Goal: Task Accomplishment & Management: Use online tool/utility

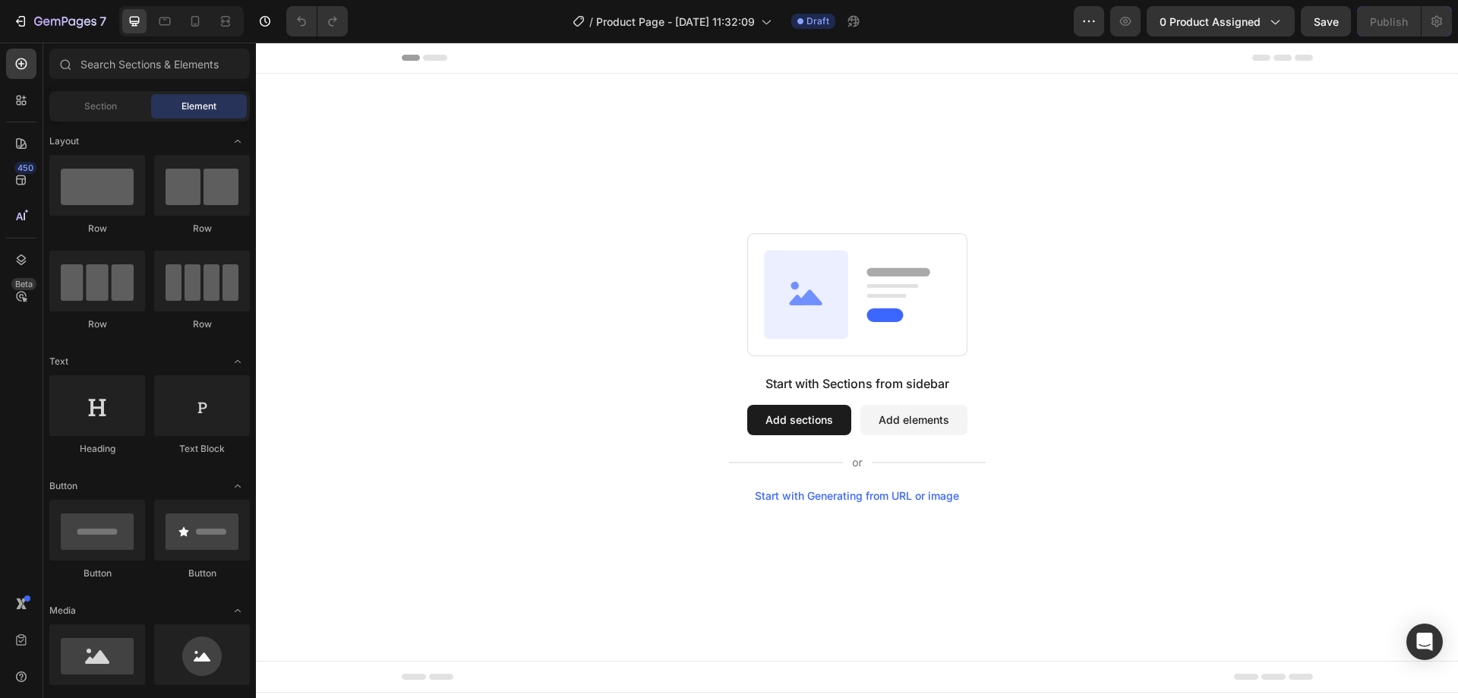
click at [803, 424] on button "Add sections" at bounding box center [799, 420] width 104 height 30
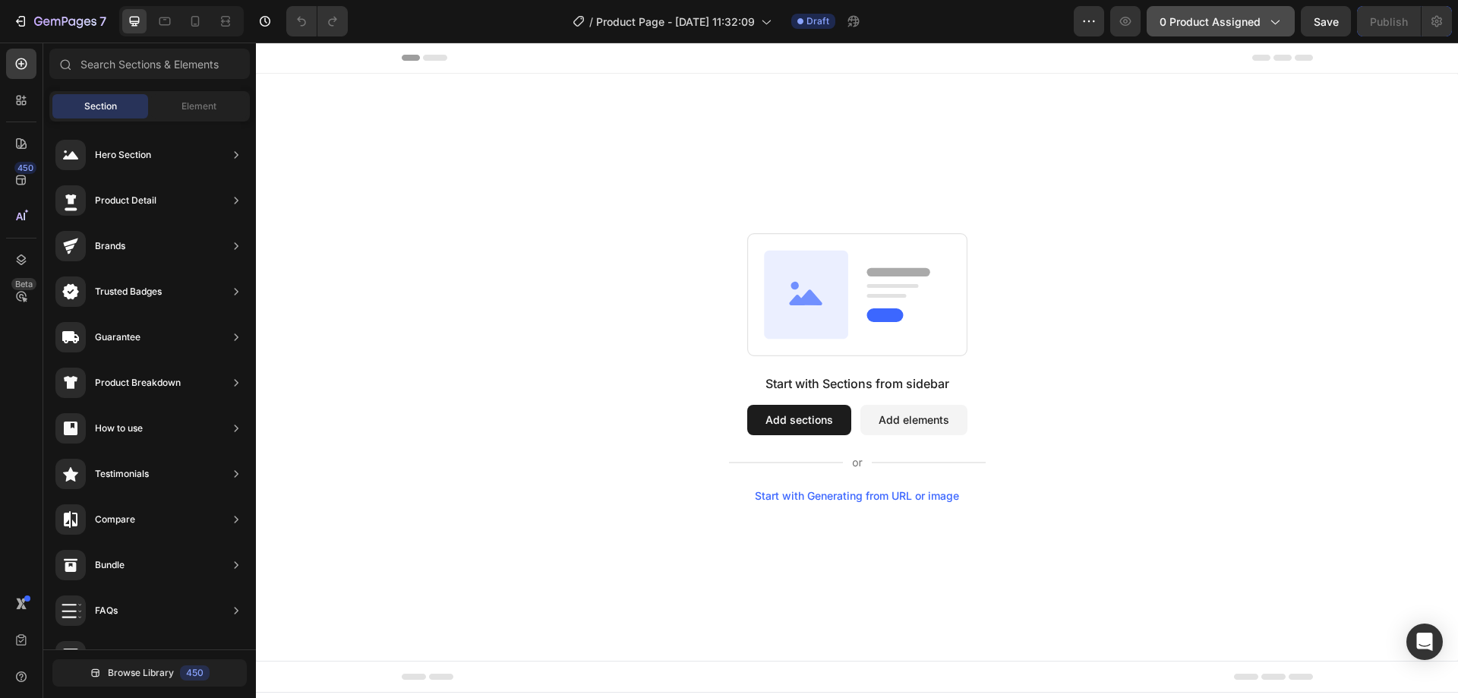
click at [1220, 24] on span "0 product assigned" at bounding box center [1210, 22] width 101 height 16
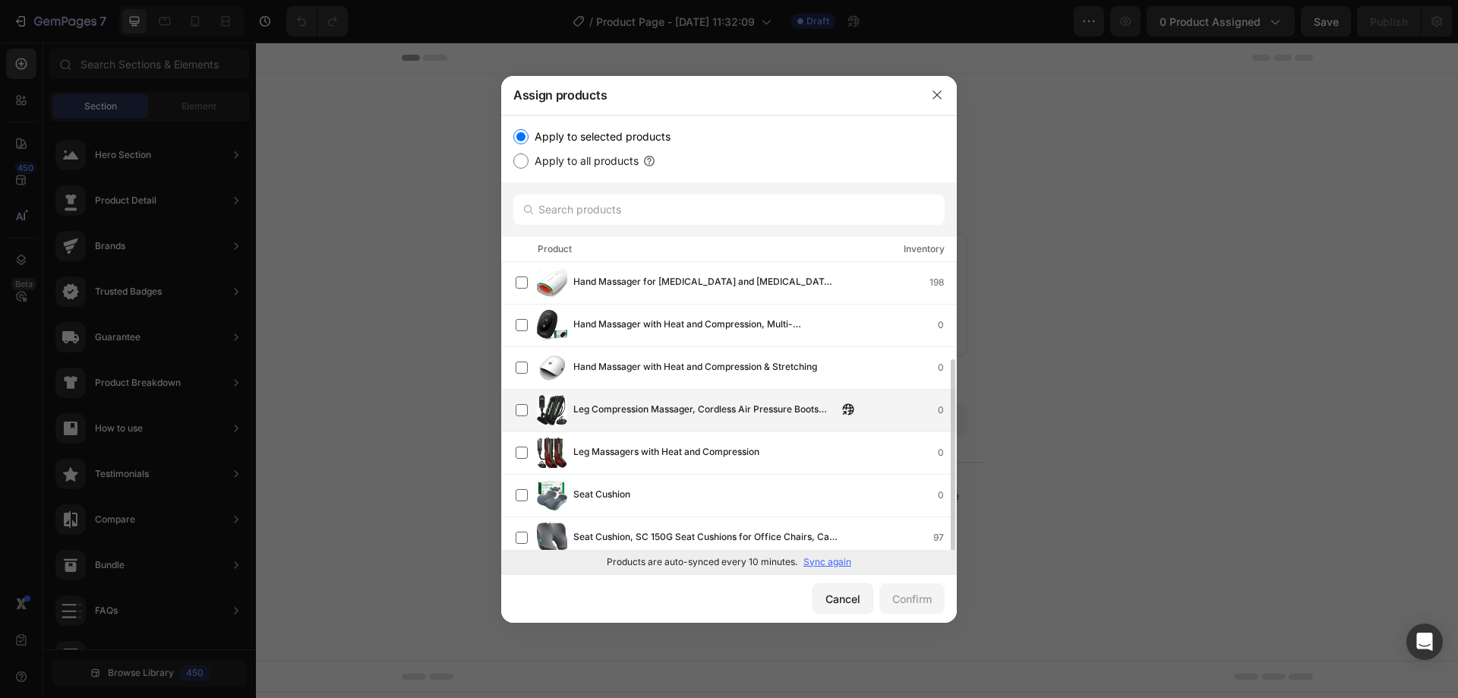
scroll to position [52, 0]
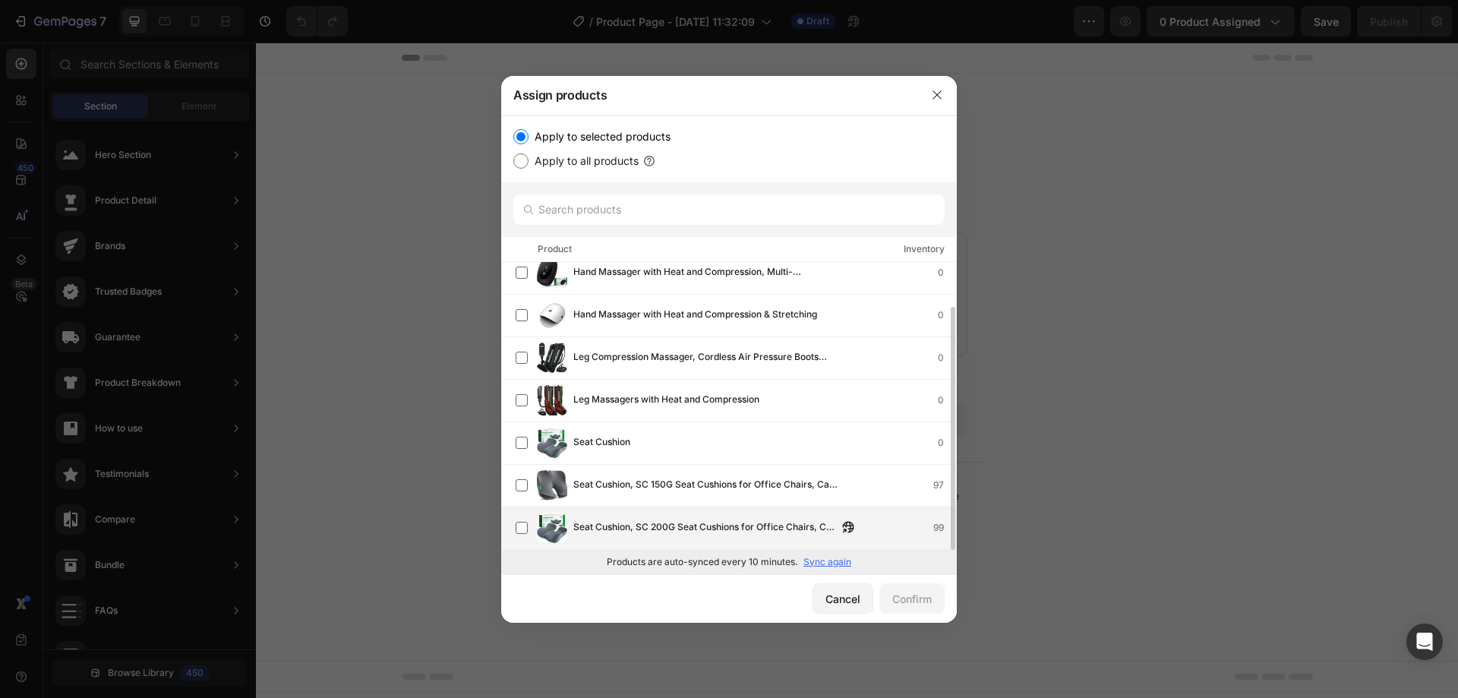
click at [782, 532] on span "Seat Cushion, SC 200G Seat Cushions for Office Chairs, Car Seat, Wheelchair - […" at bounding box center [705, 527] width 264 height 17
click at [929, 604] on div "Confirm" at bounding box center [911, 599] width 39 height 16
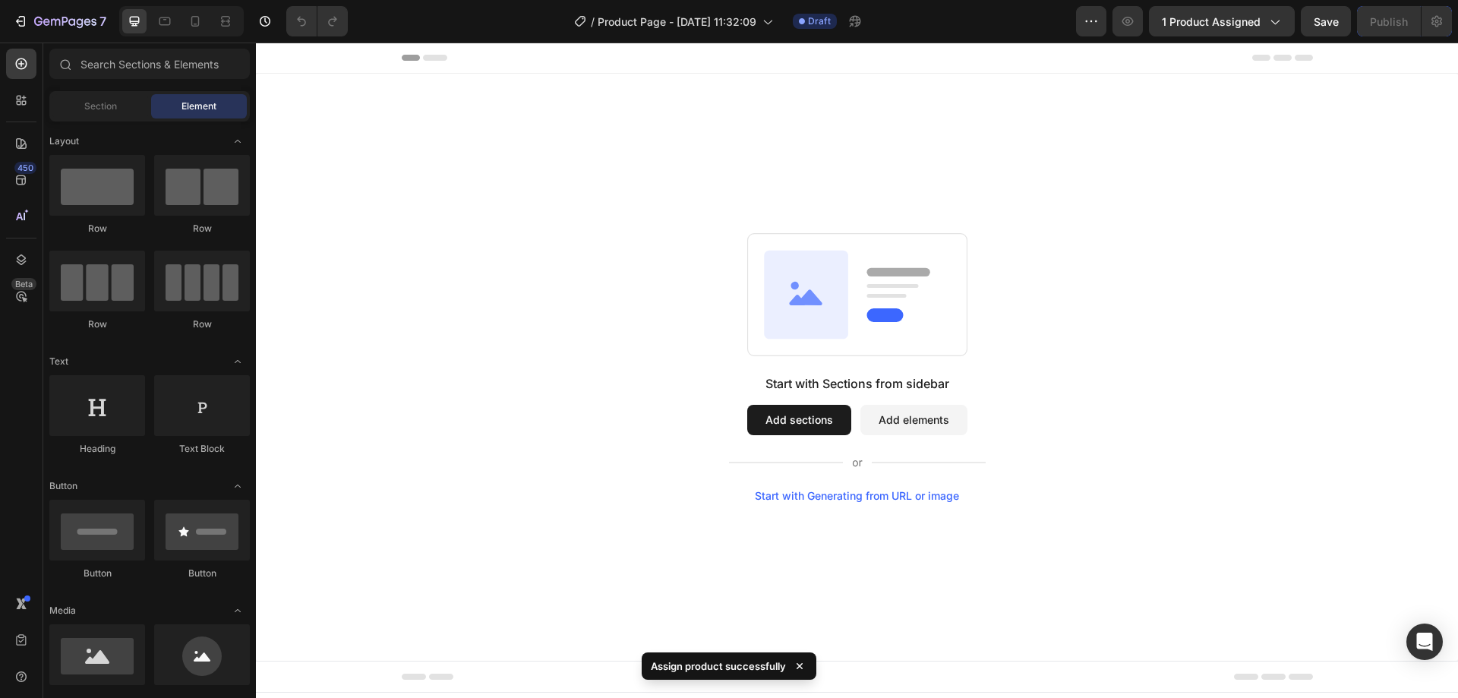
click at [802, 419] on button "Add sections" at bounding box center [799, 420] width 104 height 30
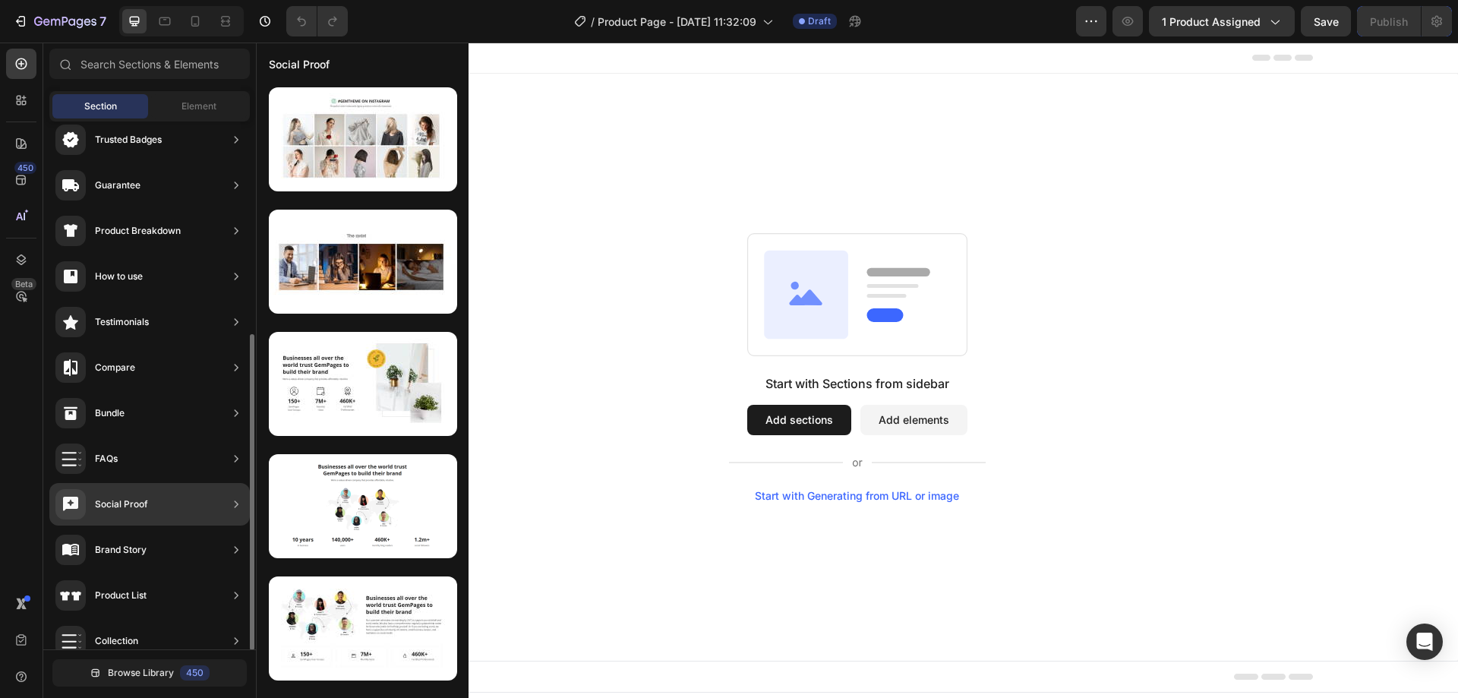
scroll to position [0, 0]
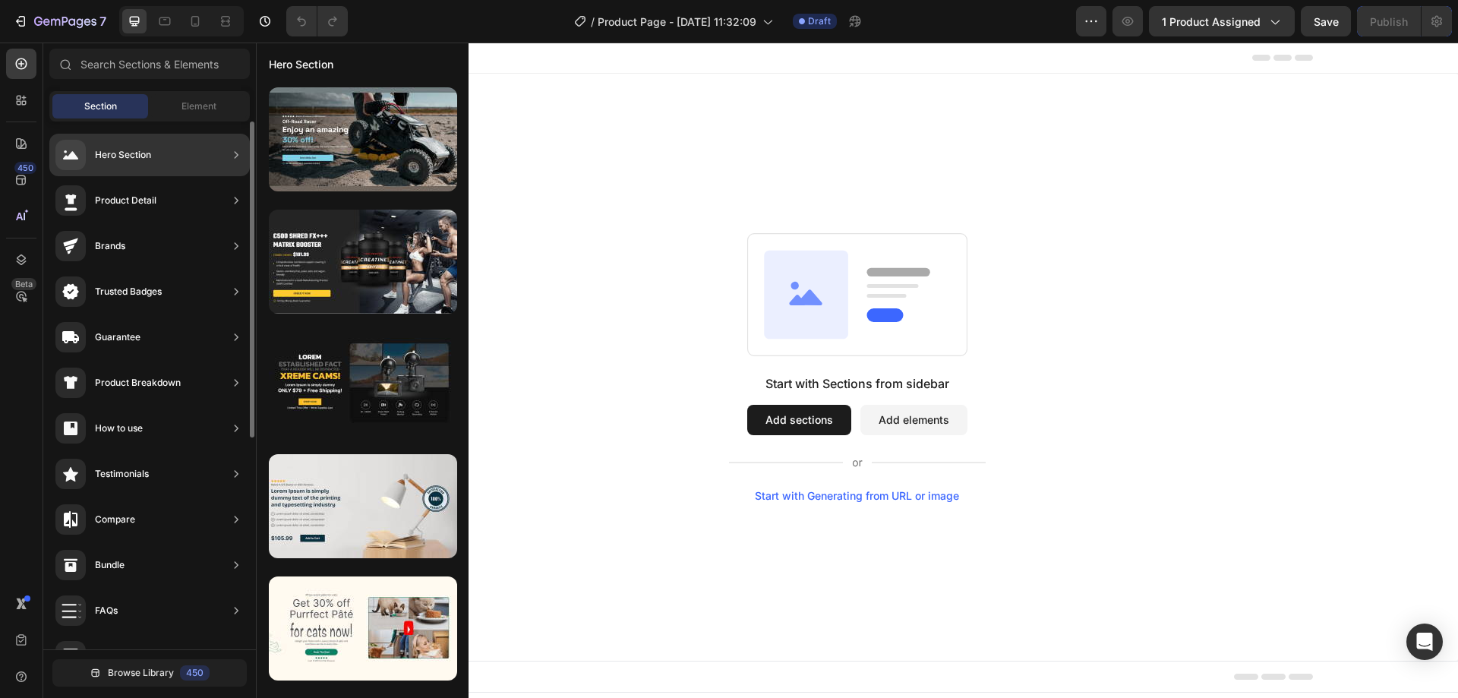
click at [109, 155] on div "Hero Section" at bounding box center [123, 154] width 56 height 15
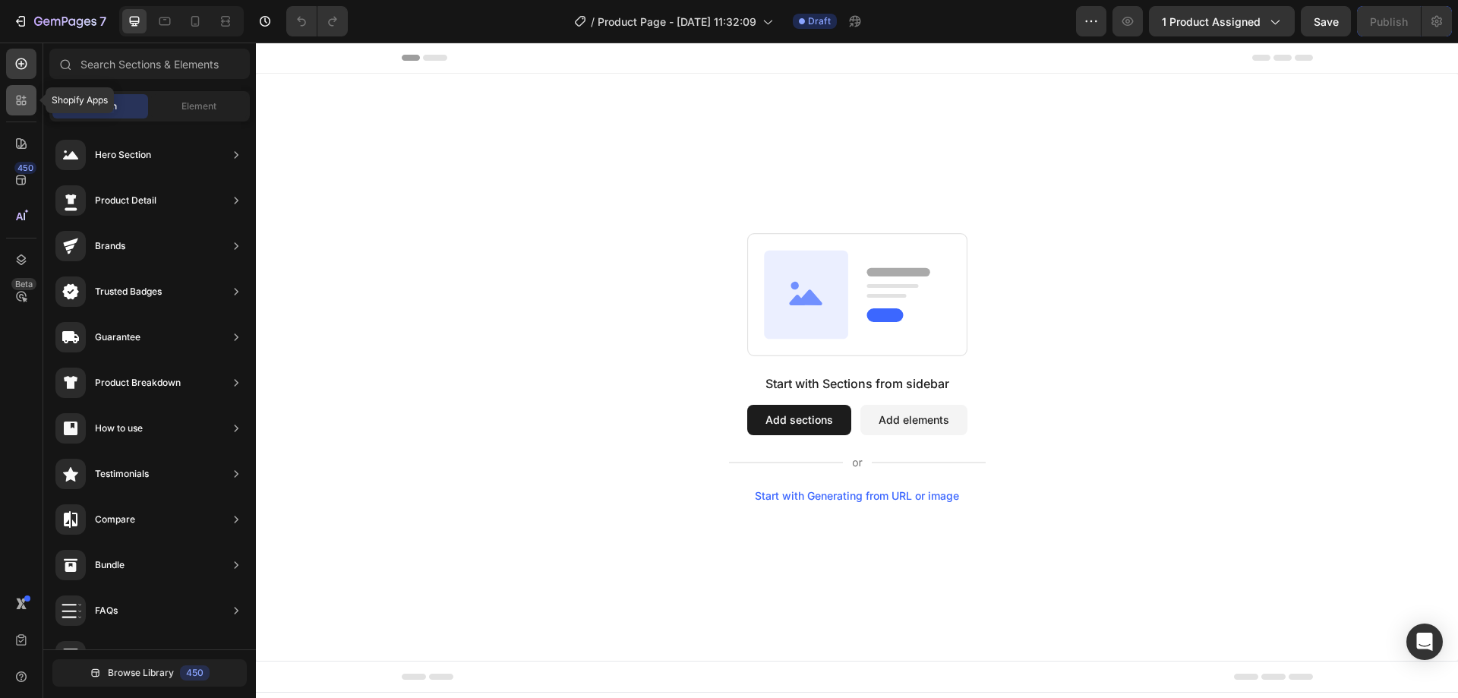
click at [7, 103] on div at bounding box center [21, 100] width 30 height 30
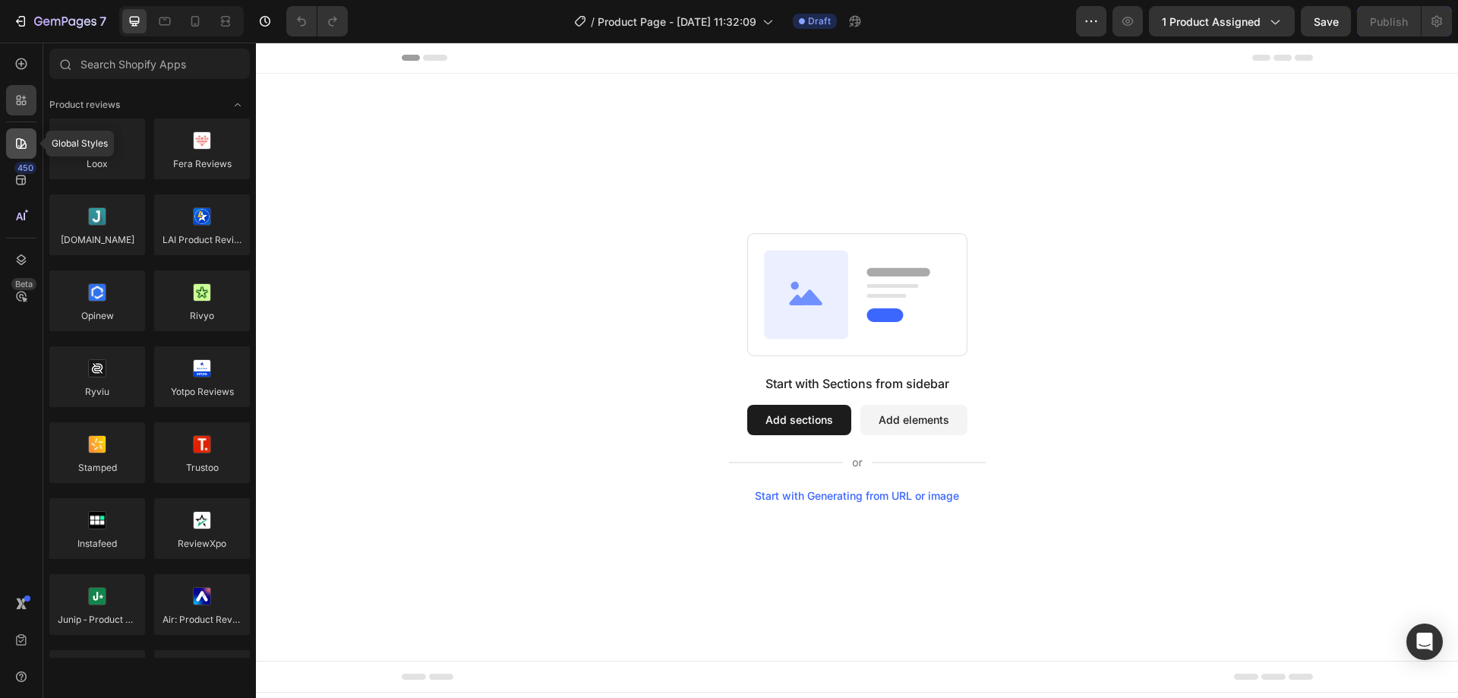
click at [8, 131] on div at bounding box center [21, 143] width 30 height 30
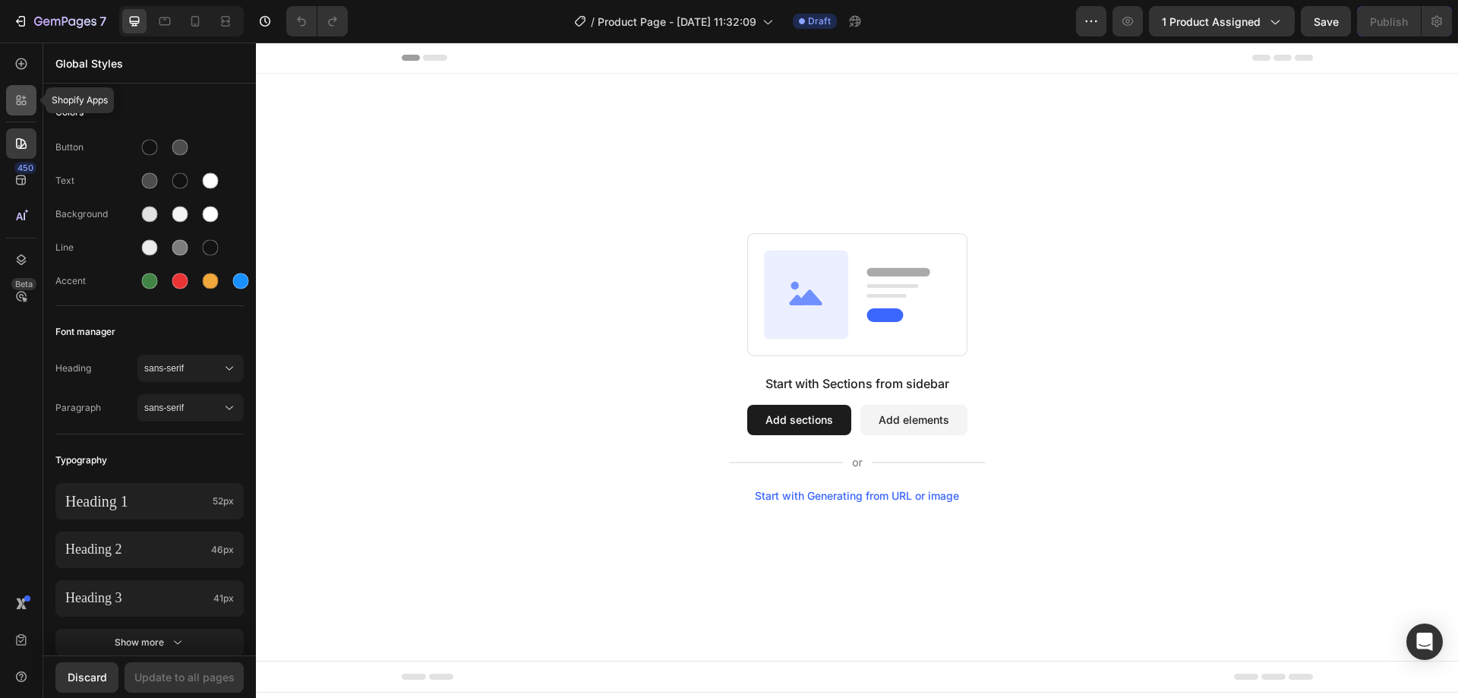
click at [13, 99] on div at bounding box center [21, 100] width 30 height 30
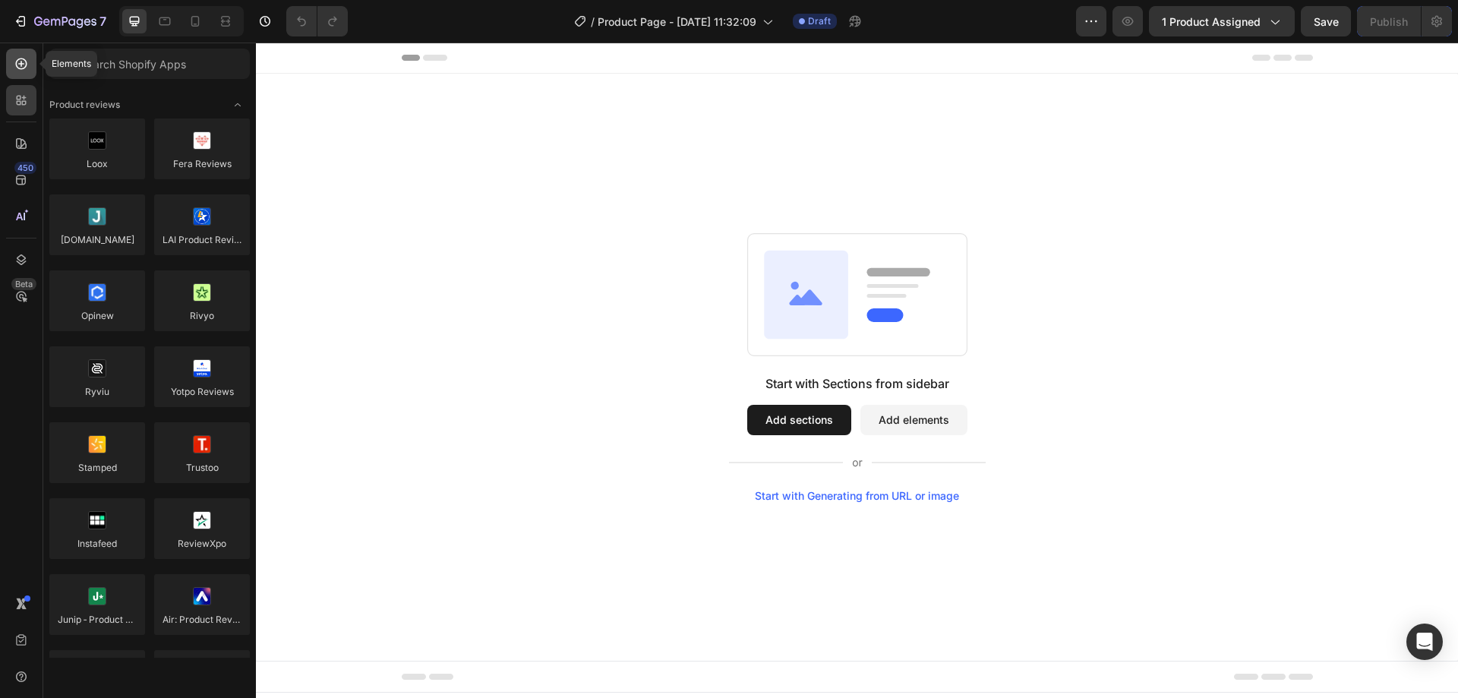
click at [21, 65] on icon at bounding box center [21, 64] width 6 height 6
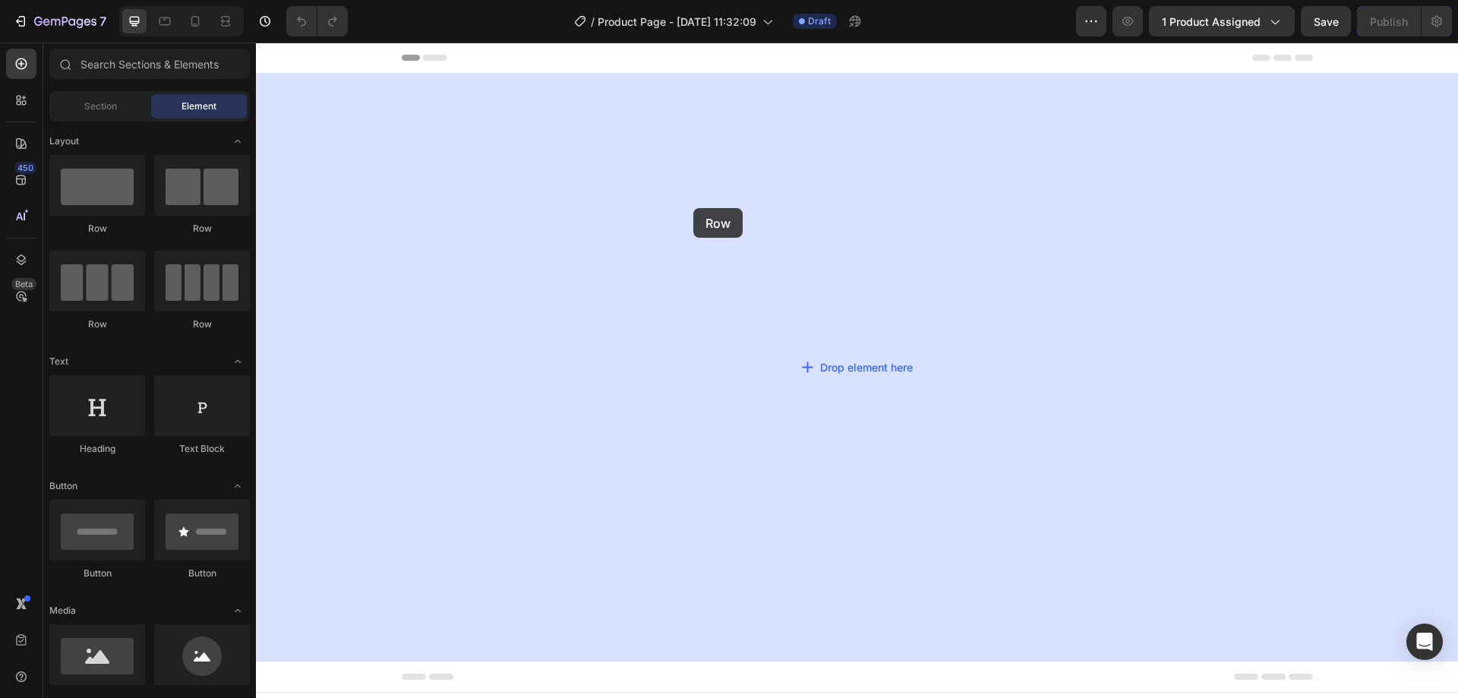
drag, startPoint x: 365, startPoint y: 221, endPoint x: 693, endPoint y: 208, distance: 328.3
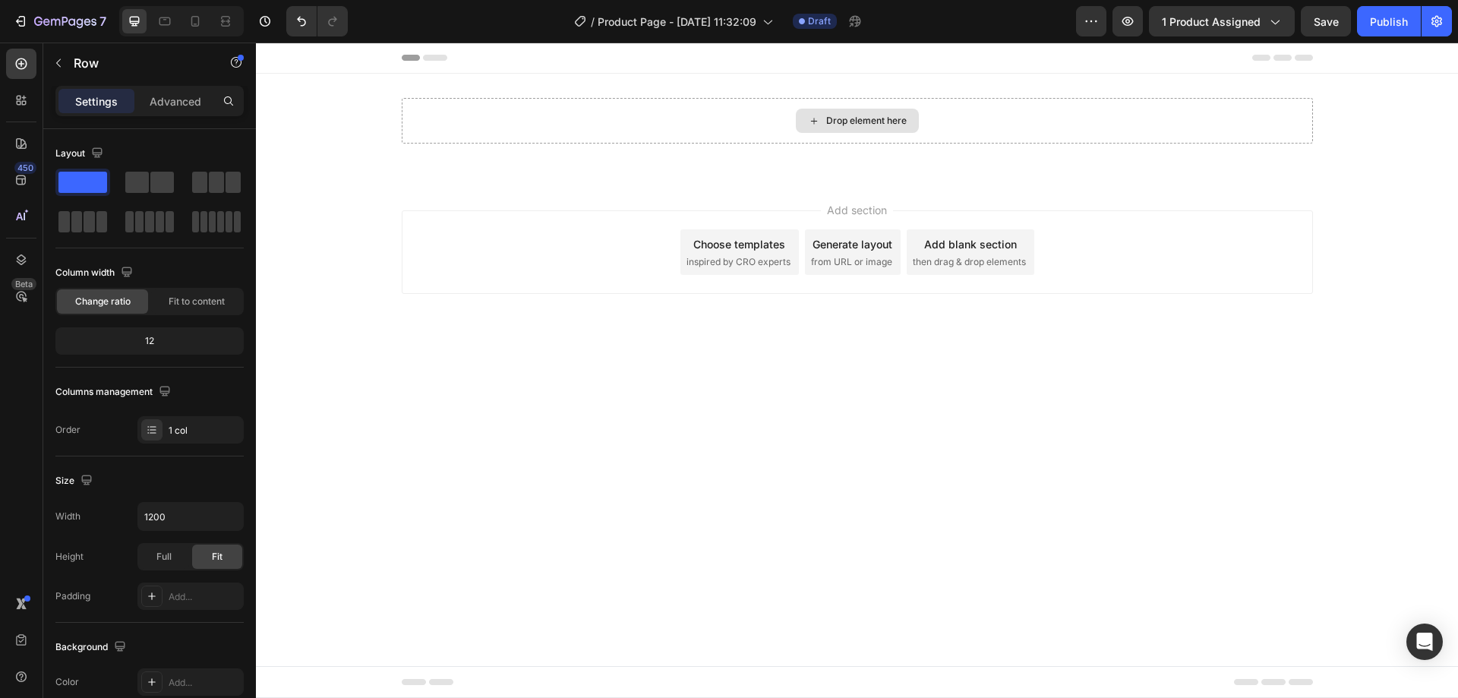
click at [872, 129] on div "Drop element here" at bounding box center [857, 121] width 123 height 24
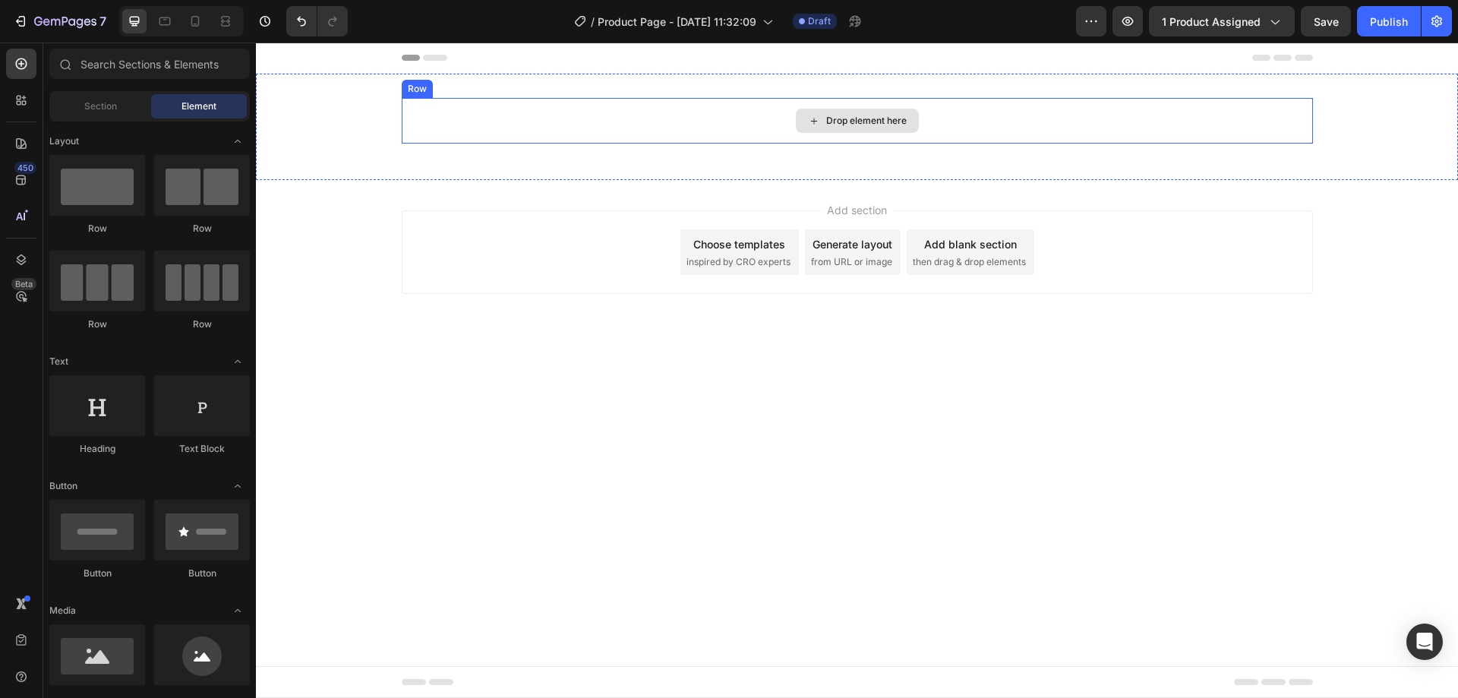
click at [721, 122] on div "Drop element here" at bounding box center [857, 121] width 911 height 46
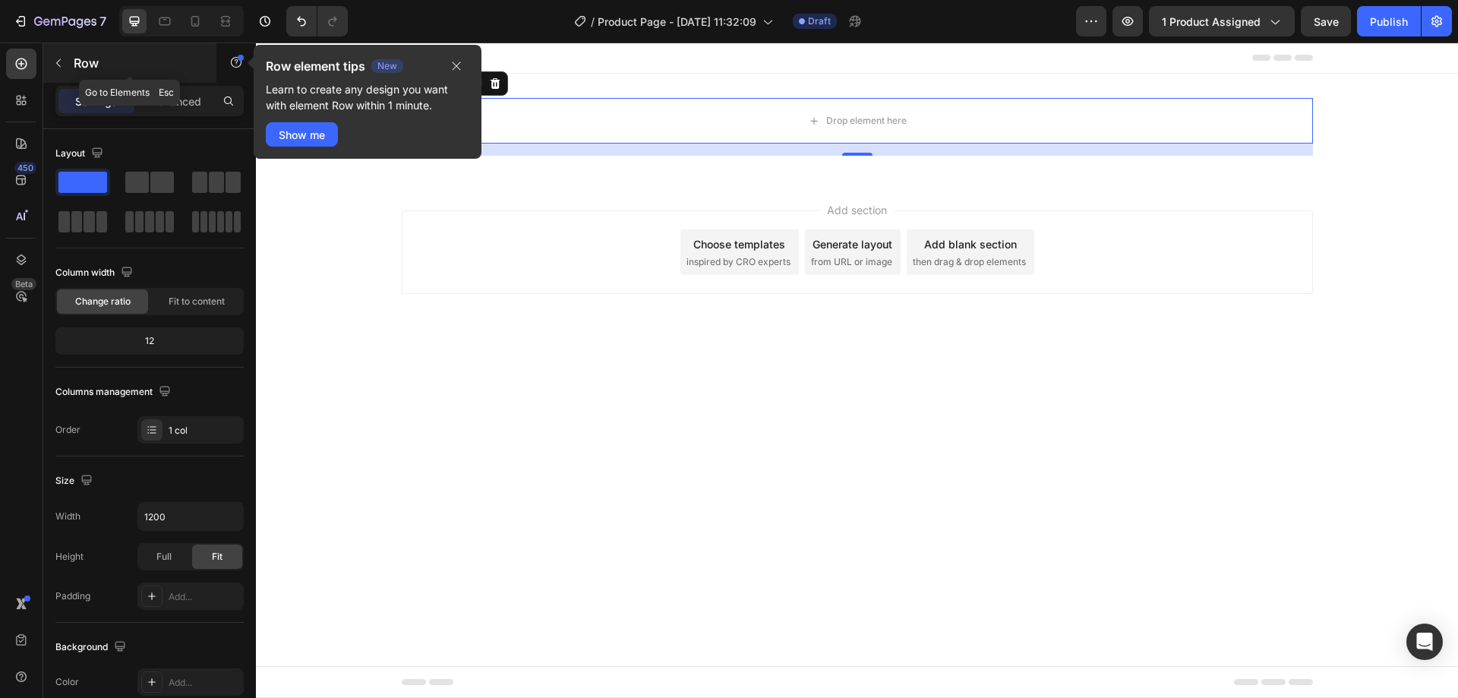
click at [82, 66] on p "Row" at bounding box center [138, 63] width 129 height 18
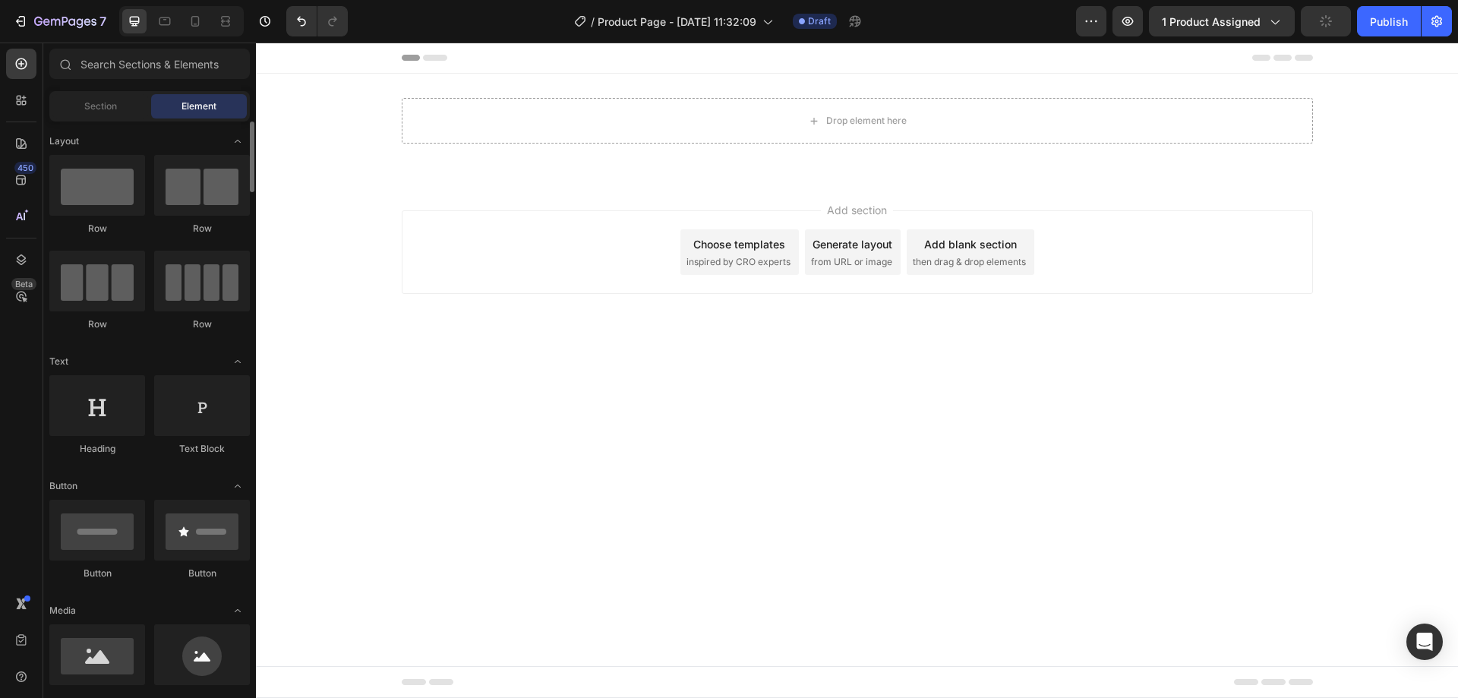
scroll to position [76, 0]
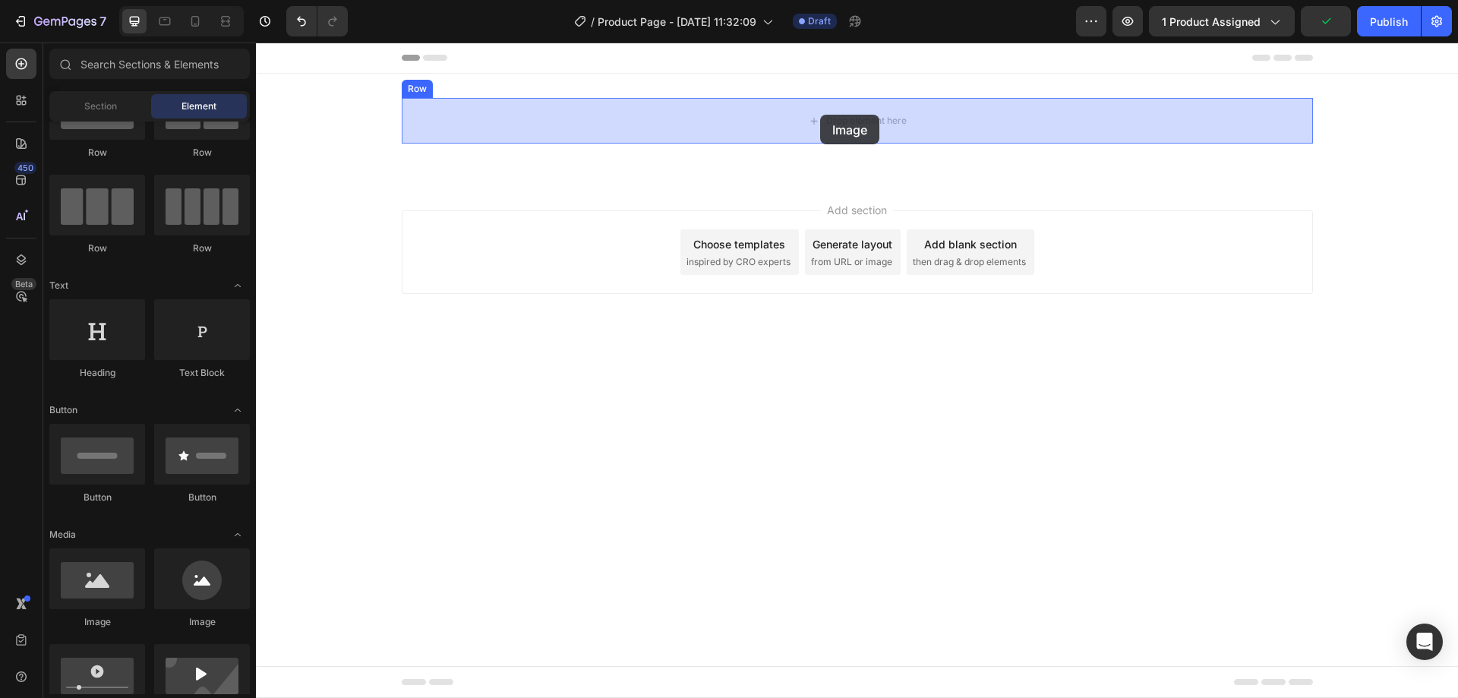
drag, startPoint x: 369, startPoint y: 633, endPoint x: 820, endPoint y: 115, distance: 686.8
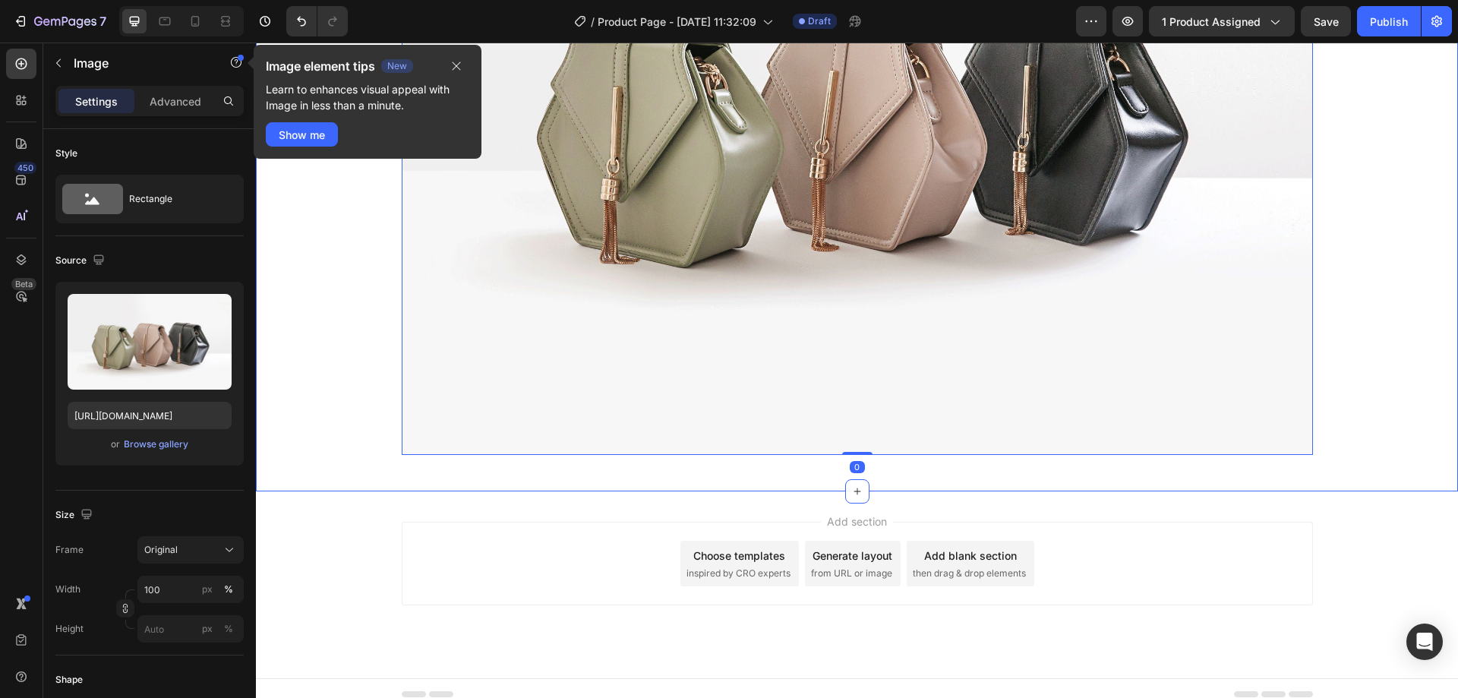
scroll to position [339, 0]
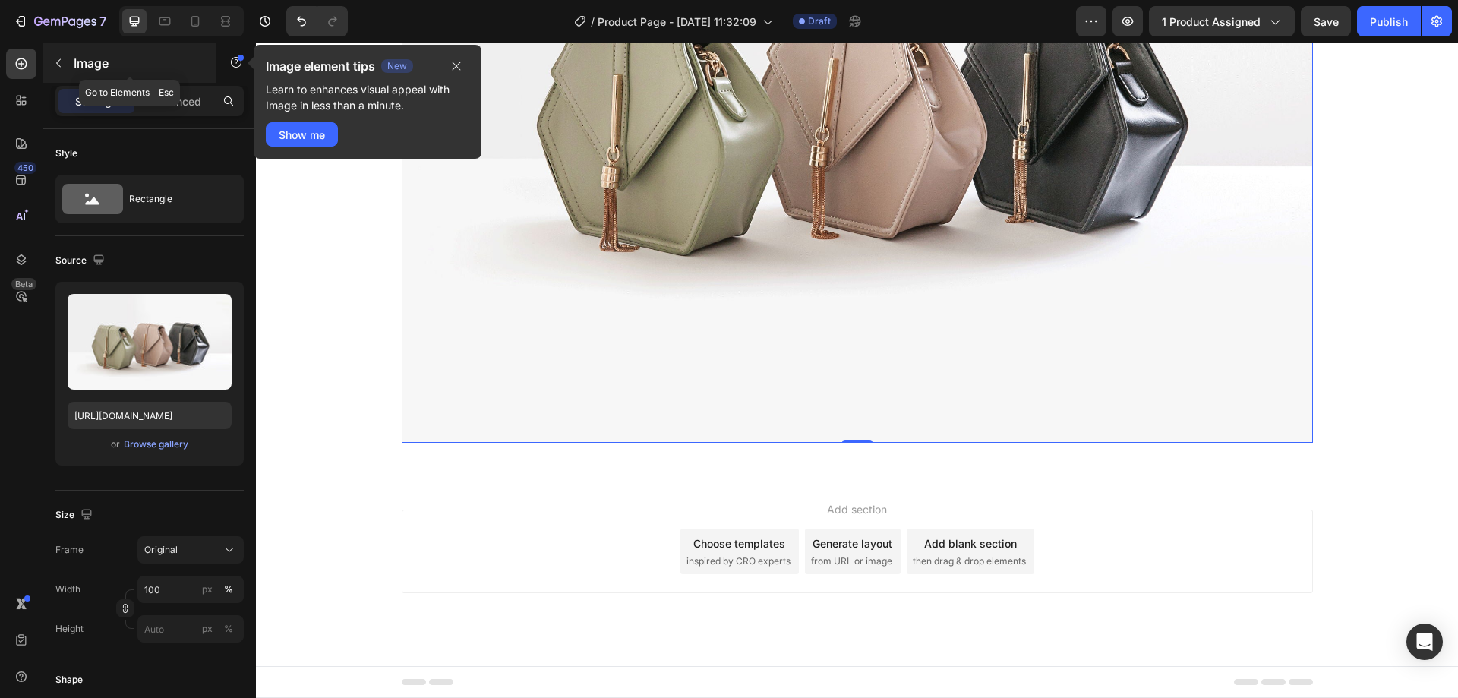
click at [63, 62] on icon "button" at bounding box center [58, 63] width 12 height 12
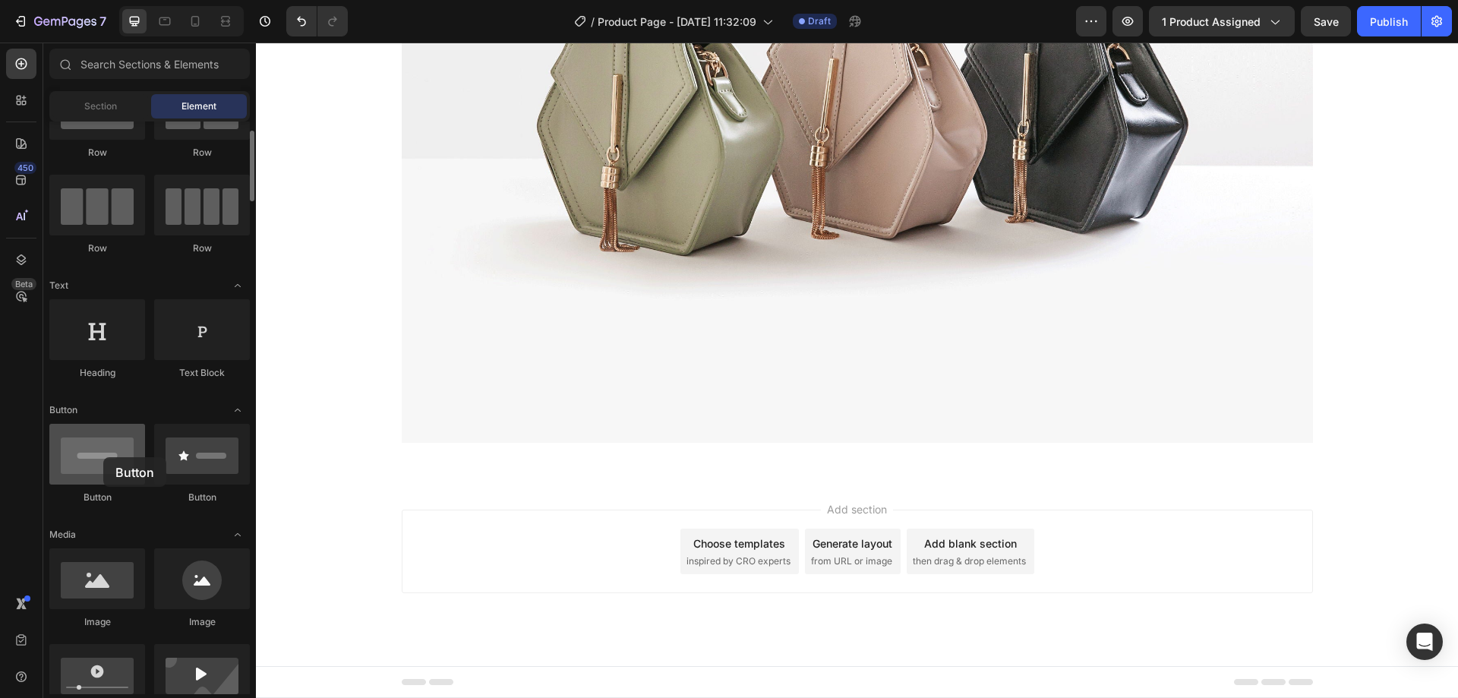
click at [103, 457] on div at bounding box center [97, 454] width 96 height 61
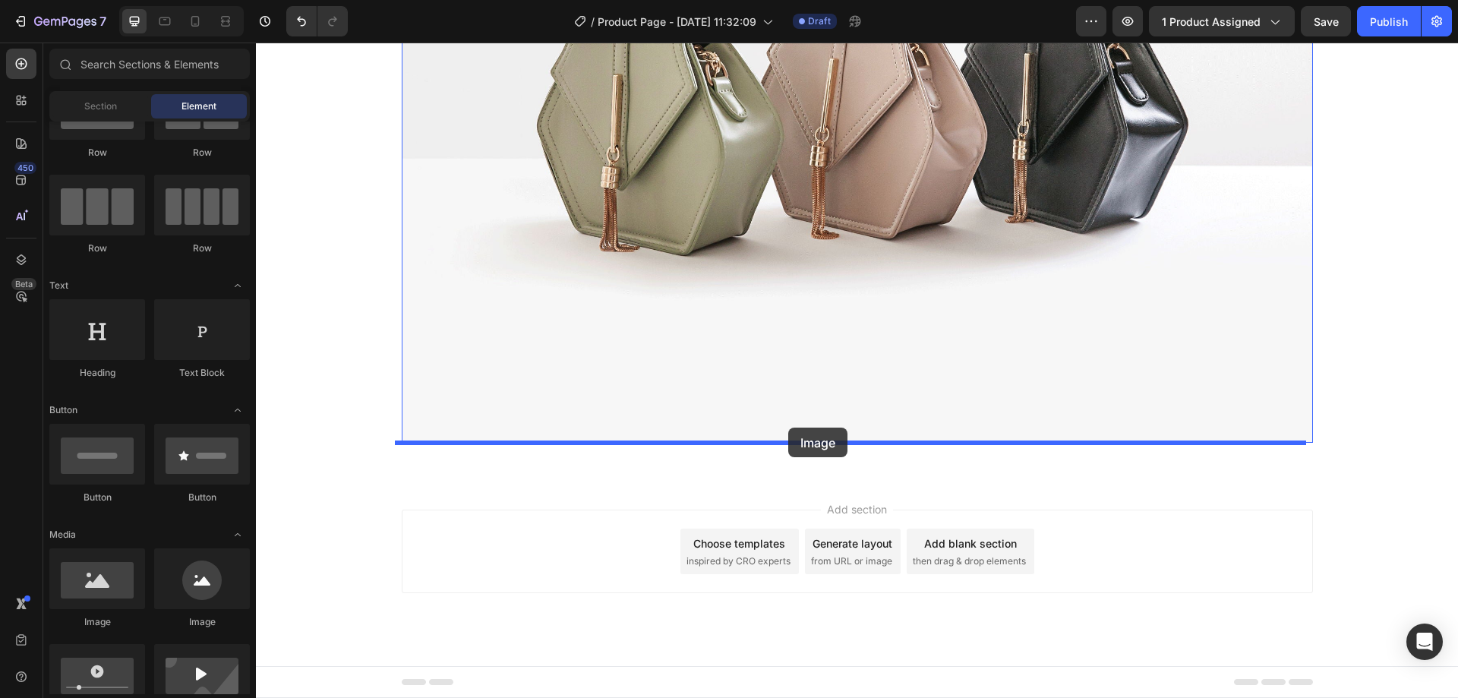
drag, startPoint x: 379, startPoint y: 626, endPoint x: 788, endPoint y: 428, distance: 454.8
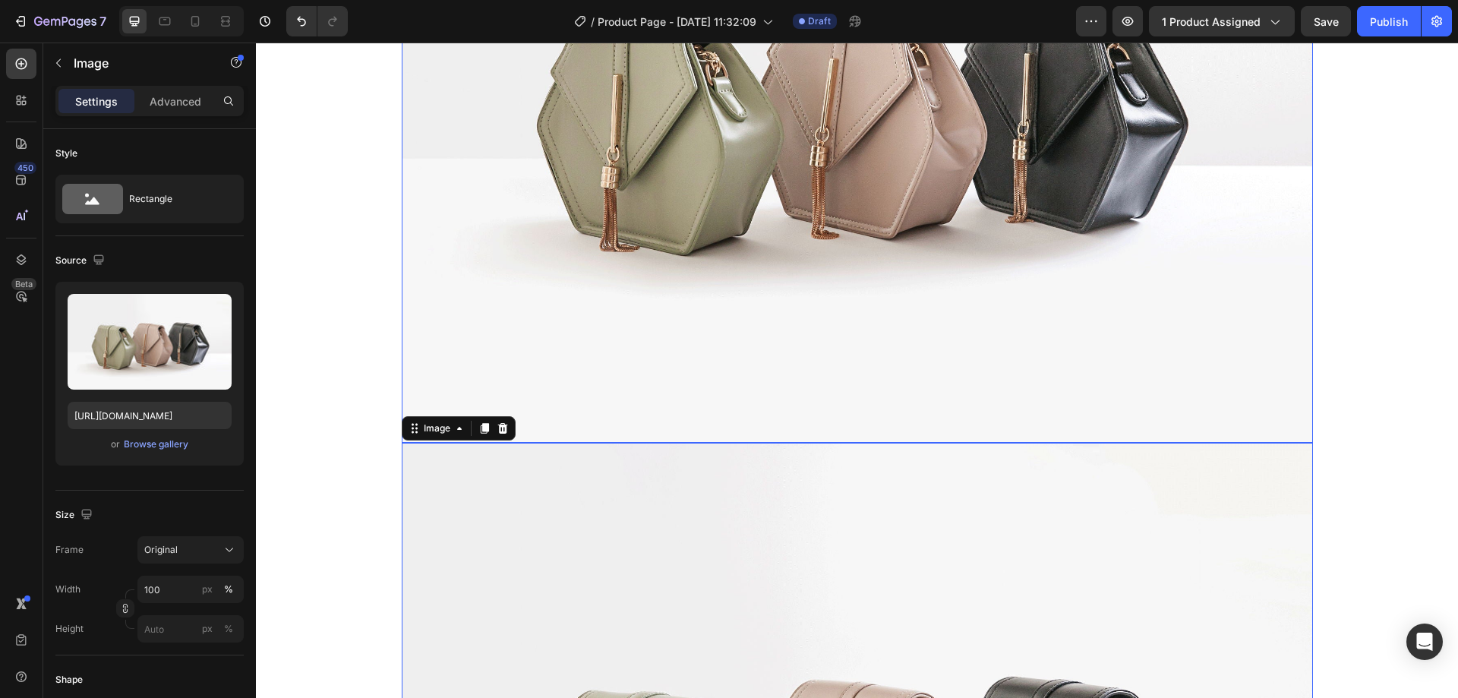
click at [719, 396] on img at bounding box center [857, 100] width 911 height 683
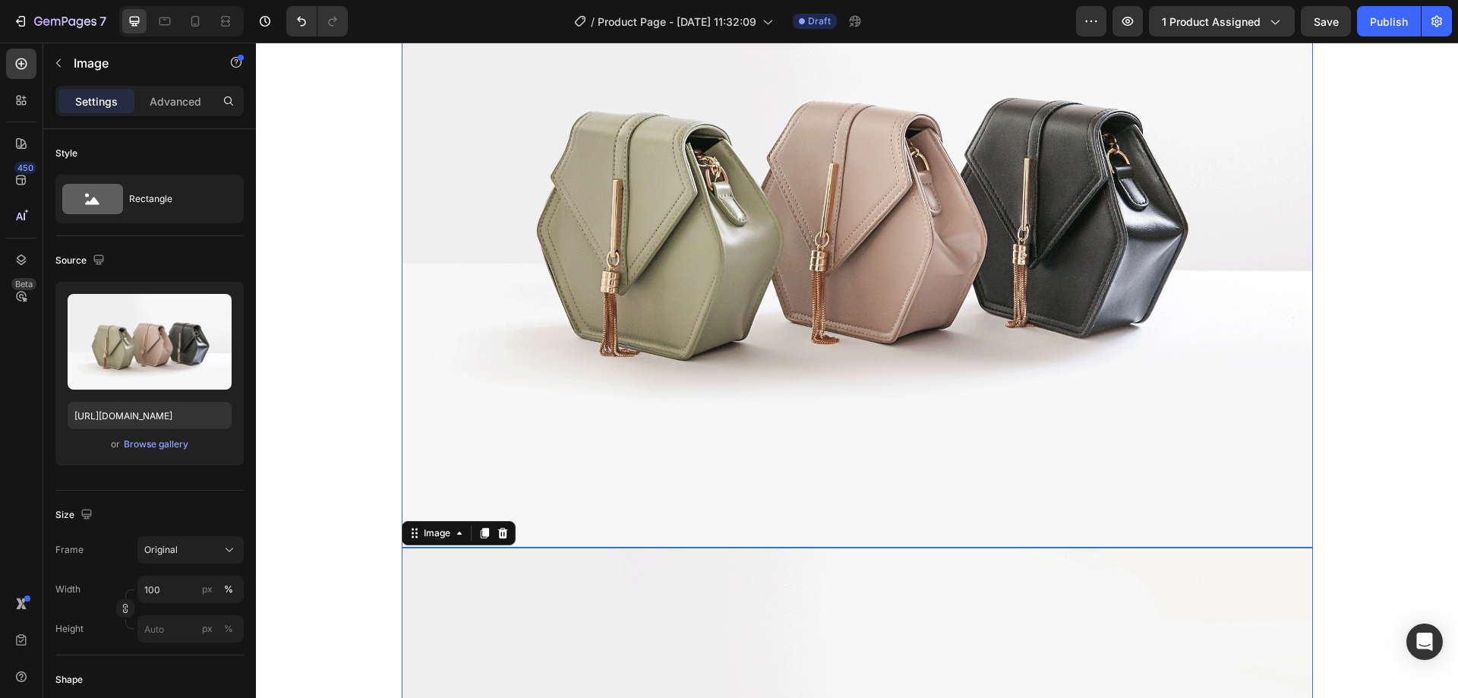
scroll to position [111, 0]
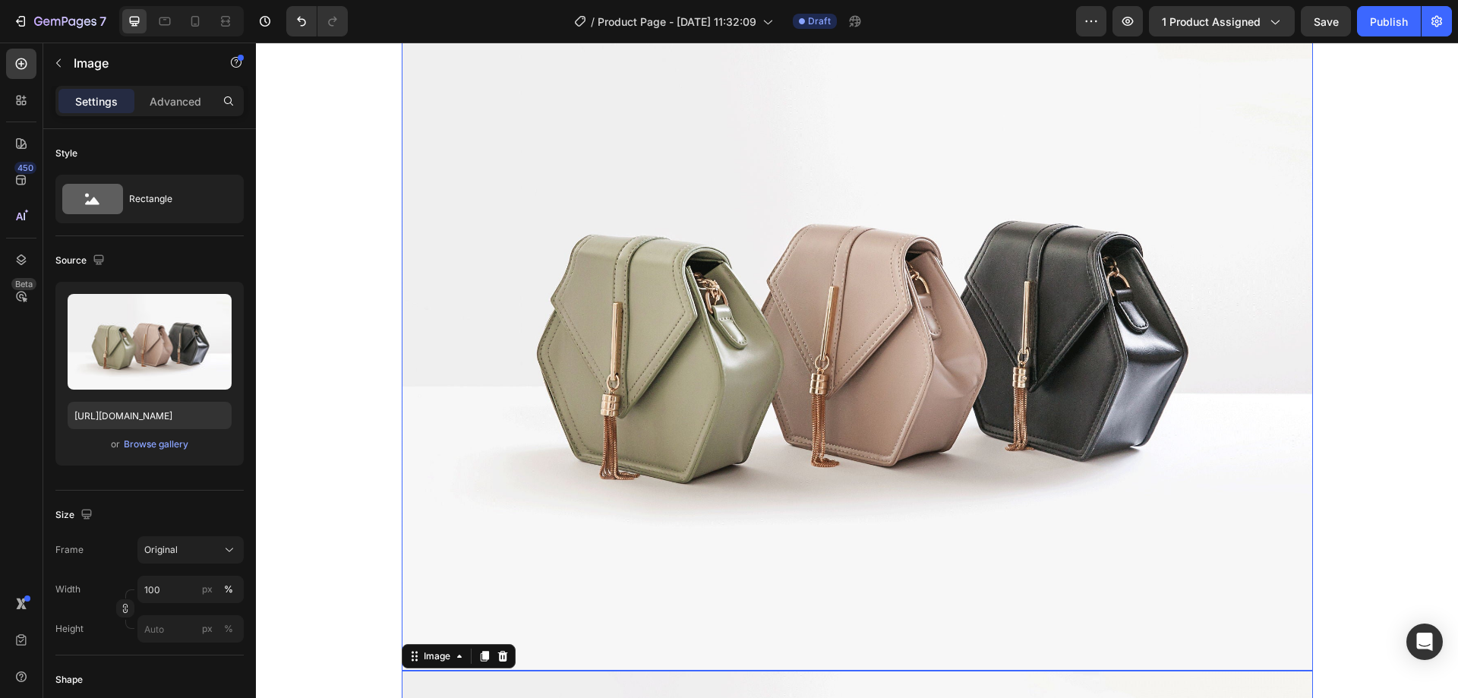
click at [855, 312] on img at bounding box center [857, 328] width 911 height 683
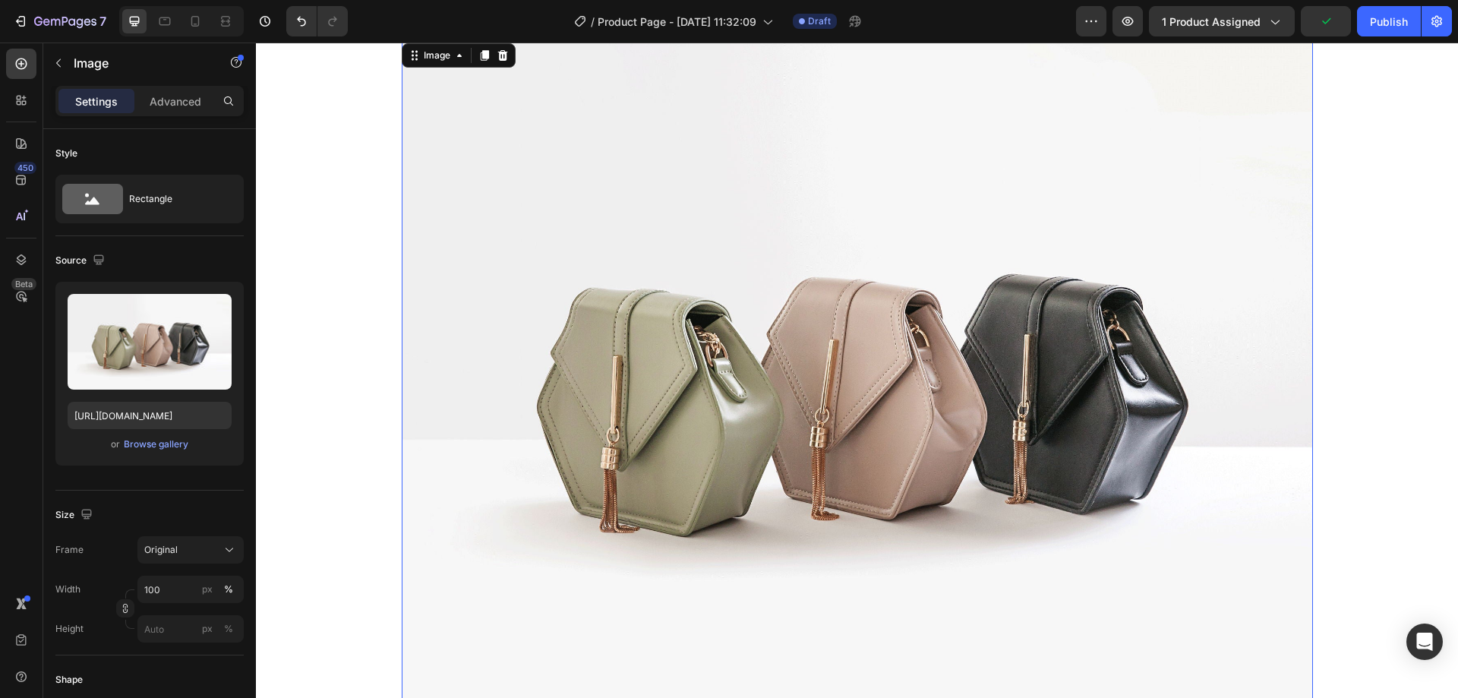
scroll to position [0, 0]
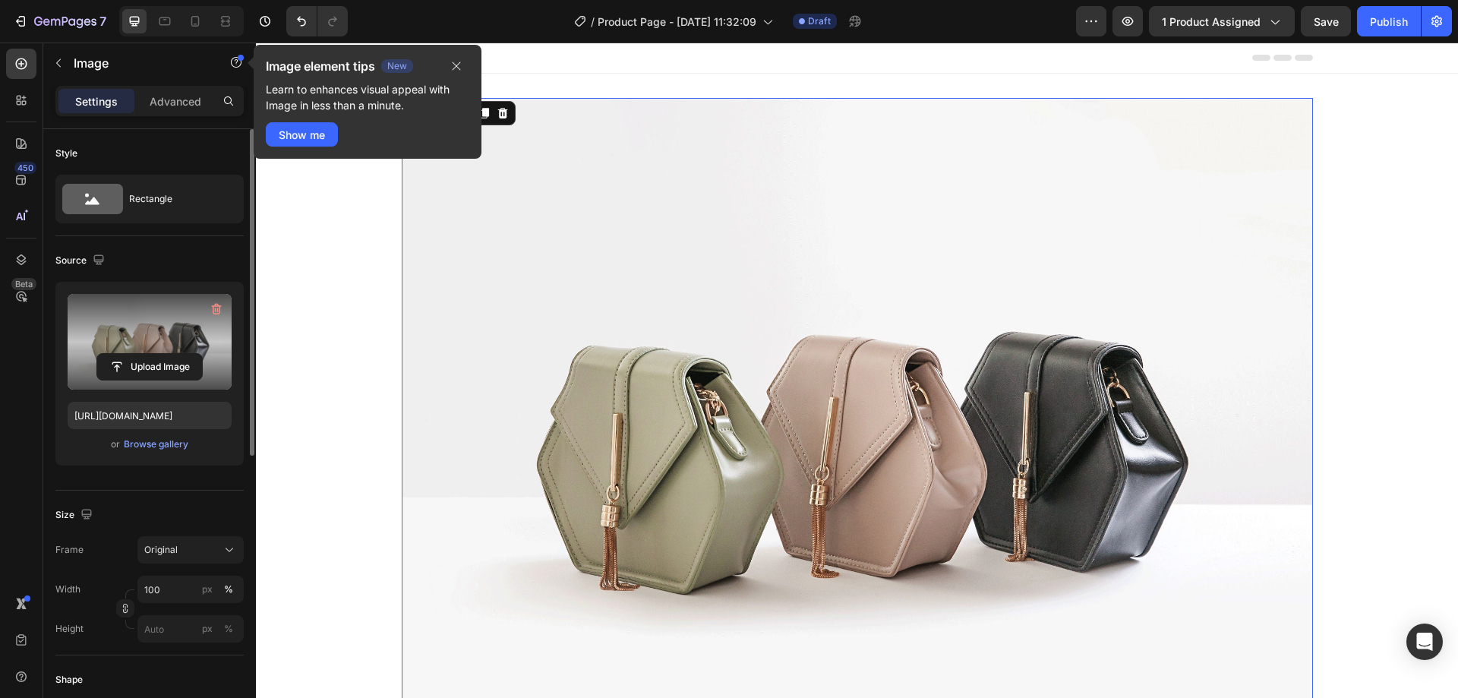
click at [163, 343] on label at bounding box center [150, 342] width 164 height 96
click at [163, 354] on input "file" at bounding box center [149, 367] width 105 height 26
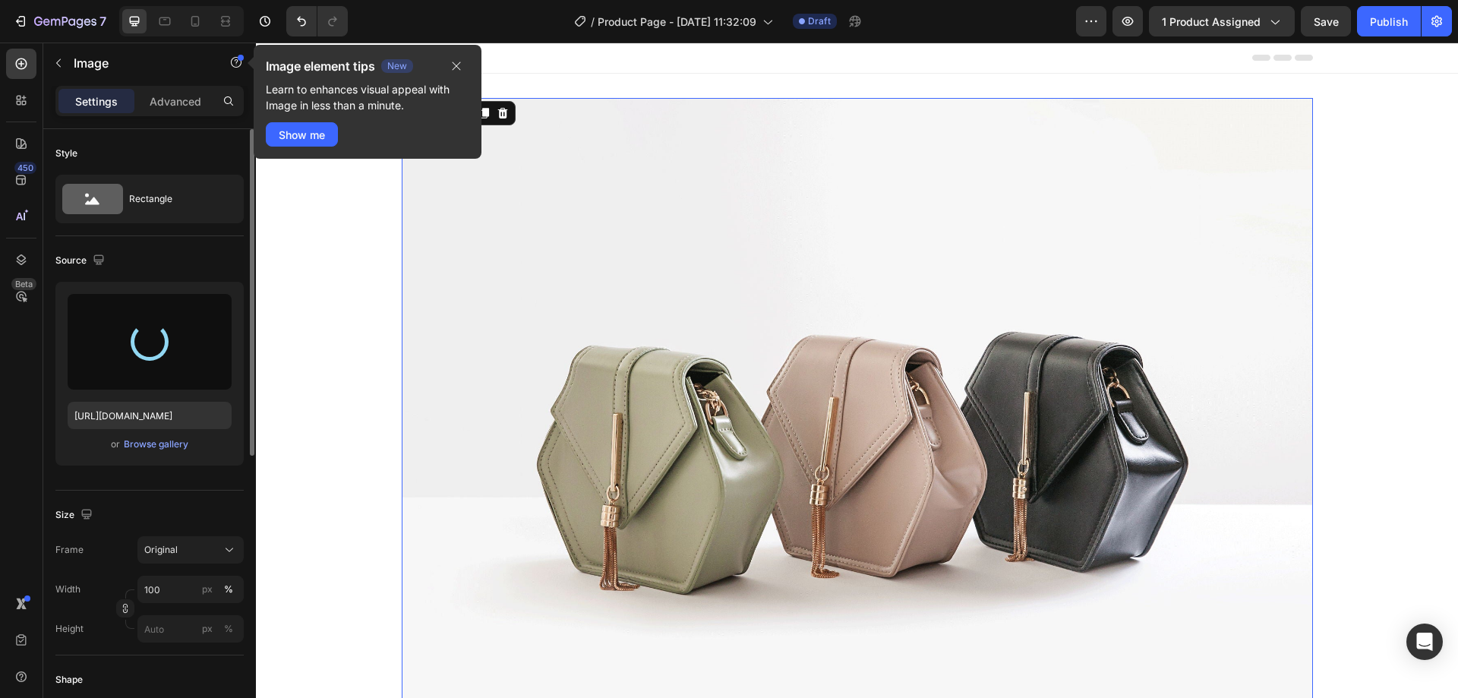
type input "[URL][DOMAIN_NAME]"
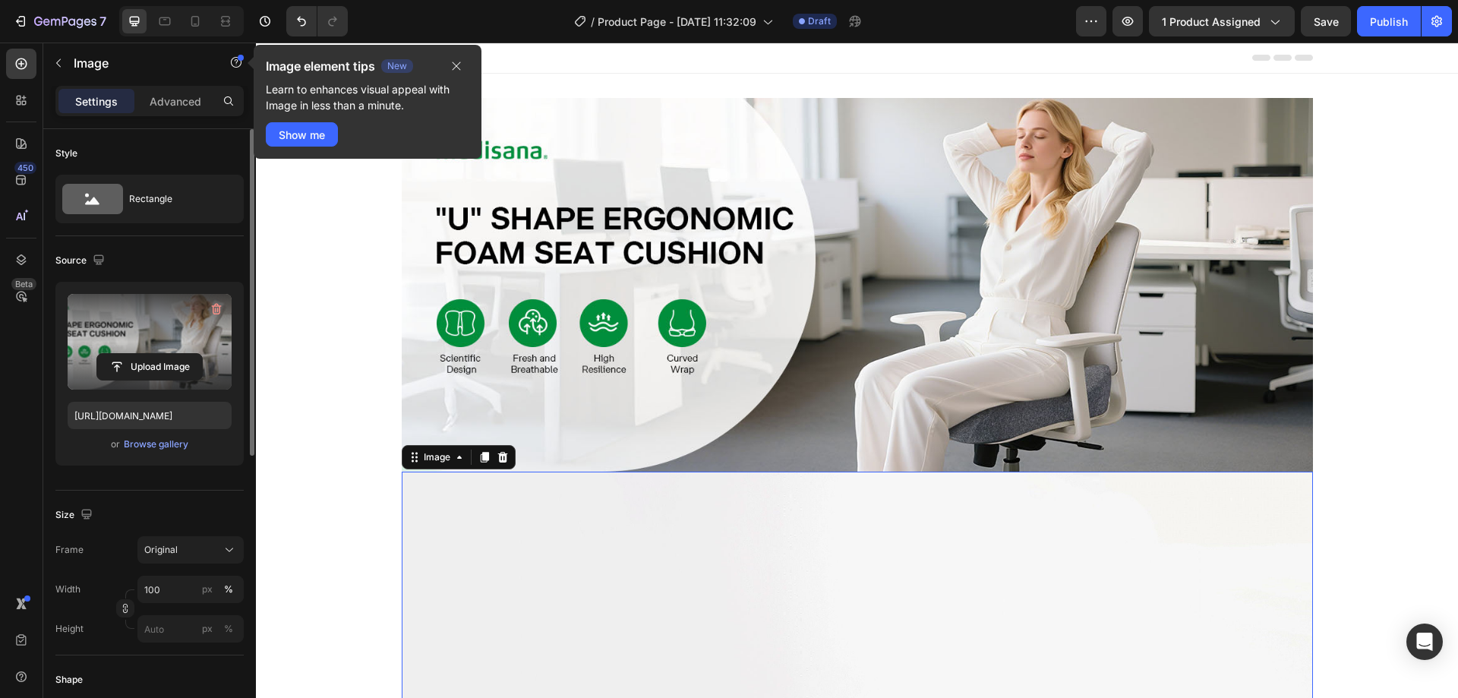
click at [166, 327] on label at bounding box center [150, 342] width 164 height 96
click at [166, 354] on input "file" at bounding box center [149, 367] width 105 height 26
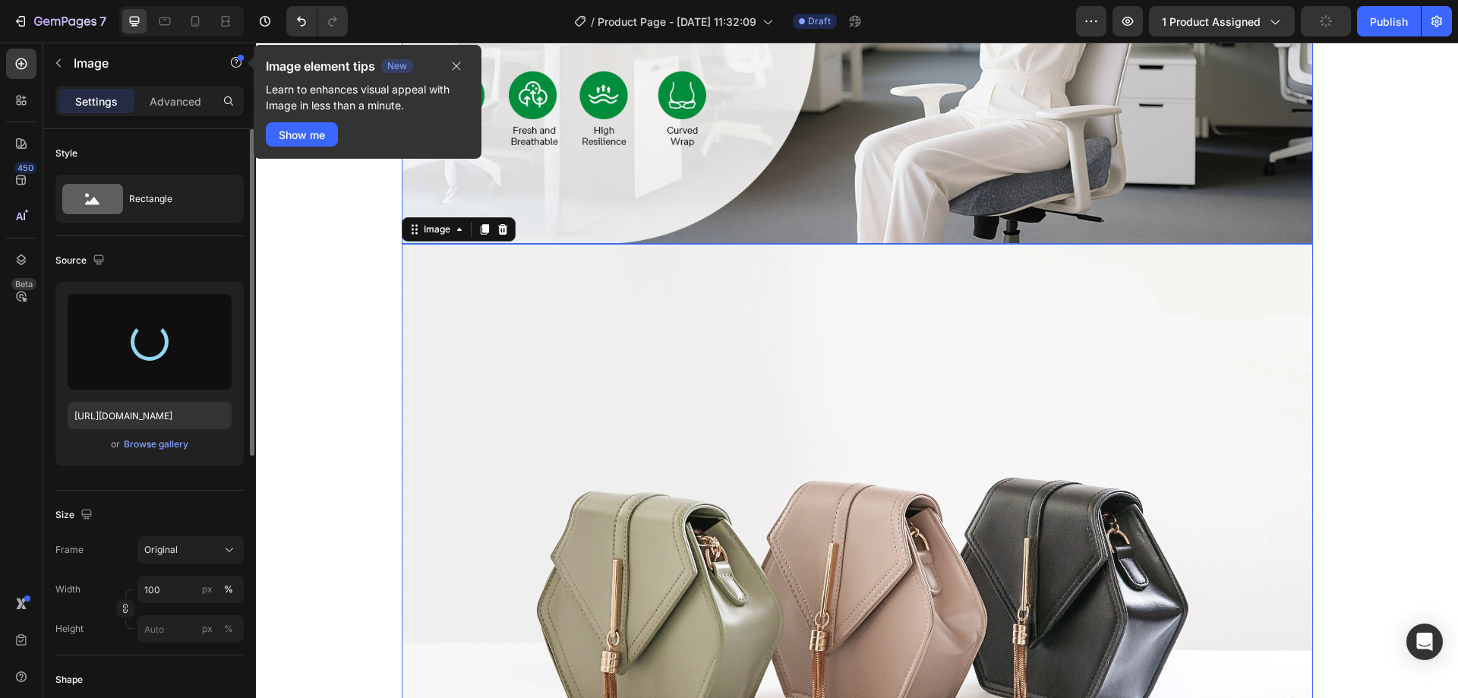
scroll to position [380, 0]
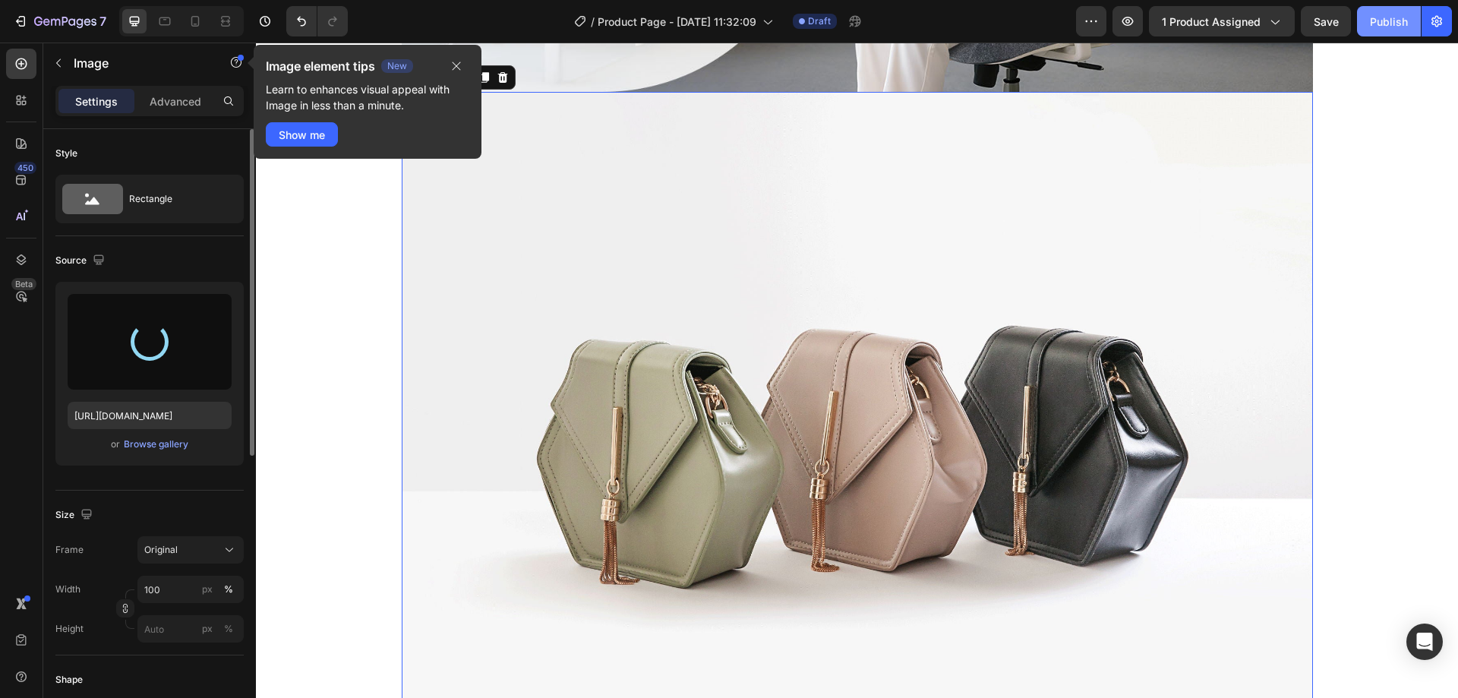
type input "[URL][DOMAIN_NAME]"
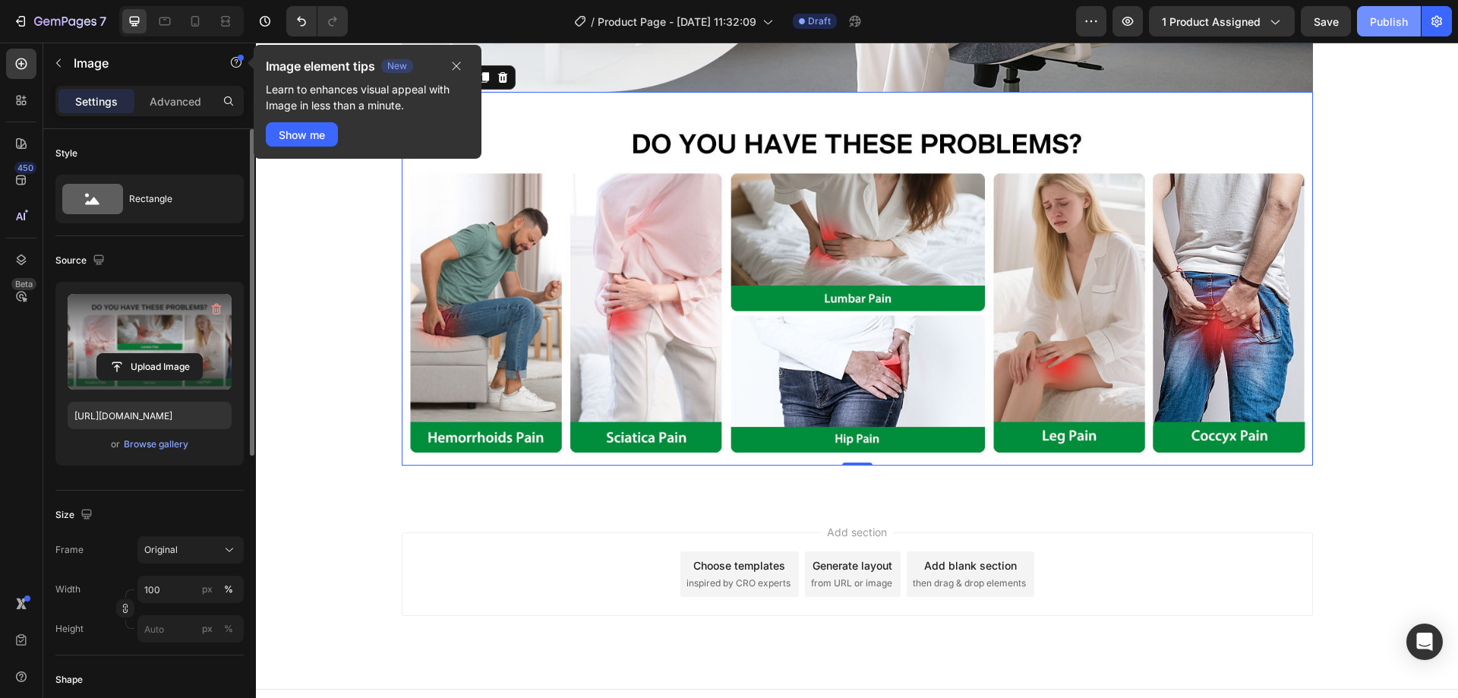
click at [1403, 20] on div "Publish" at bounding box center [1389, 22] width 38 height 16
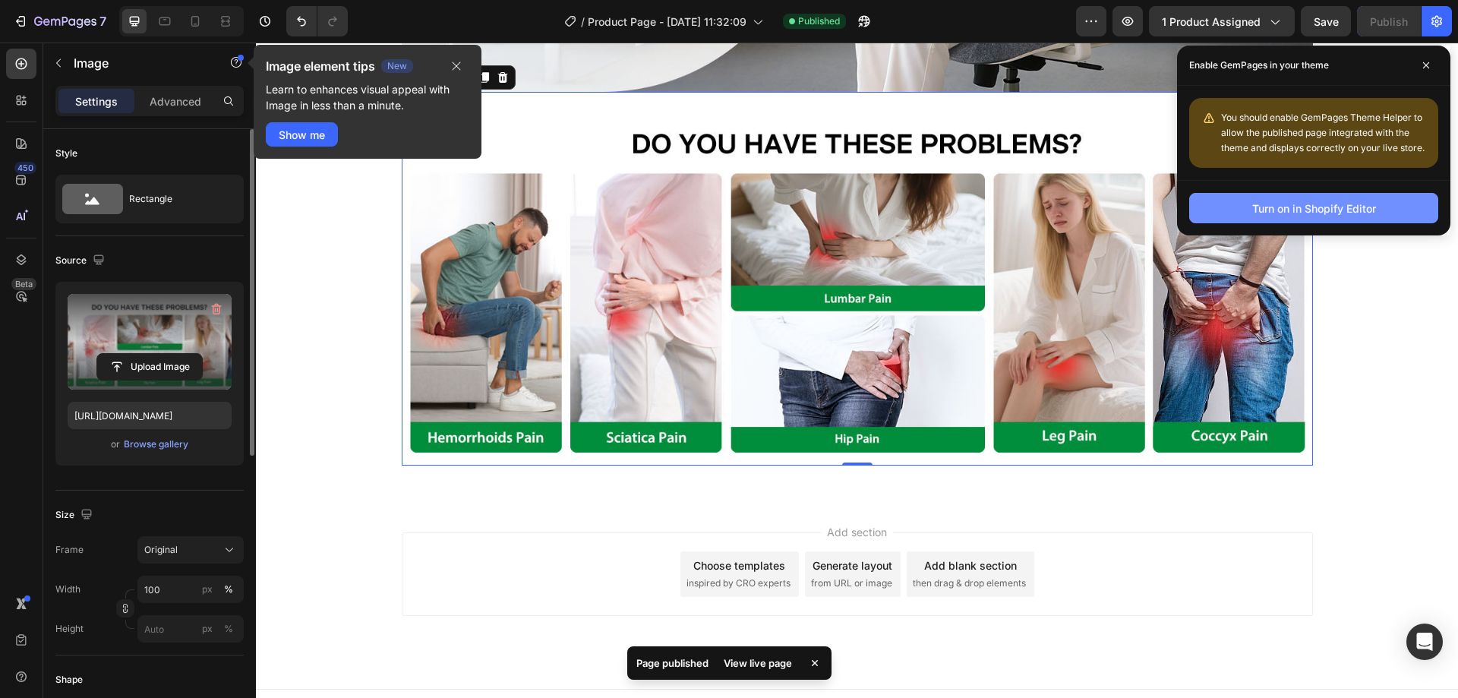
click at [1316, 213] on div "Turn on in Shopify Editor" at bounding box center [1314, 208] width 124 height 16
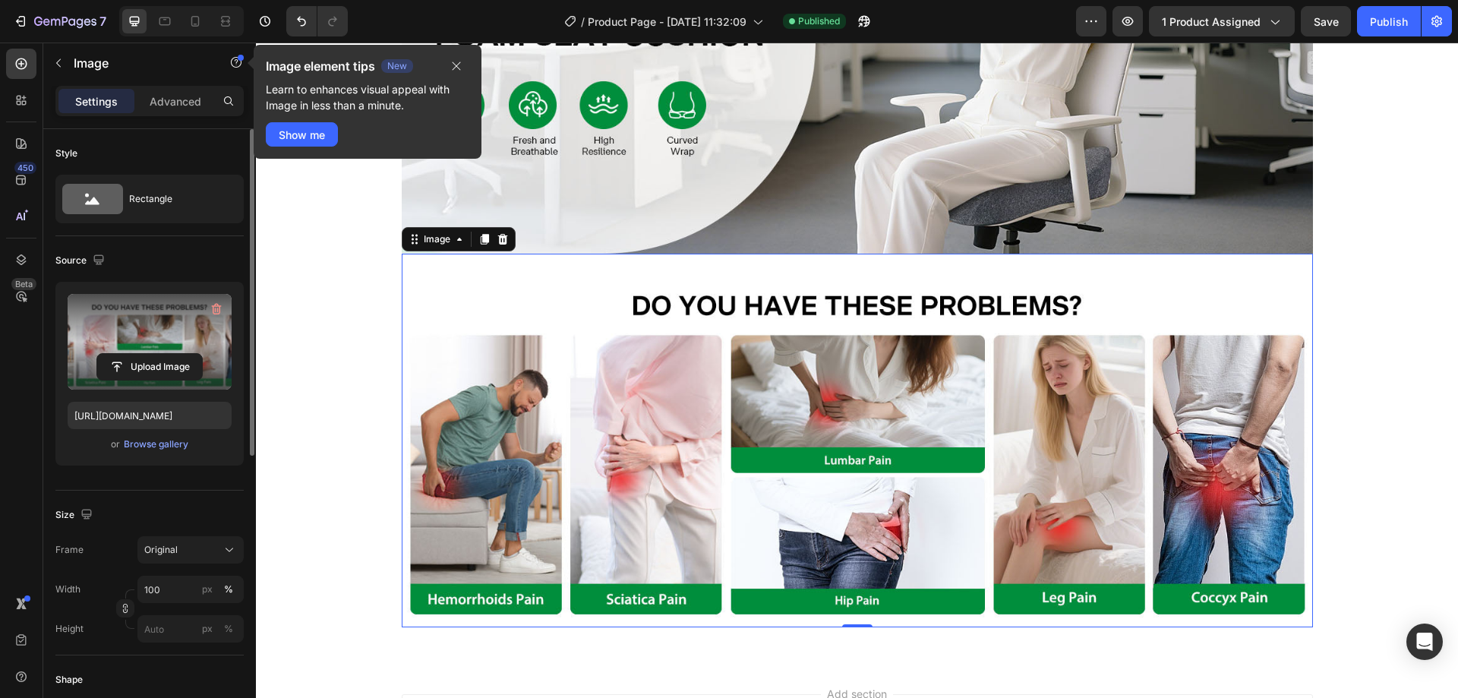
scroll to position [0, 0]
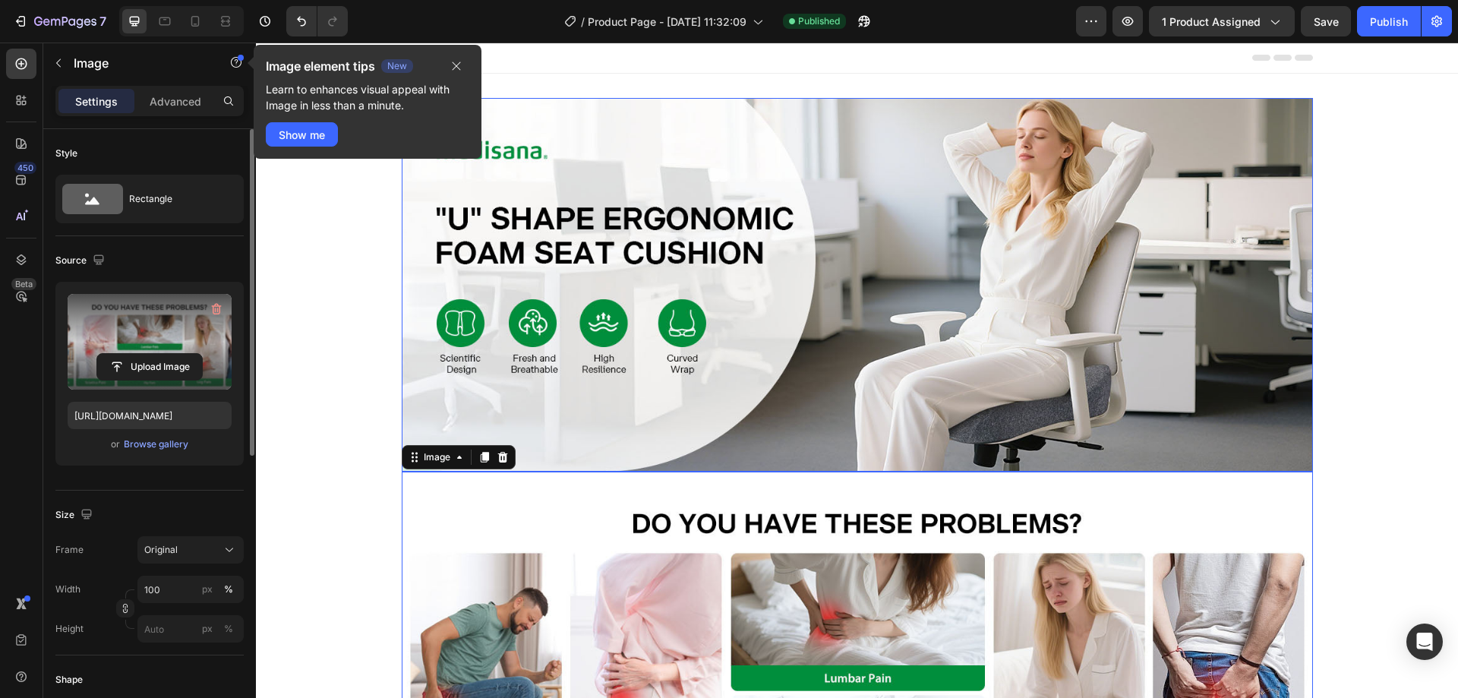
click at [1018, 204] on img at bounding box center [857, 285] width 911 height 374
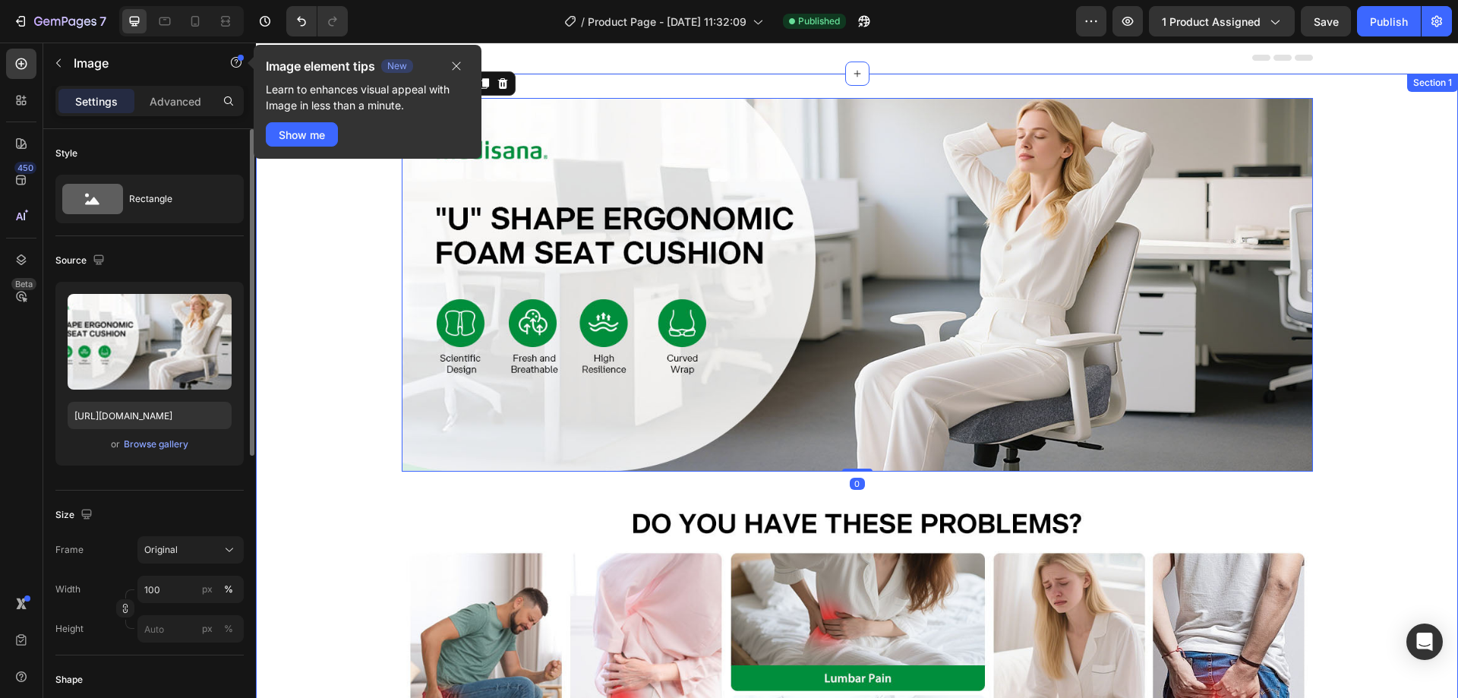
click at [738, 83] on div "Image 0 Image Row Section 1" at bounding box center [857, 478] width 1202 height 808
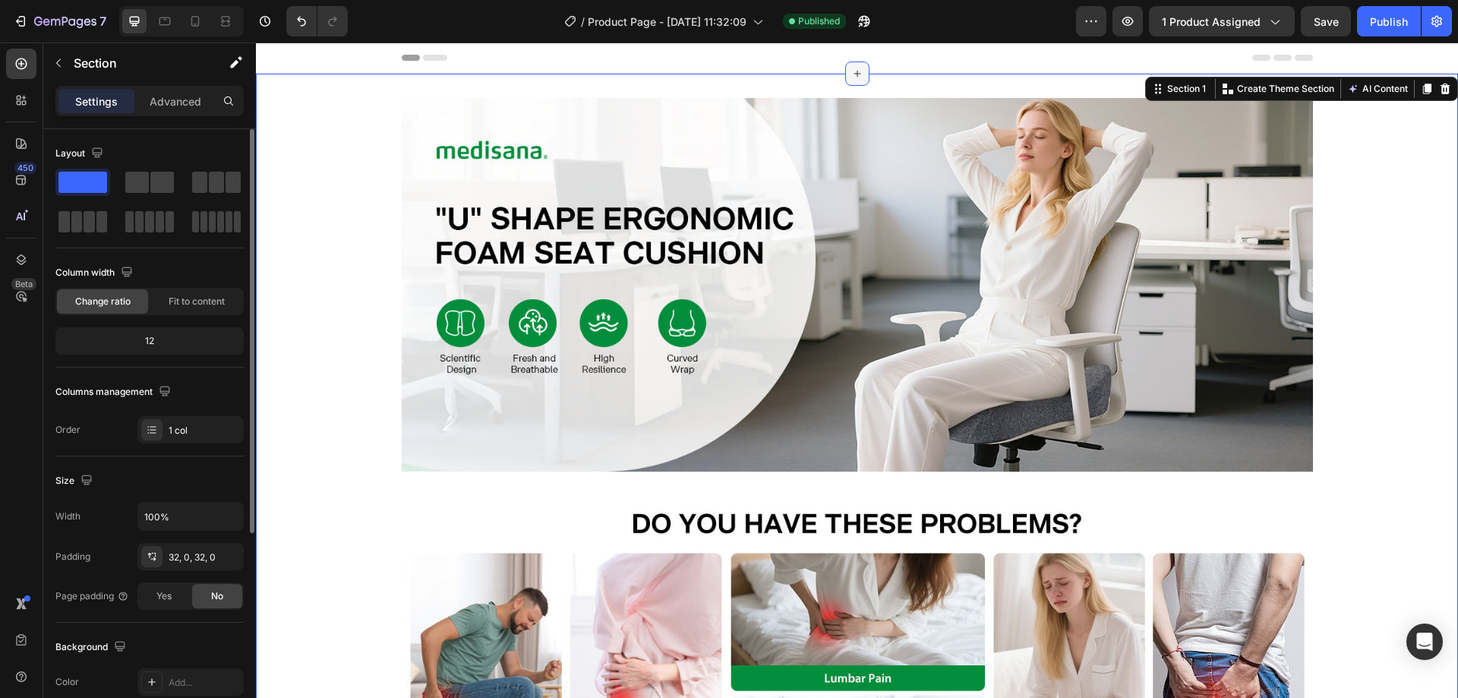
click at [855, 76] on icon at bounding box center [857, 74] width 12 height 12
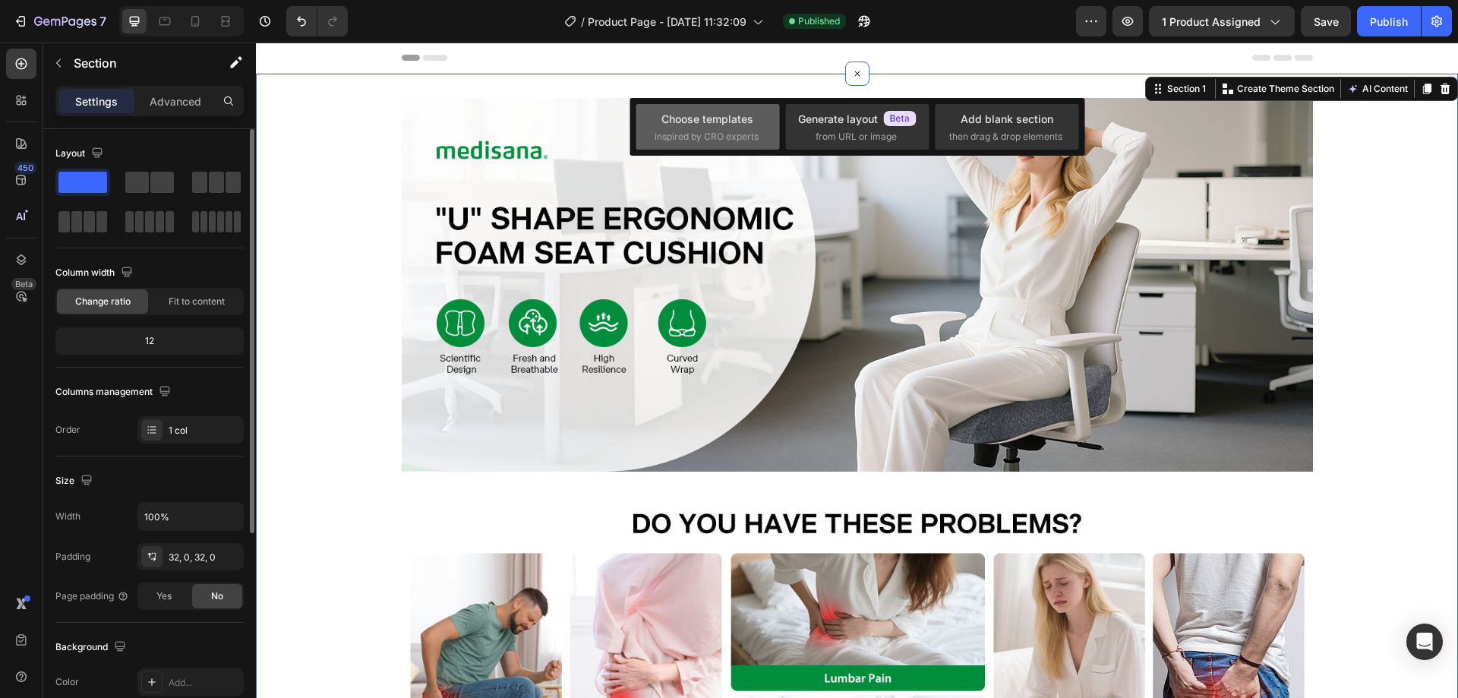
click at [740, 130] on span "inspired by CRO experts" at bounding box center [707, 137] width 104 height 14
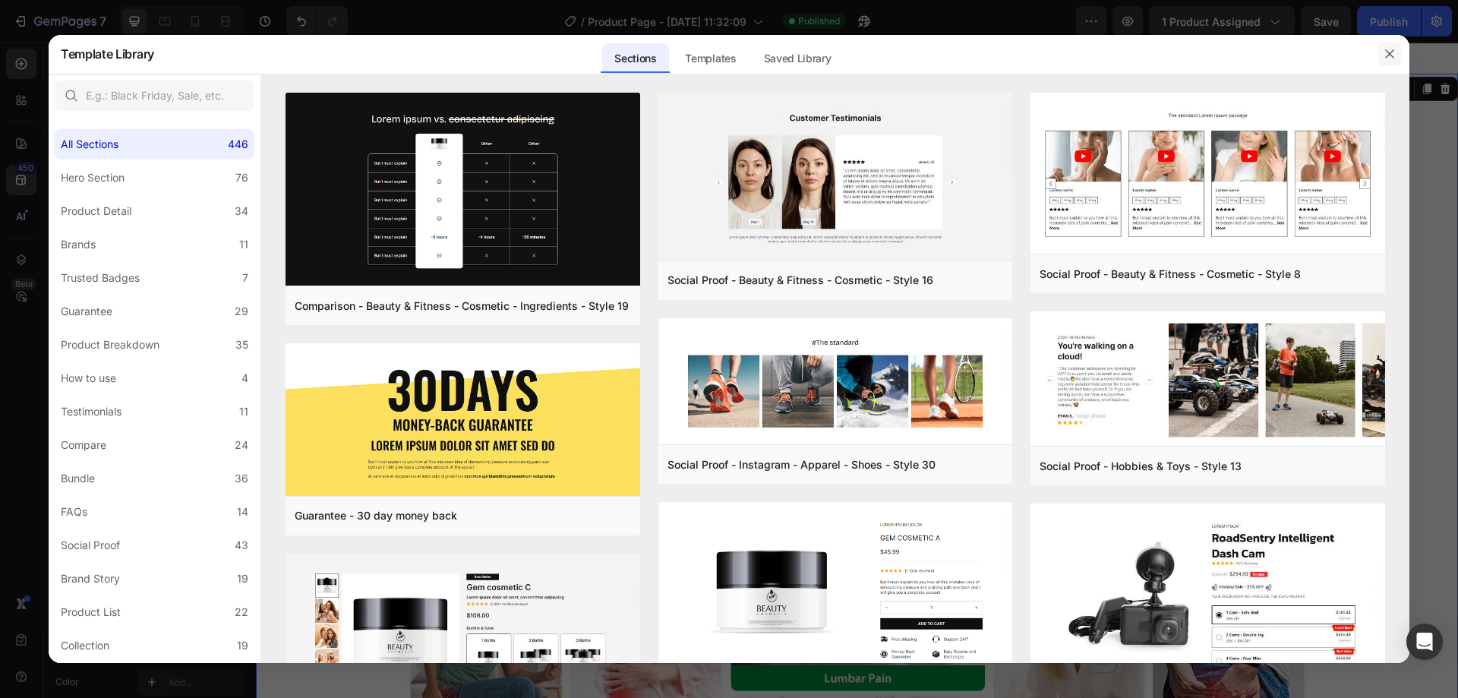
click at [1391, 54] on icon "button" at bounding box center [1390, 54] width 12 height 12
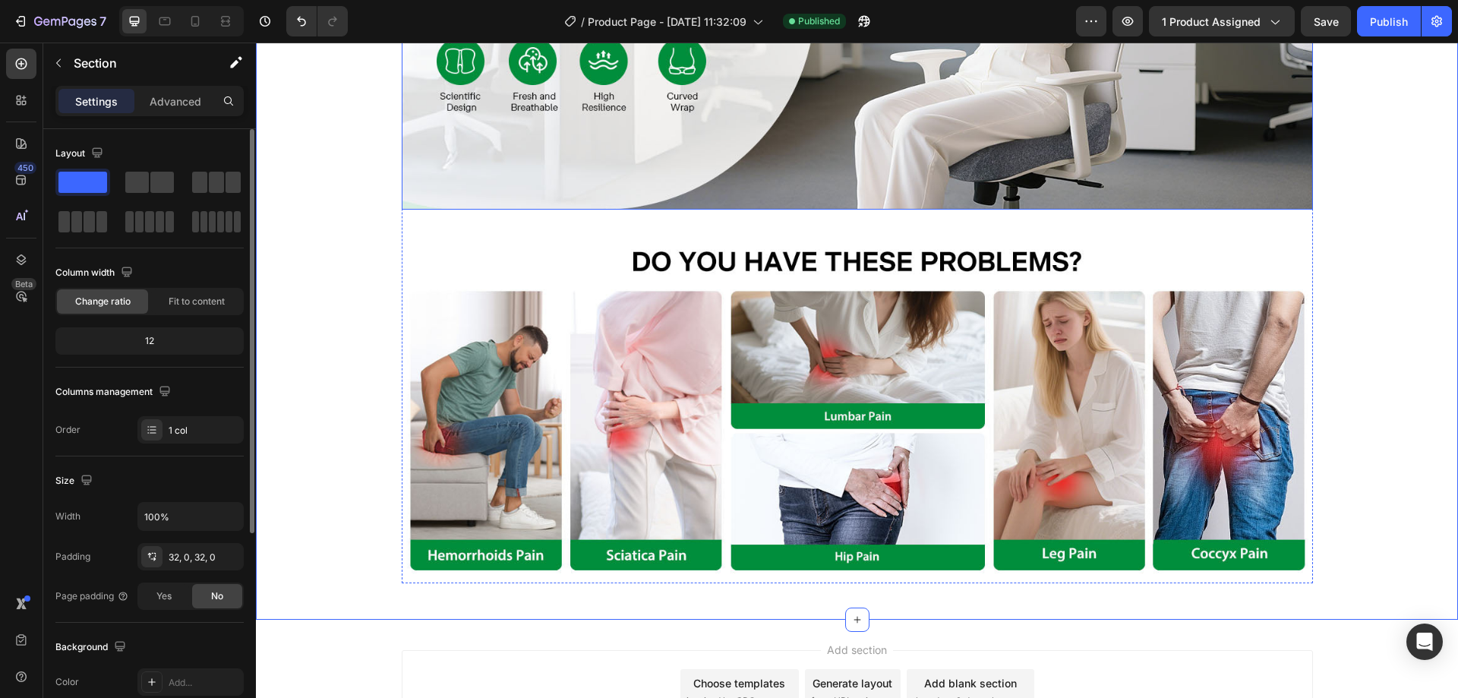
scroll to position [402, 0]
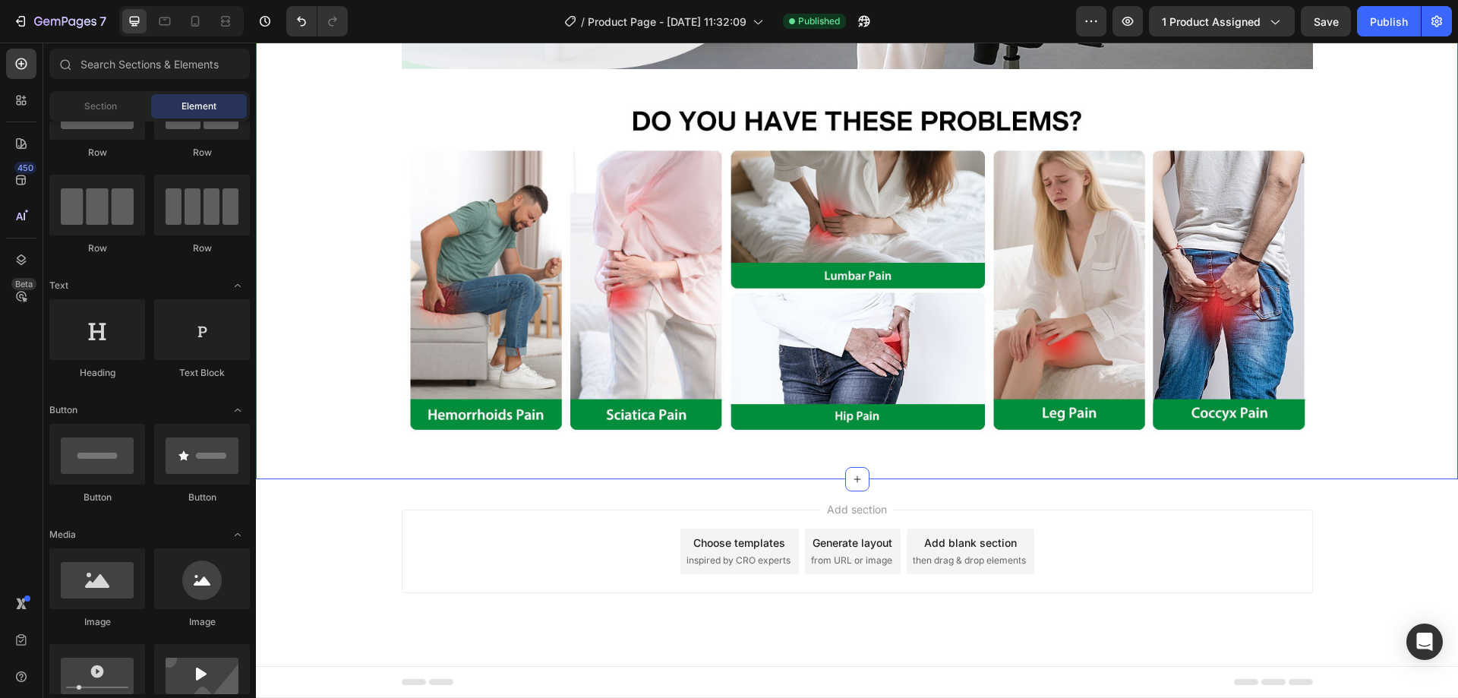
click at [737, 557] on span "inspired by CRO experts" at bounding box center [738, 561] width 104 height 14
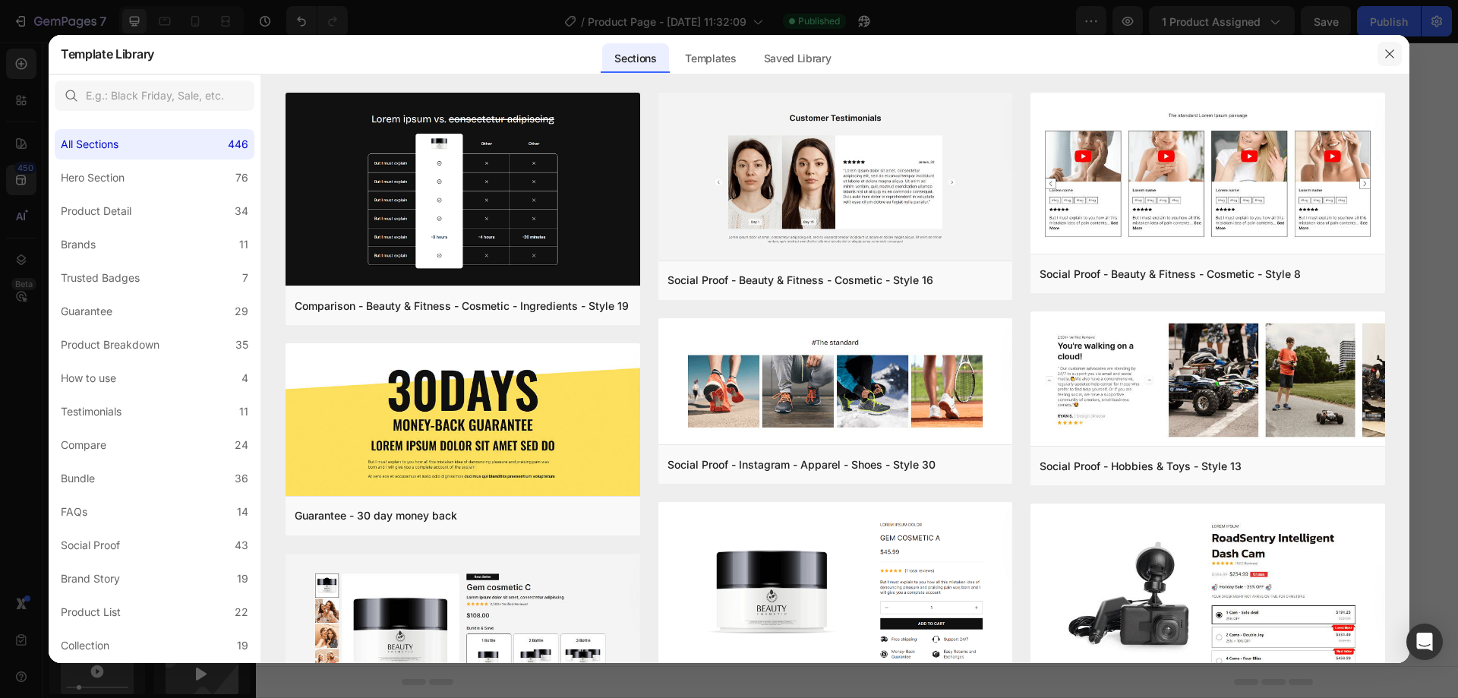
click at [1390, 48] on icon "button" at bounding box center [1390, 54] width 12 height 12
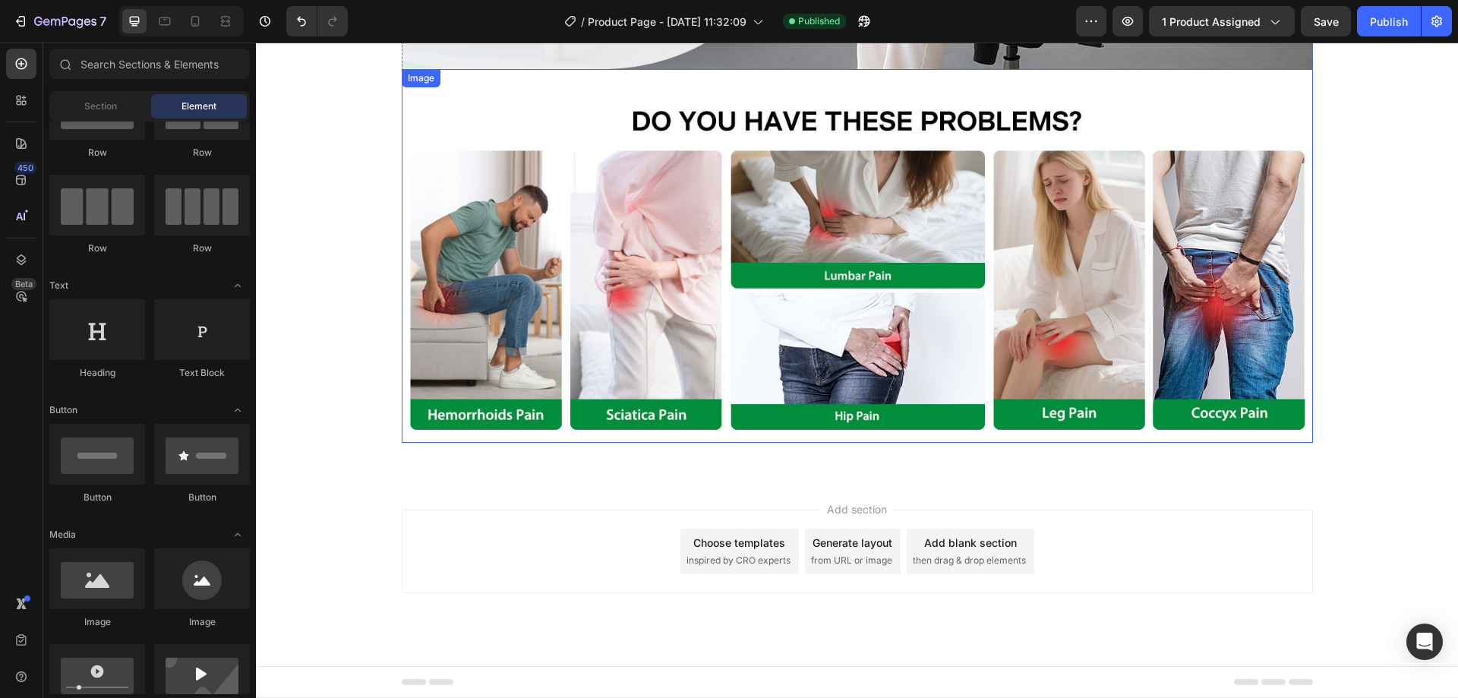
click at [965, 210] on img at bounding box center [857, 256] width 911 height 374
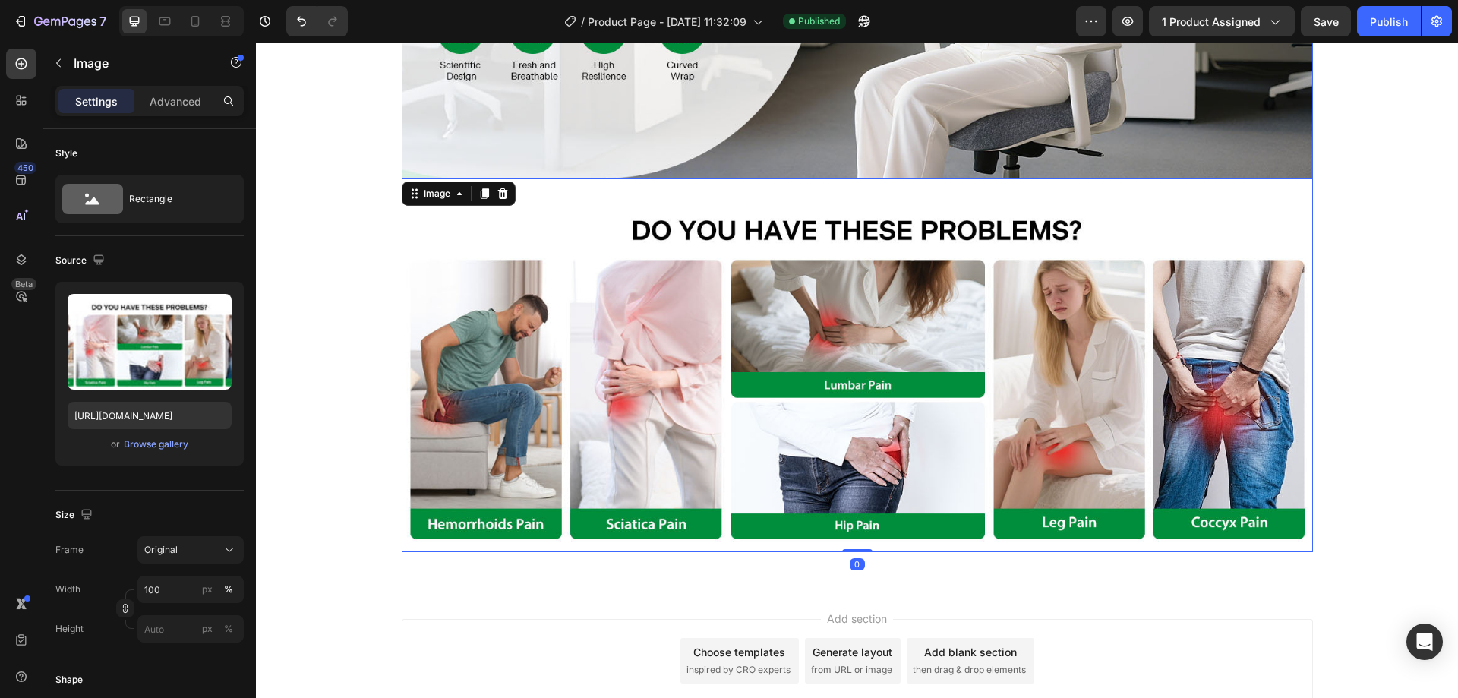
scroll to position [175, 0]
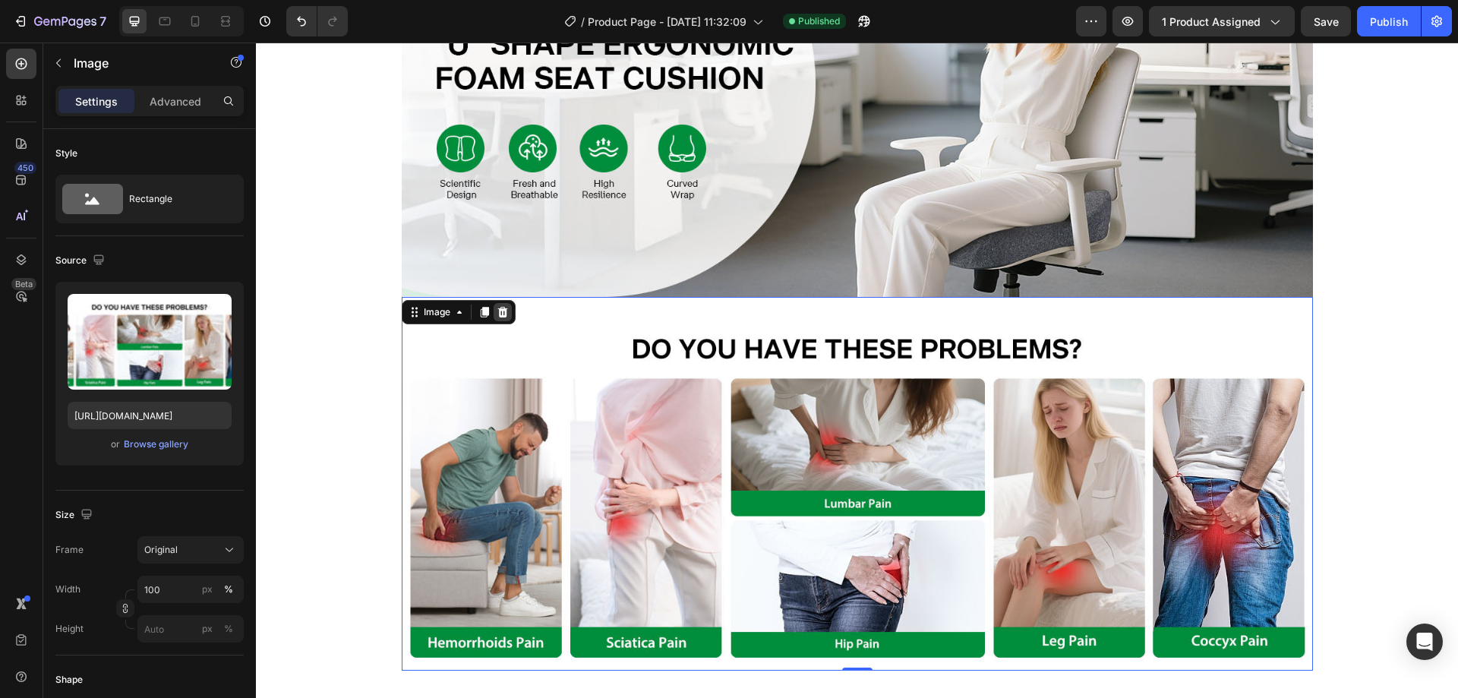
click at [502, 312] on icon at bounding box center [503, 312] width 12 height 12
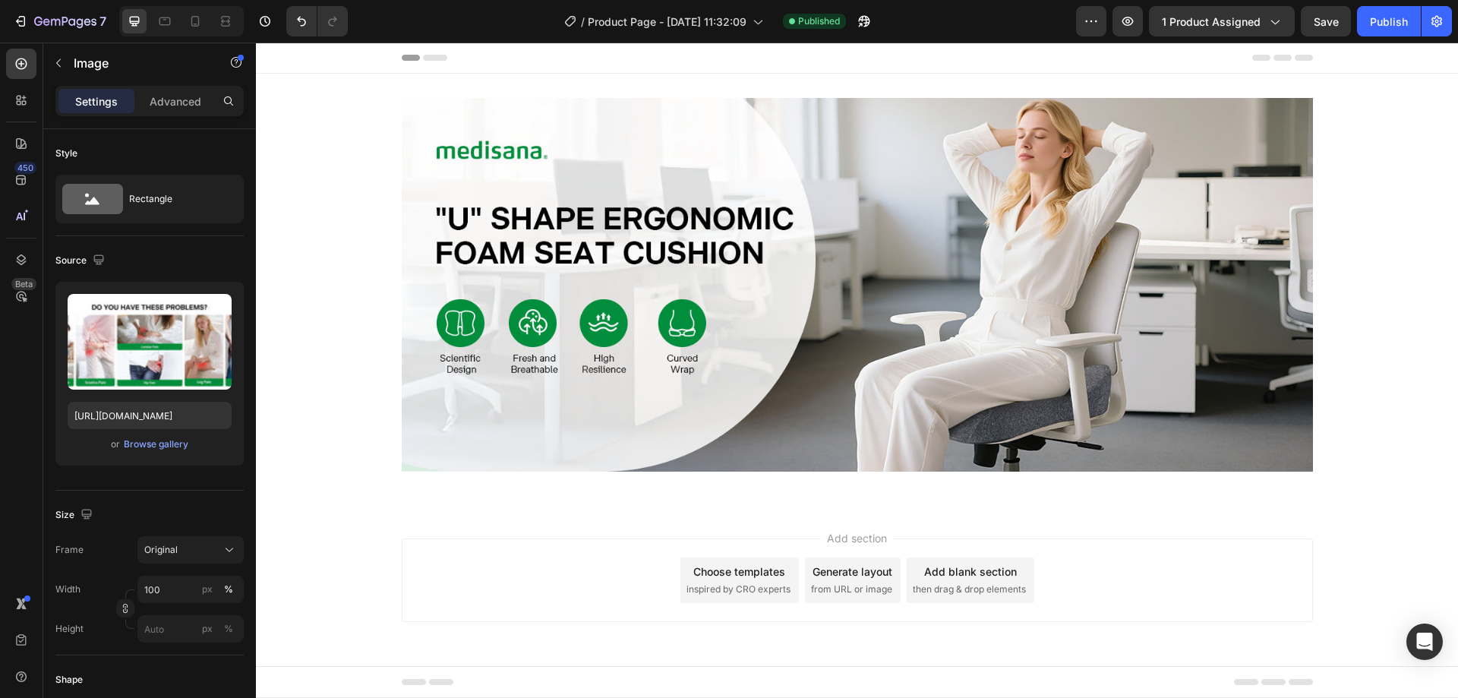
scroll to position [0, 0]
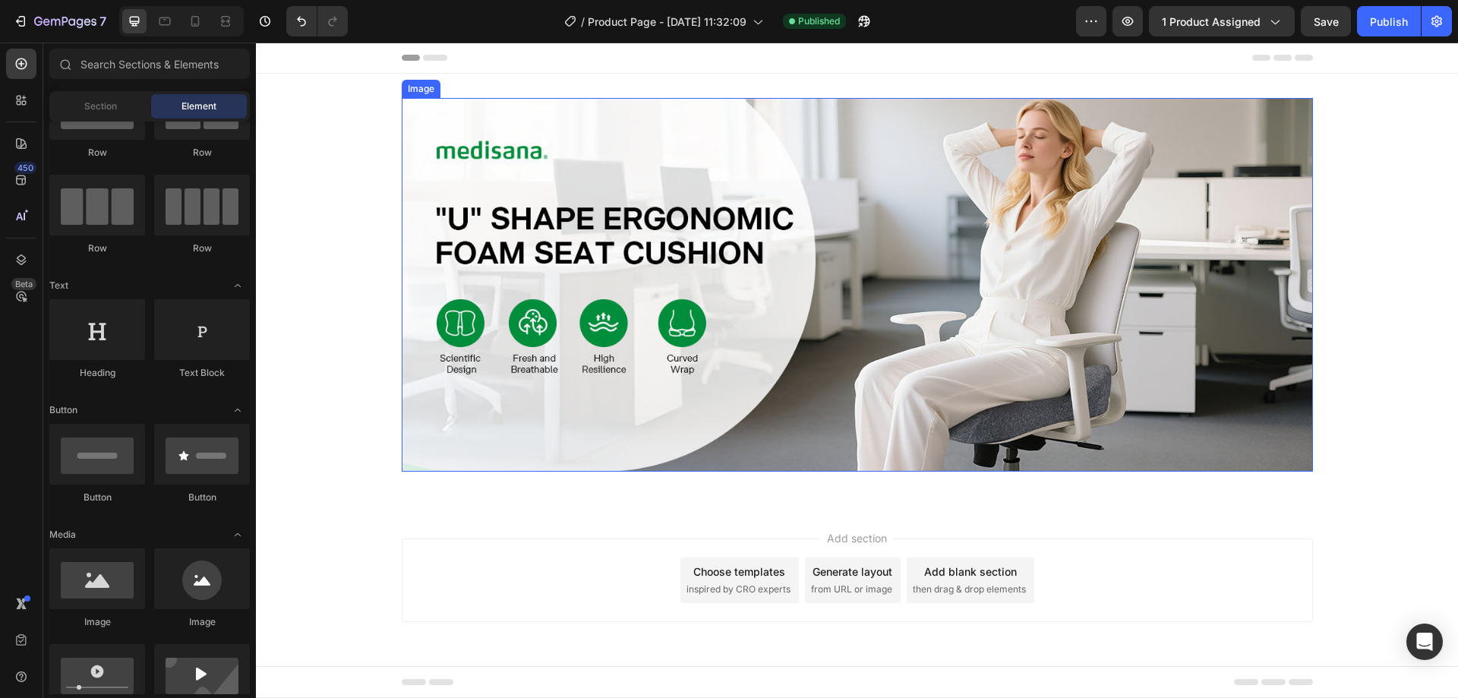
click at [535, 294] on img at bounding box center [857, 285] width 911 height 374
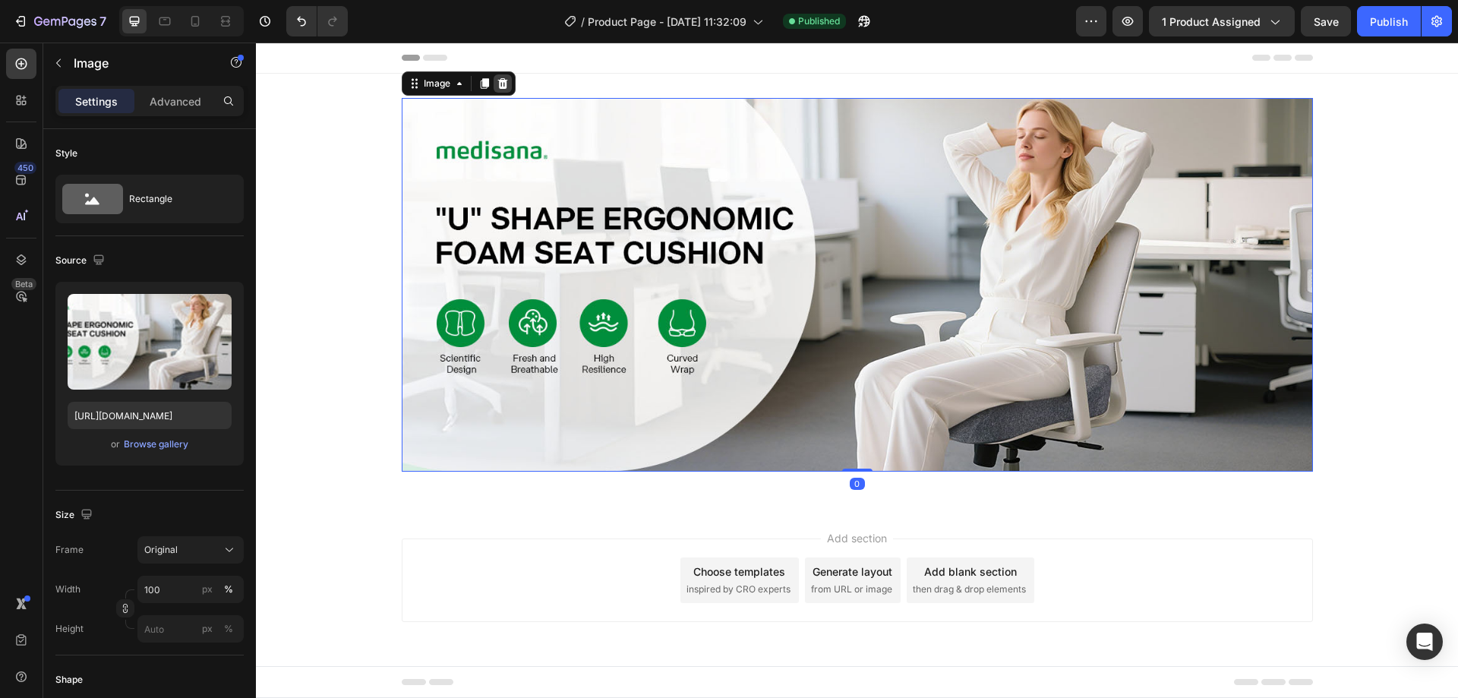
click at [495, 87] on div at bounding box center [503, 83] width 18 height 18
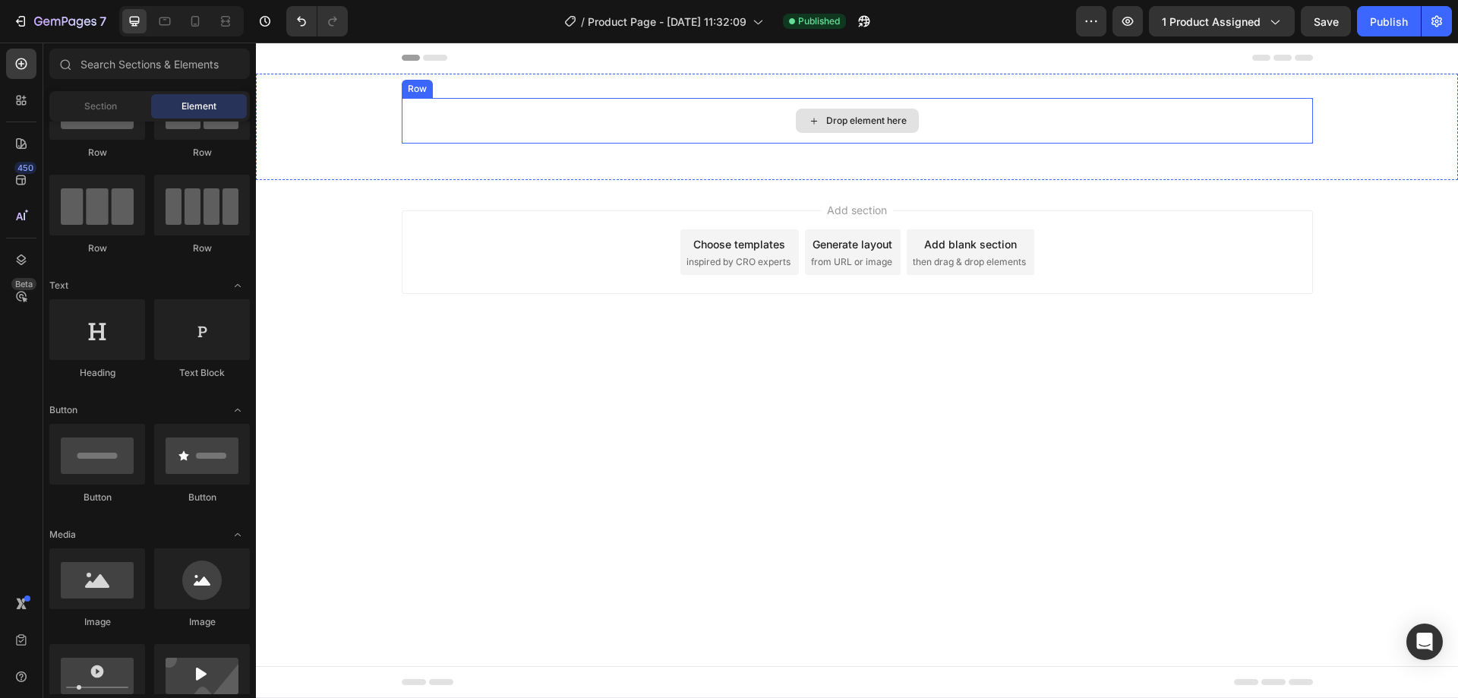
click at [850, 119] on div "Drop element here" at bounding box center [866, 121] width 80 height 12
click at [14, 138] on icon at bounding box center [21, 143] width 15 height 15
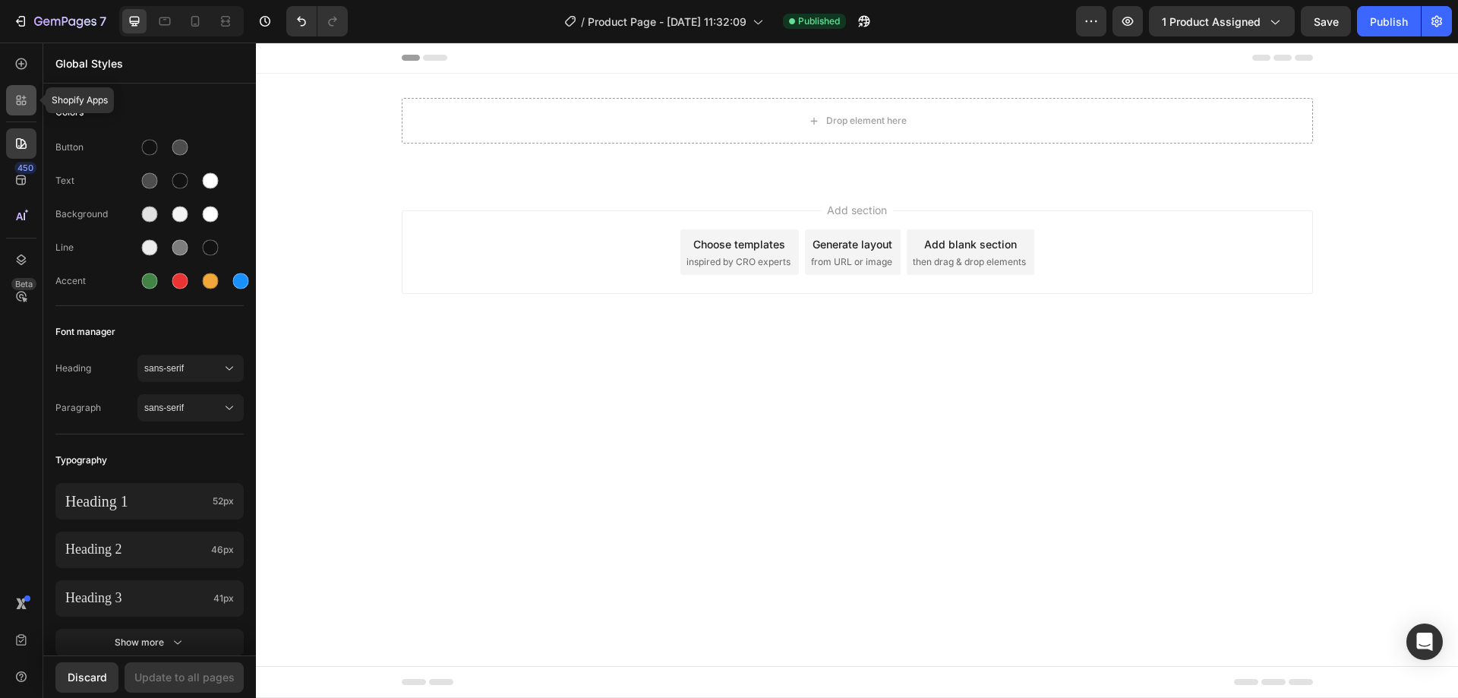
click at [14, 107] on icon at bounding box center [21, 100] width 15 height 15
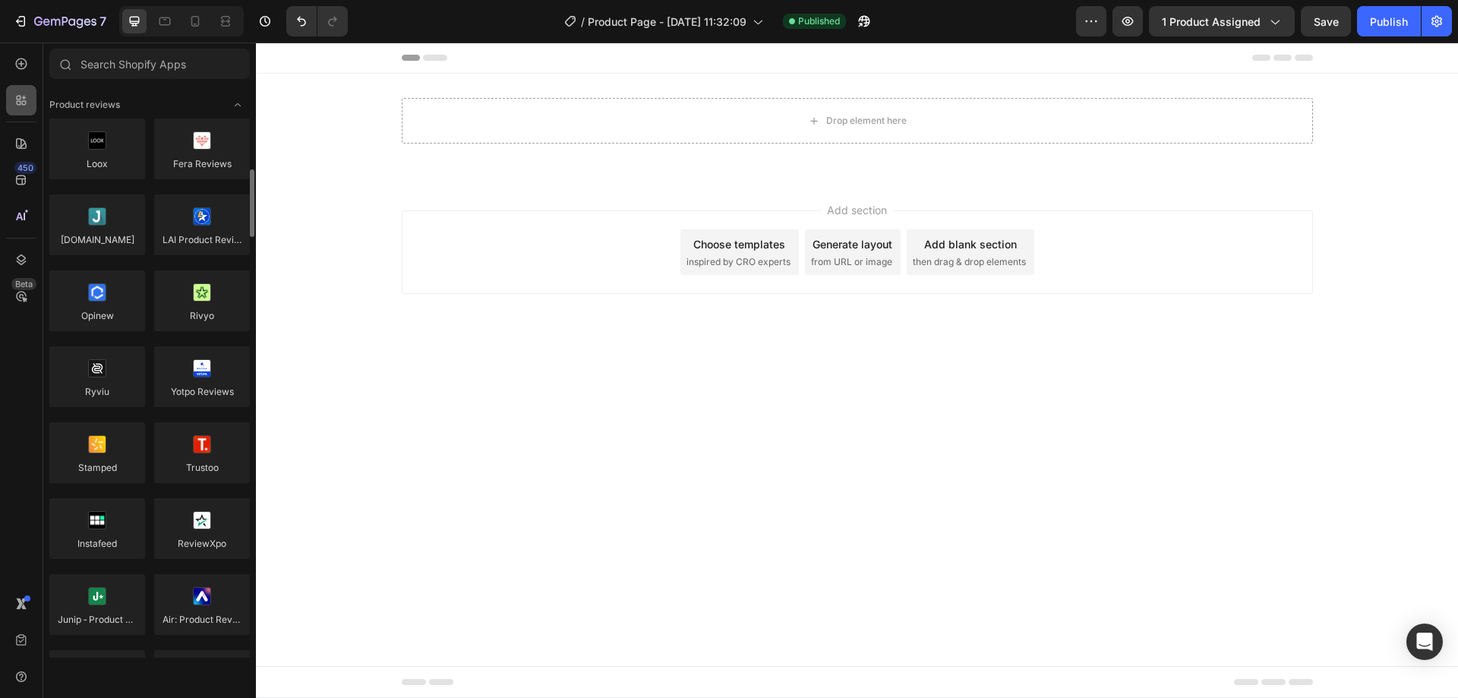
scroll to position [76, 0]
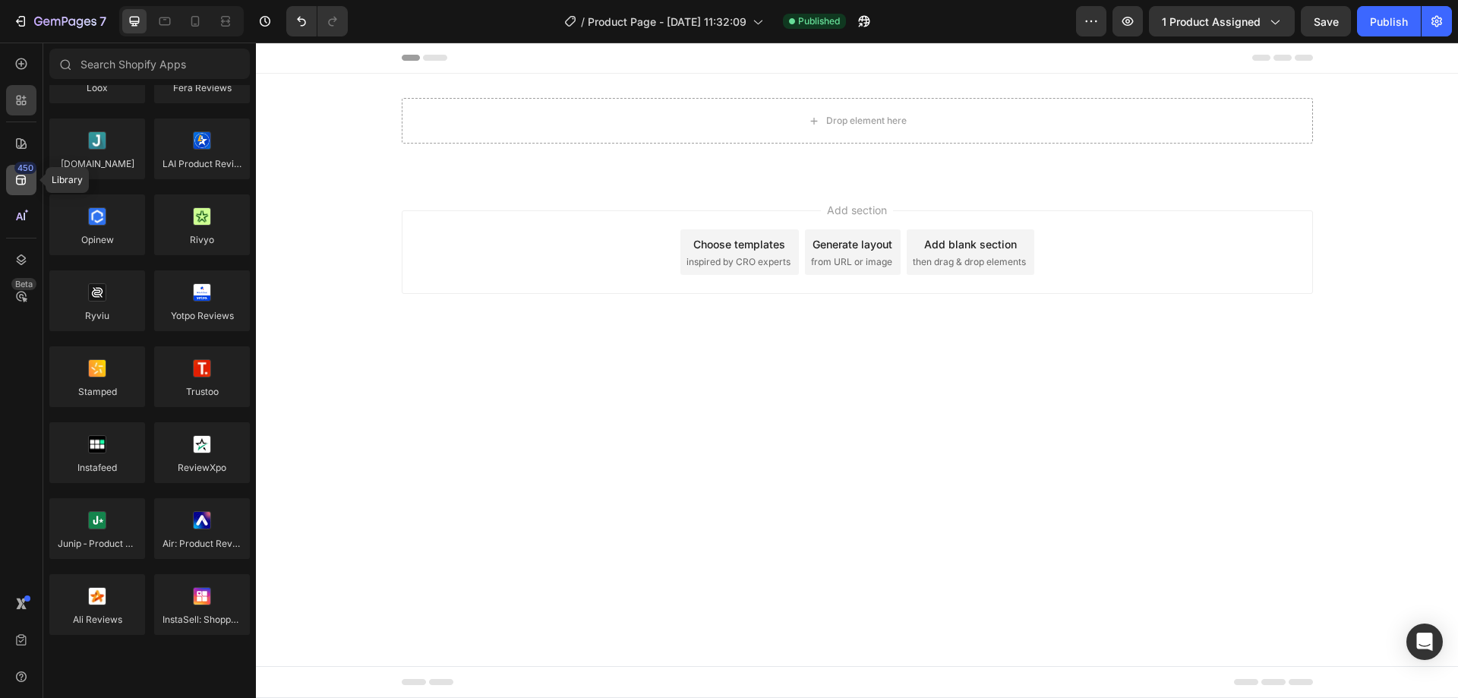
click at [25, 178] on icon at bounding box center [21, 180] width 10 height 10
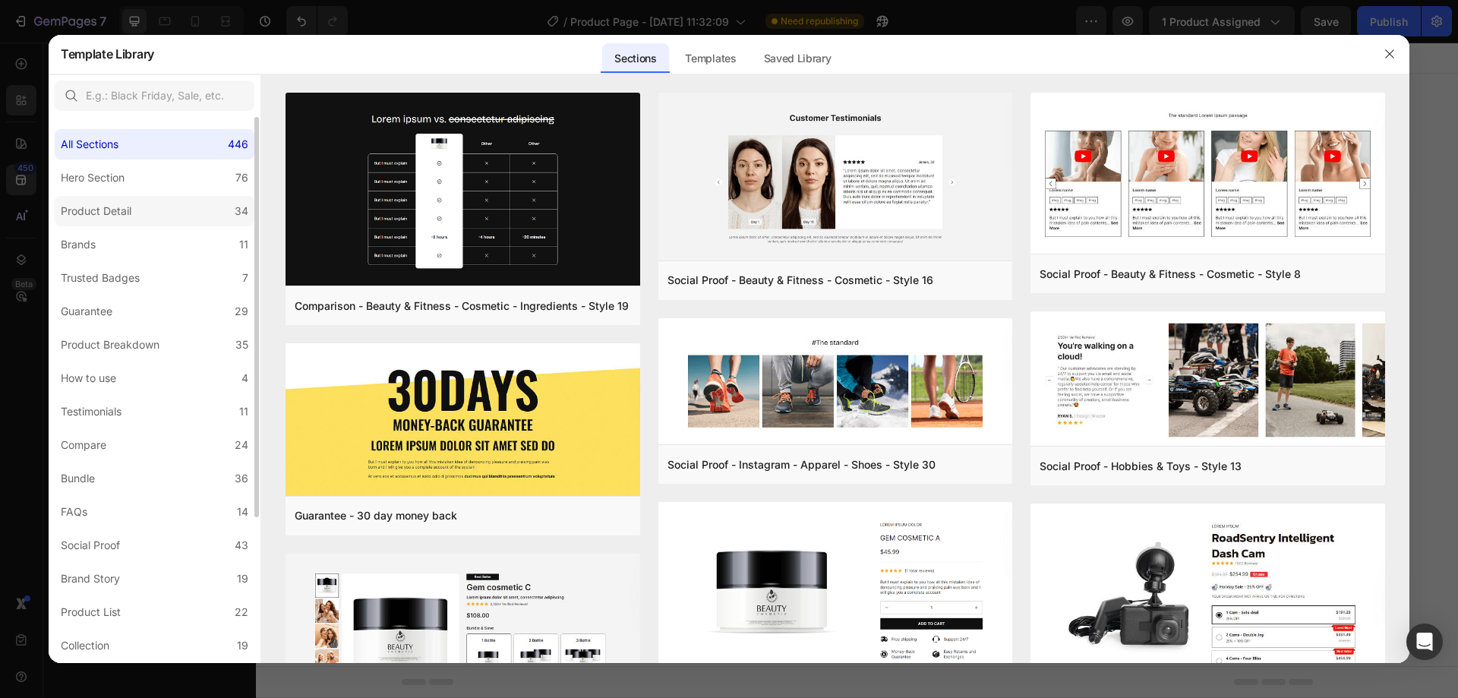
click at [156, 213] on label "Product Detail 34" at bounding box center [155, 211] width 200 height 30
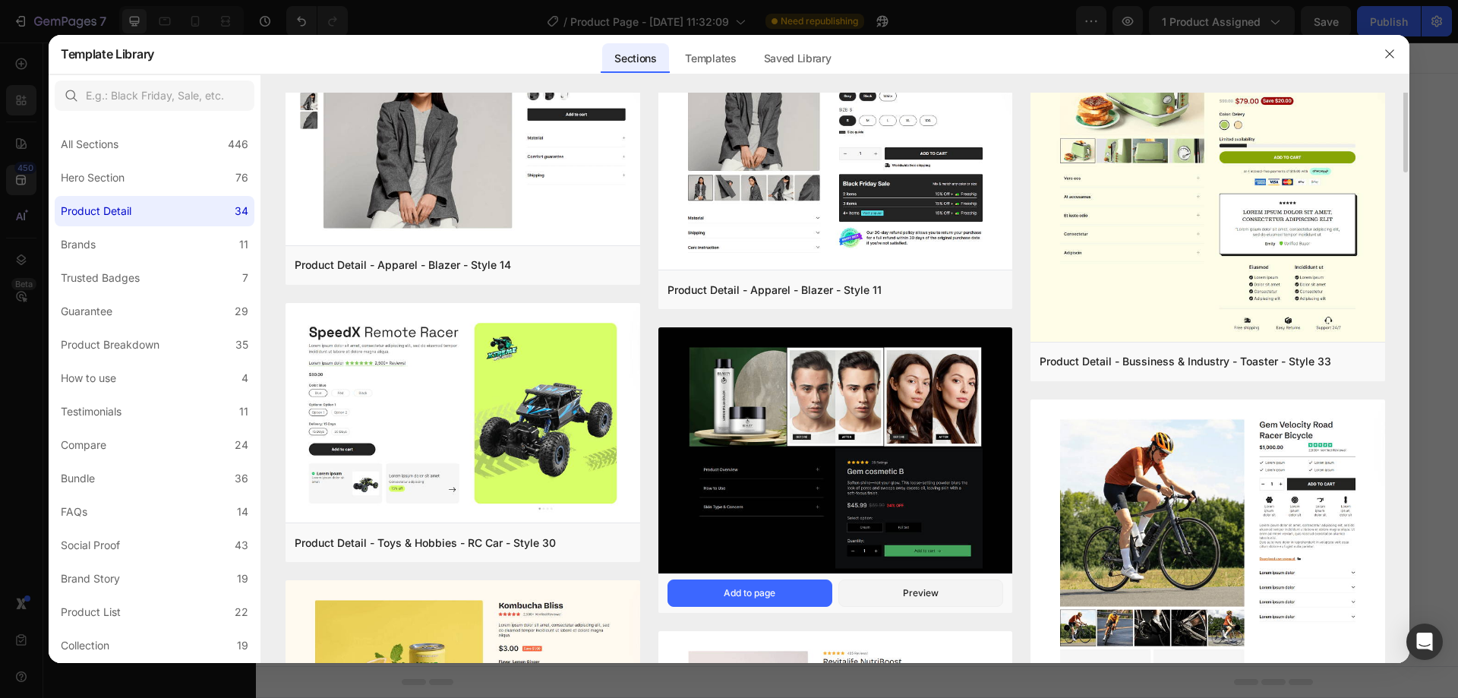
scroll to position [0, 0]
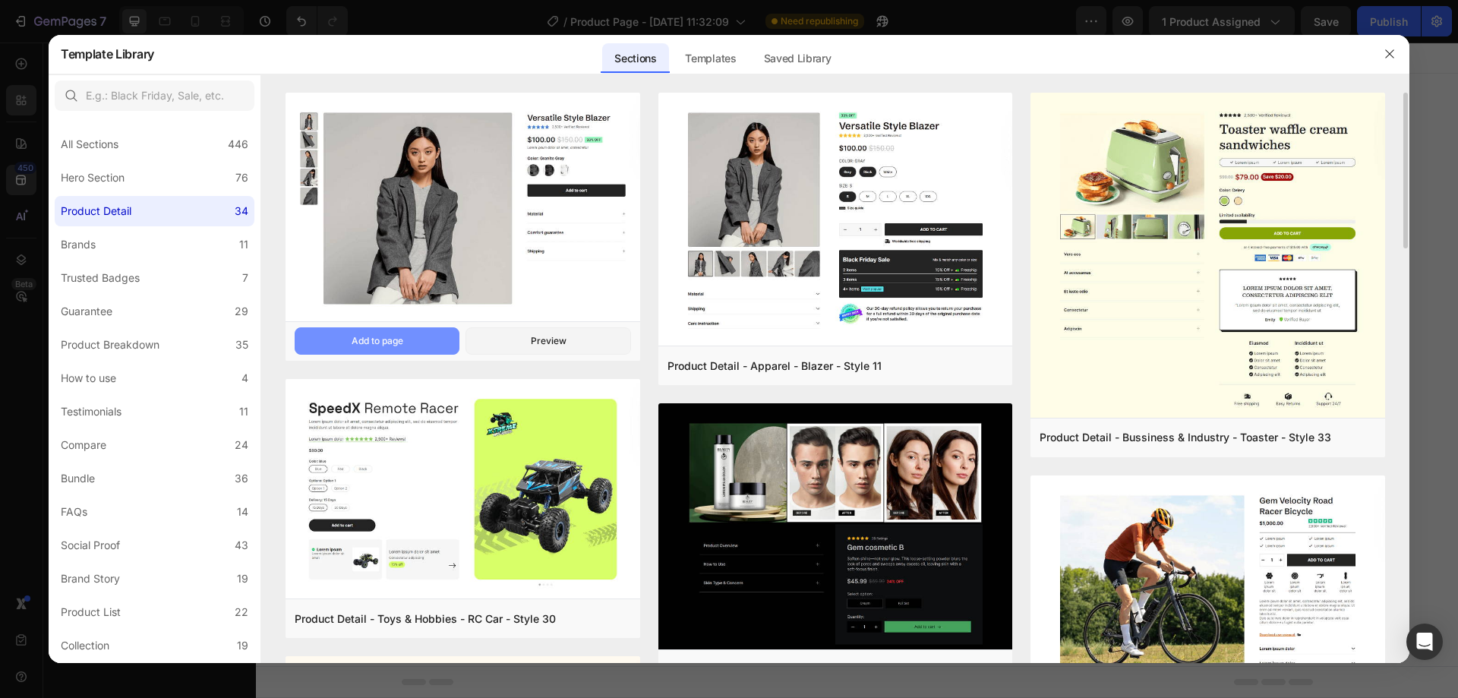
click at [406, 345] on button "Add to page" at bounding box center [377, 340] width 165 height 27
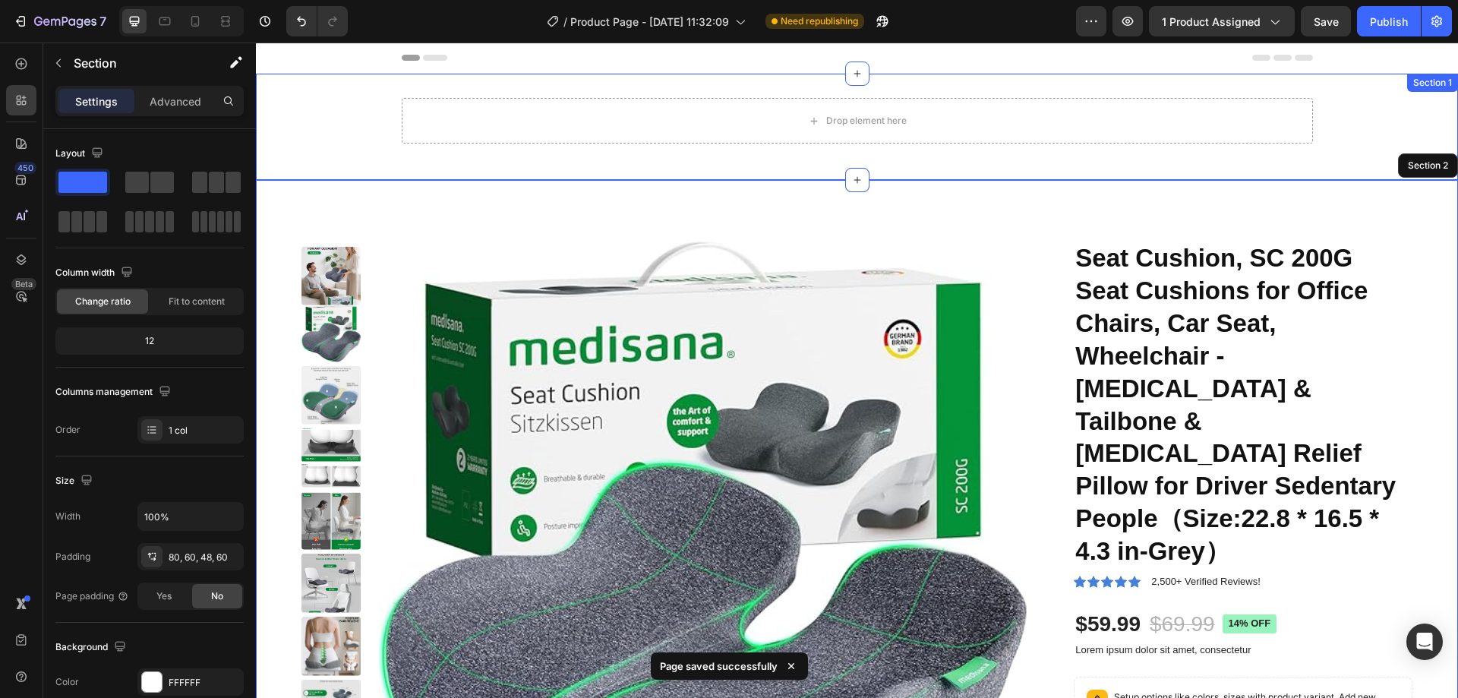
click at [339, 97] on div "Drop element here Row Section 1" at bounding box center [857, 127] width 1202 height 106
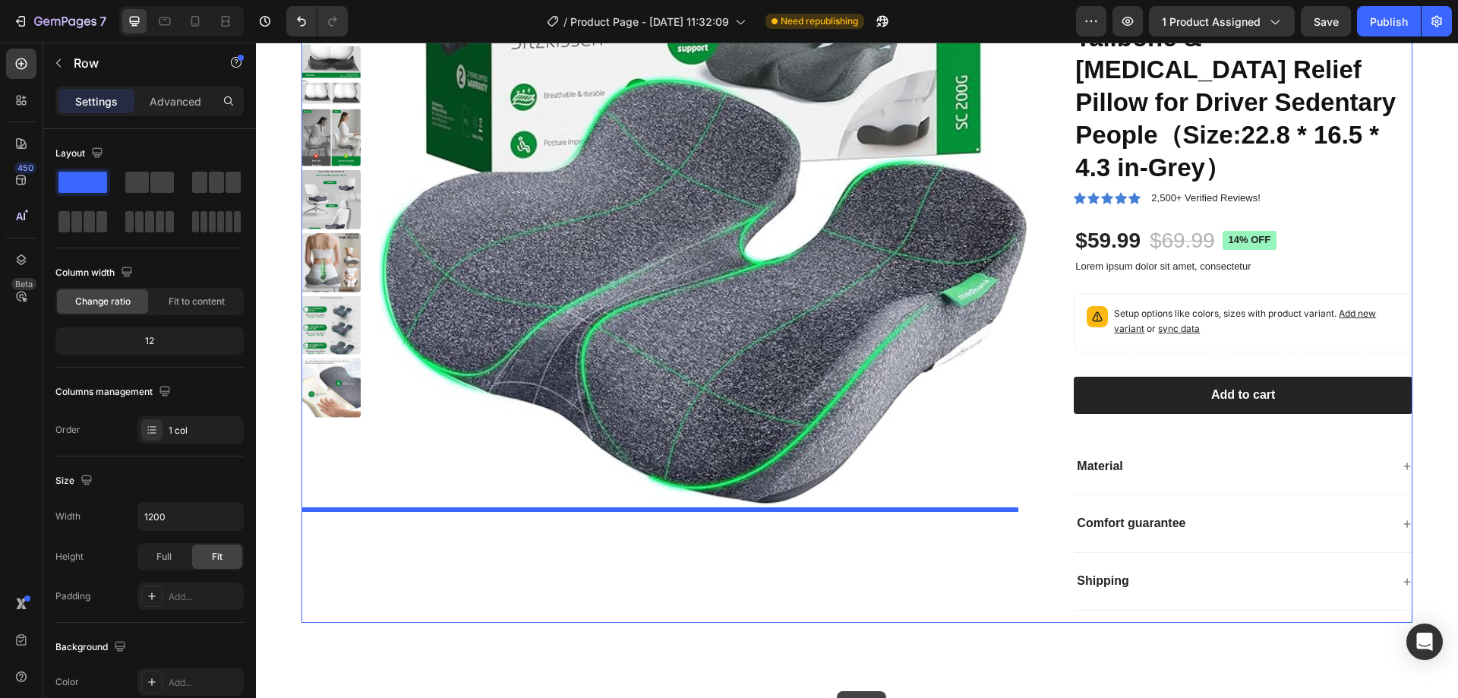
scroll to position [497, 0]
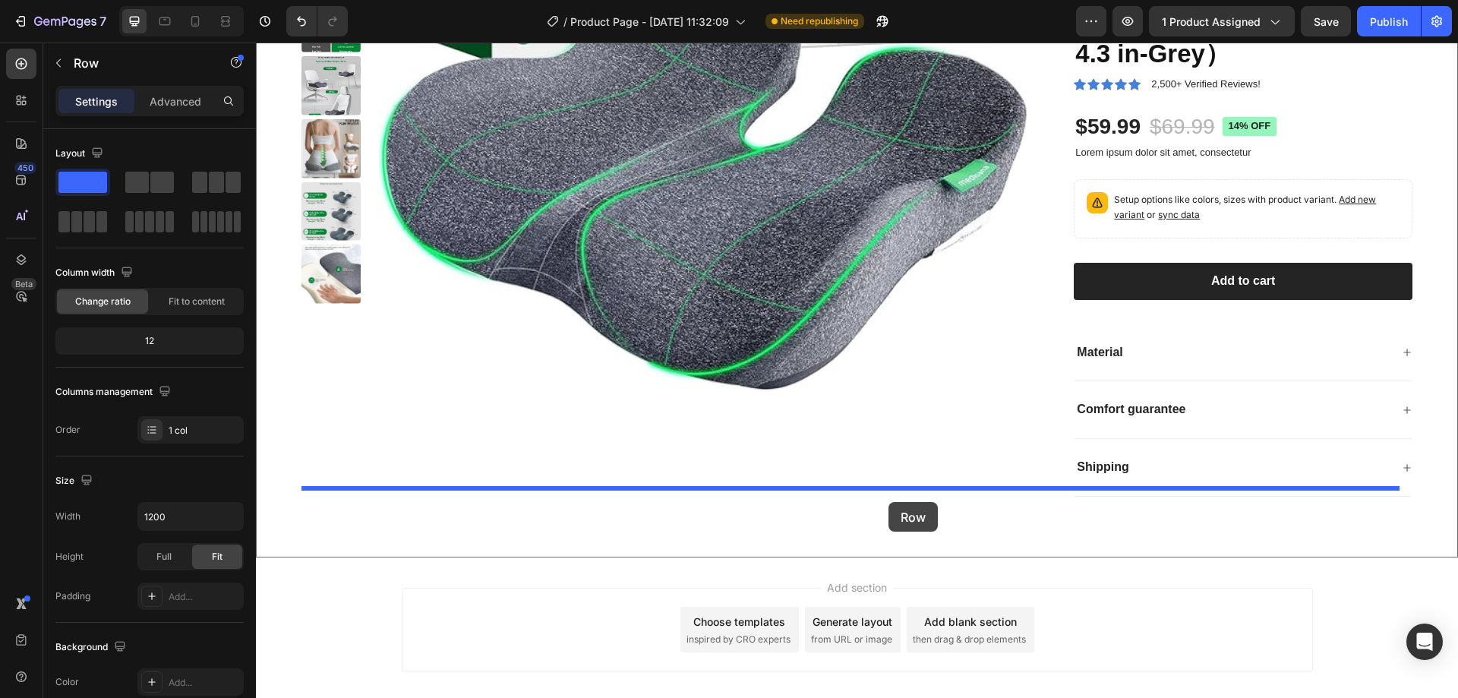
drag, startPoint x: 412, startPoint y: 93, endPoint x: 889, endPoint y: 502, distance: 629.0
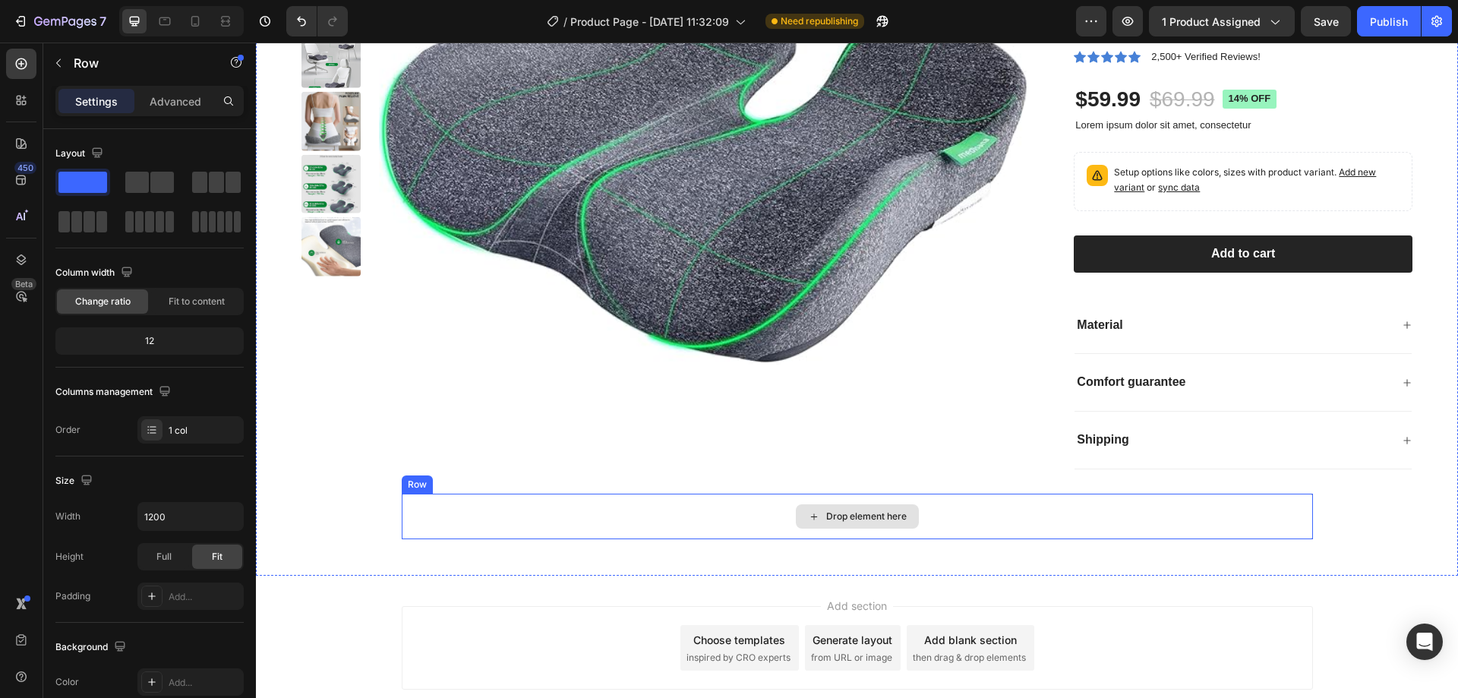
scroll to position [573, 0]
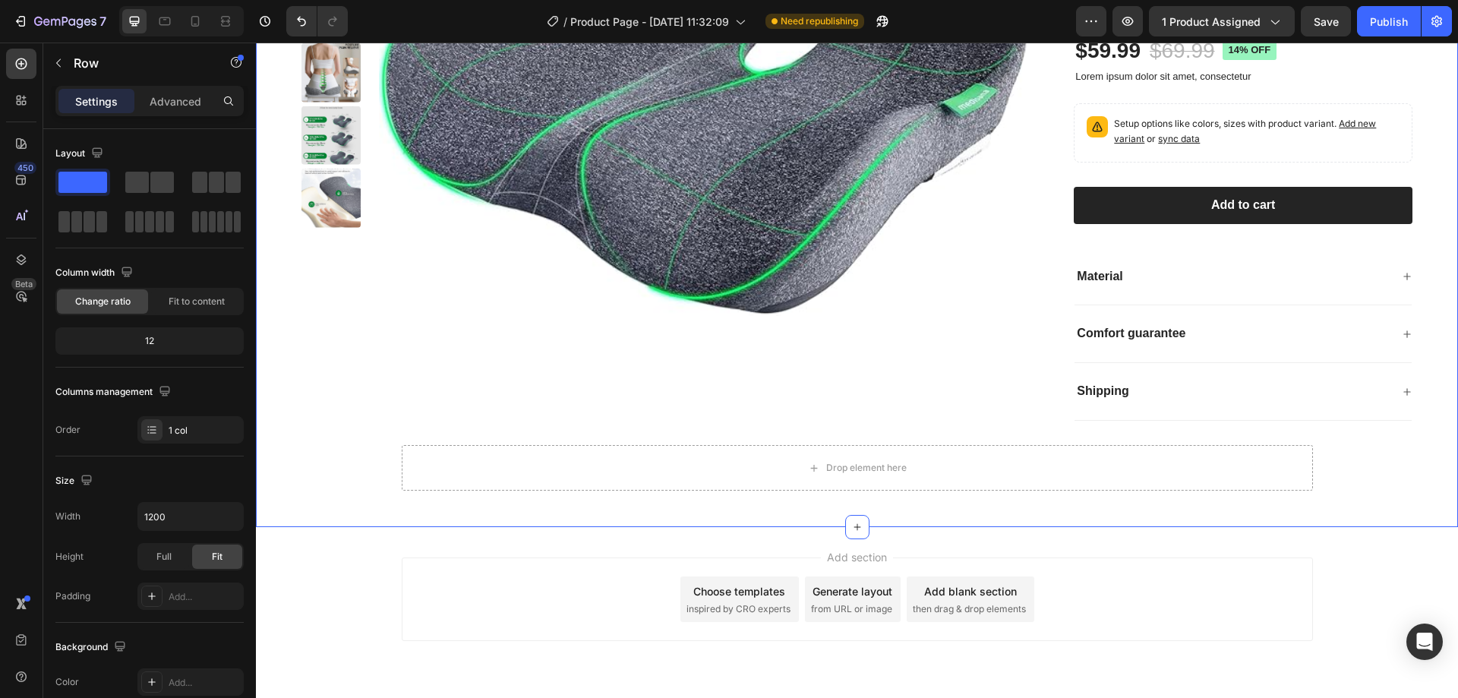
click at [408, 445] on div "Drop element here" at bounding box center [857, 468] width 911 height 46
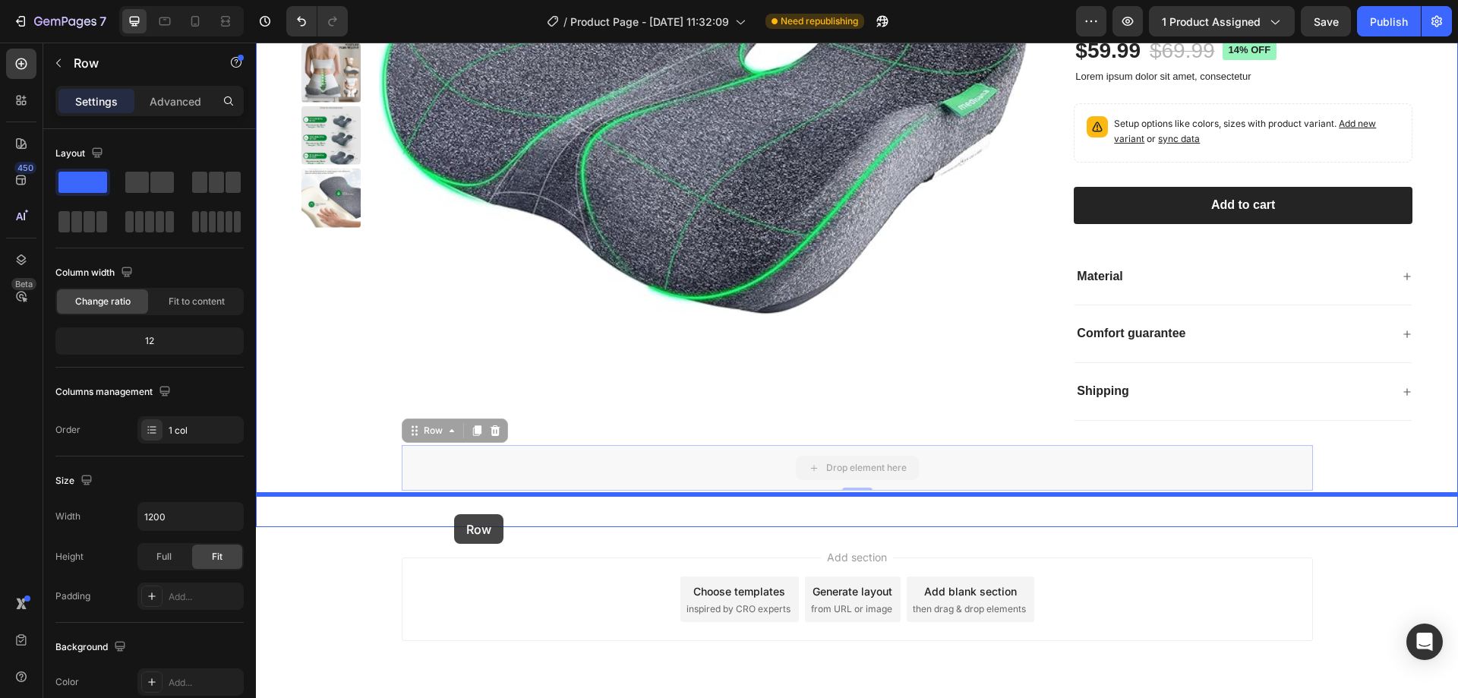
drag, startPoint x: 410, startPoint y: 401, endPoint x: 454, endPoint y: 514, distance: 121.4
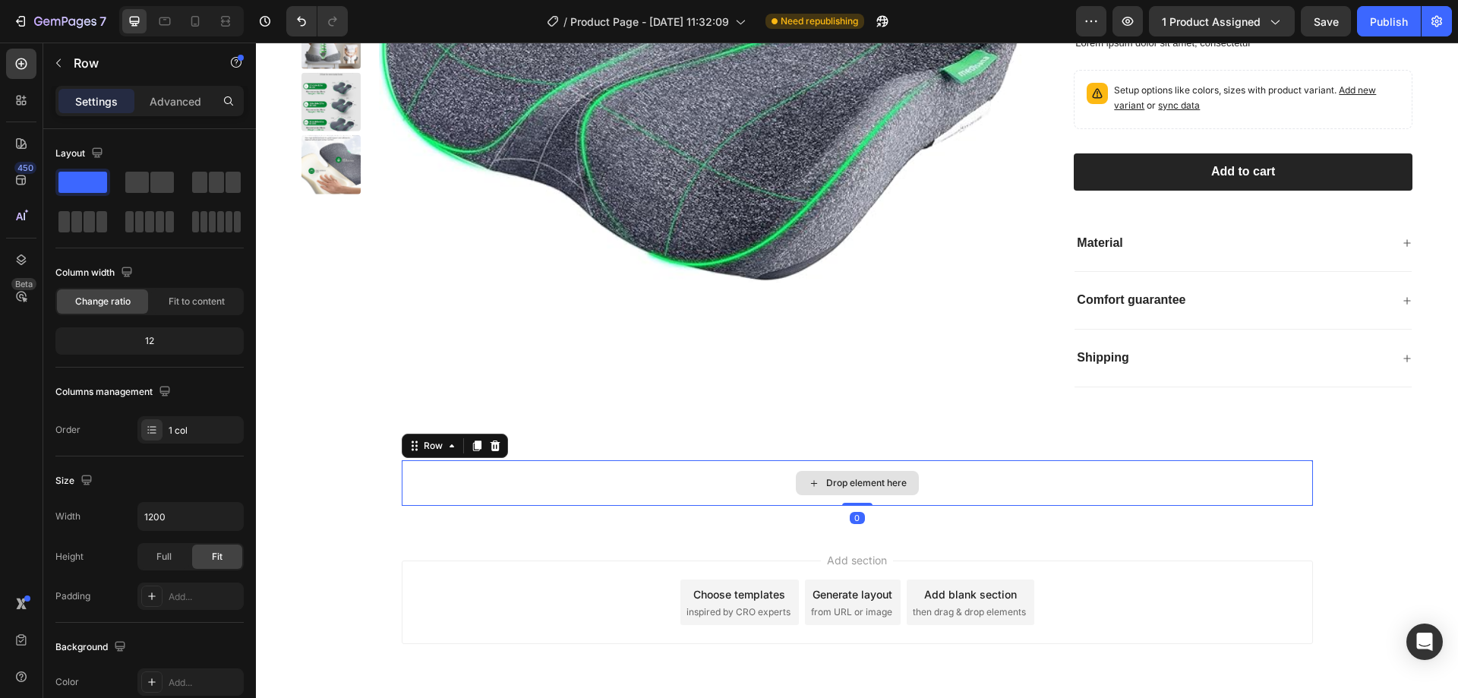
scroll to position [625, 0]
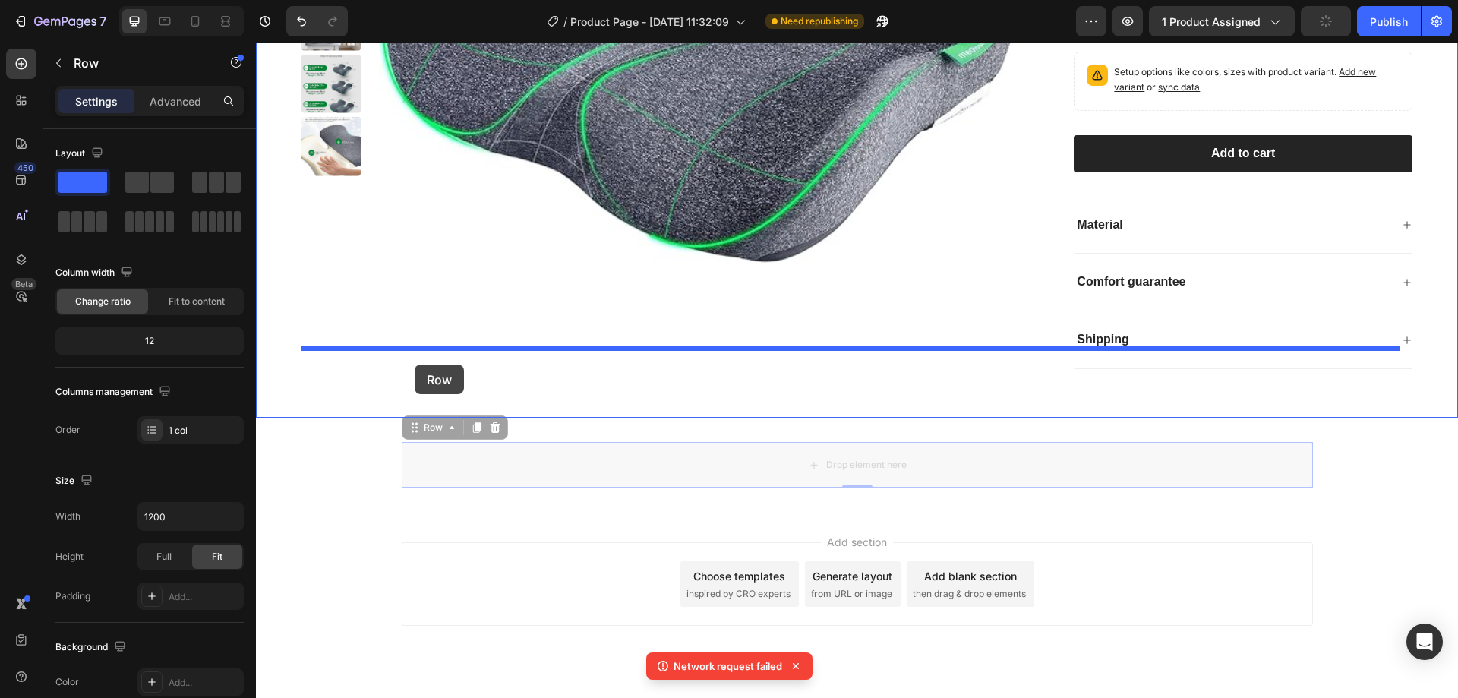
drag, startPoint x: 405, startPoint y: 397, endPoint x: 415, endPoint y: 364, distance: 34.1
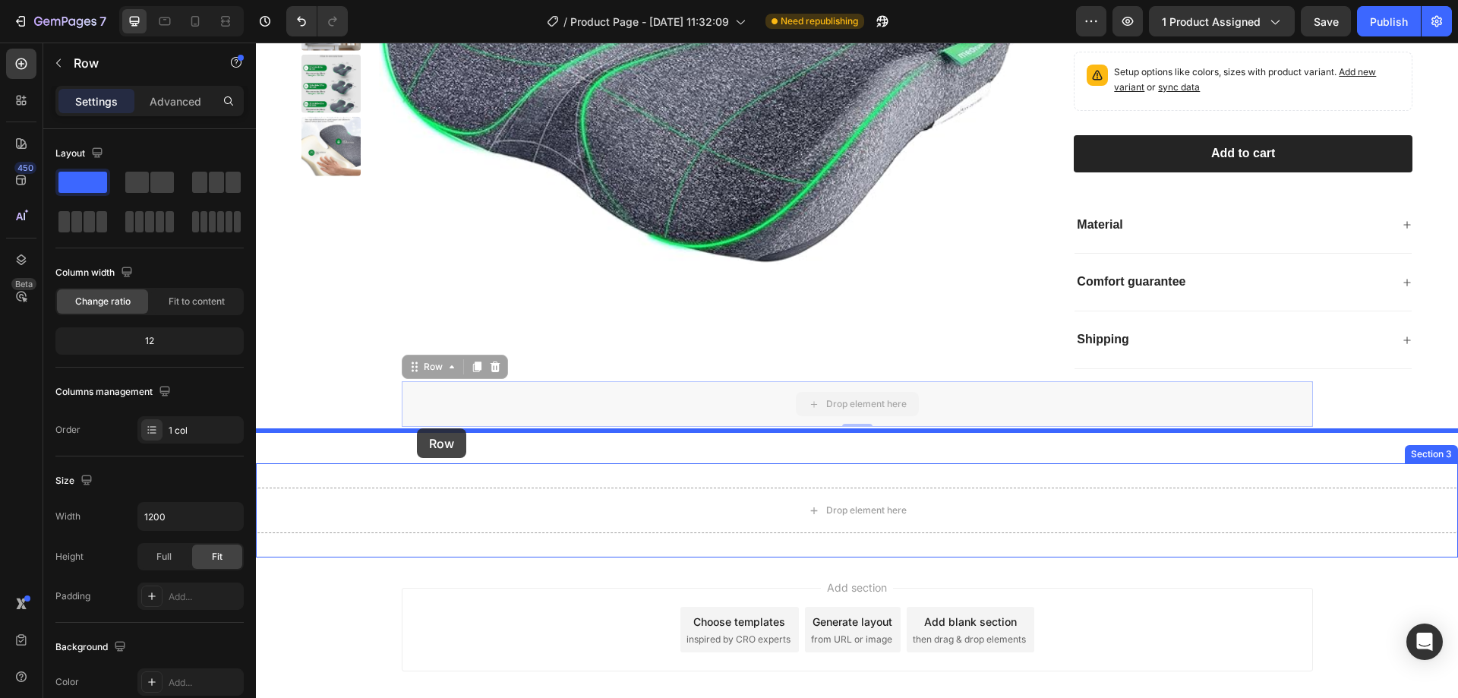
drag, startPoint x: 405, startPoint y: 344, endPoint x: 417, endPoint y: 434, distance: 91.2
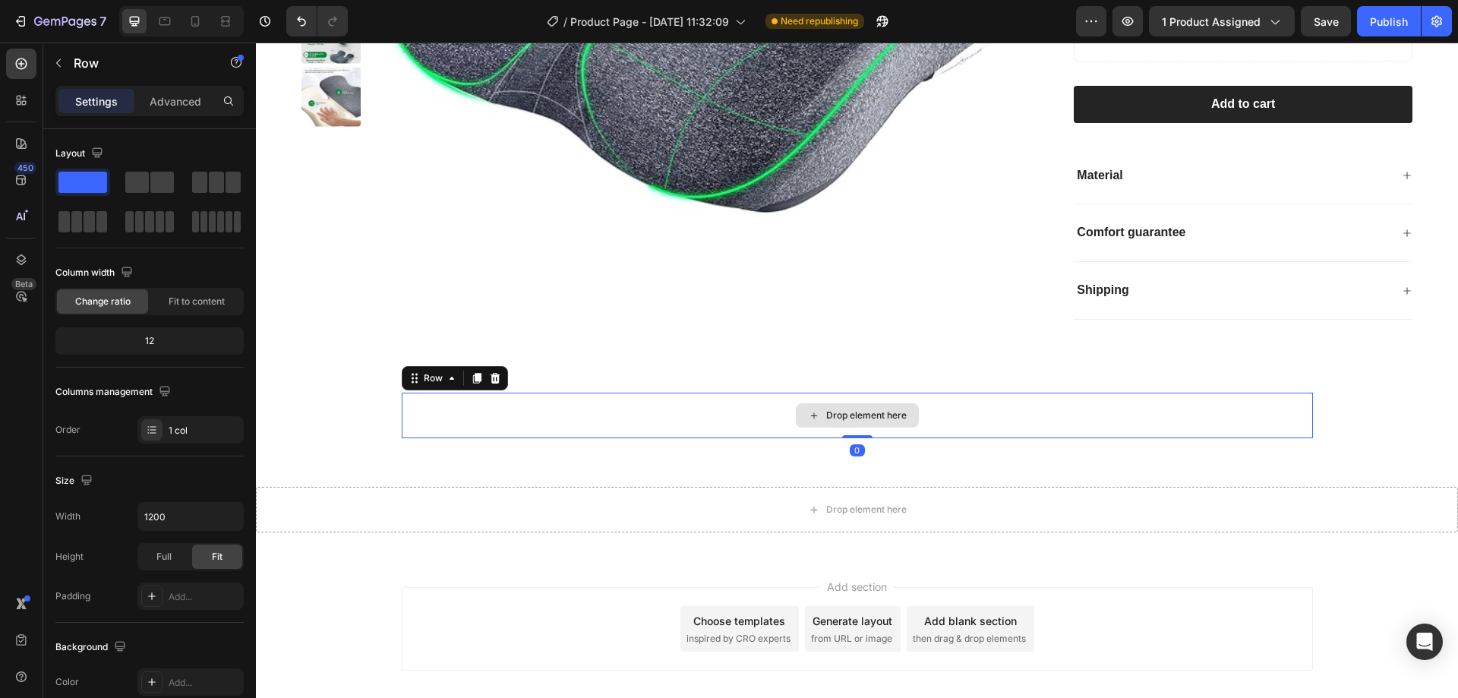
scroll to position [701, 0]
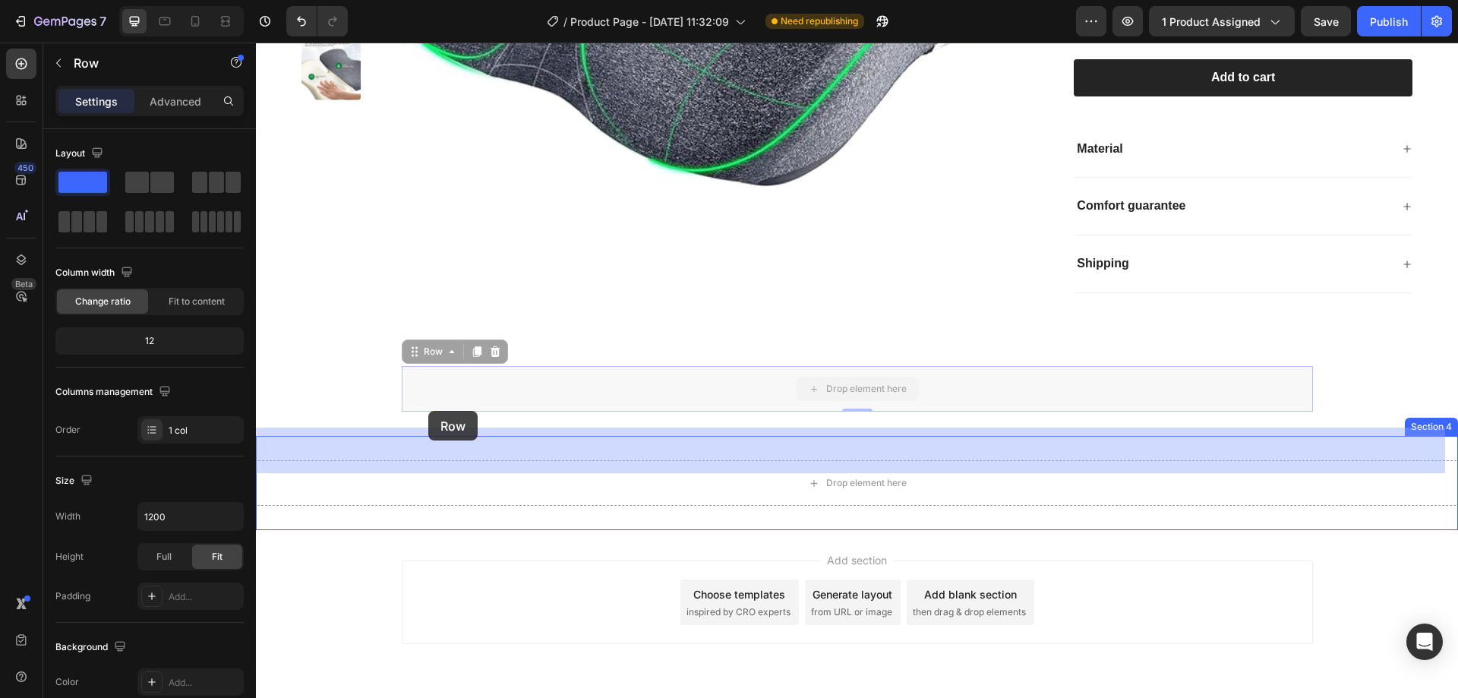
drag, startPoint x: 418, startPoint y: 322, endPoint x: 428, endPoint y: 411, distance: 89.5
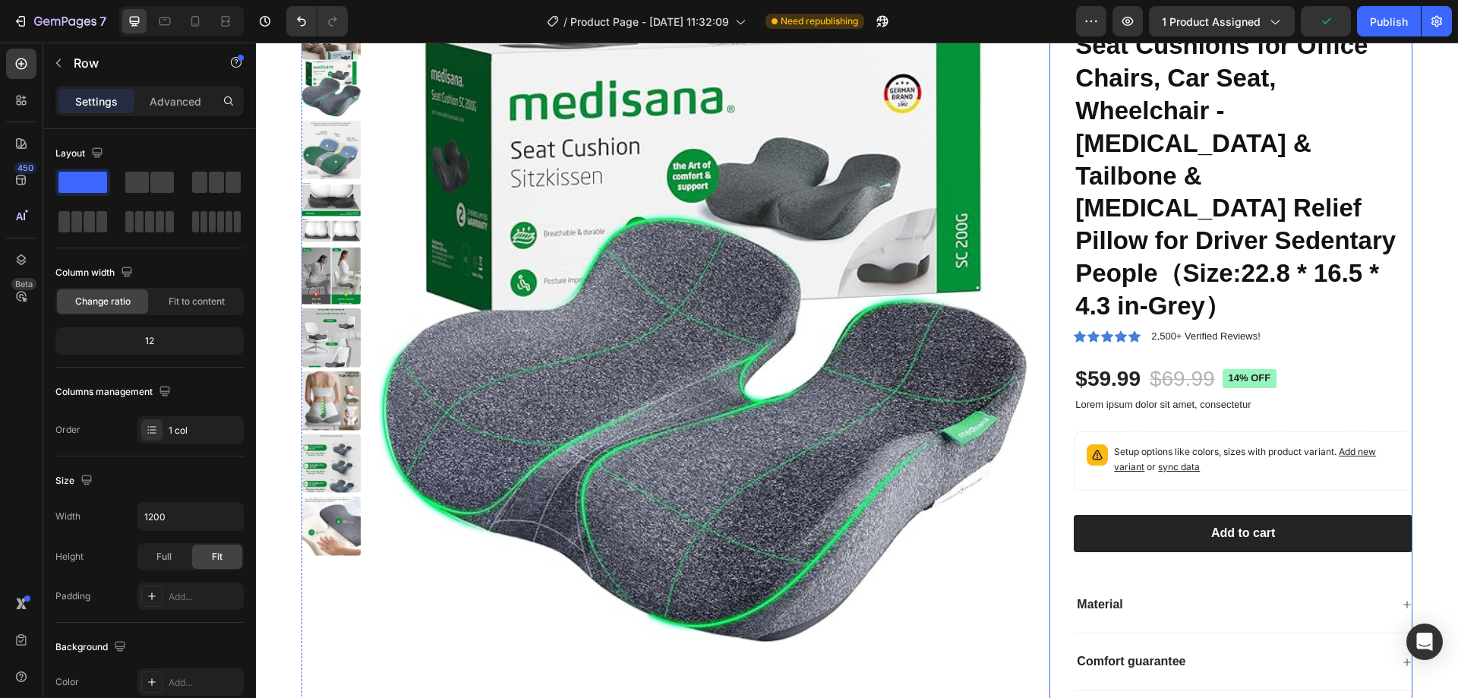
scroll to position [169, 0]
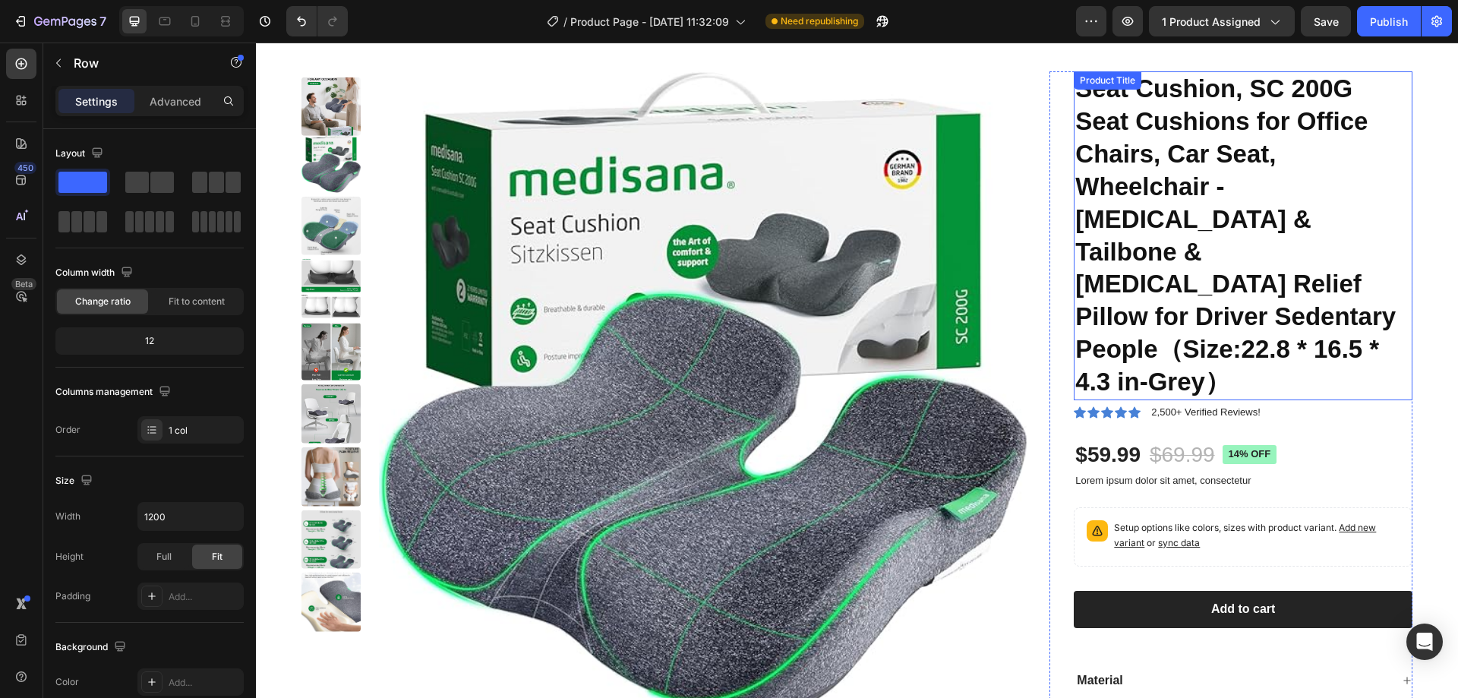
click at [1227, 257] on h1 "Seat Cushion, SC 200G Seat Cushions for Office Chairs, Car Seat, Wheelchair - […" at bounding box center [1243, 235] width 339 height 329
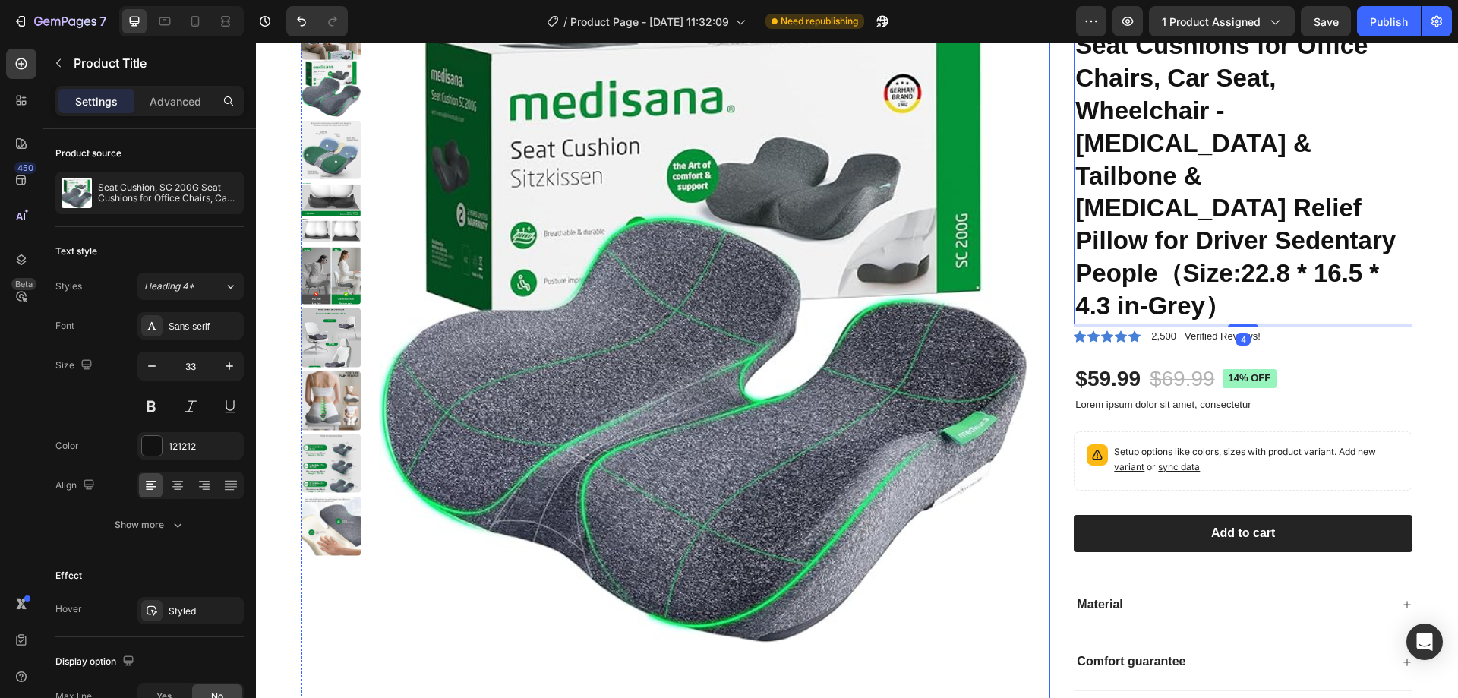
scroll to position [397, 0]
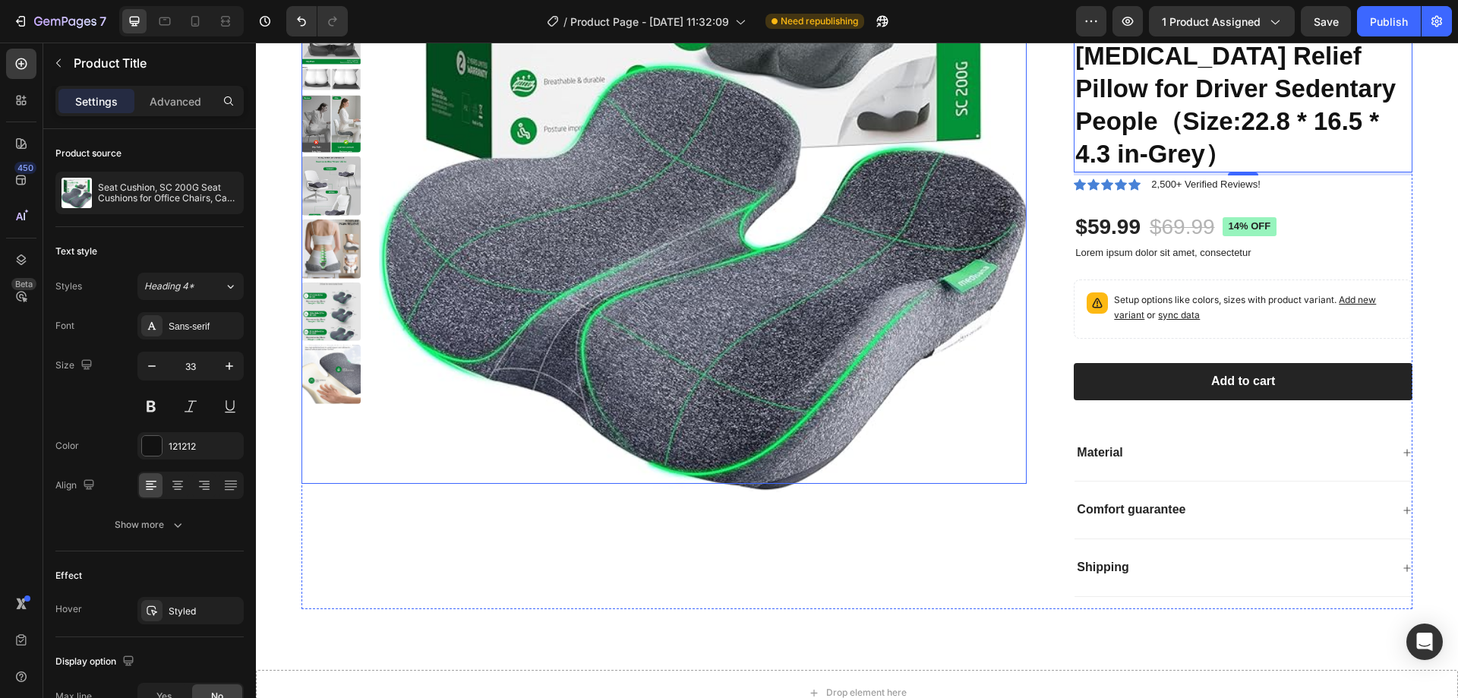
click at [784, 240] on img at bounding box center [703, 168] width 648 height 648
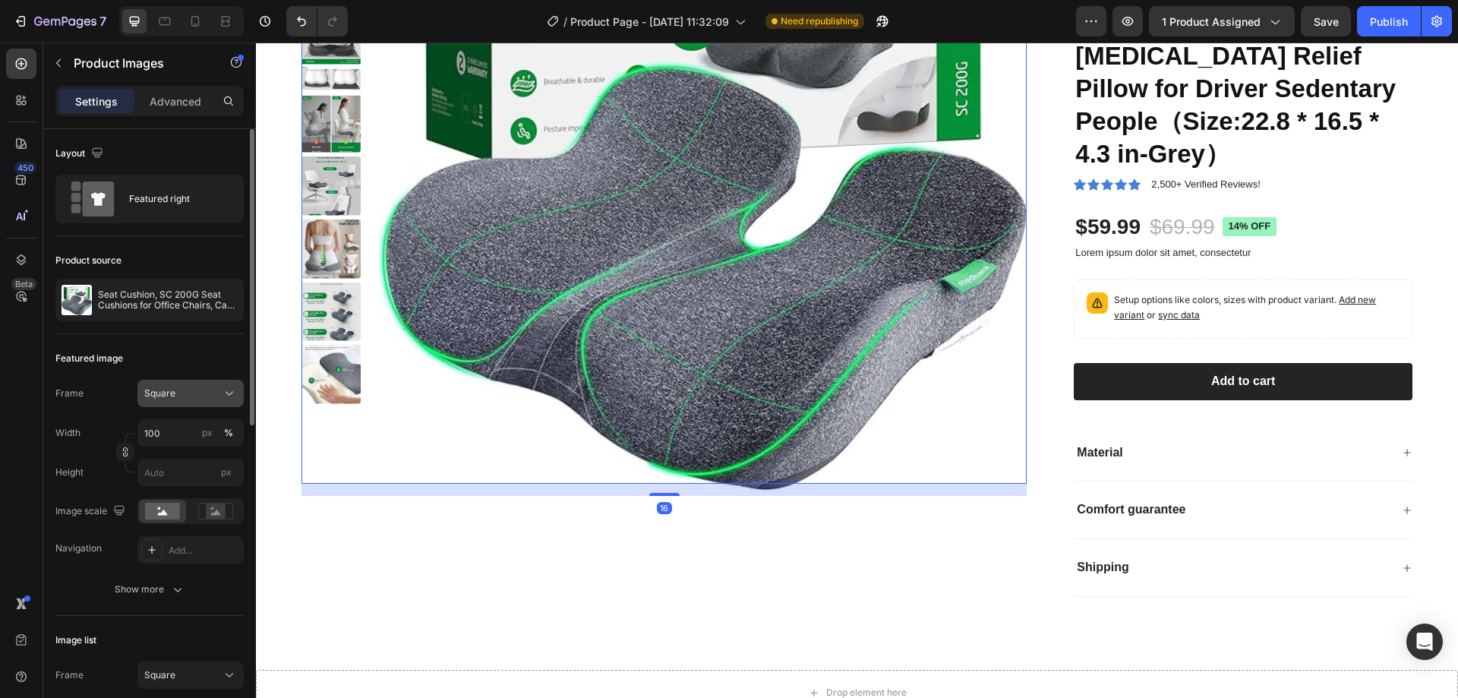
click at [180, 387] on div "Square" at bounding box center [181, 394] width 74 height 14
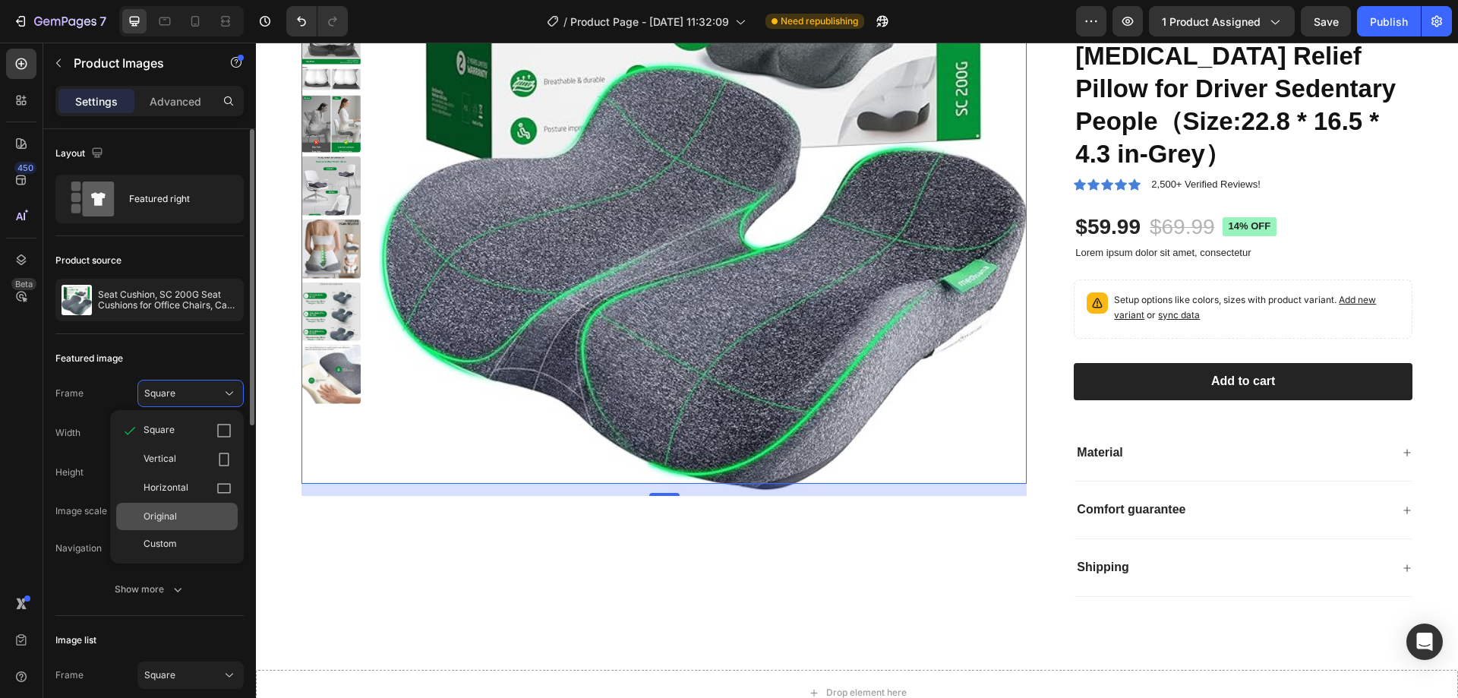
click at [196, 516] on div "Original" at bounding box center [188, 517] width 88 height 14
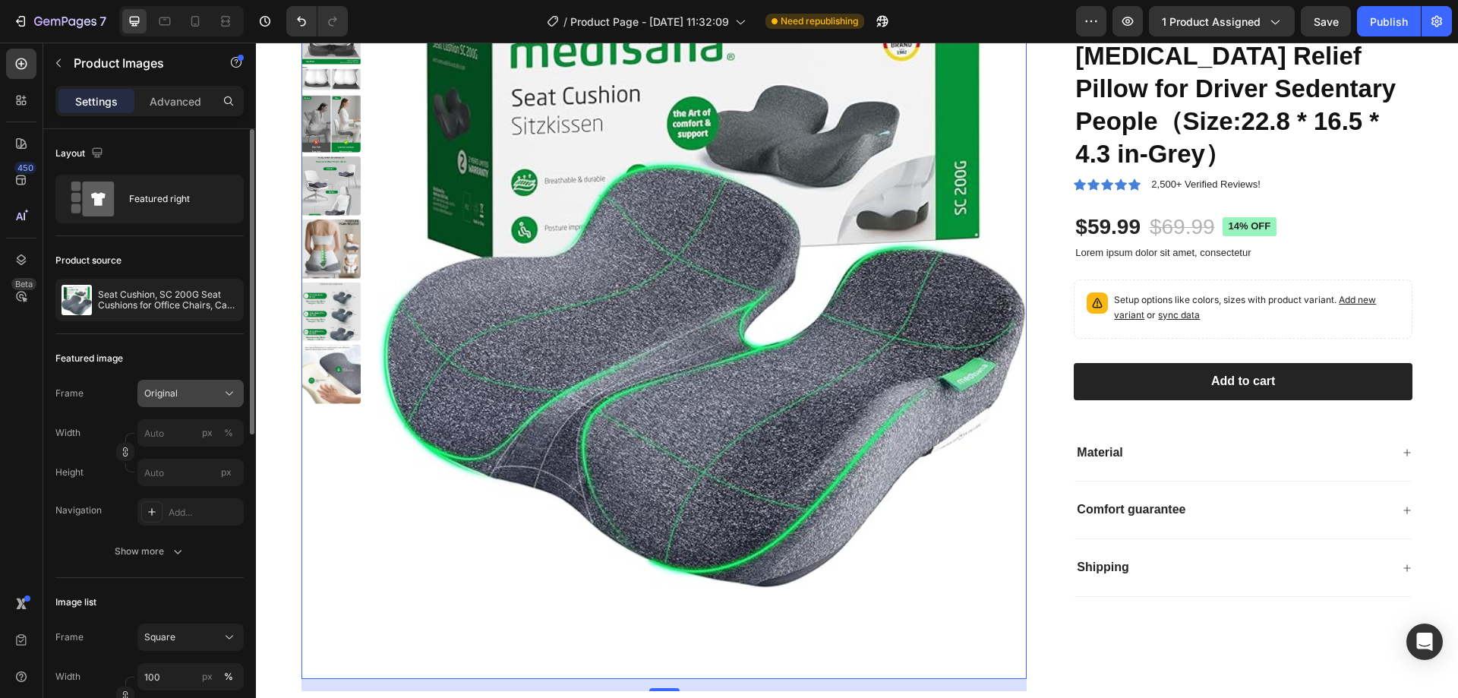
click at [209, 399] on div "Original" at bounding box center [181, 394] width 74 height 14
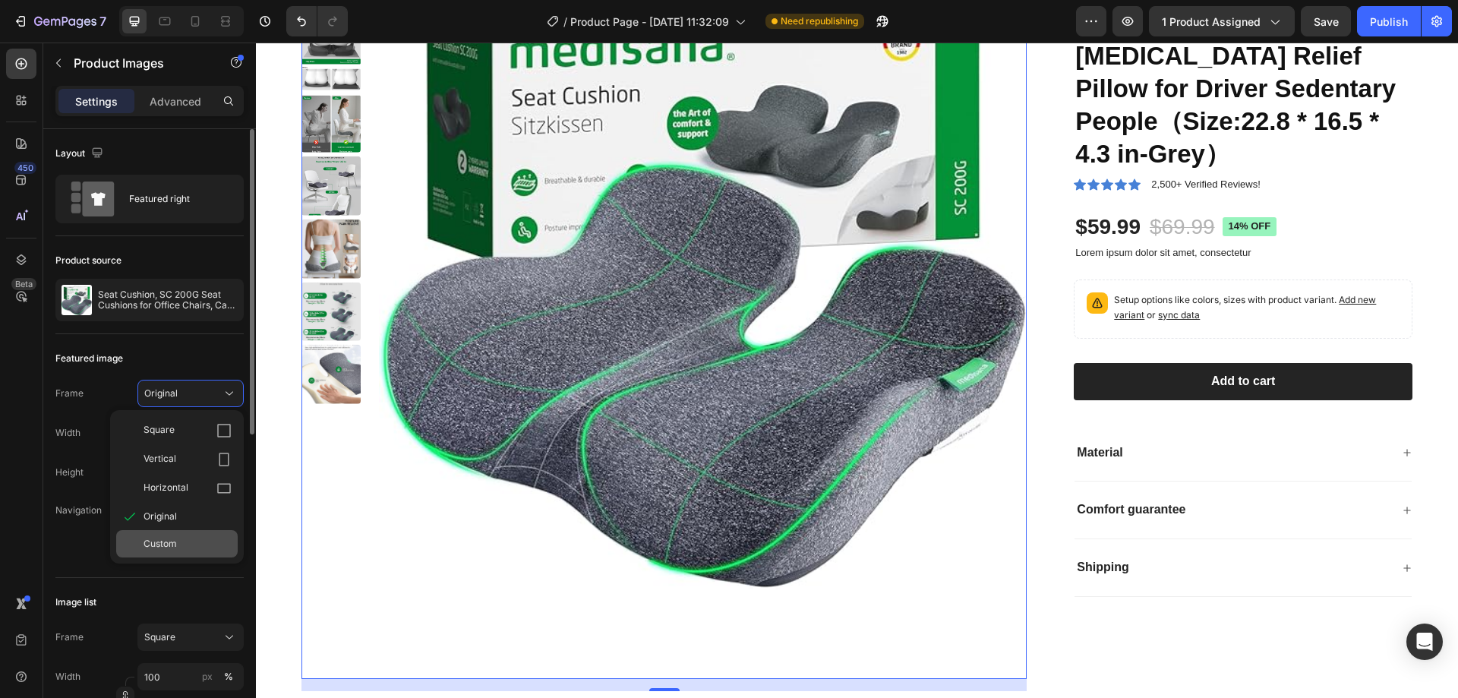
click at [190, 535] on div "Custom" at bounding box center [176, 543] width 121 height 27
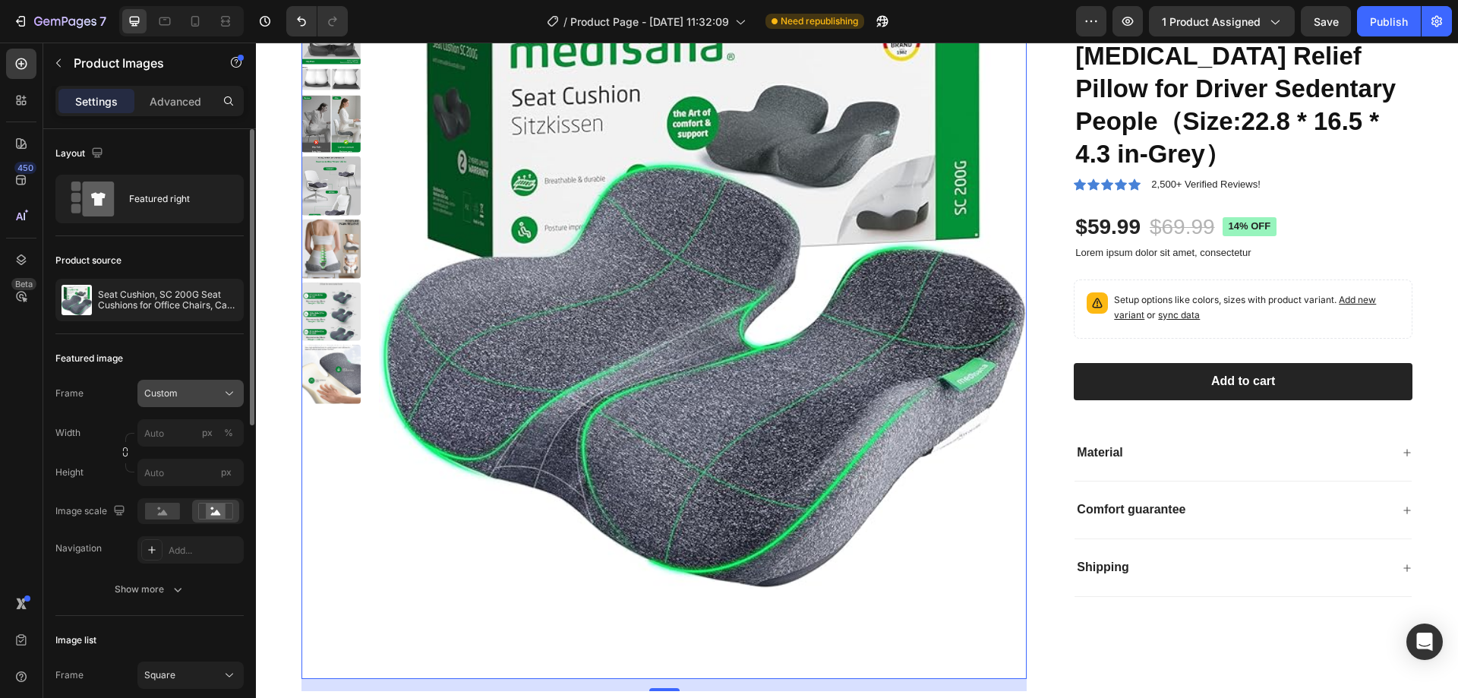
click at [206, 396] on div "Custom" at bounding box center [181, 394] width 74 height 14
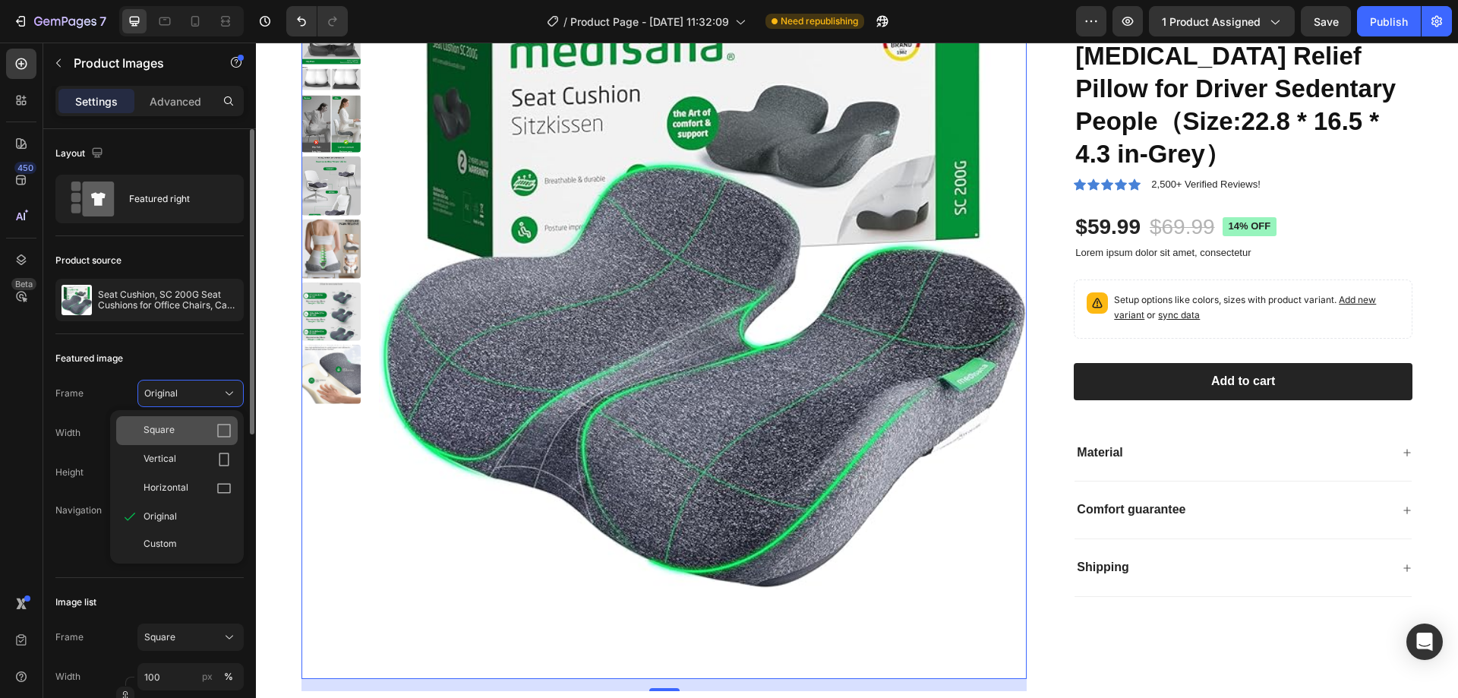
click at [200, 437] on div "Square" at bounding box center [188, 430] width 88 height 15
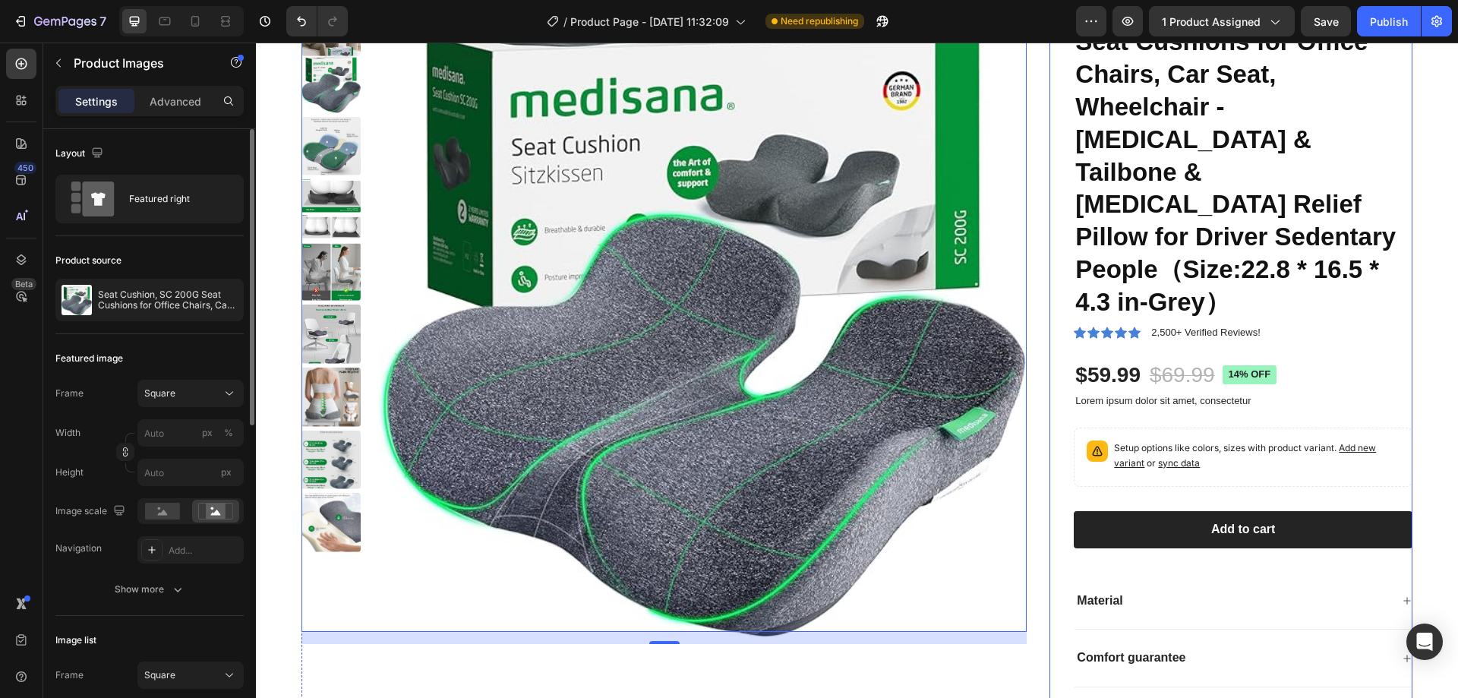
scroll to position [245, 0]
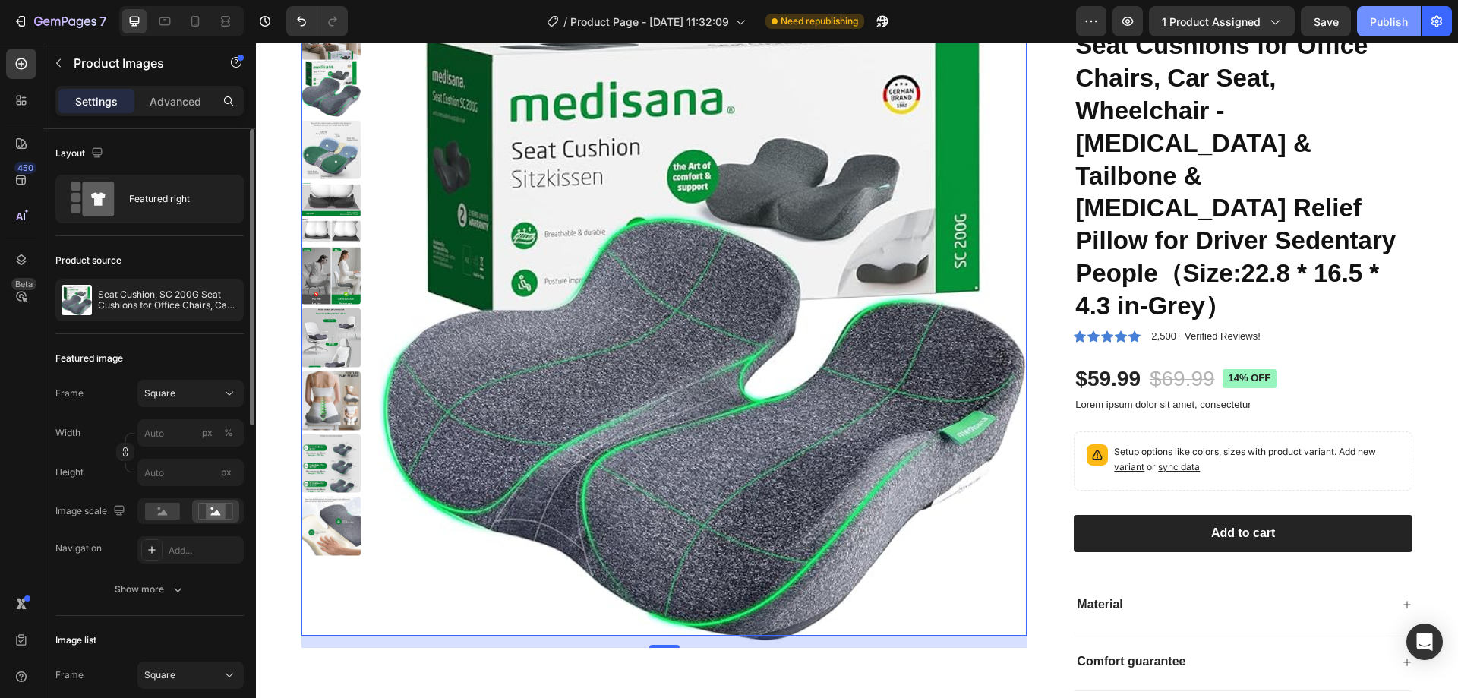
click at [1408, 20] on button "Publish" at bounding box center [1389, 21] width 64 height 30
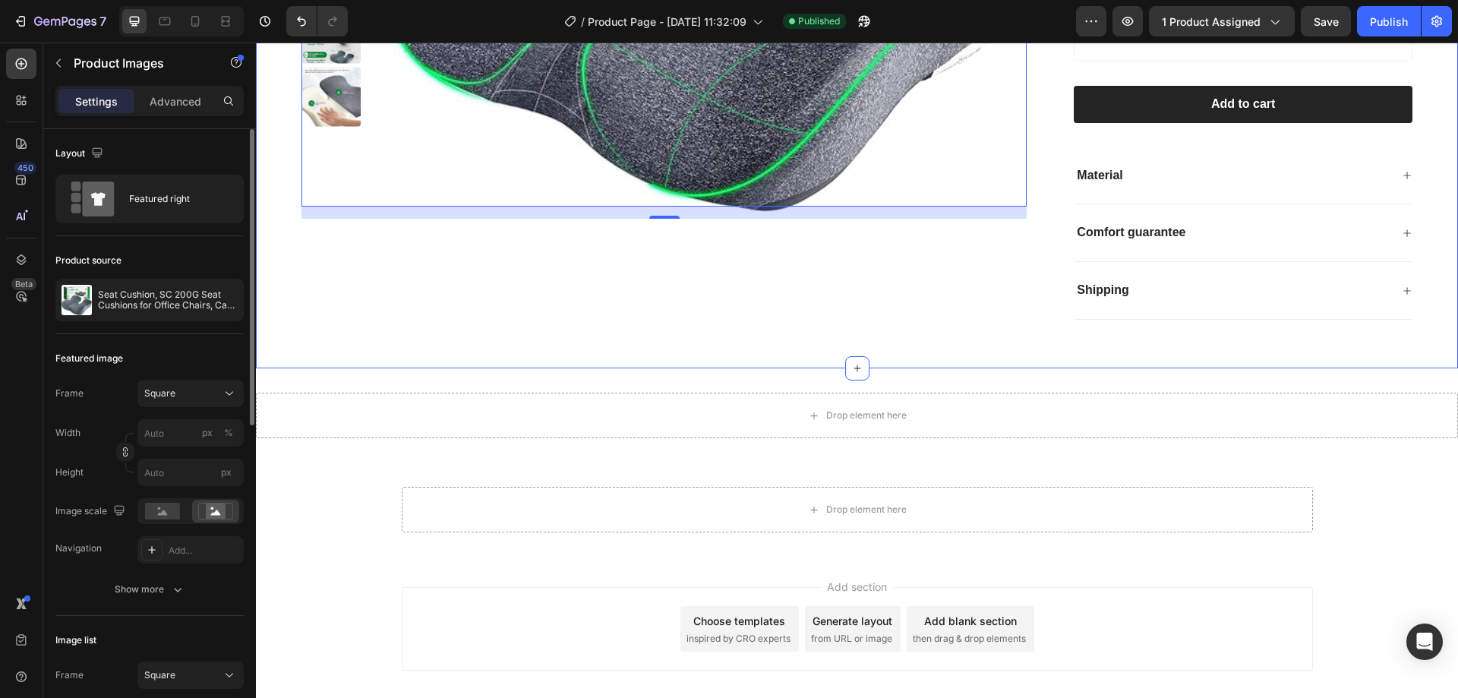
scroll to position [701, 0]
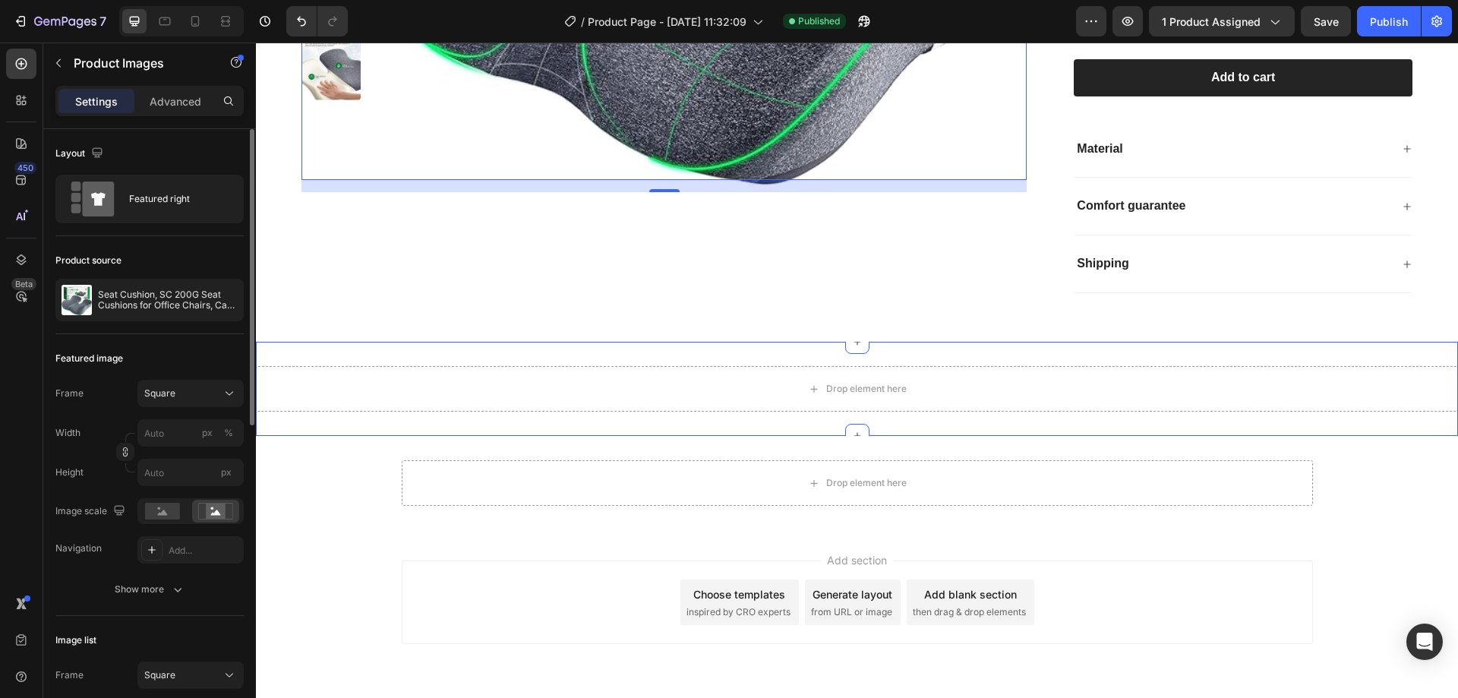
click at [829, 342] on div "Drop element here Section 3" at bounding box center [857, 389] width 1202 height 94
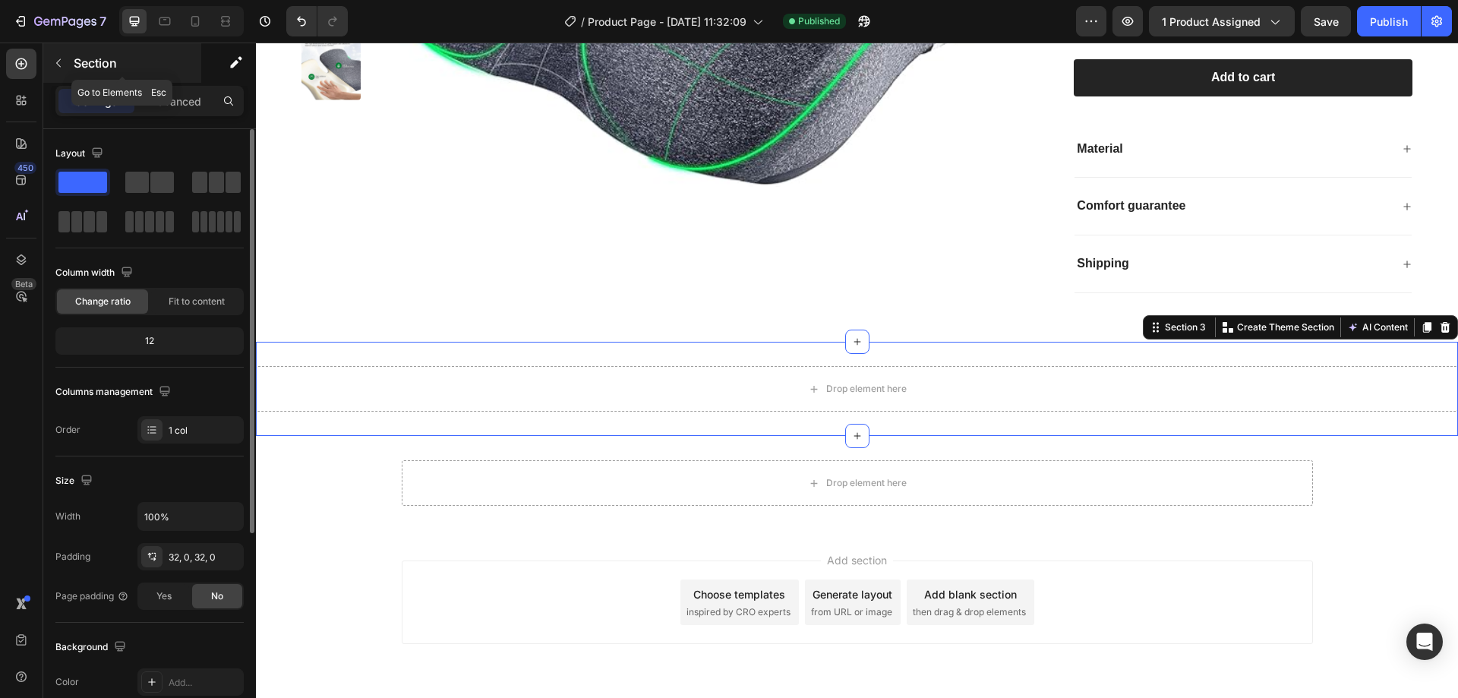
click at [65, 57] on button "button" at bounding box center [58, 63] width 24 height 24
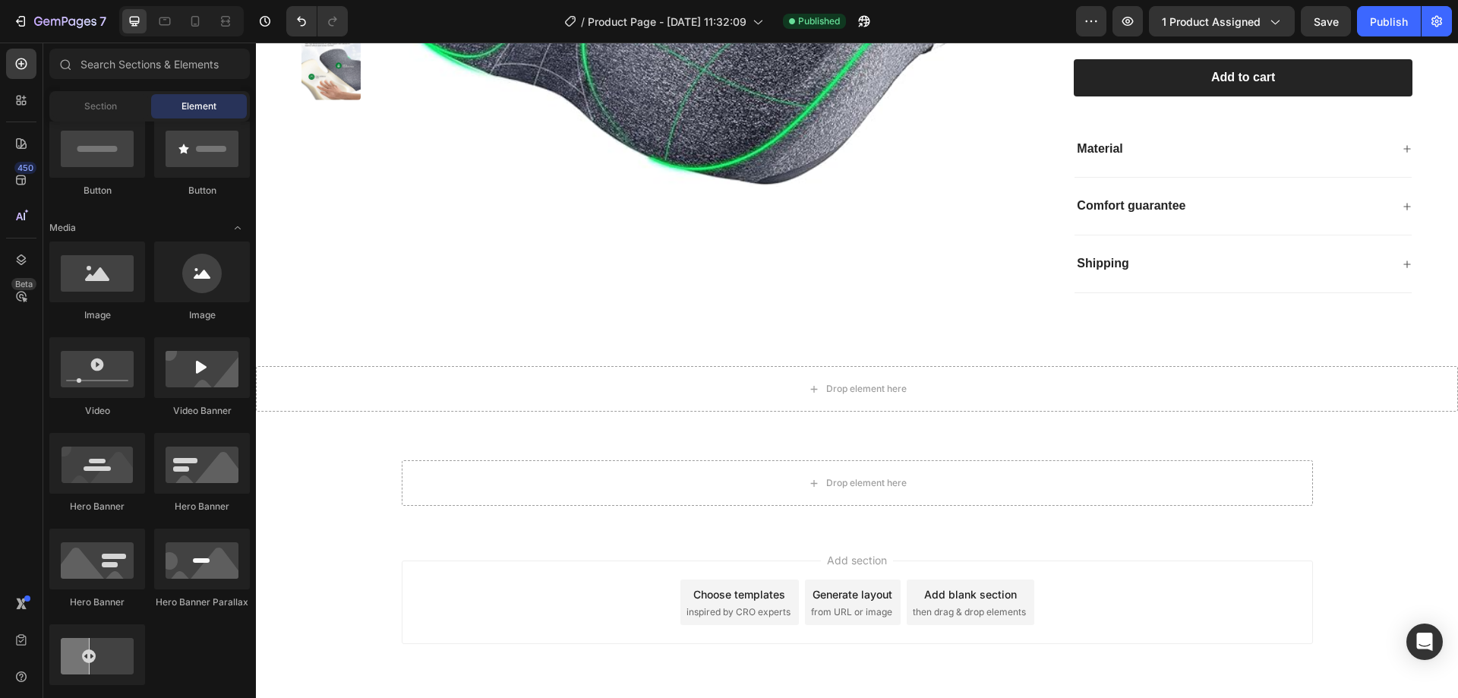
scroll to position [0, 0]
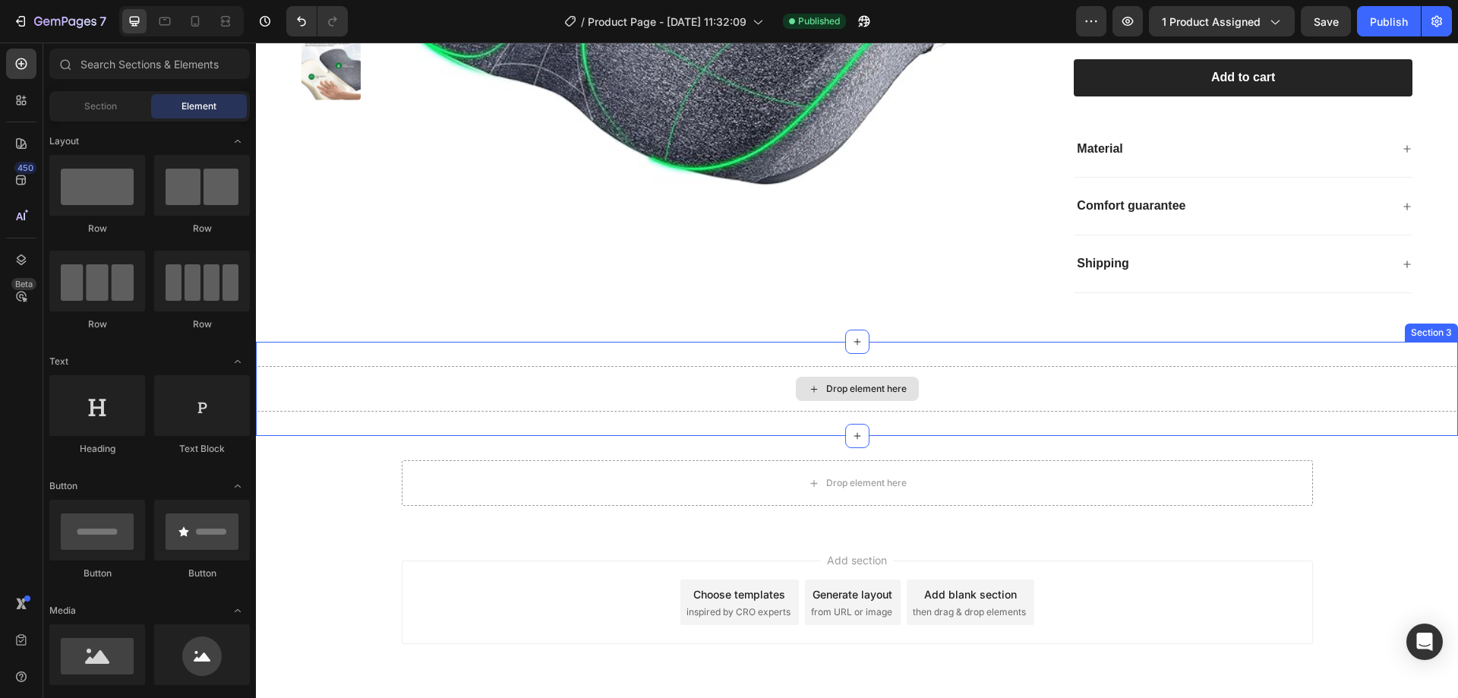
click at [398, 366] on div "Drop element here" at bounding box center [857, 389] width 1202 height 46
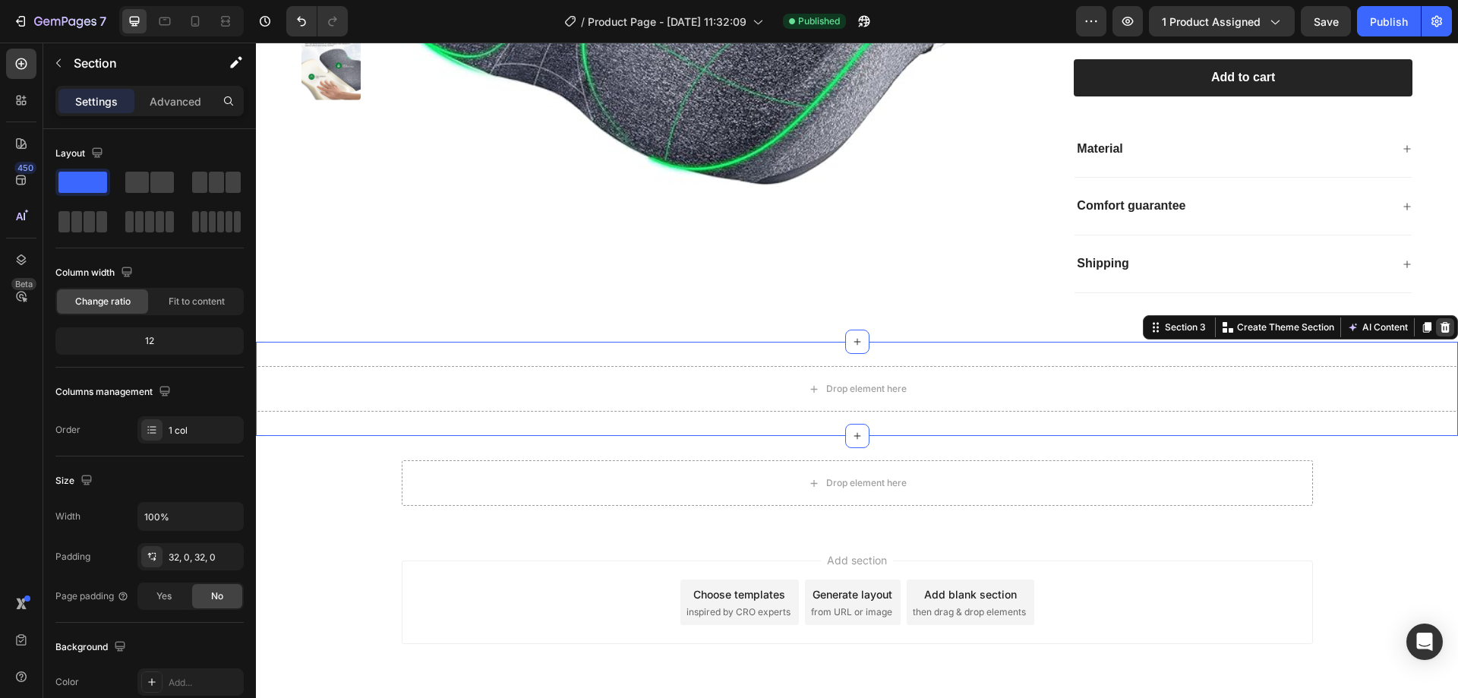
click at [1441, 322] on icon at bounding box center [1446, 327] width 10 height 11
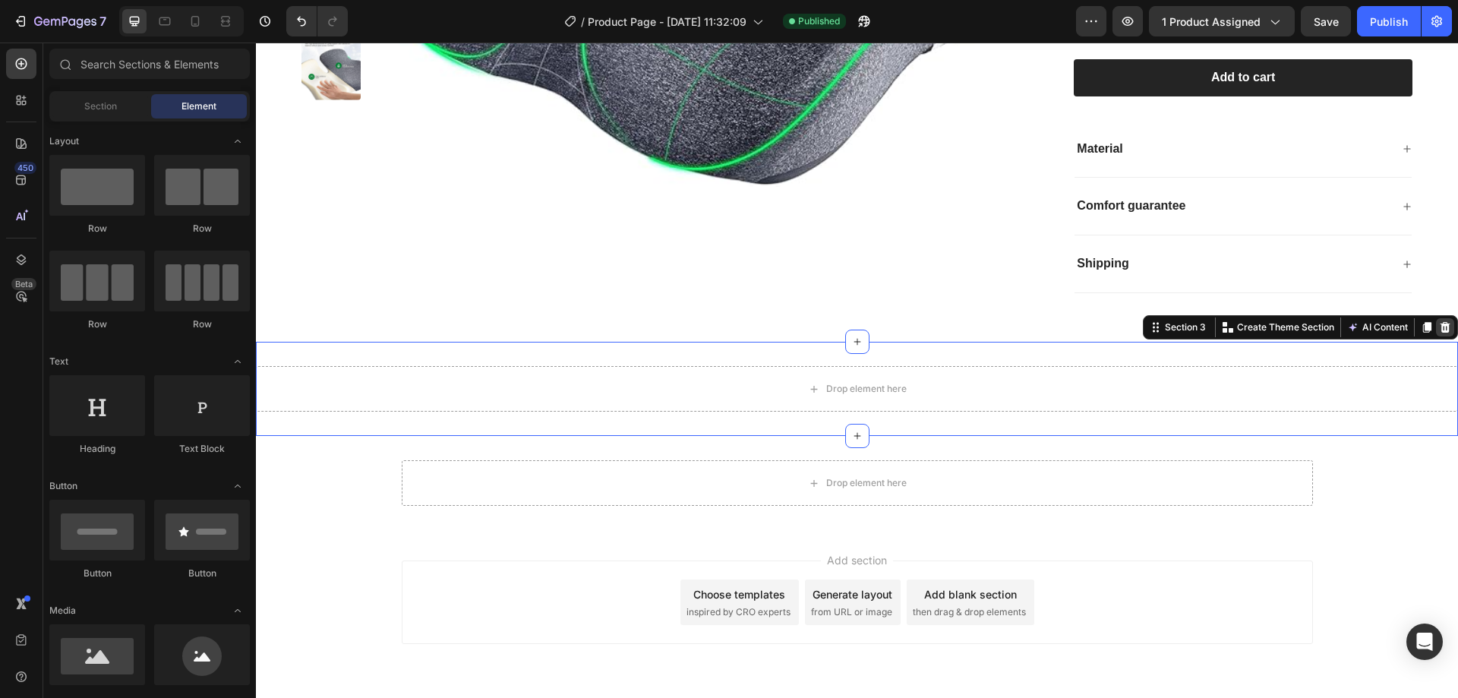
scroll to position [625, 0]
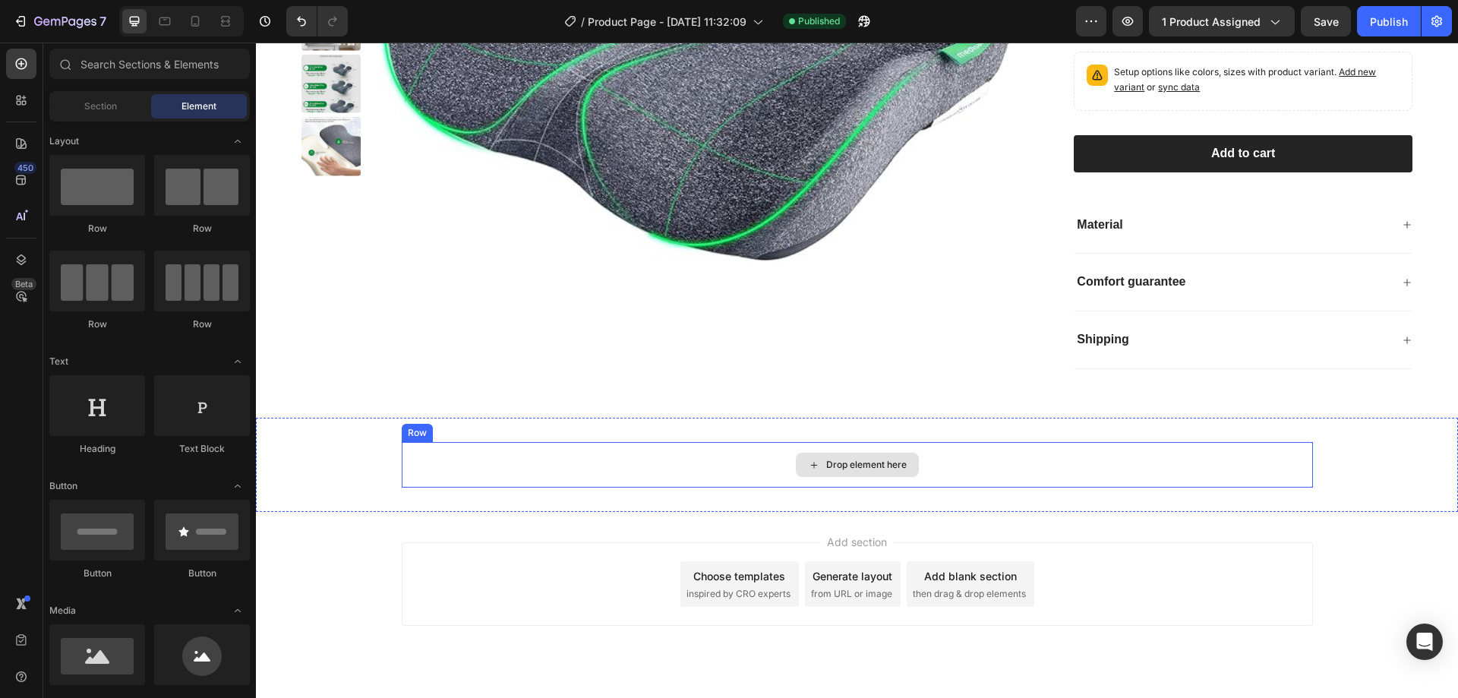
click at [939, 442] on div "Drop element here" at bounding box center [857, 465] width 911 height 46
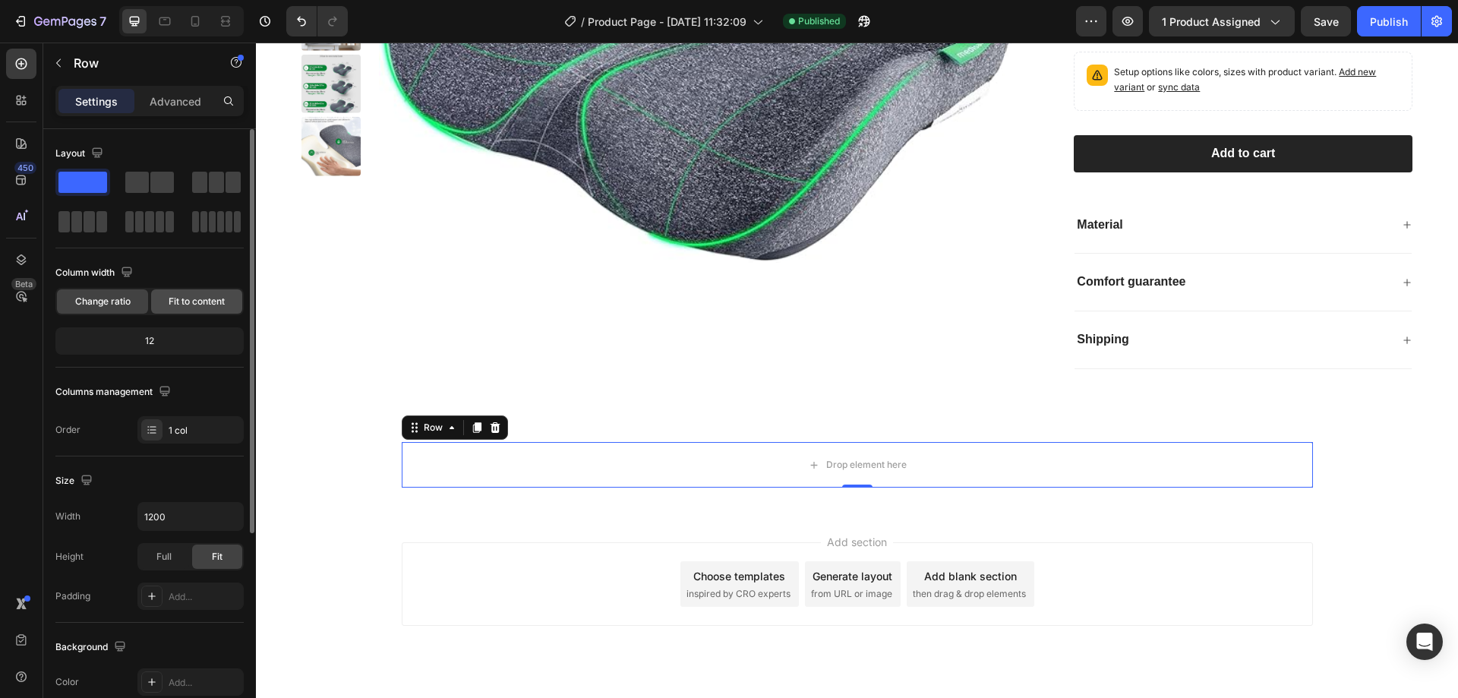
click at [199, 298] on span "Fit to content" at bounding box center [197, 302] width 56 height 14
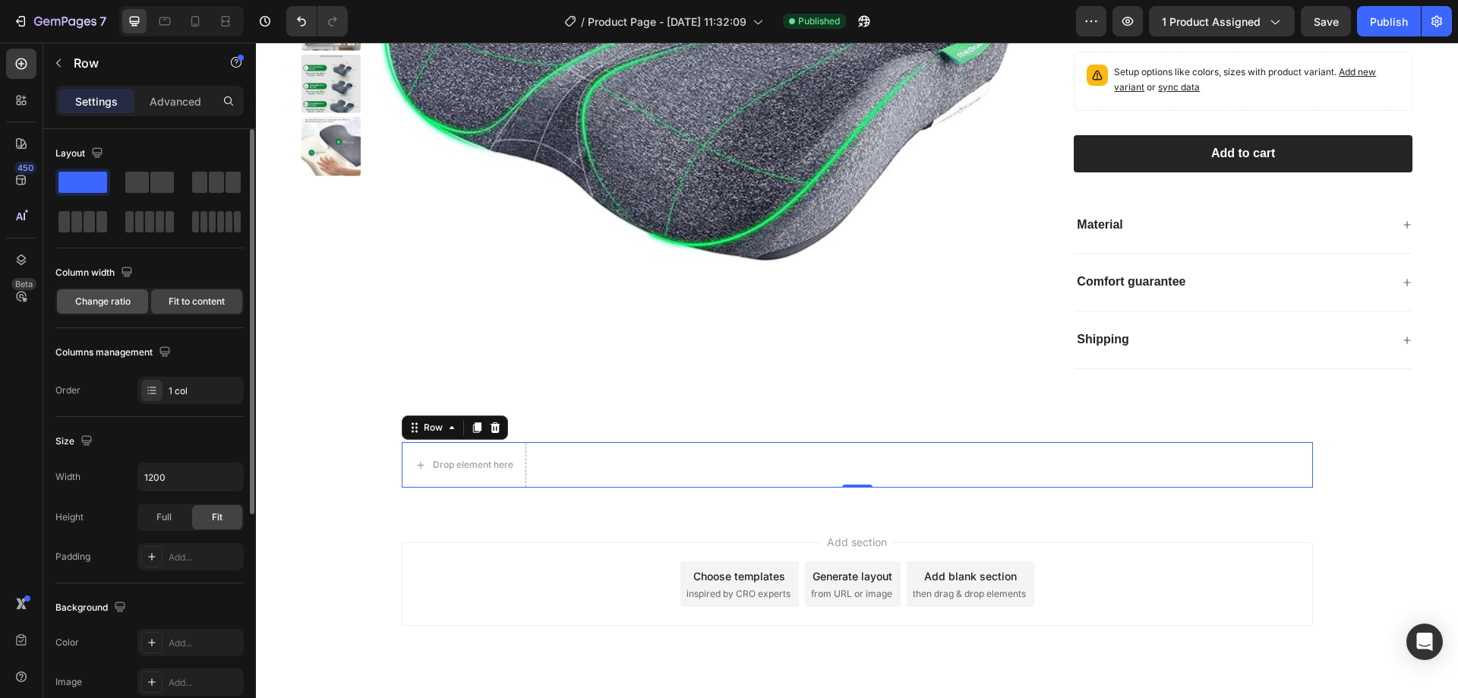
click at [111, 304] on span "Change ratio" at bounding box center [102, 302] width 55 height 14
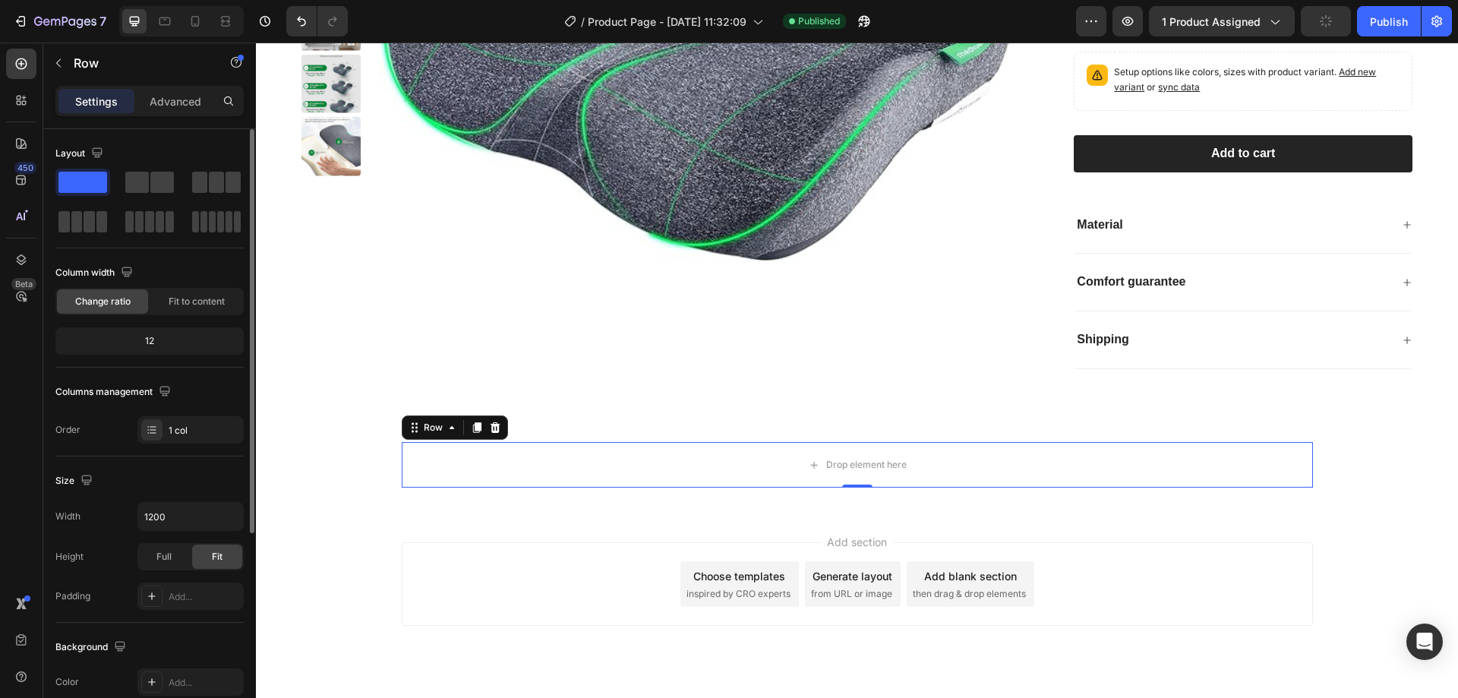
click at [152, 253] on div "Layout Column width Change ratio Fit to content 12 Columns management Order 1 c…" at bounding box center [149, 292] width 188 height 302
click at [154, 230] on div at bounding box center [149, 221] width 49 height 21
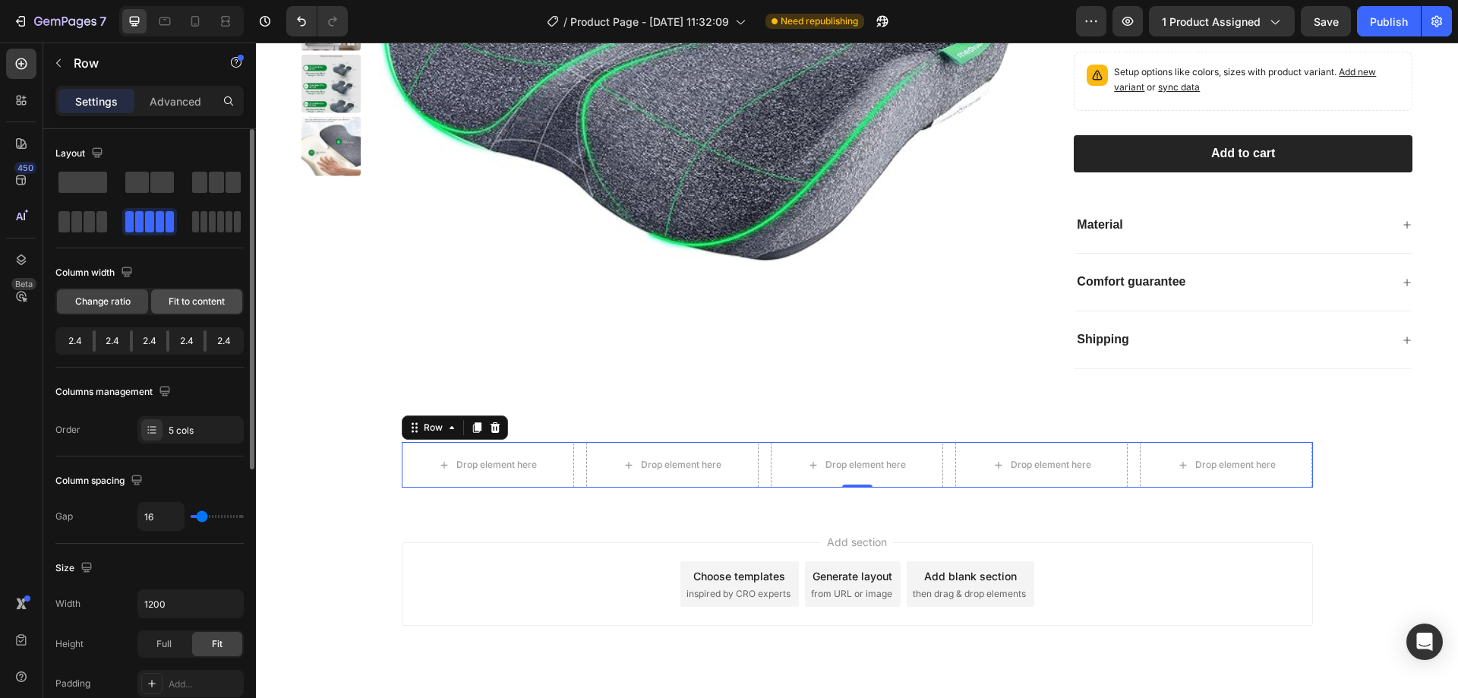
click at [177, 298] on span "Fit to content" at bounding box center [197, 302] width 56 height 14
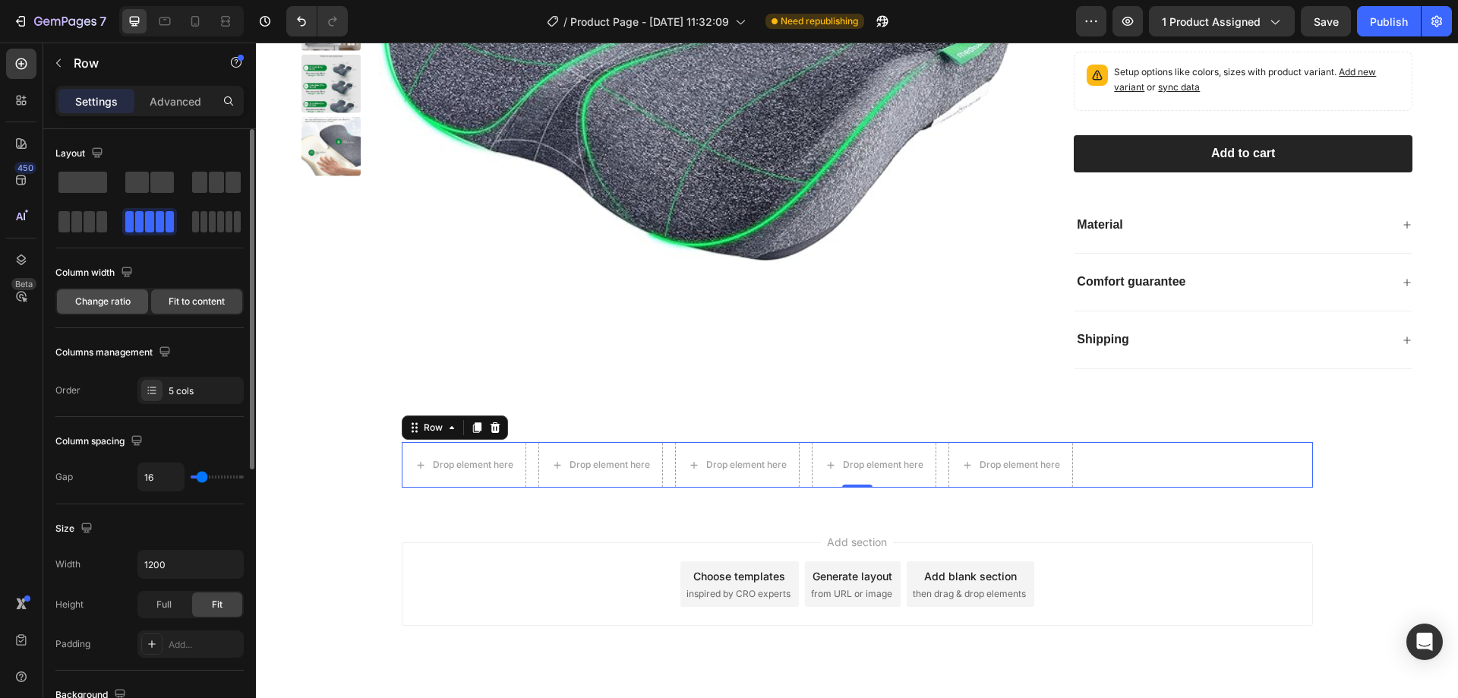
click at [110, 299] on span "Change ratio" at bounding box center [102, 302] width 55 height 14
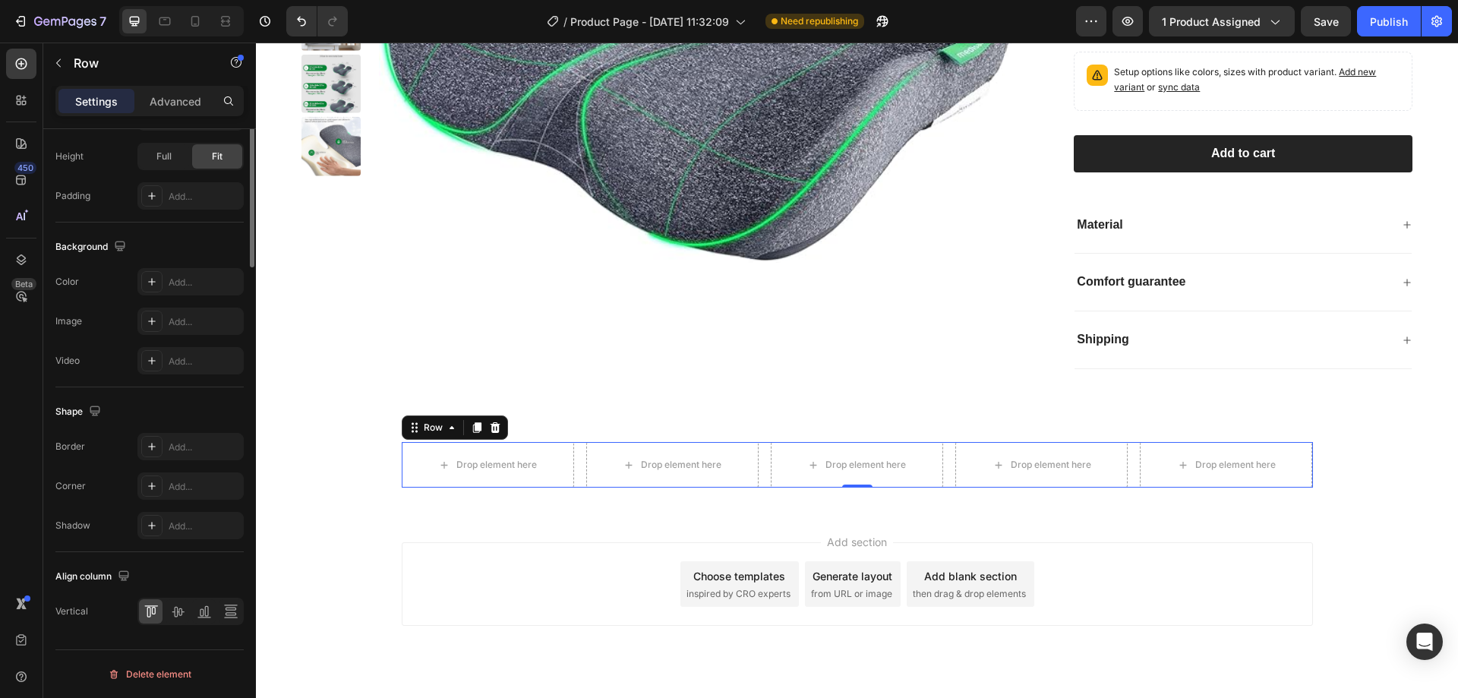
scroll to position [184, 0]
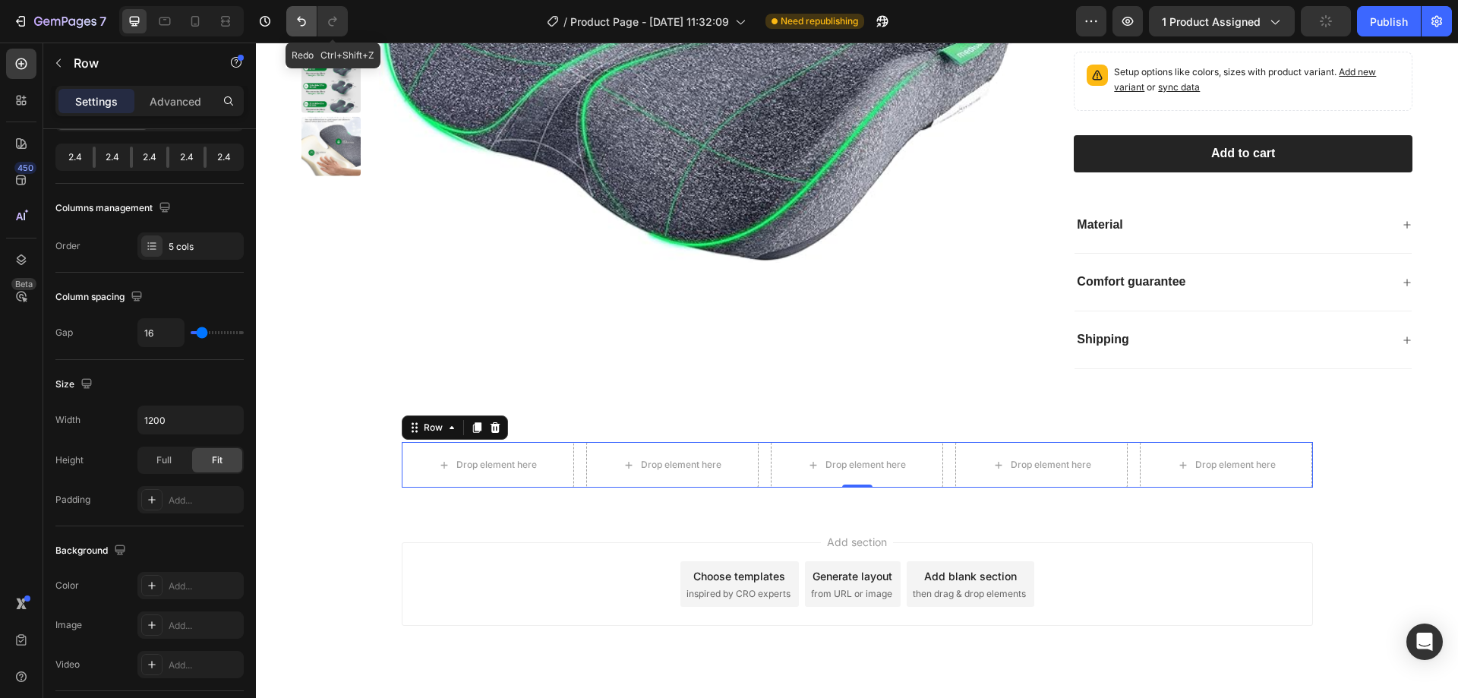
click at [309, 32] on button "Undo/Redo" at bounding box center [301, 21] width 30 height 30
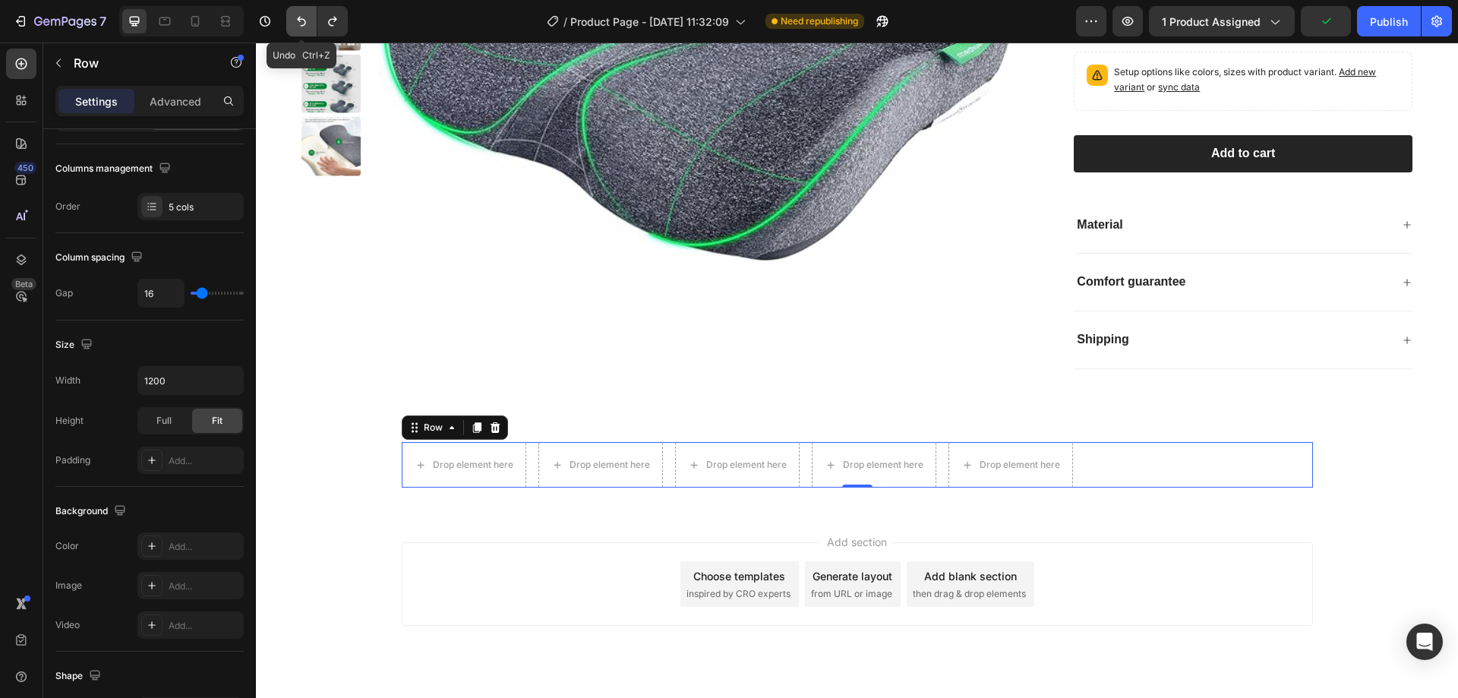
click at [306, 28] on icon "Undo/Redo" at bounding box center [301, 21] width 15 height 15
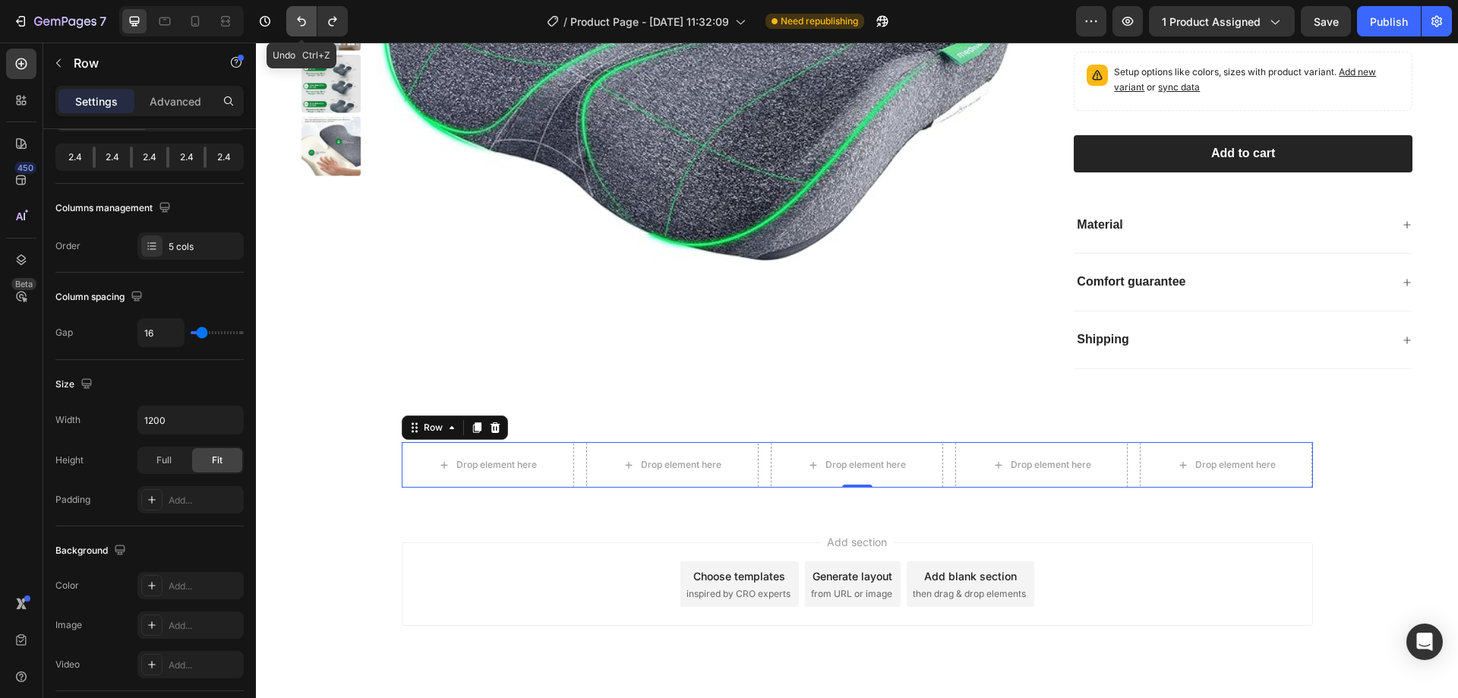
click at [306, 28] on icon "Undo/Redo" at bounding box center [301, 21] width 15 height 15
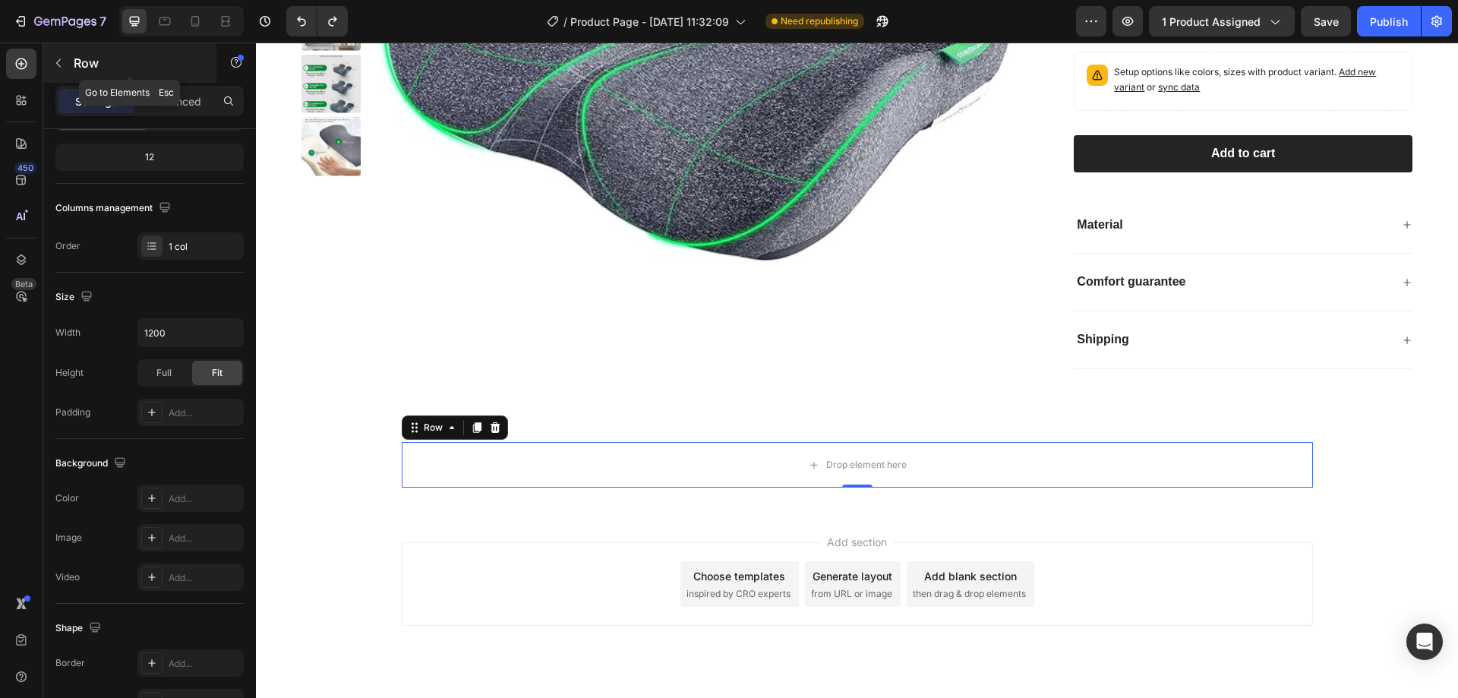
click at [92, 71] on p "Row" at bounding box center [138, 63] width 129 height 18
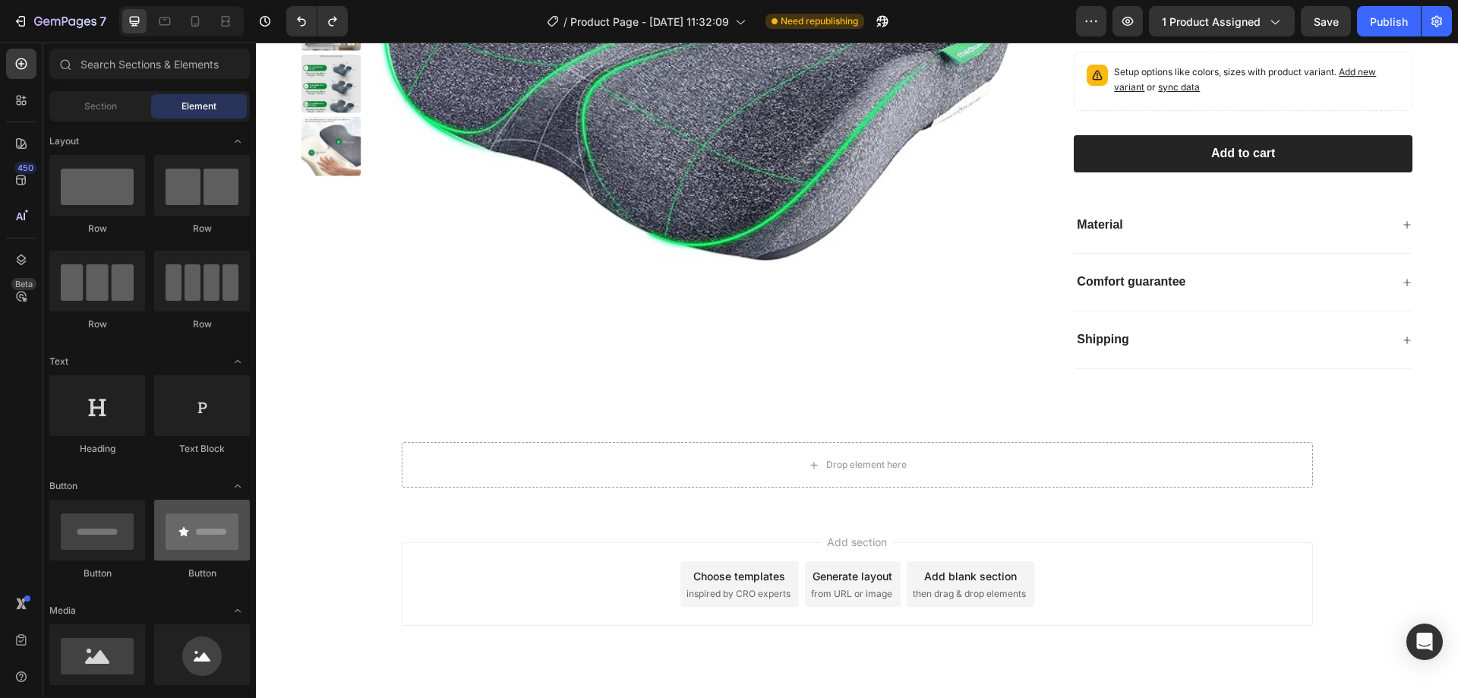
scroll to position [228, 0]
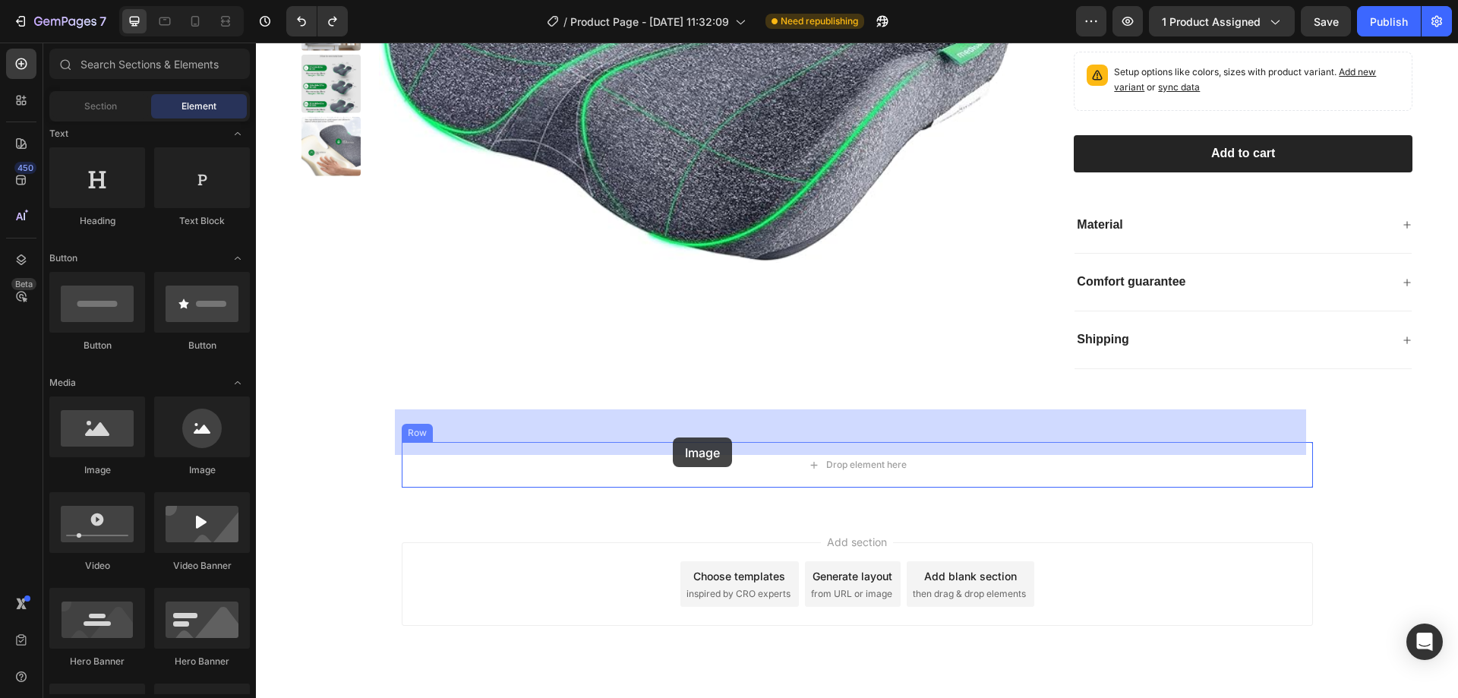
drag, startPoint x: 376, startPoint y: 488, endPoint x: 673, endPoint y: 437, distance: 301.2
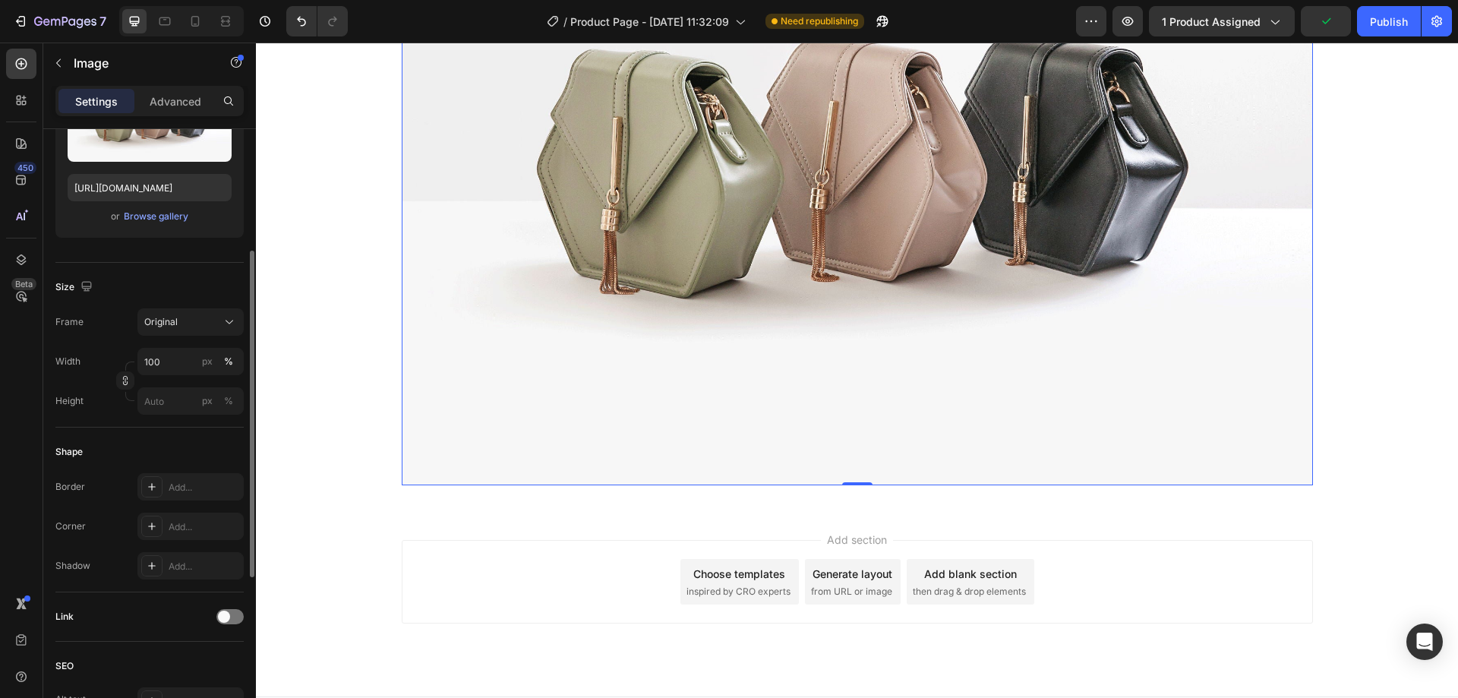
scroll to position [0, 0]
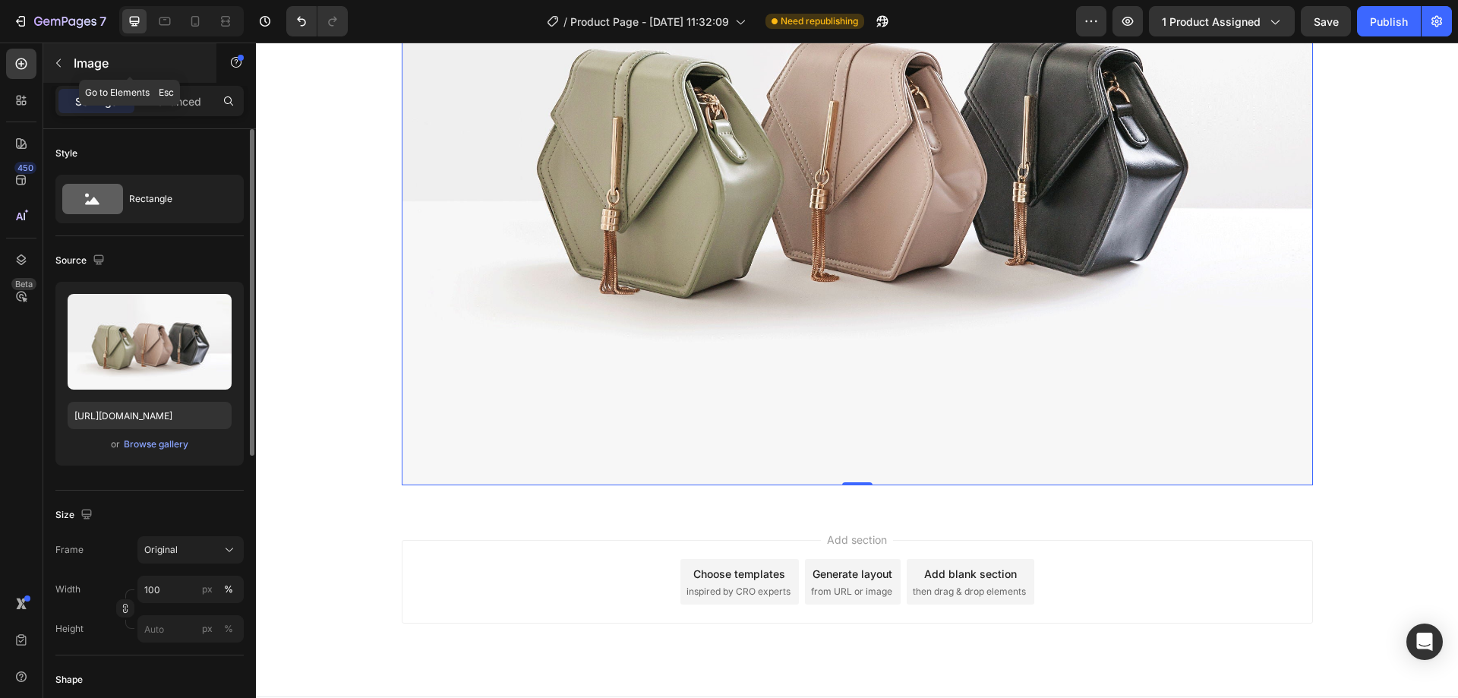
click at [88, 55] on p "Image" at bounding box center [138, 63] width 129 height 18
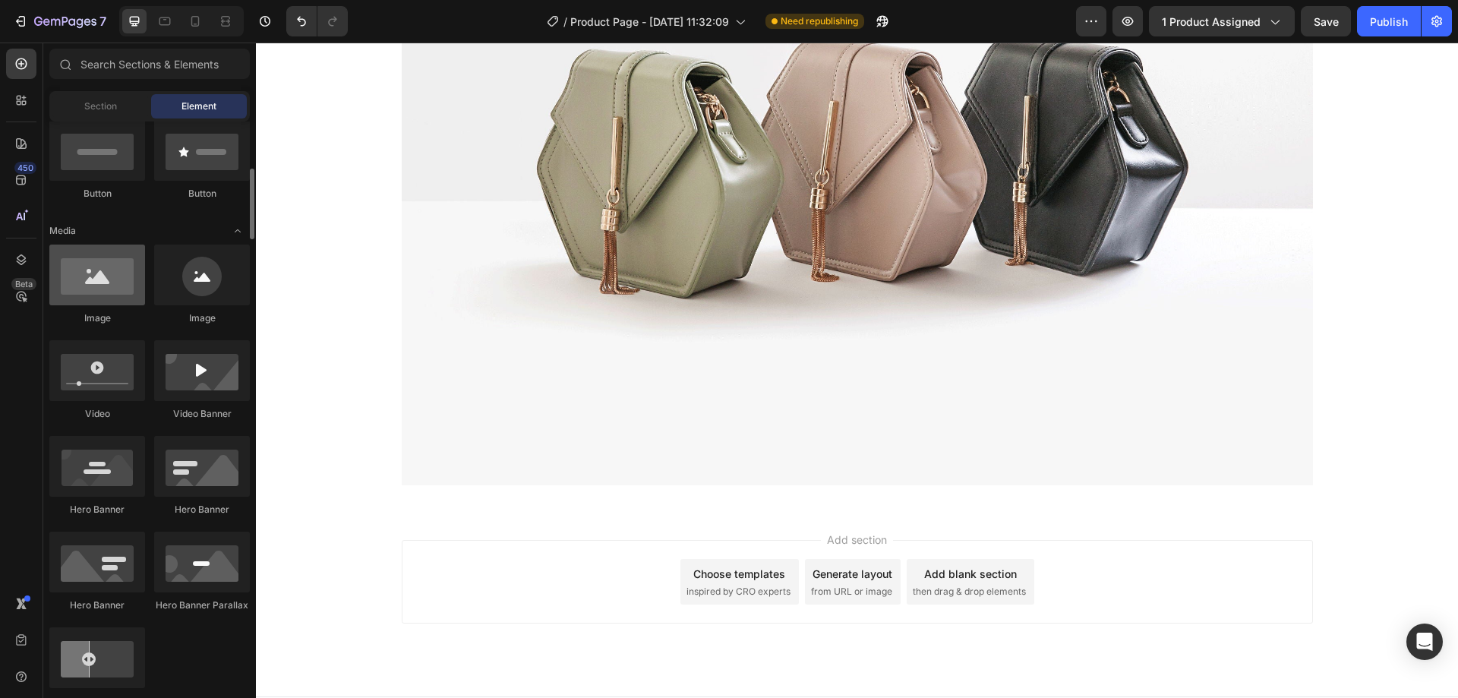
scroll to position [456, 0]
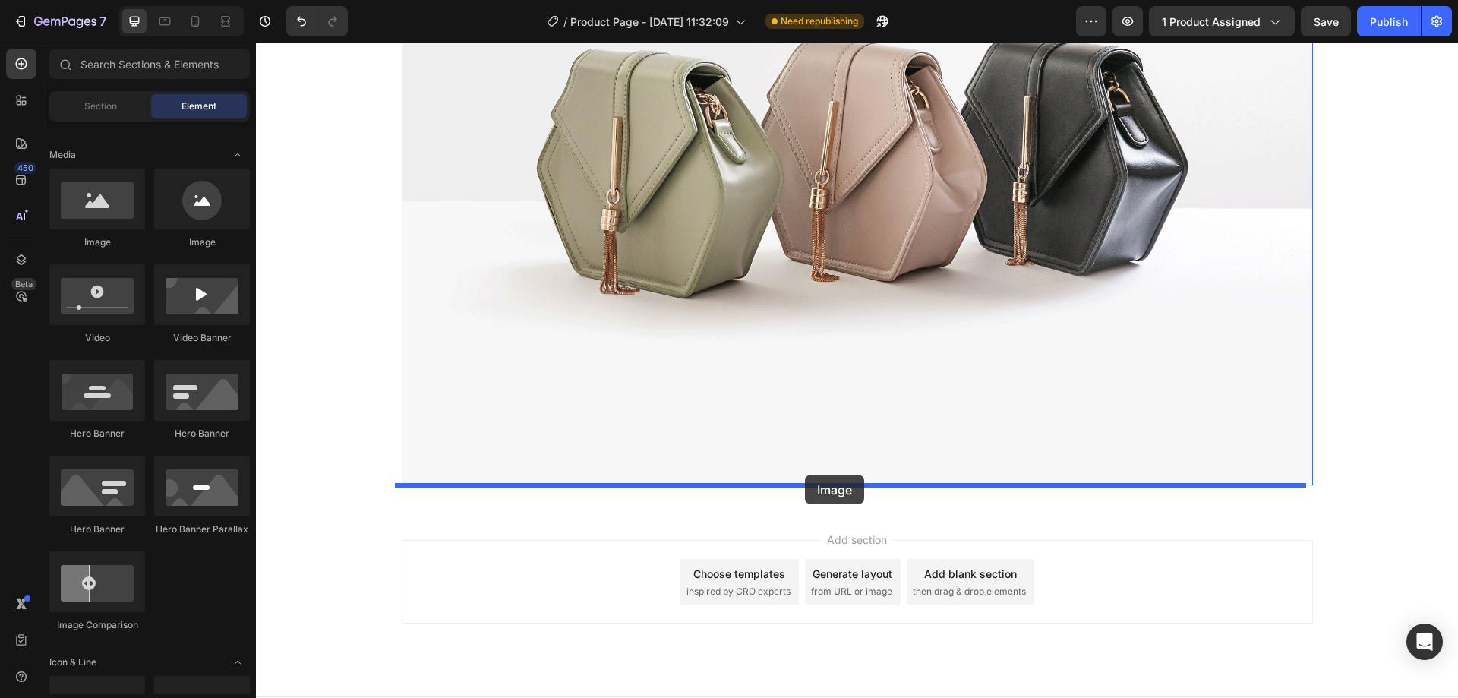
drag, startPoint x: 356, startPoint y: 257, endPoint x: 805, endPoint y: 475, distance: 498.6
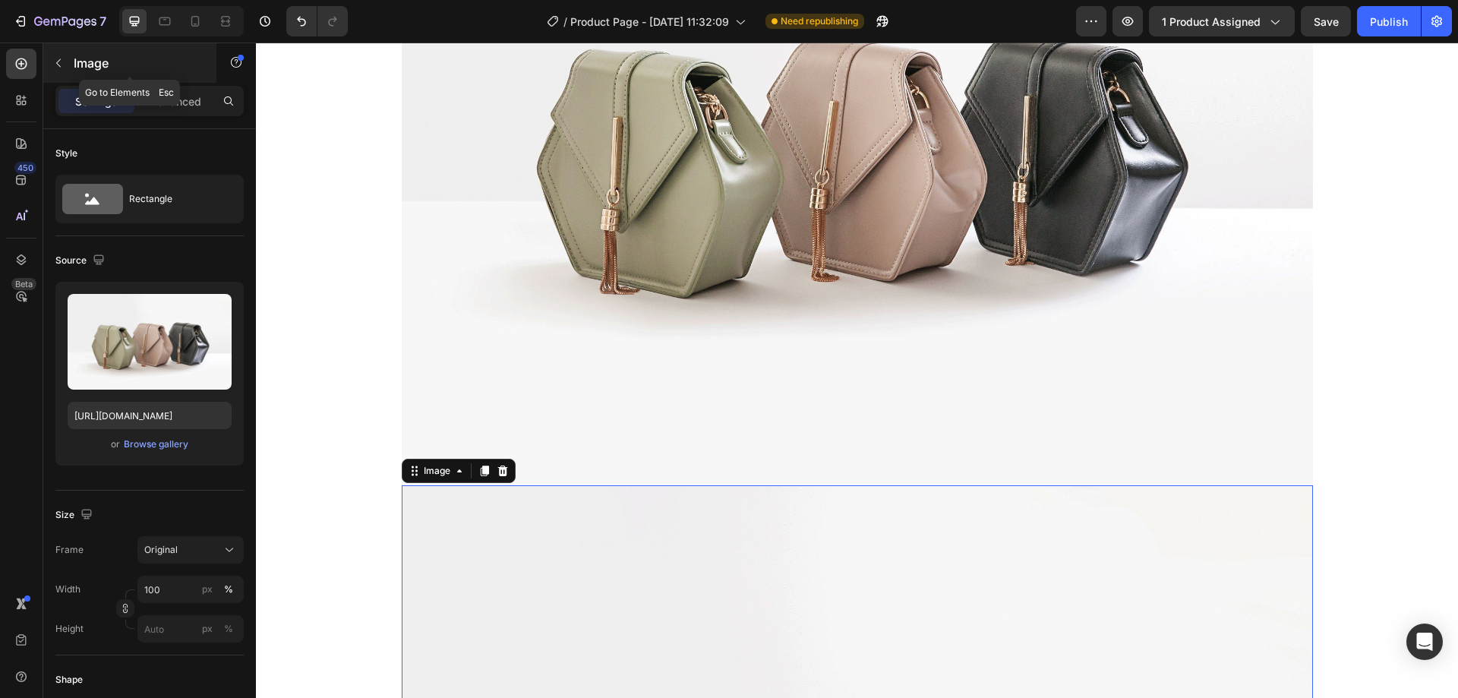
click at [58, 64] on icon "button" at bounding box center [58, 63] width 12 height 12
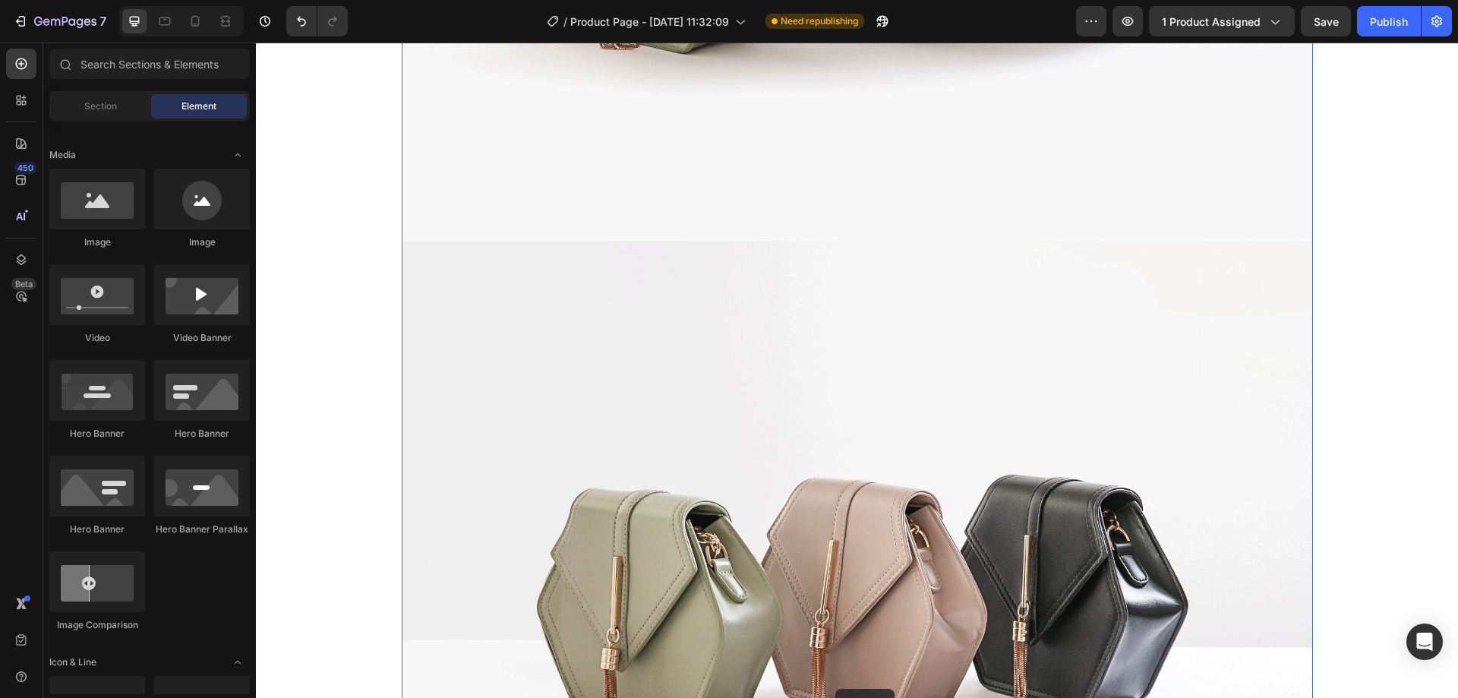
scroll to position [1523, 0]
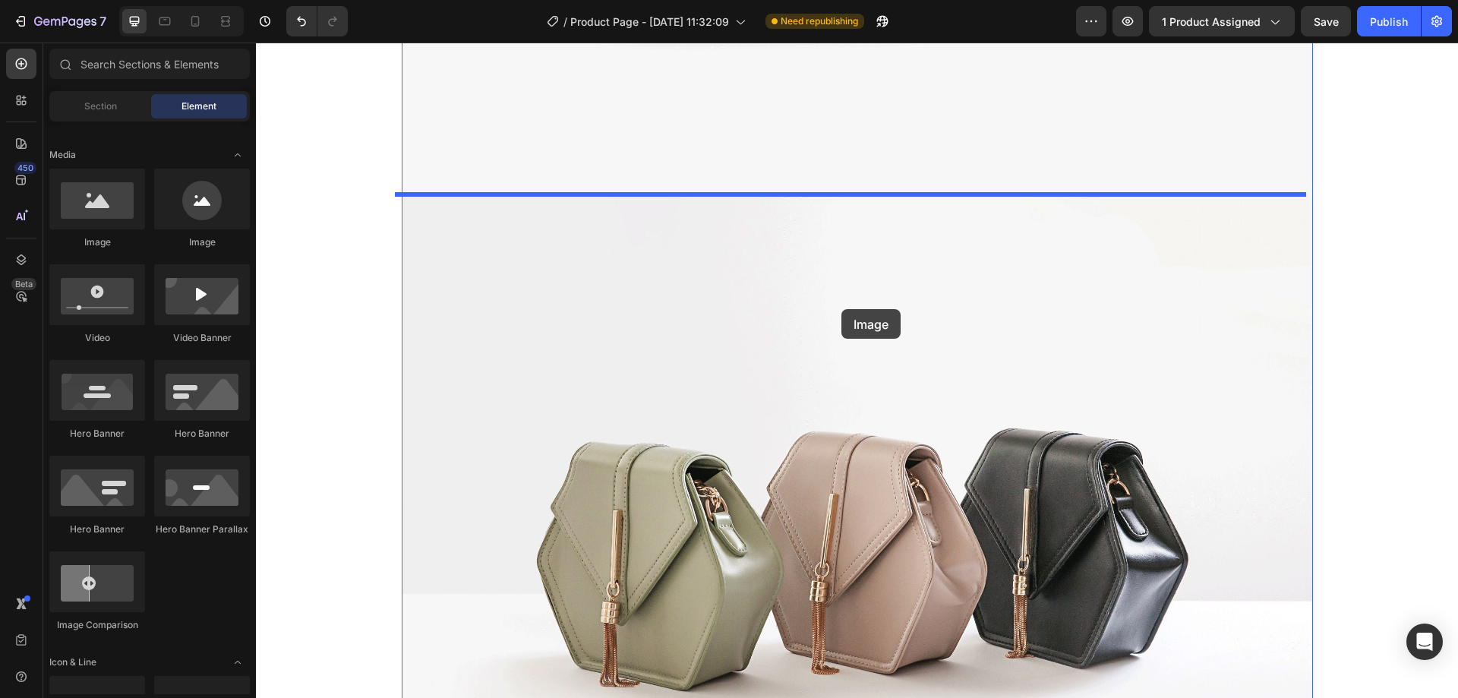
drag, startPoint x: 369, startPoint y: 262, endPoint x: 841, endPoint y: 306, distance: 474.4
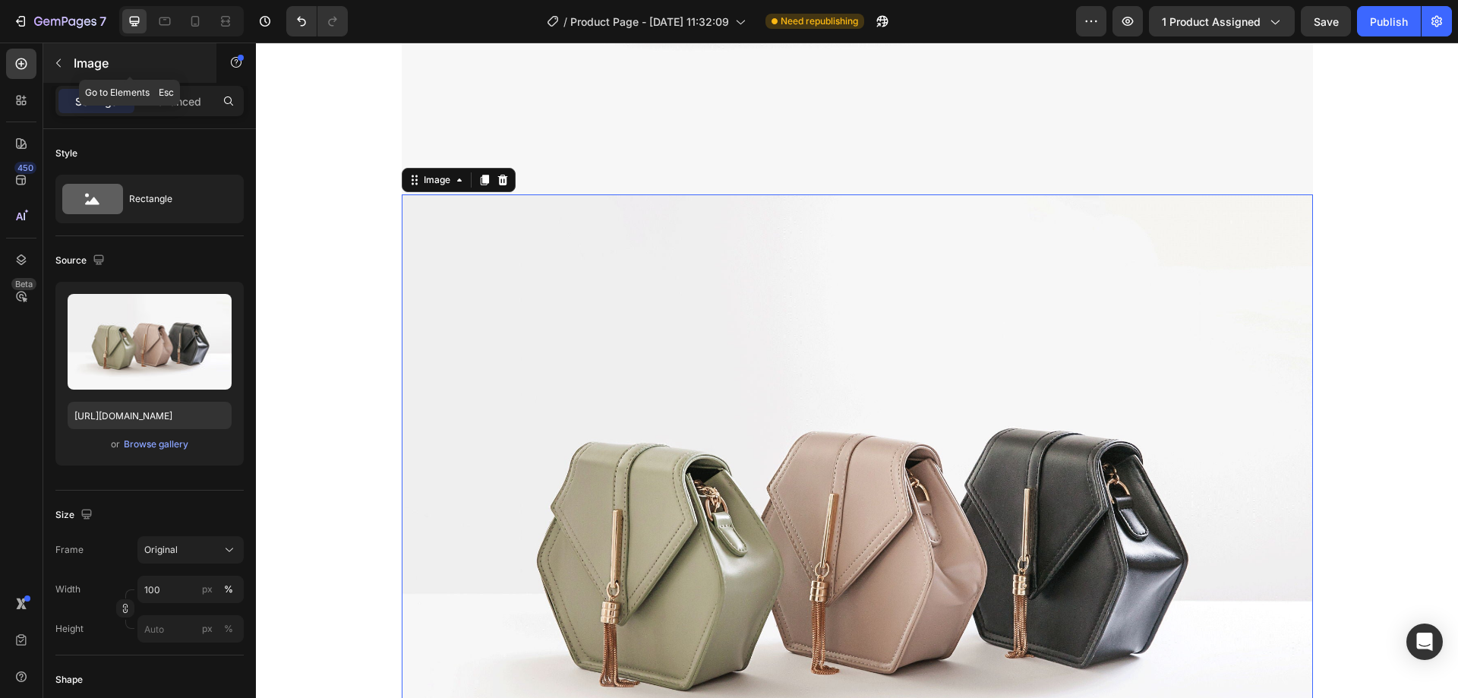
click at [58, 68] on icon "button" at bounding box center [58, 63] width 12 height 12
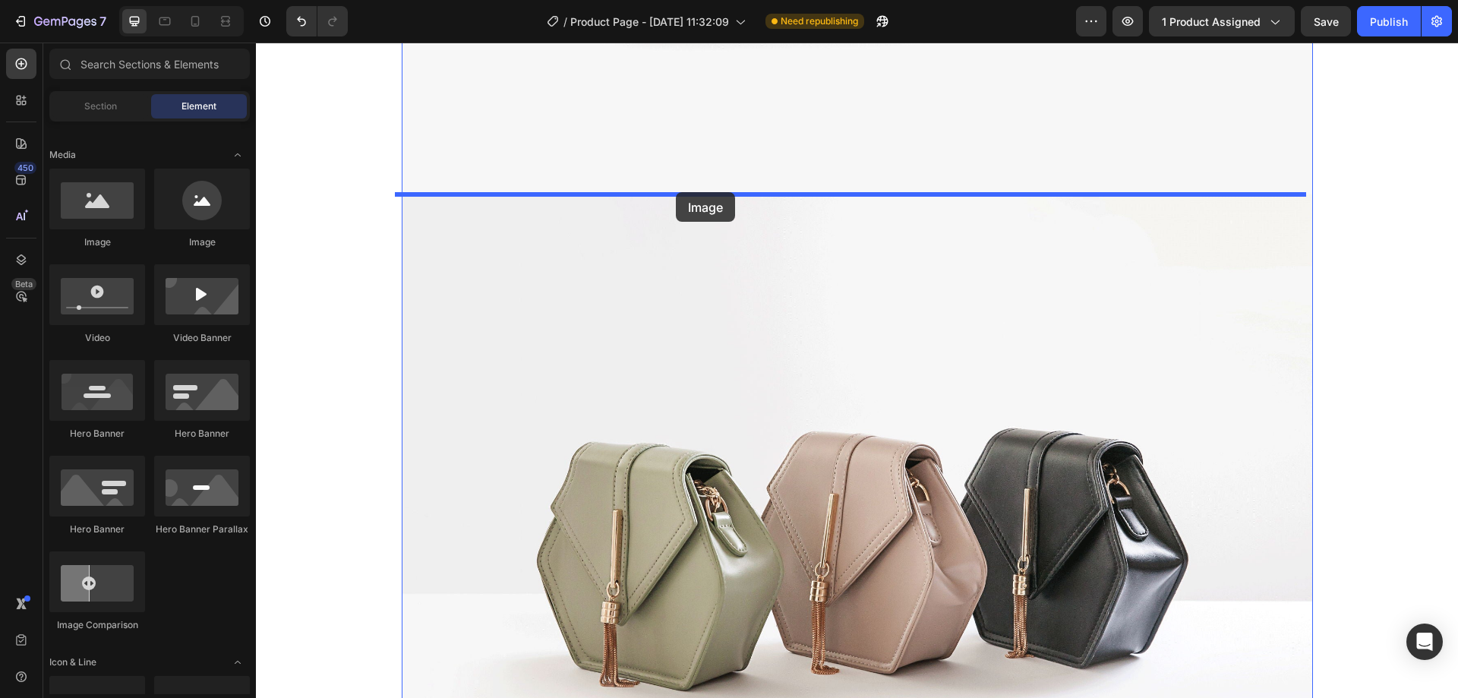
drag, startPoint x: 370, startPoint y: 234, endPoint x: 557, endPoint y: 192, distance: 192.2
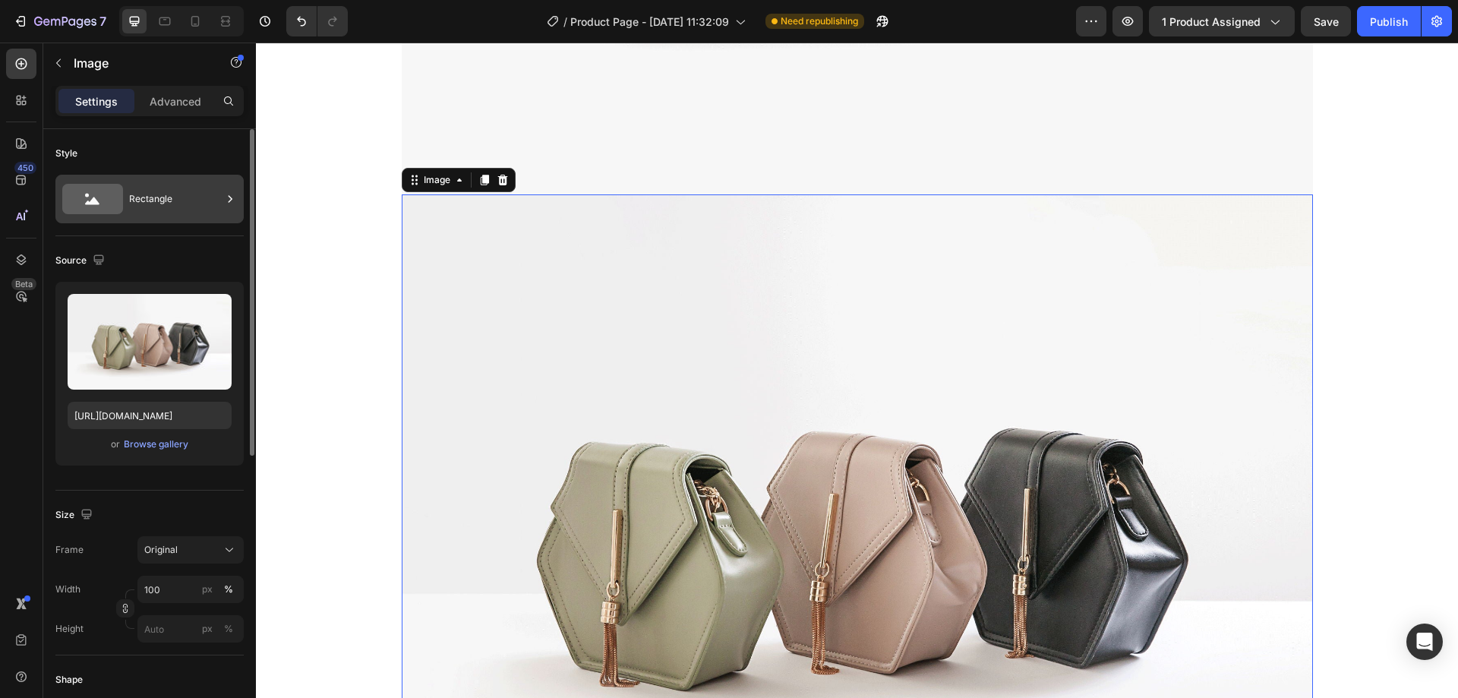
click at [136, 189] on div "Rectangle" at bounding box center [175, 198] width 93 height 35
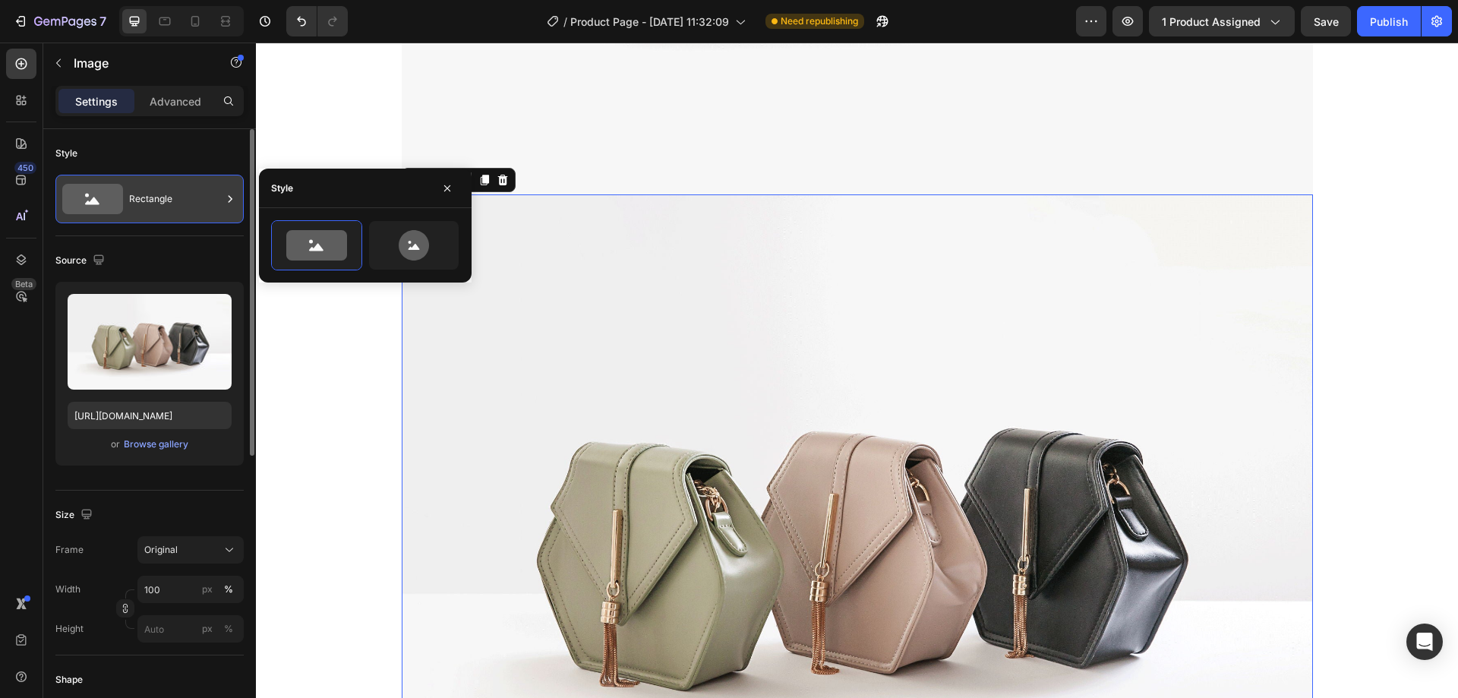
click at [136, 189] on div "Rectangle" at bounding box center [175, 198] width 93 height 35
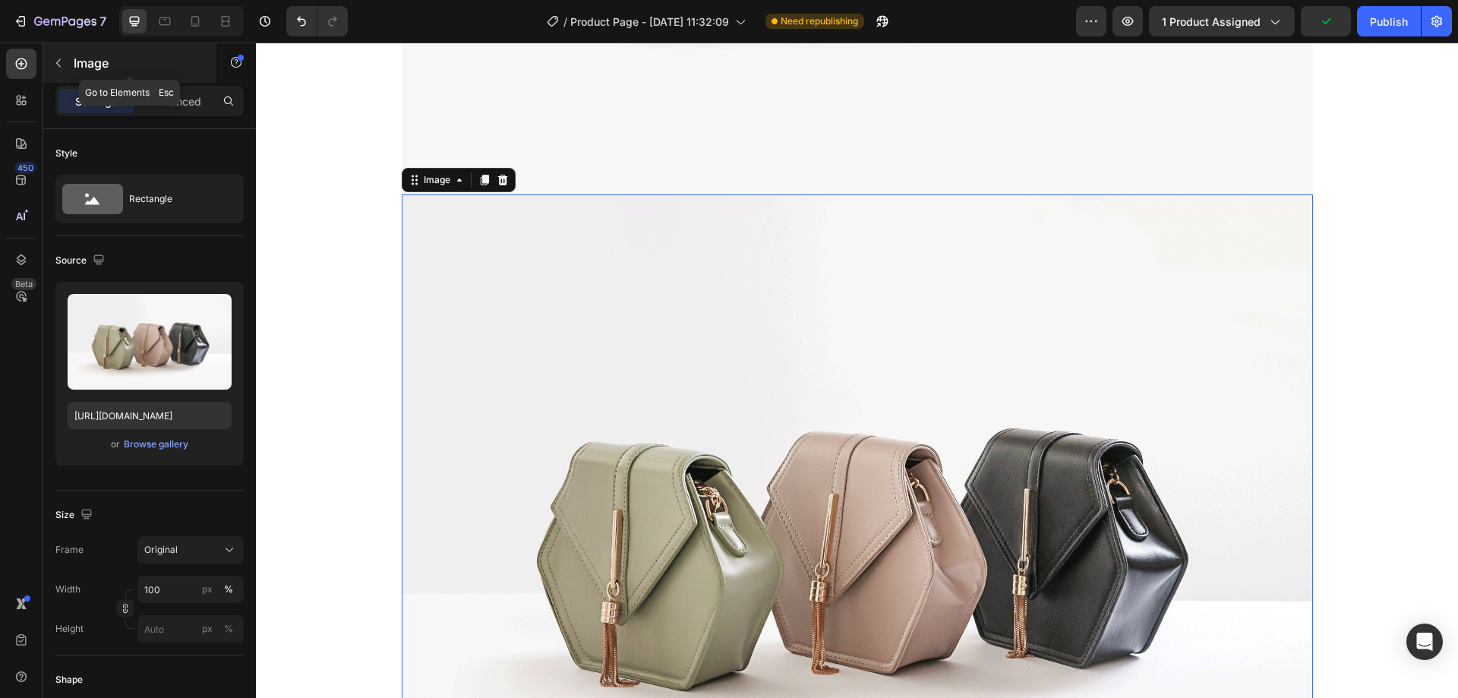
click at [58, 66] on icon "button" at bounding box center [58, 63] width 12 height 12
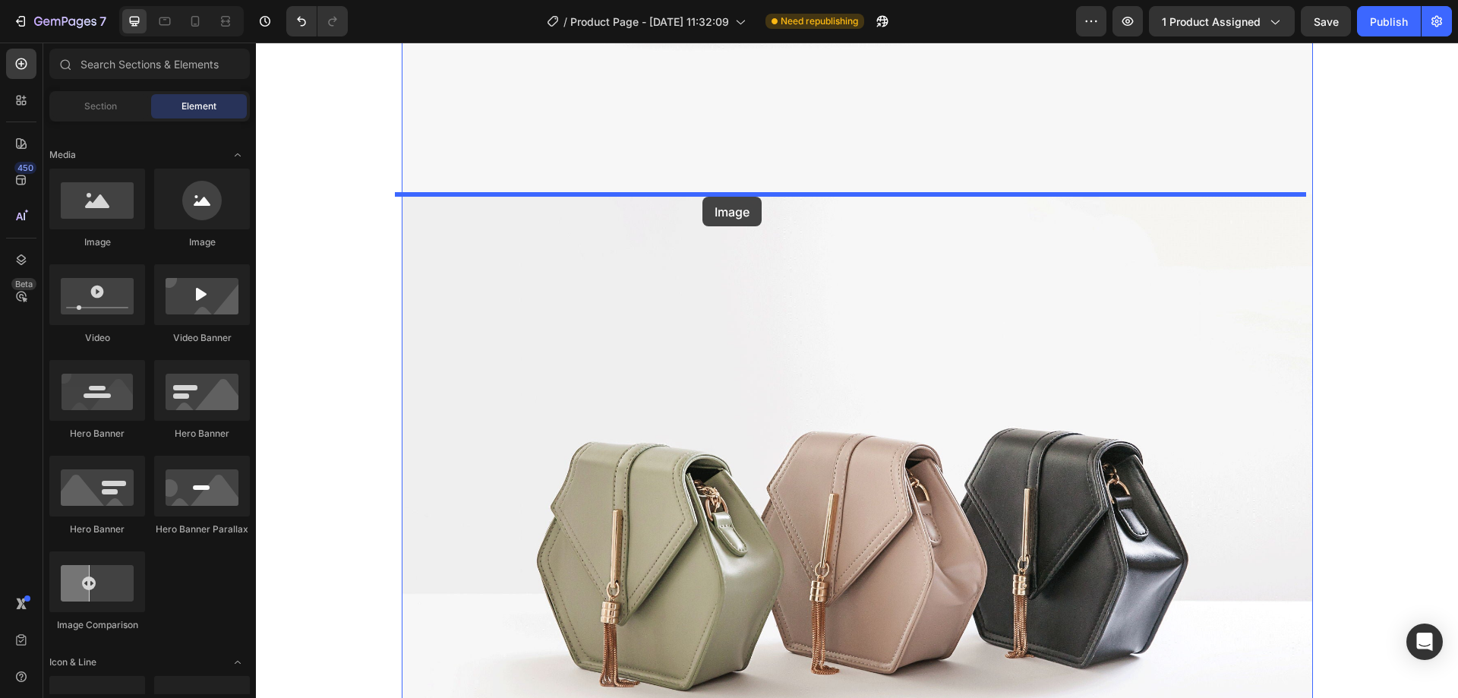
drag, startPoint x: 373, startPoint y: 229, endPoint x: 340, endPoint y: 265, distance: 48.9
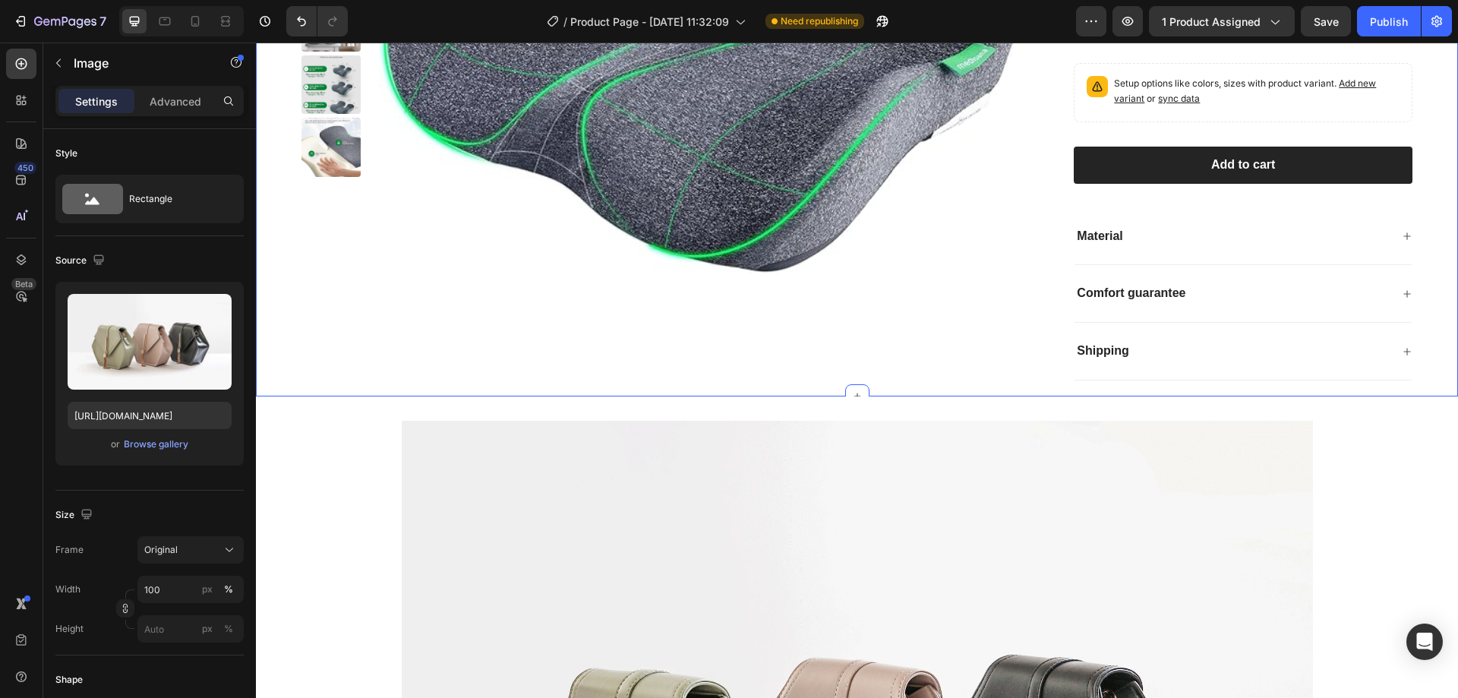
scroll to position [612, 0]
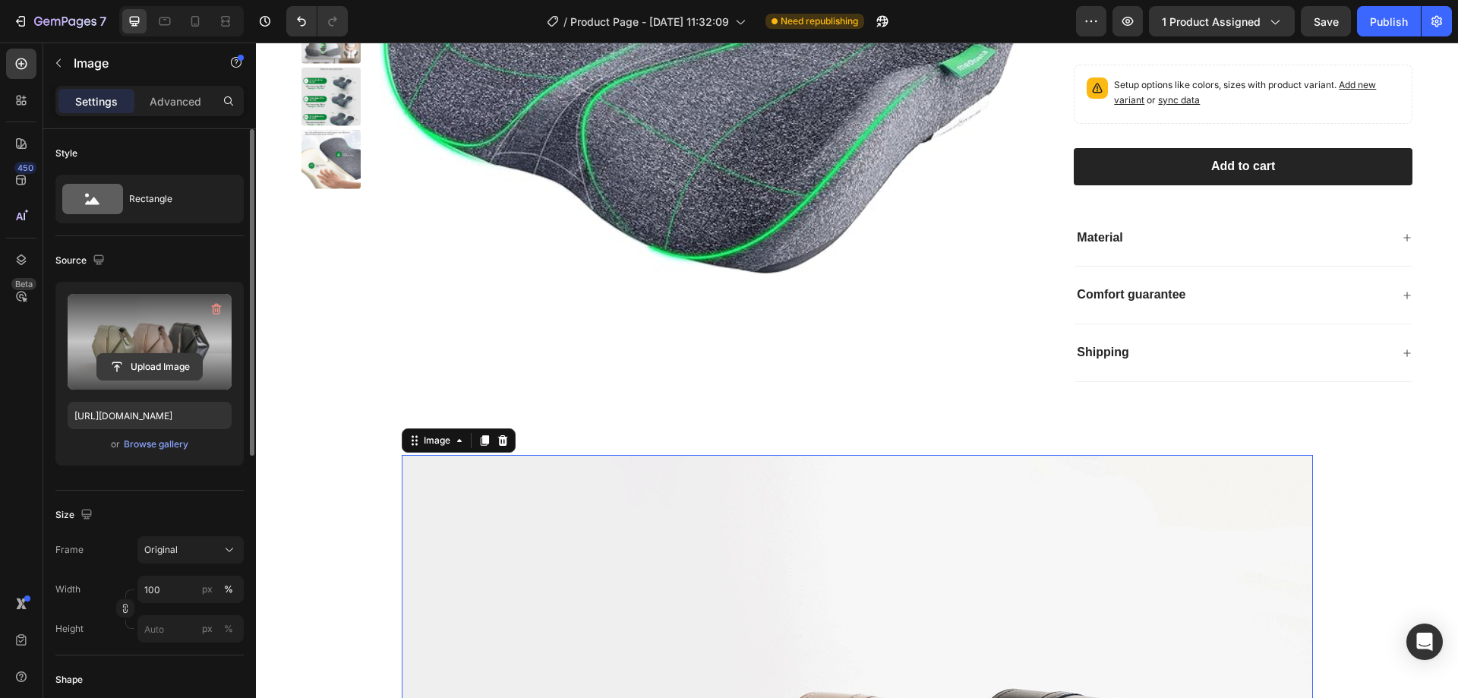
click at [184, 354] on input "file" at bounding box center [149, 367] width 105 height 26
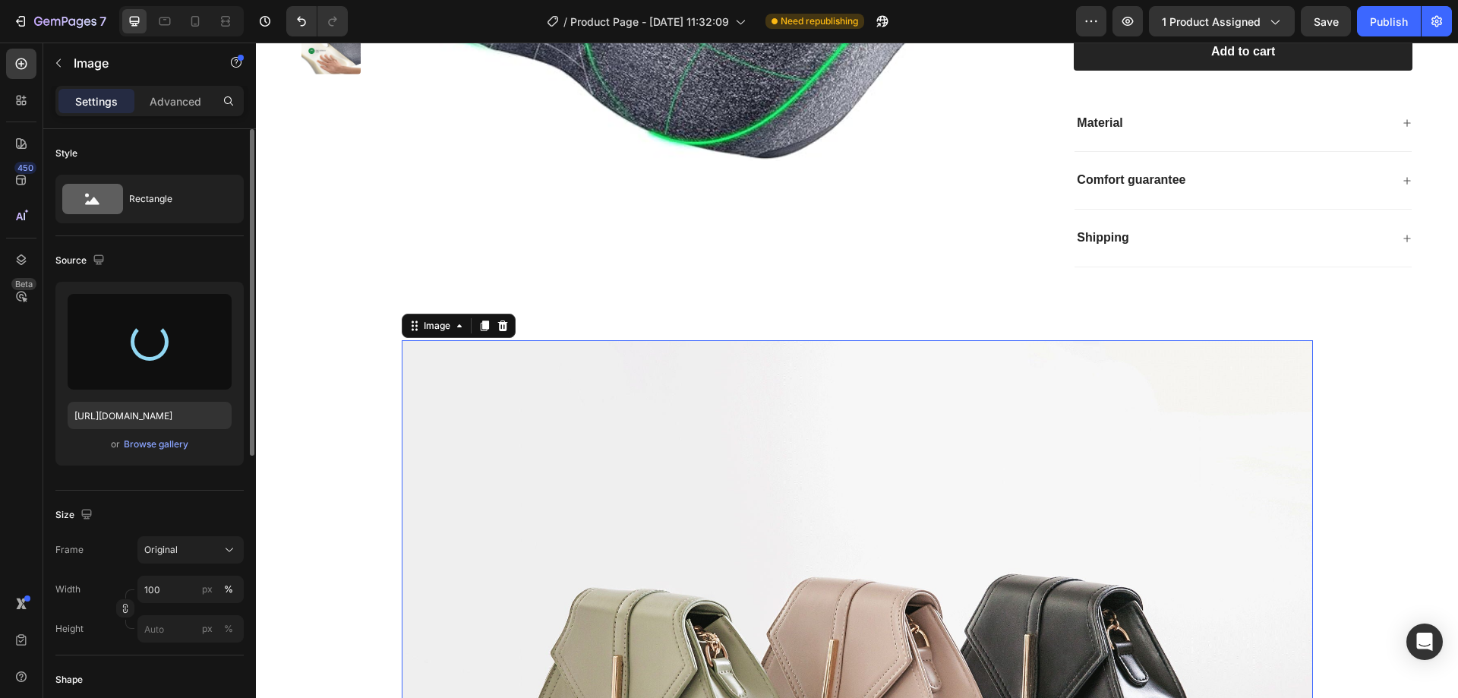
scroll to position [992, 0]
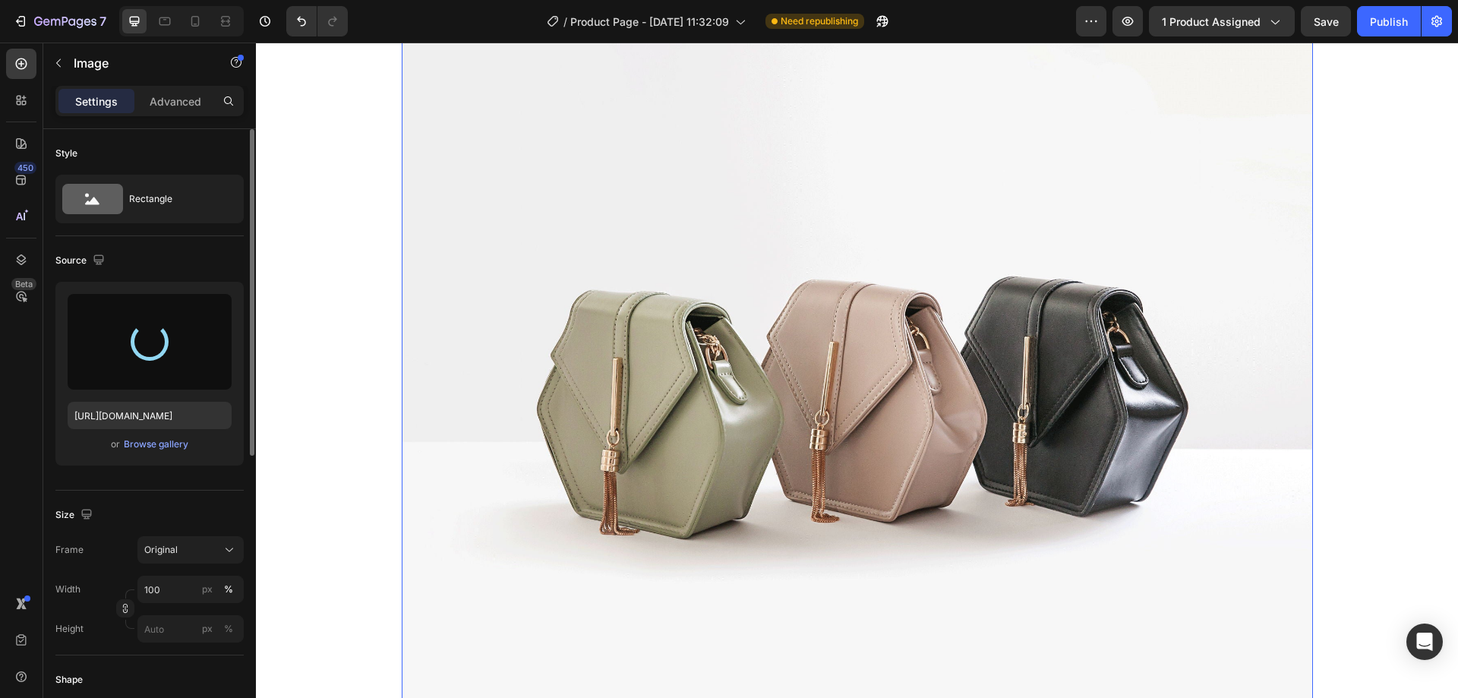
type input "[URL][DOMAIN_NAME]"
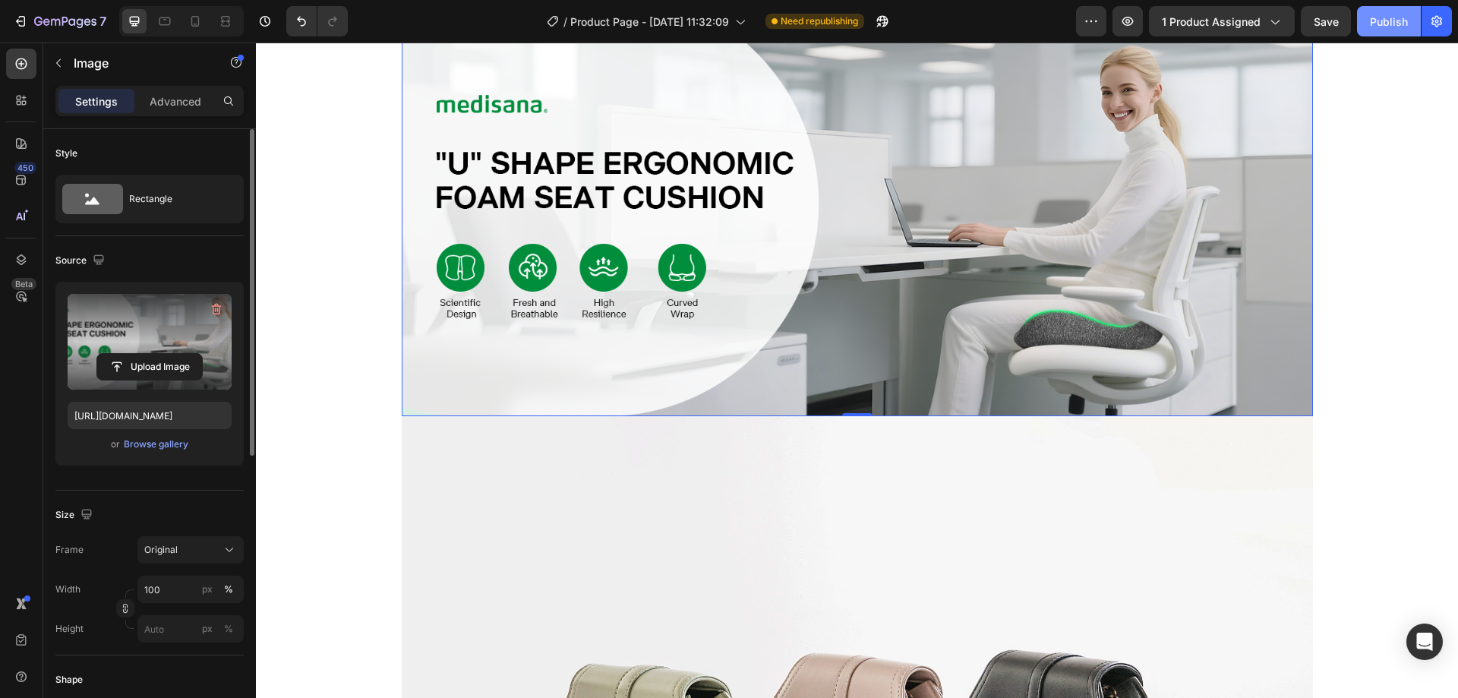
scroll to position [764, 0]
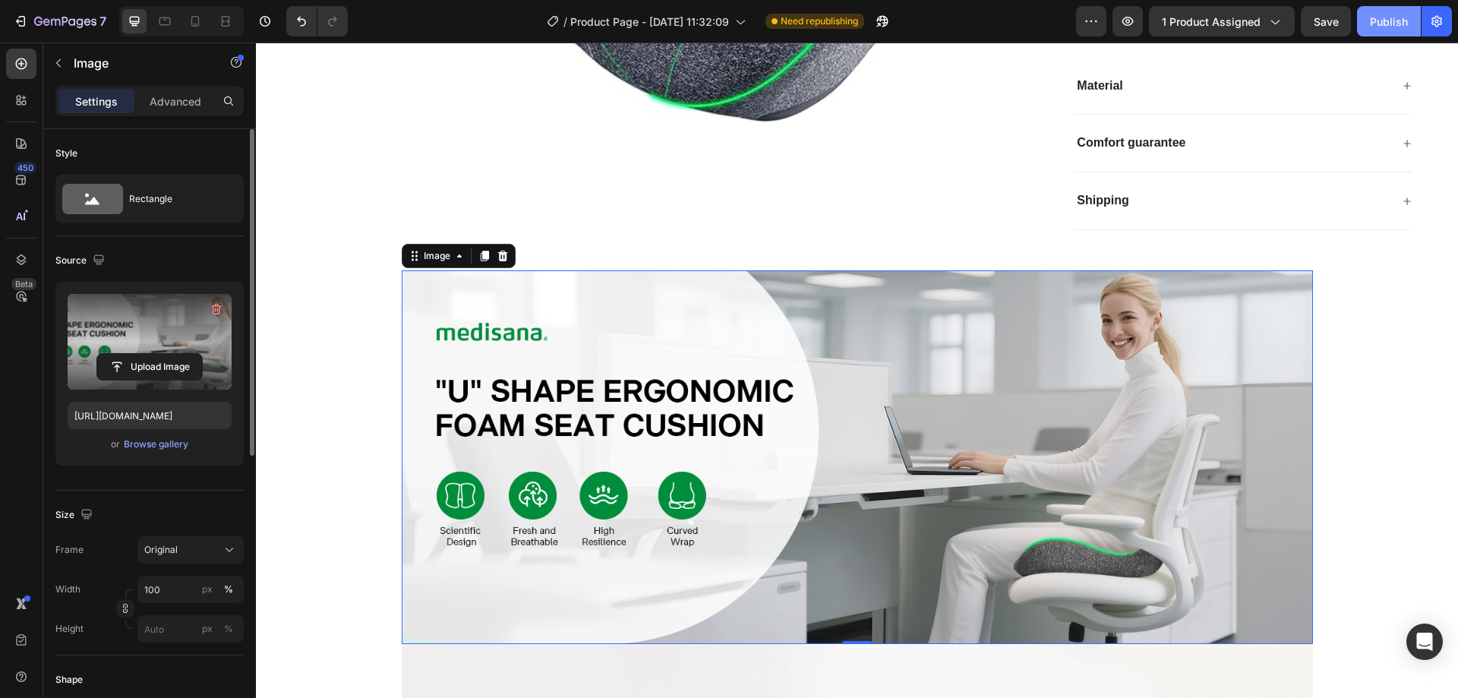
click at [1396, 19] on div "Publish" at bounding box center [1389, 22] width 38 height 16
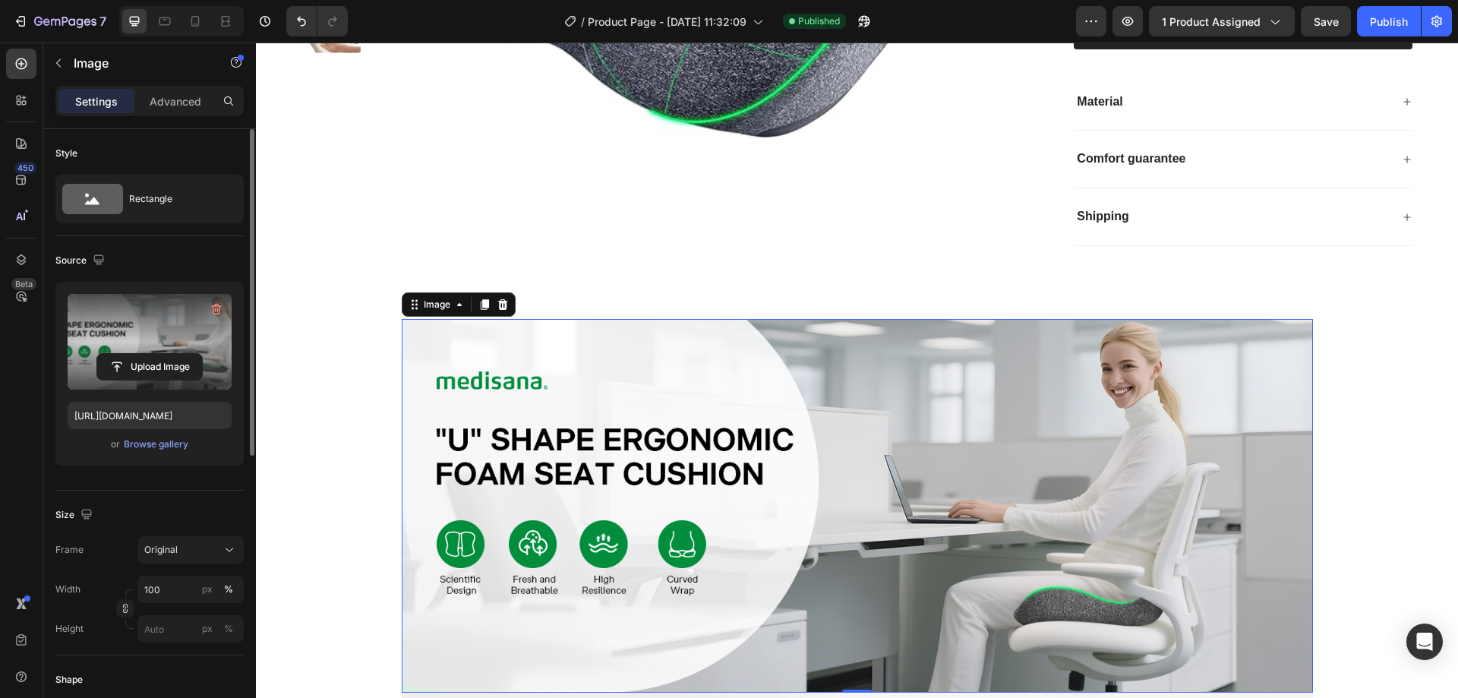
scroll to position [460, 0]
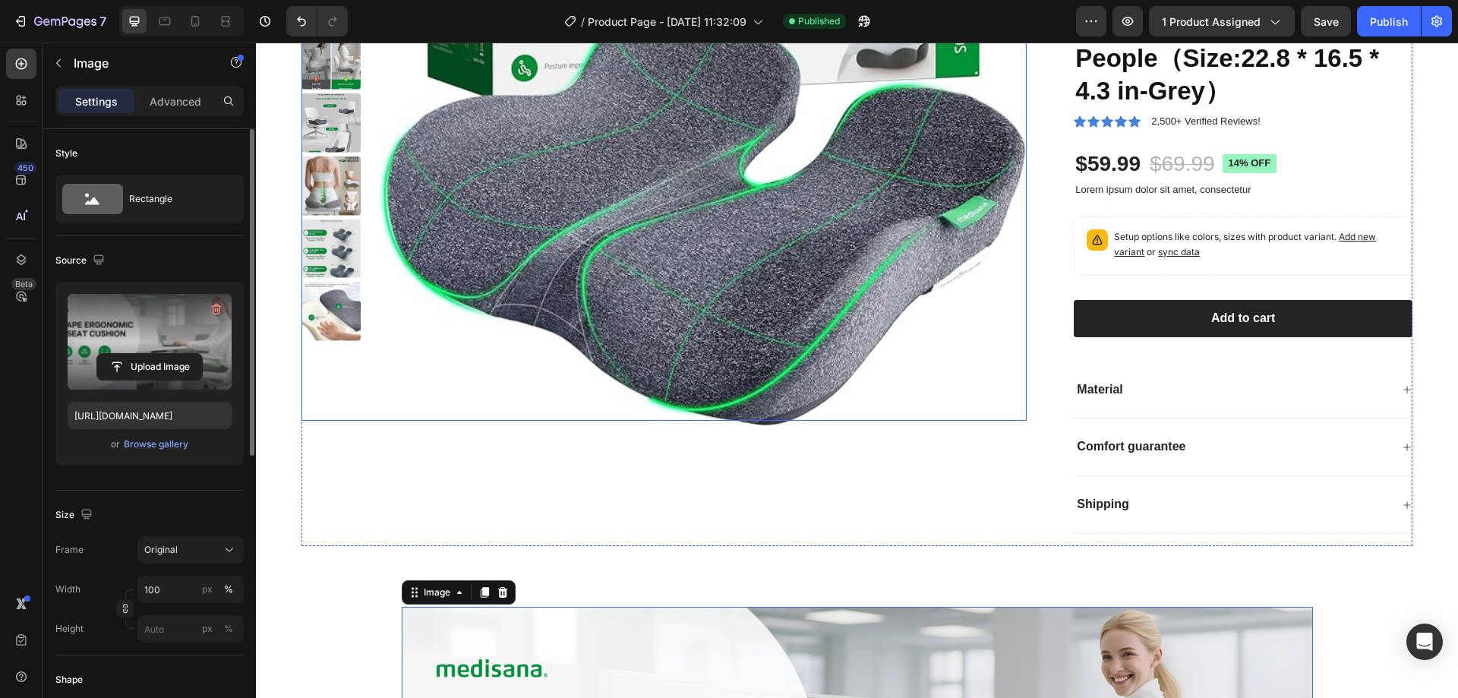
click at [522, 393] on img at bounding box center [703, 105] width 648 height 648
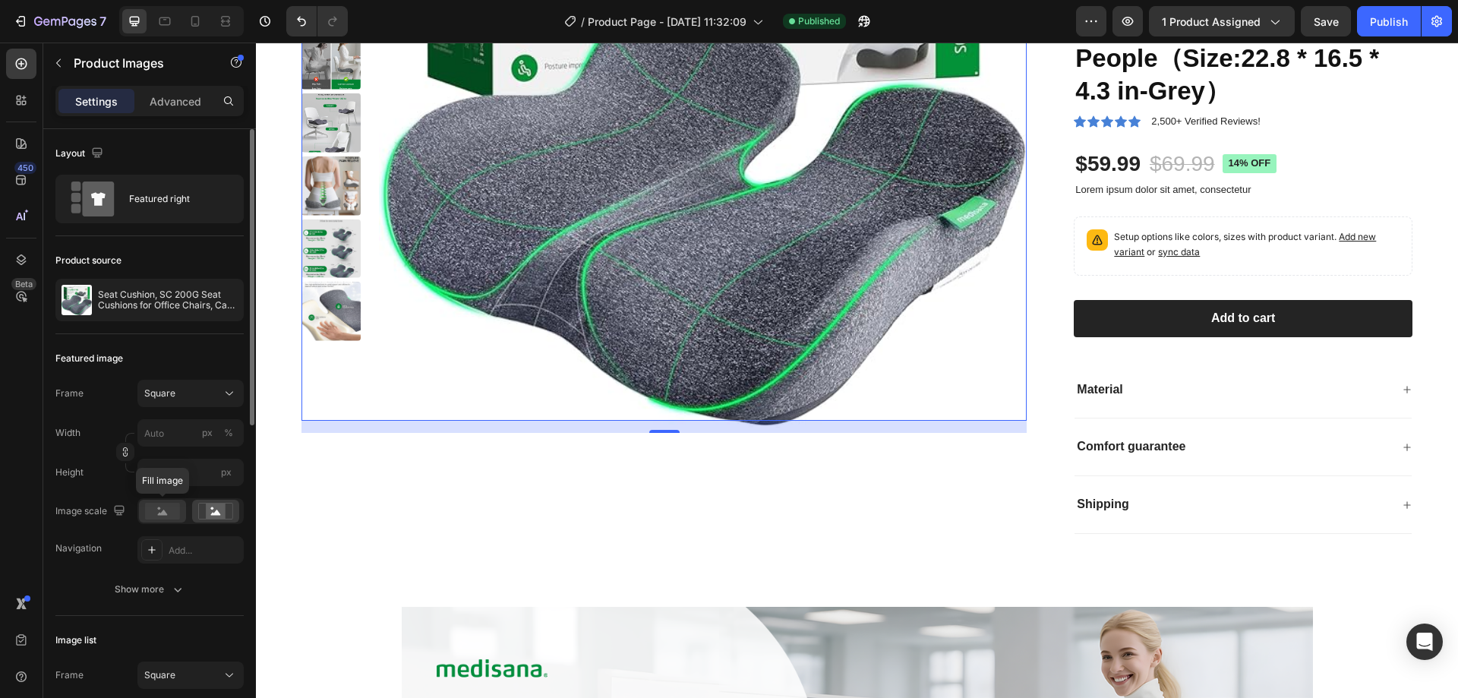
click at [159, 510] on rect at bounding box center [162, 511] width 35 height 17
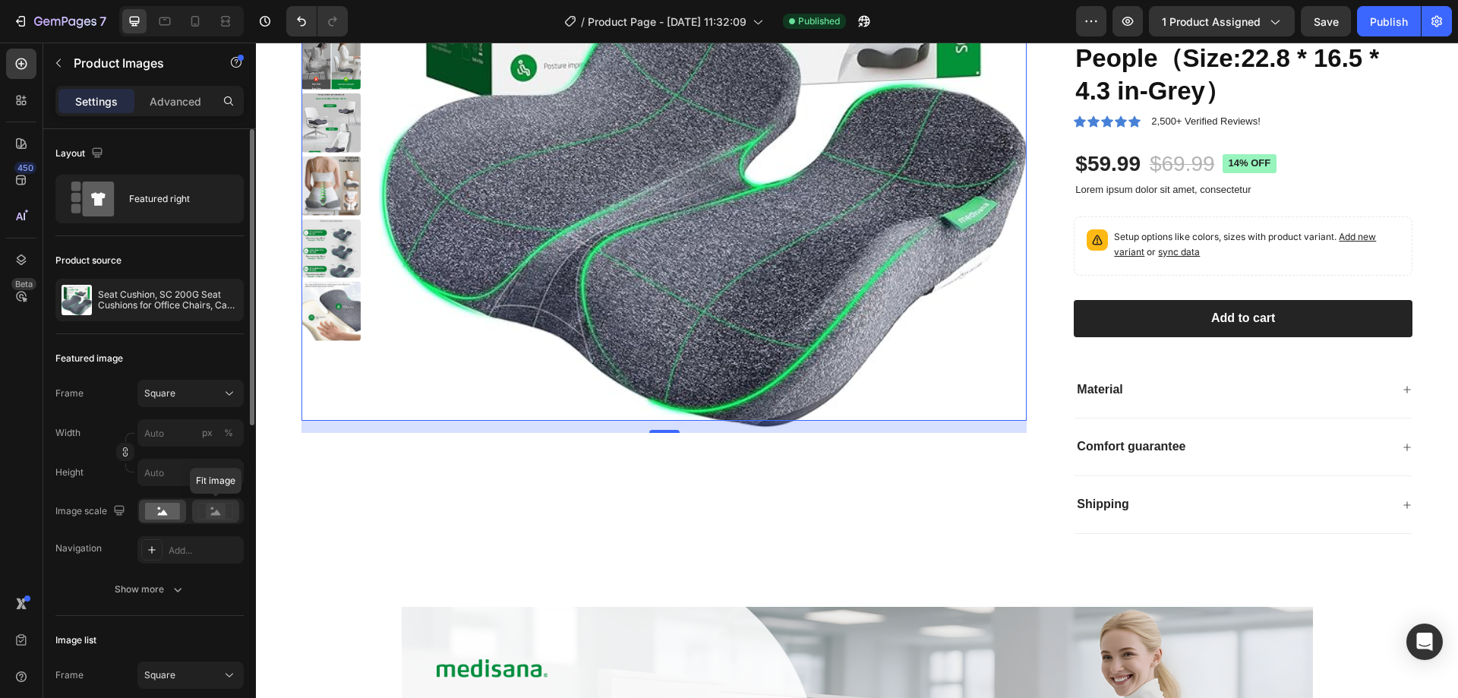
click at [213, 514] on icon at bounding box center [216, 512] width 10 height 5
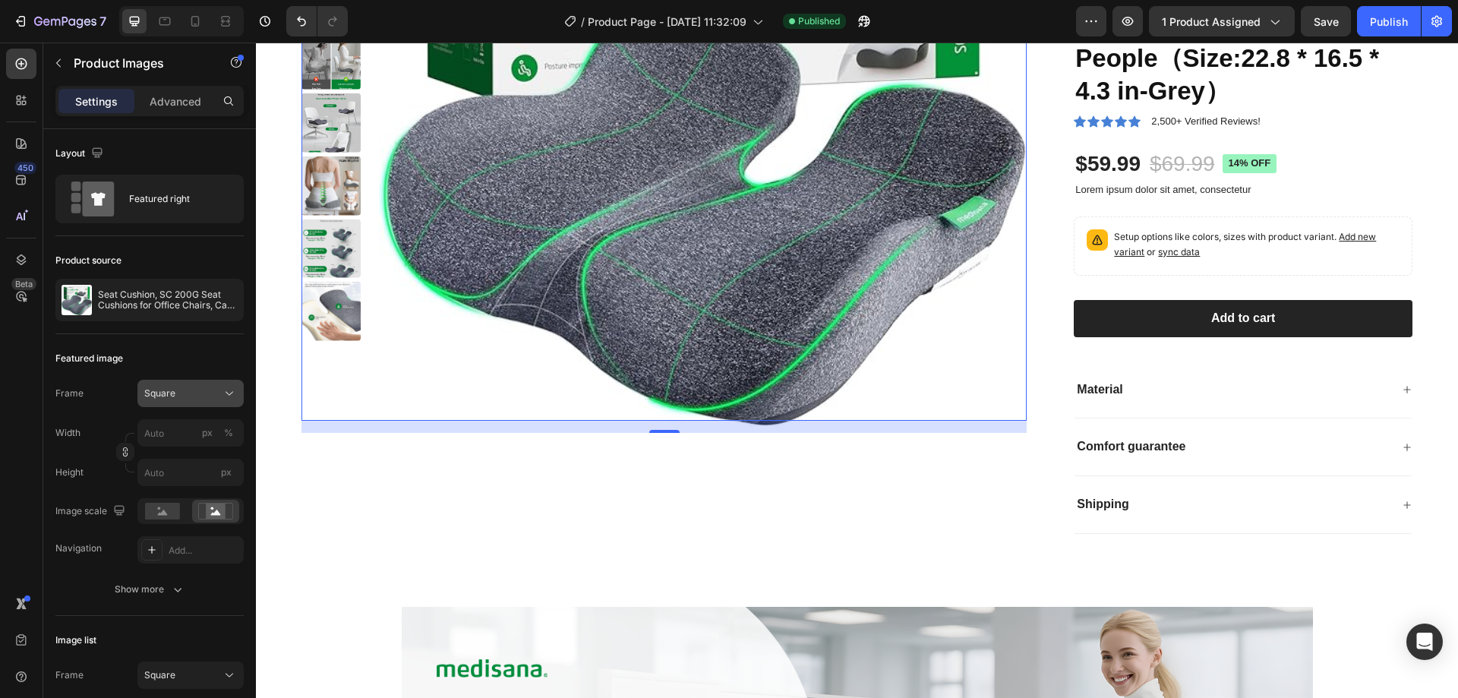
click at [200, 397] on div "Square" at bounding box center [181, 394] width 74 height 14
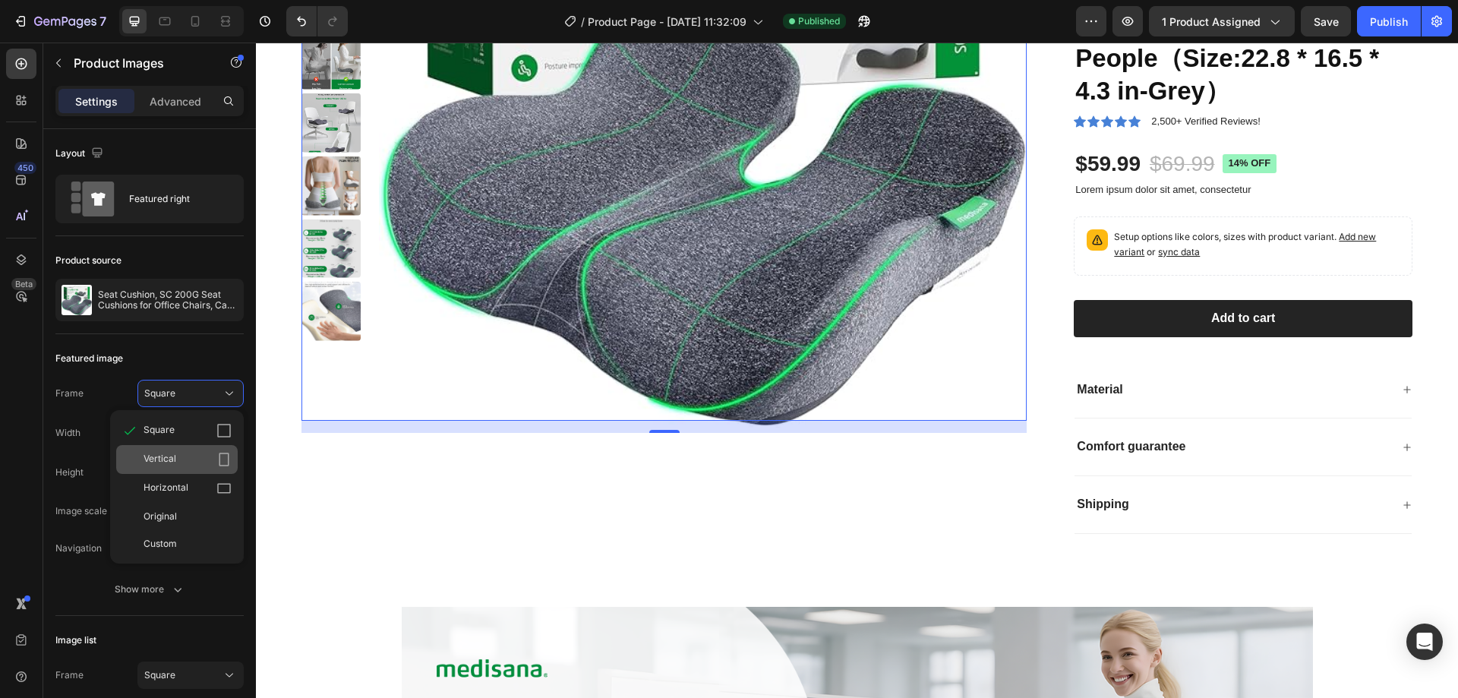
click at [200, 450] on div "Vertical" at bounding box center [176, 459] width 121 height 29
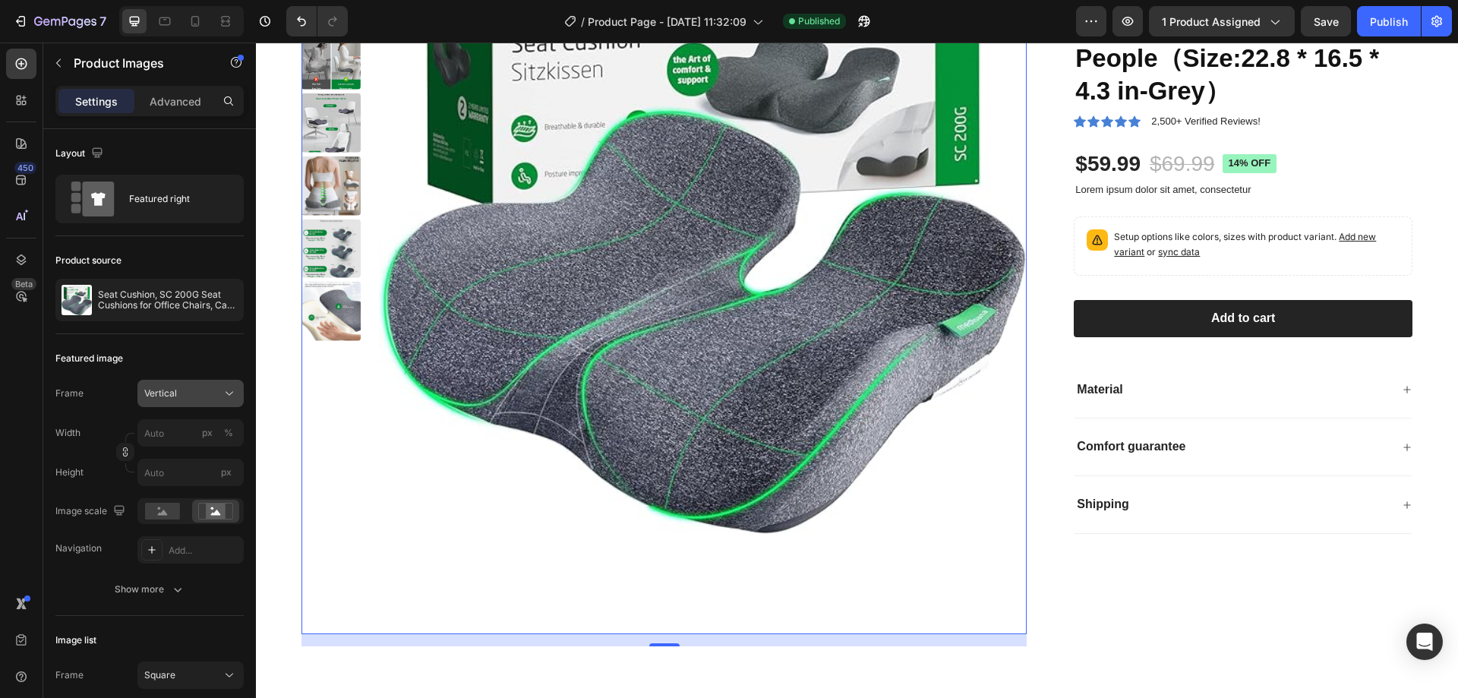
click at [213, 403] on button "Vertical" at bounding box center [190, 393] width 106 height 27
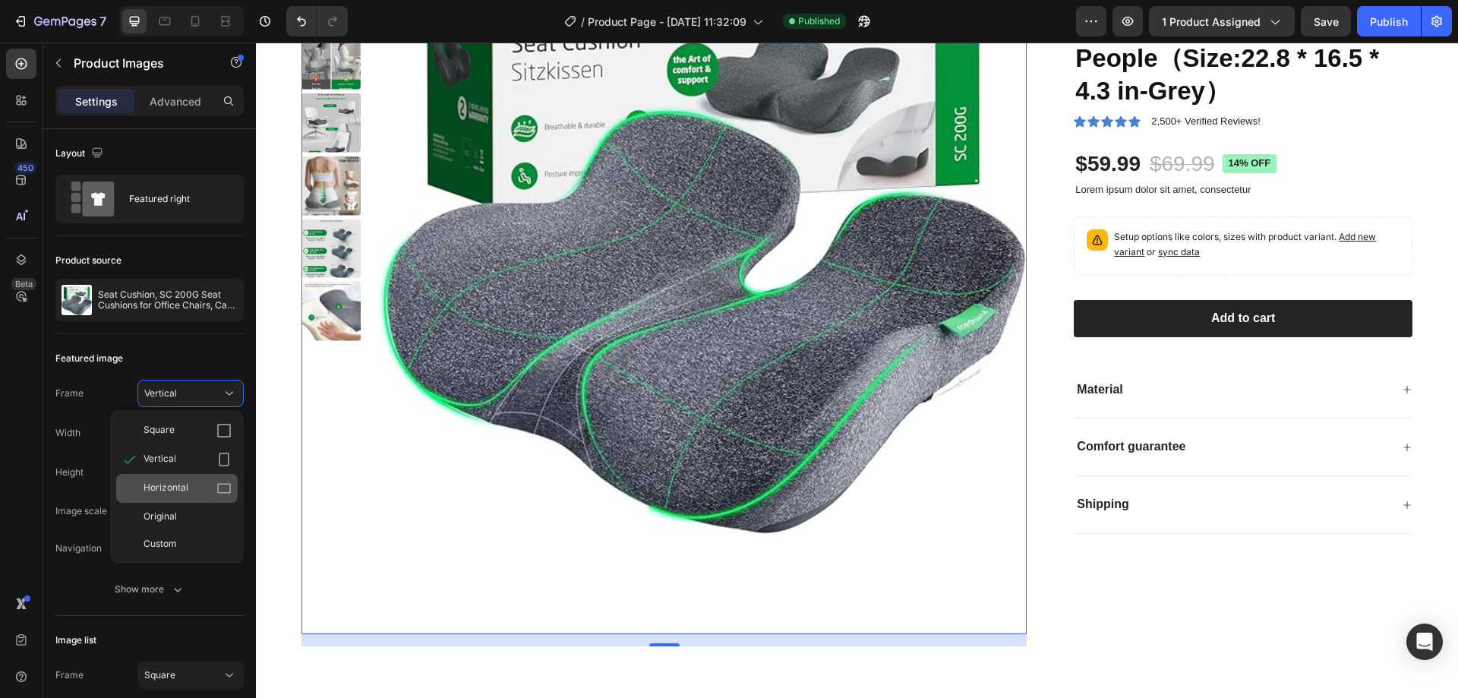
click at [195, 481] on div "Horizontal" at bounding box center [188, 488] width 88 height 15
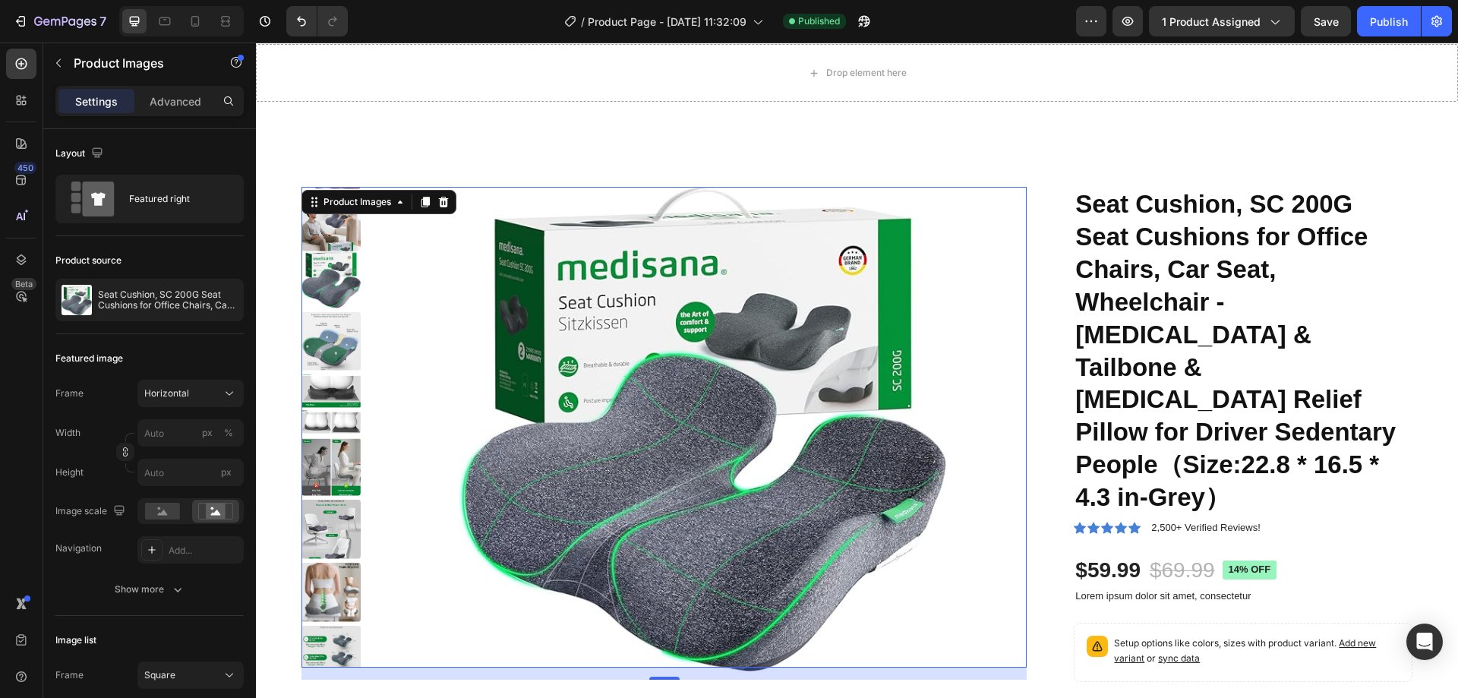
scroll to position [80, 0]
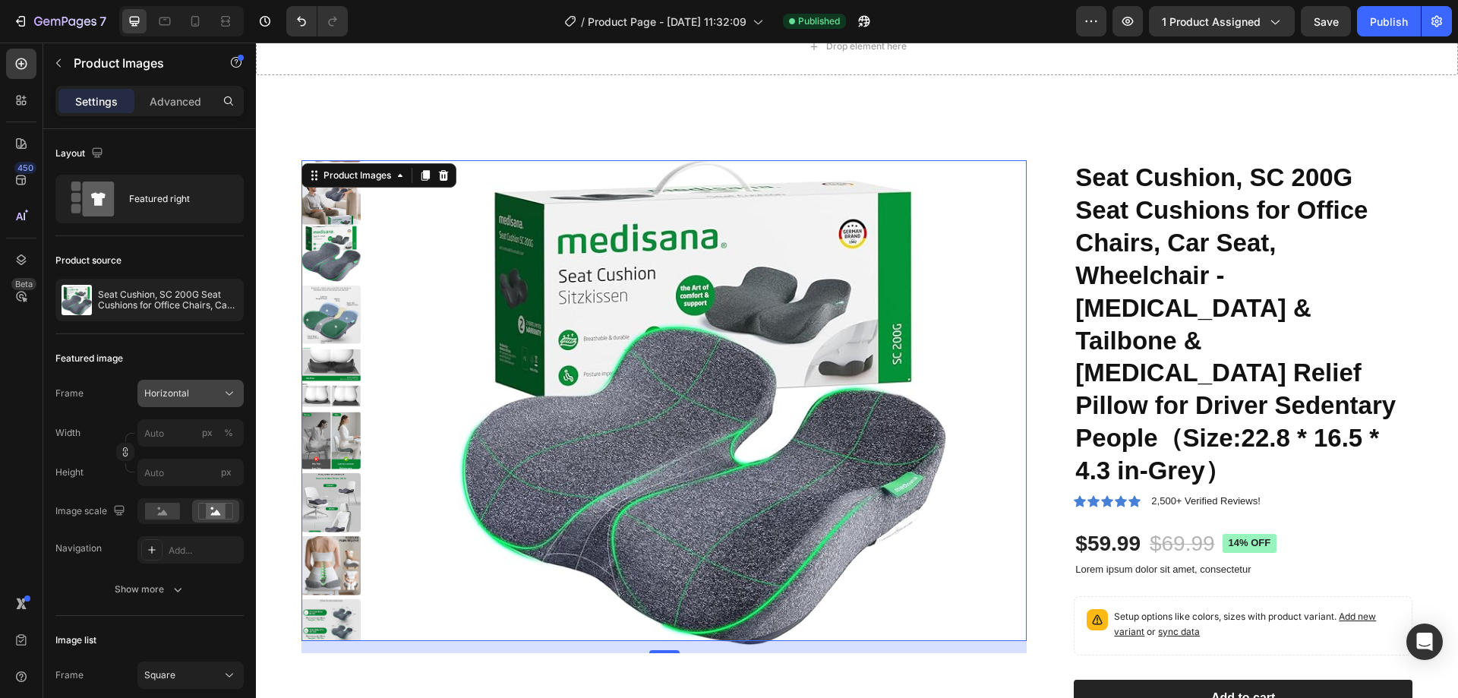
click at [214, 393] on div "Horizontal" at bounding box center [181, 394] width 74 height 14
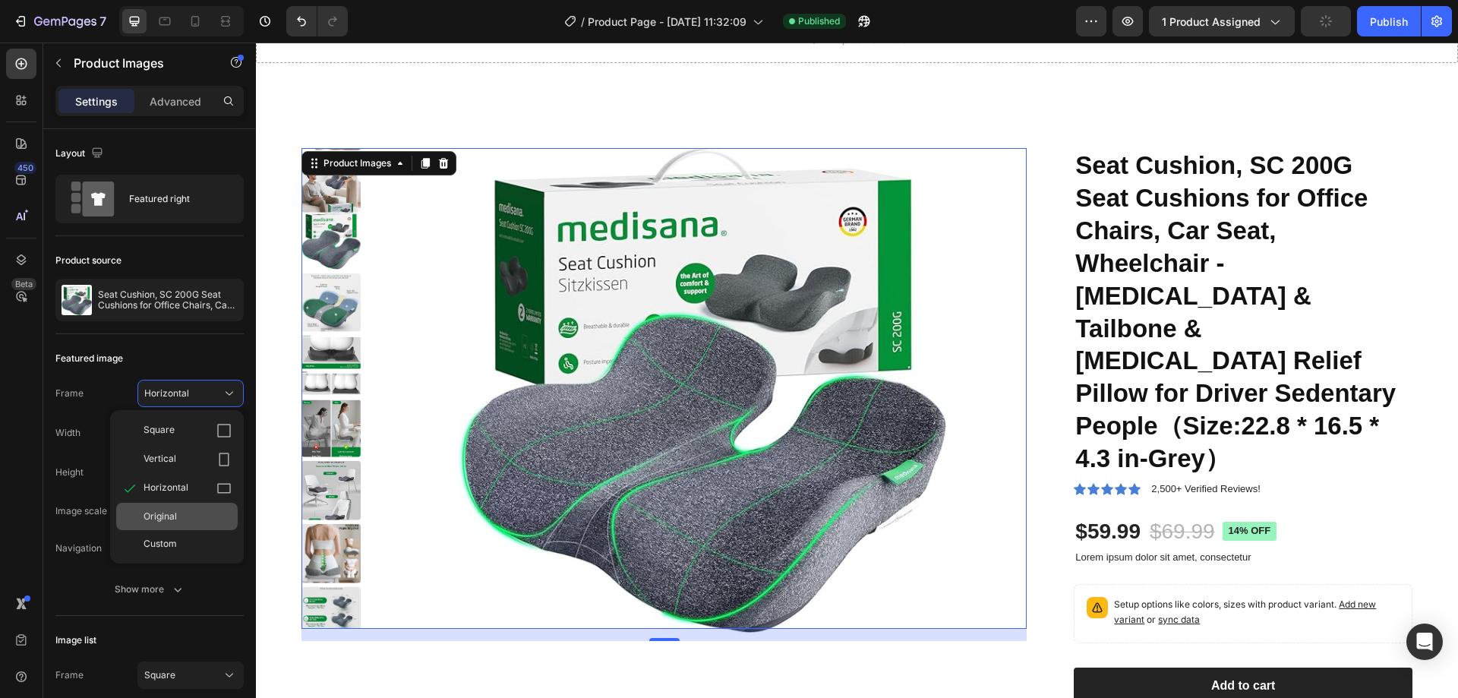
click at [180, 509] on div "Original" at bounding box center [176, 516] width 121 height 27
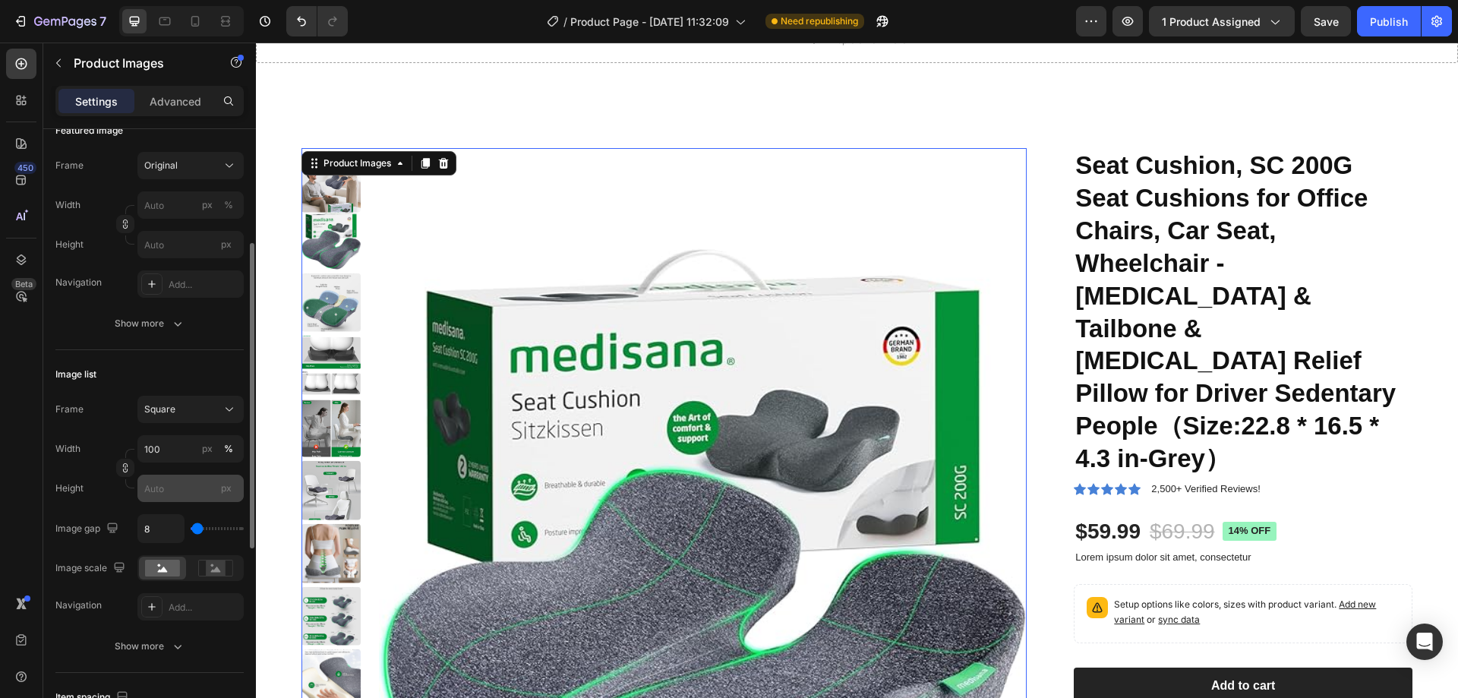
scroll to position [304, 0]
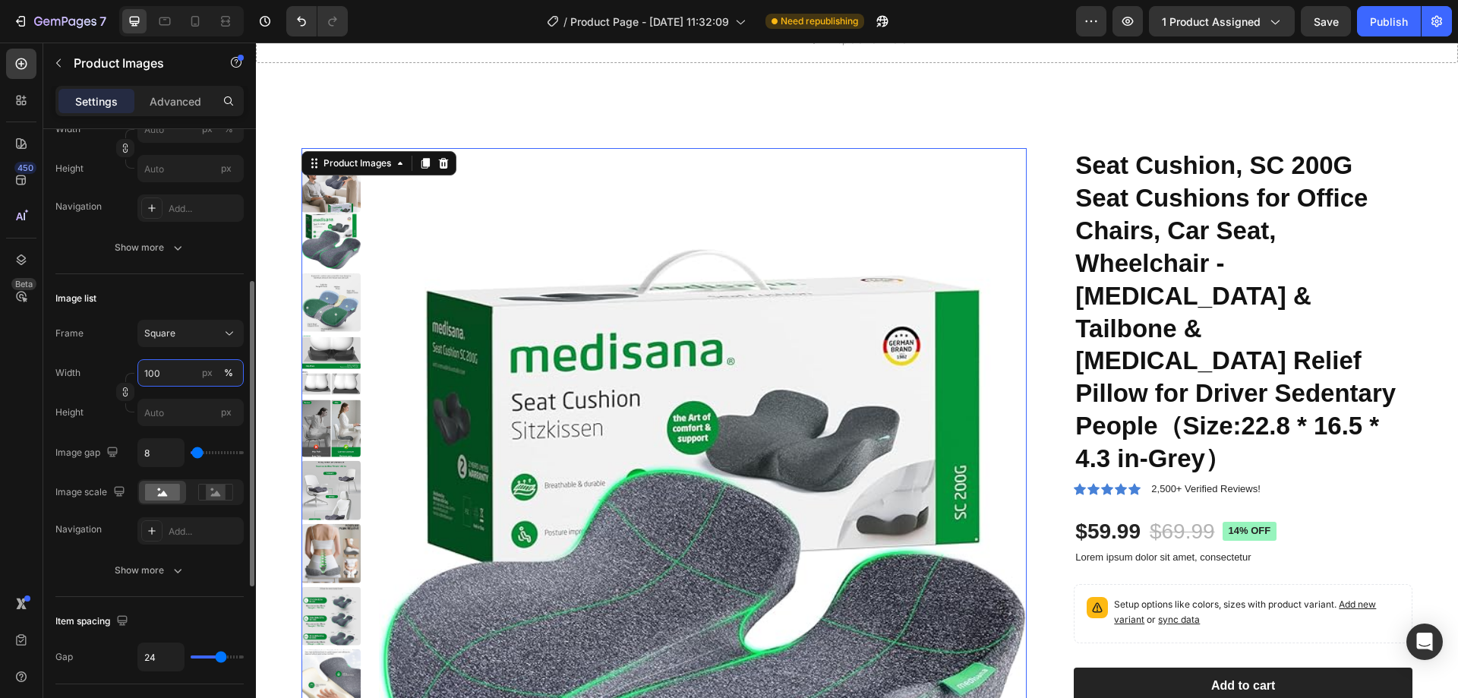
click at [175, 372] on input "100" at bounding box center [190, 372] width 106 height 27
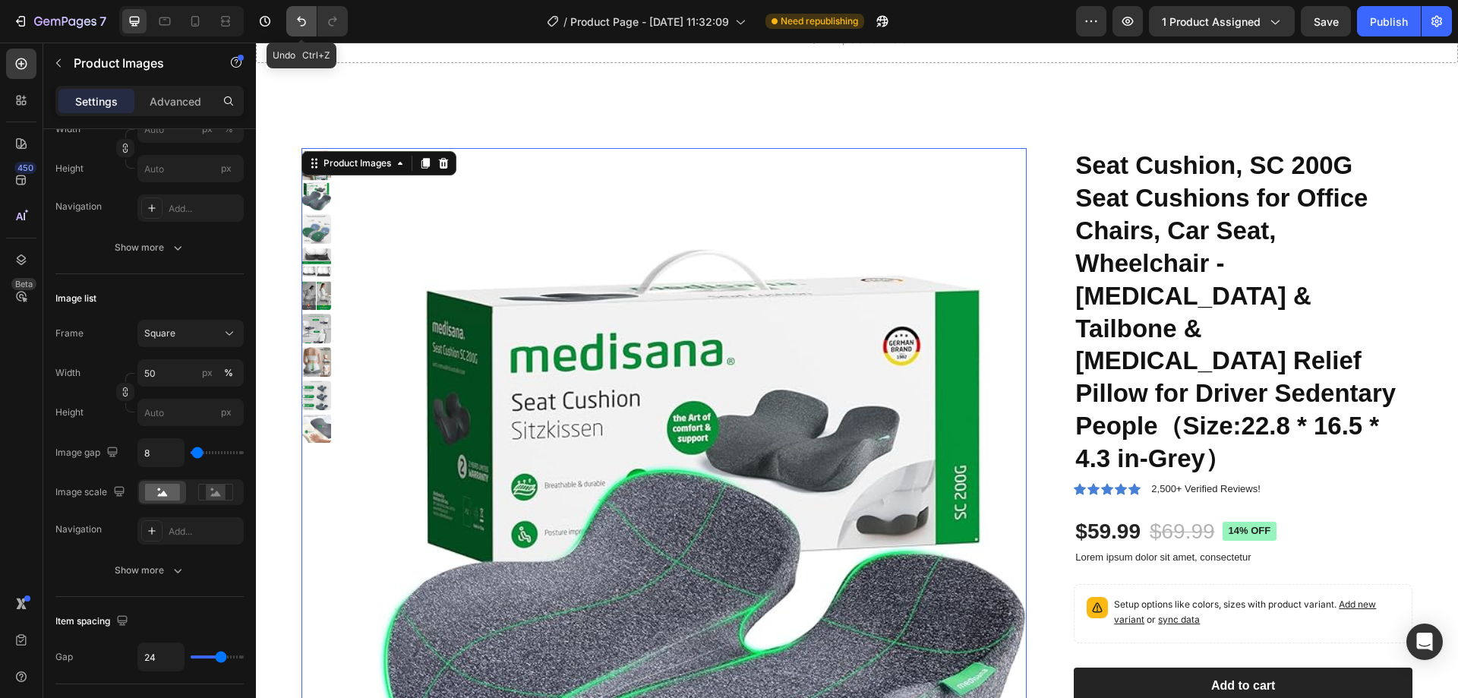
click at [301, 24] on icon "Undo/Redo" at bounding box center [301, 21] width 15 height 15
type input "100"
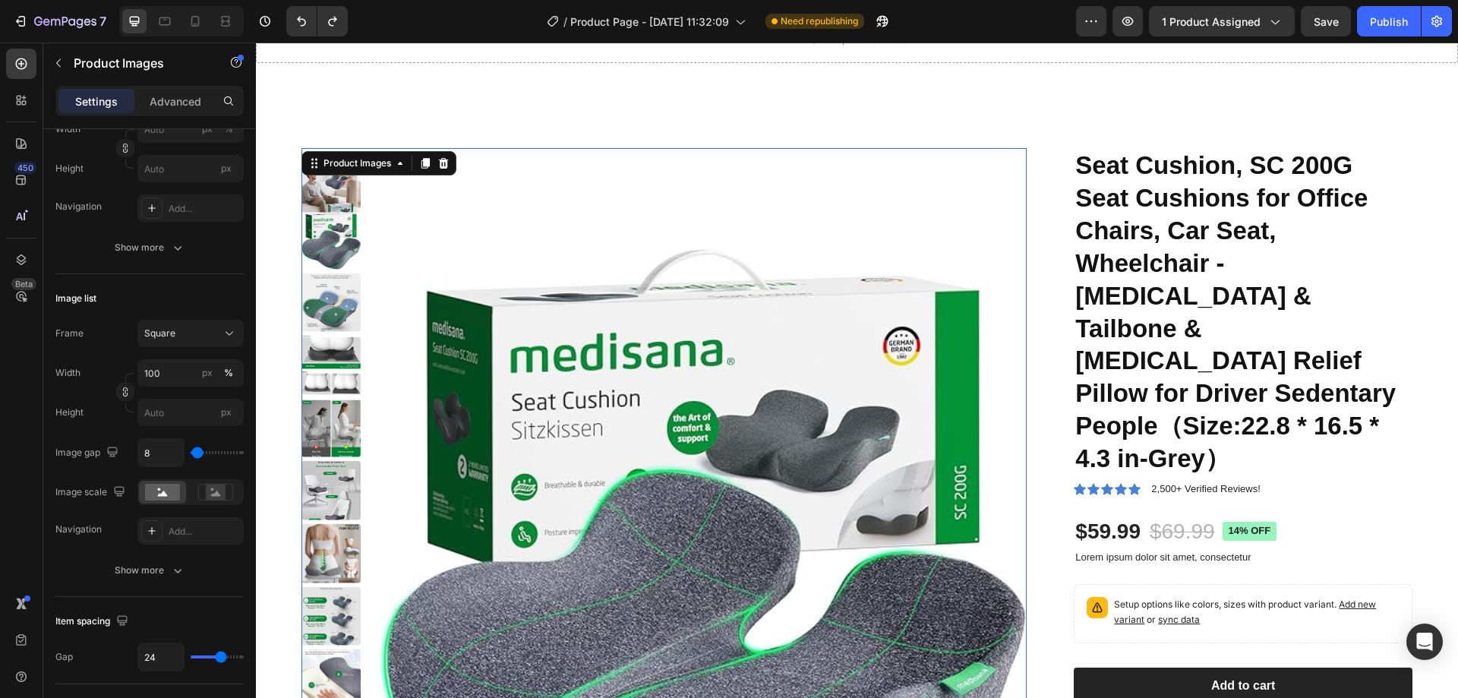
click at [602, 248] on img at bounding box center [703, 571] width 648 height 846
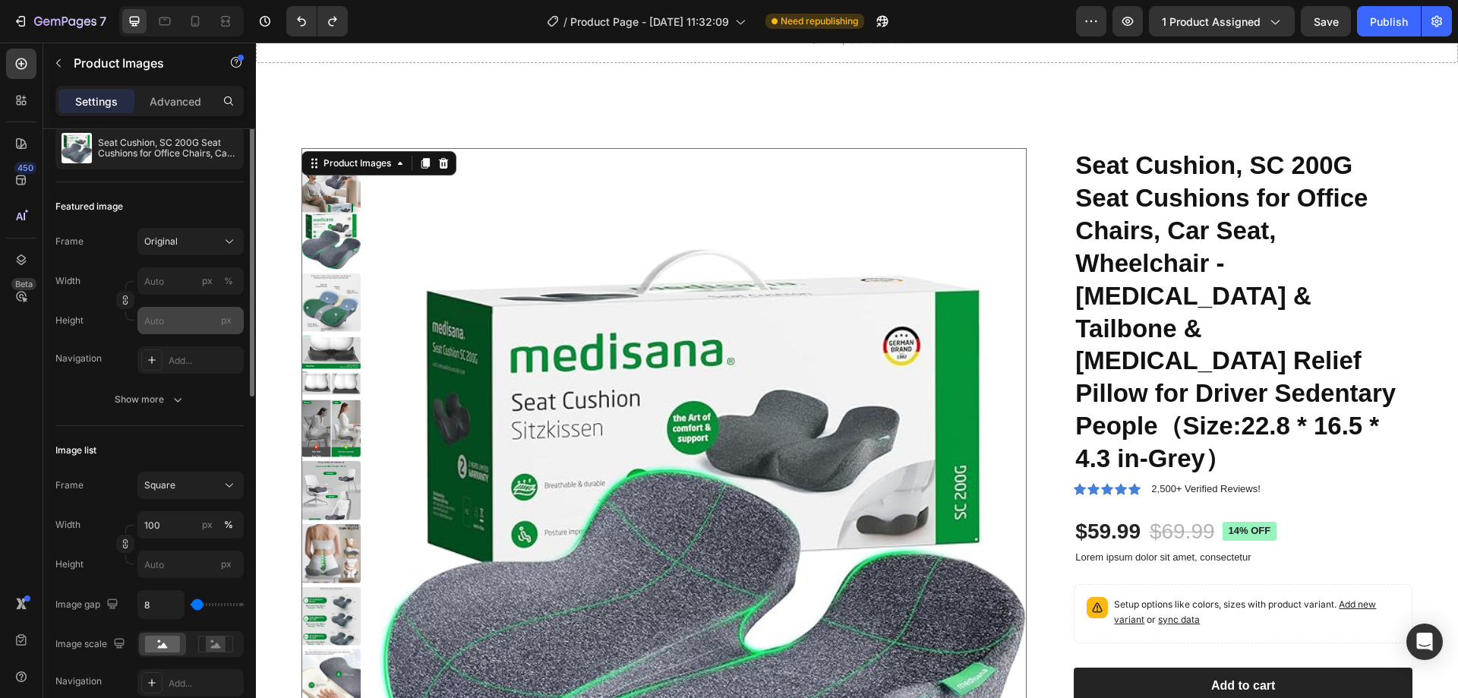
scroll to position [76, 0]
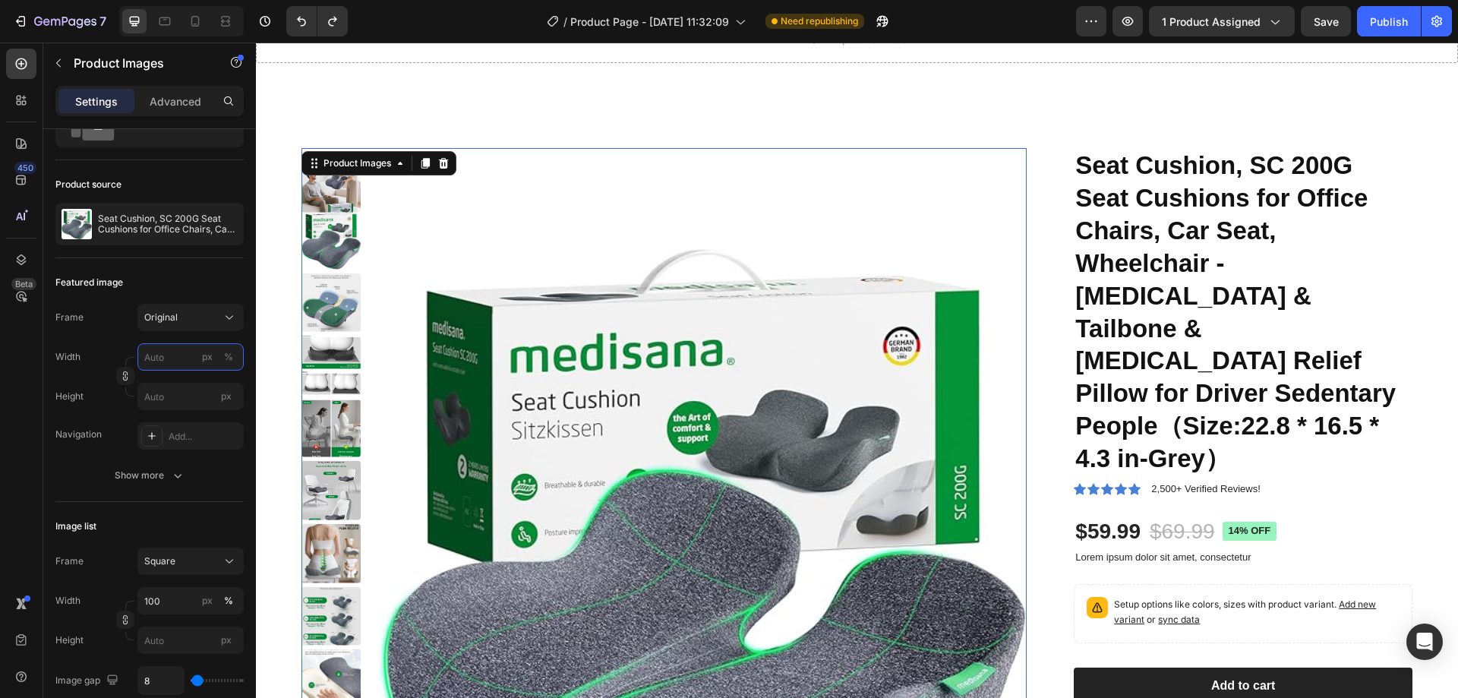
click at [181, 363] on input "px %" at bounding box center [190, 356] width 106 height 27
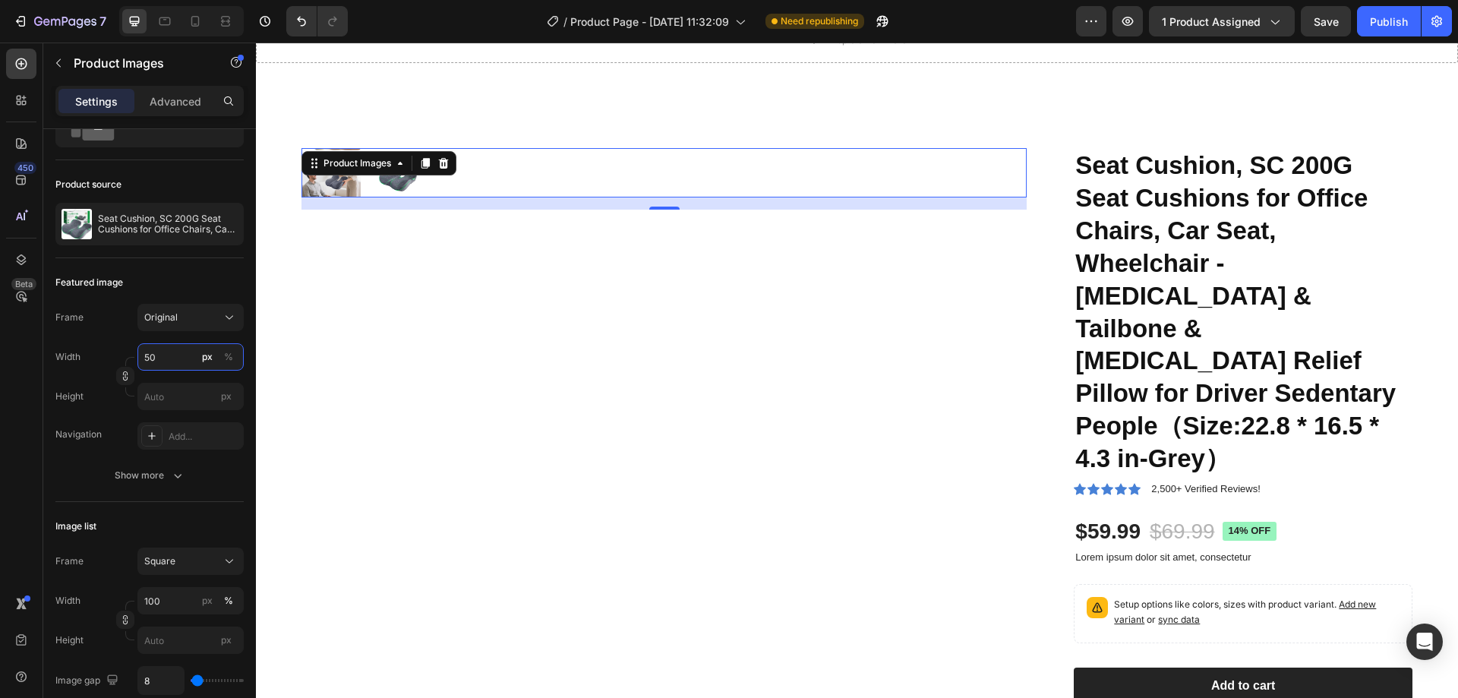
drag, startPoint x: 175, startPoint y: 363, endPoint x: 117, endPoint y: 352, distance: 59.4
click at [117, 352] on div "Width 50 px %" at bounding box center [149, 356] width 188 height 27
type input "50"
click at [226, 355] on div "%" at bounding box center [228, 357] width 9 height 14
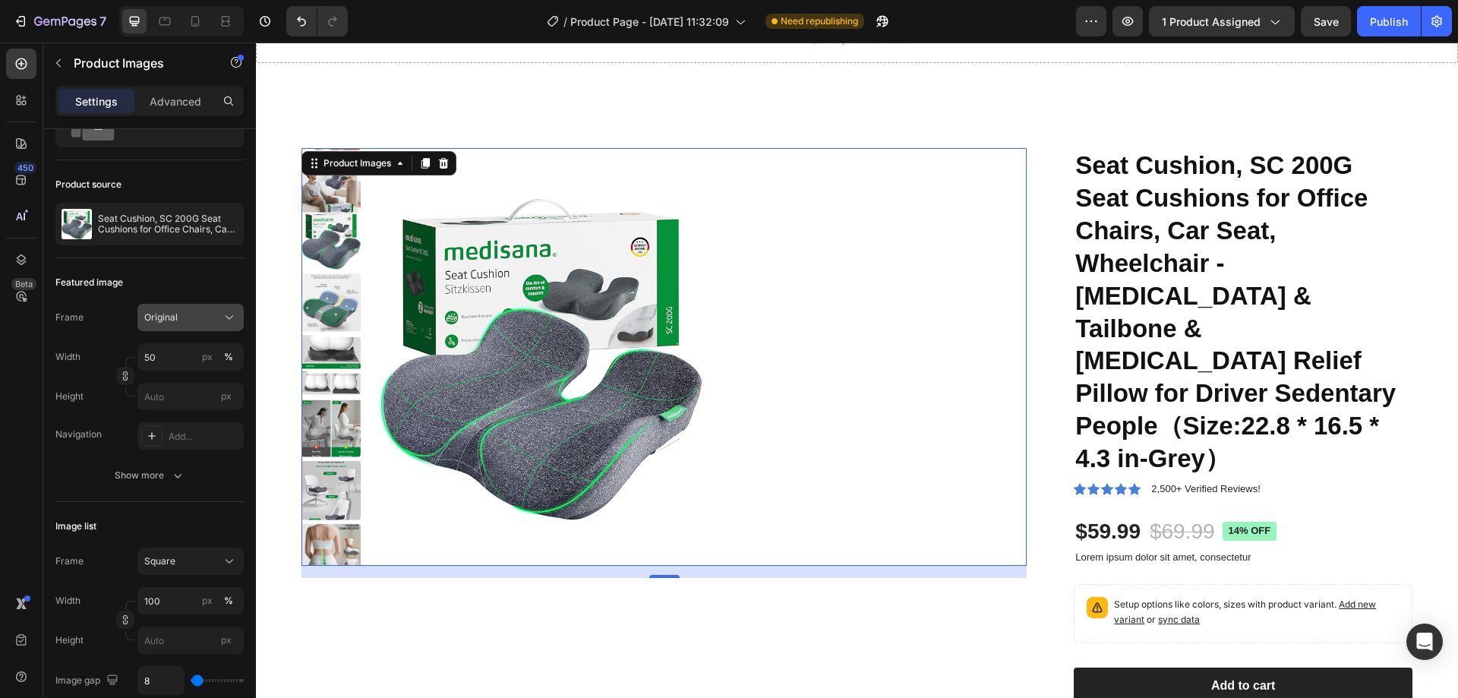
click at [204, 320] on div "Original" at bounding box center [181, 318] width 74 height 14
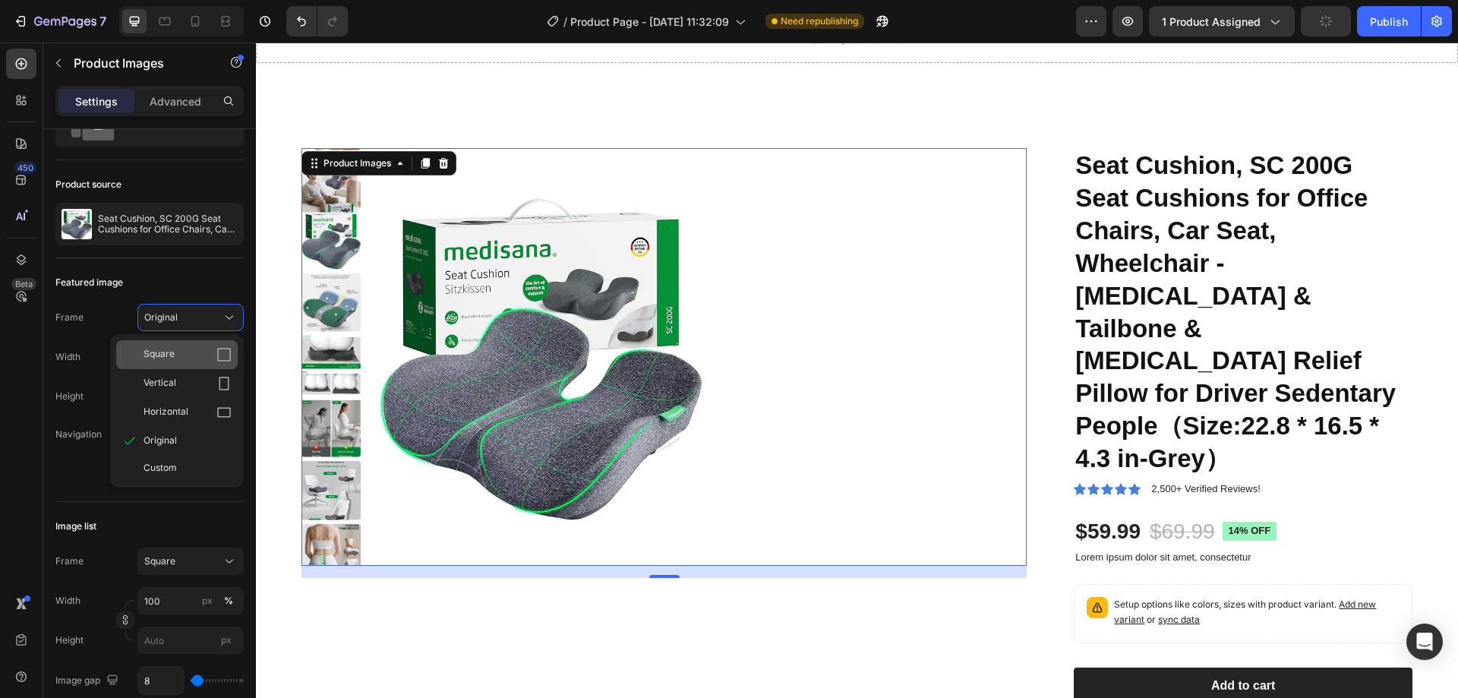
click at [200, 348] on div "Square" at bounding box center [188, 354] width 88 height 15
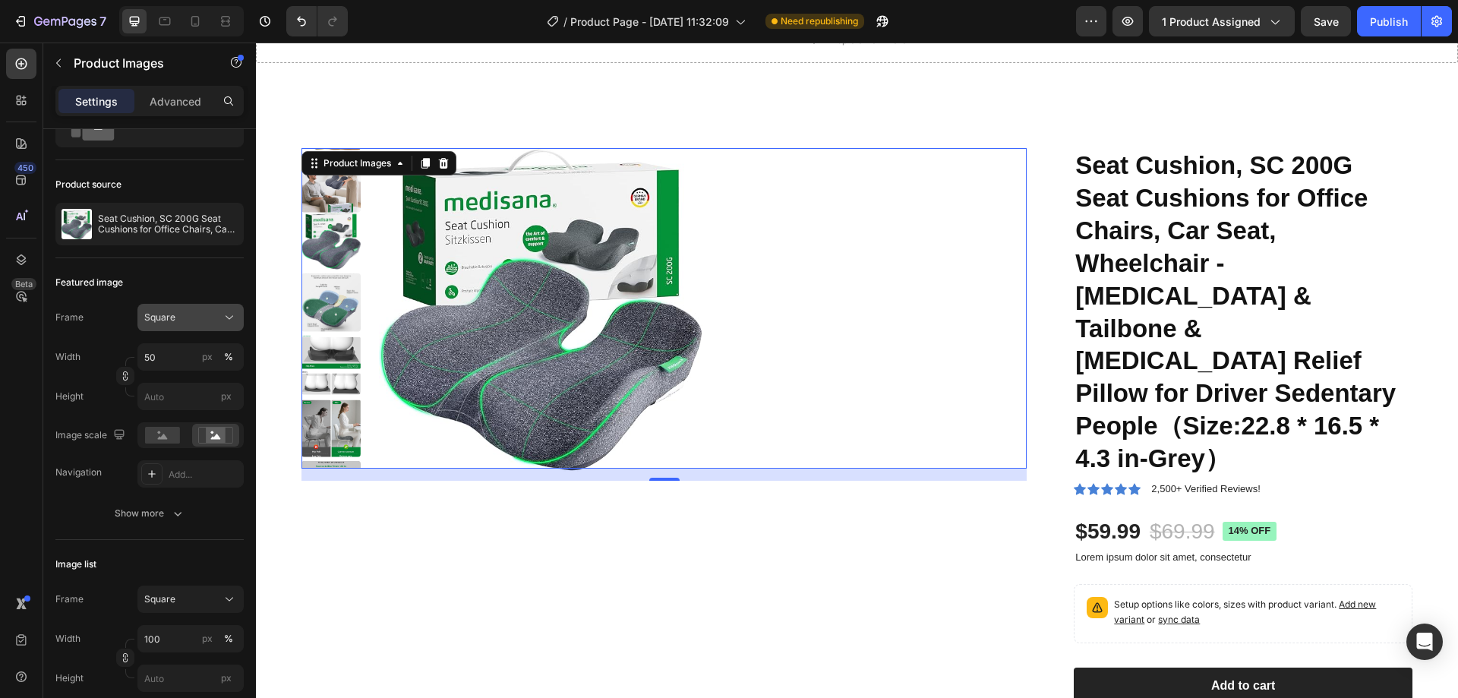
click at [200, 320] on div "Square" at bounding box center [181, 318] width 74 height 14
click at [199, 290] on div "Featured image" at bounding box center [149, 282] width 188 height 24
click at [376, 167] on div "Product Images" at bounding box center [357, 163] width 74 height 14
click at [653, 236] on img at bounding box center [541, 310] width 324 height 324
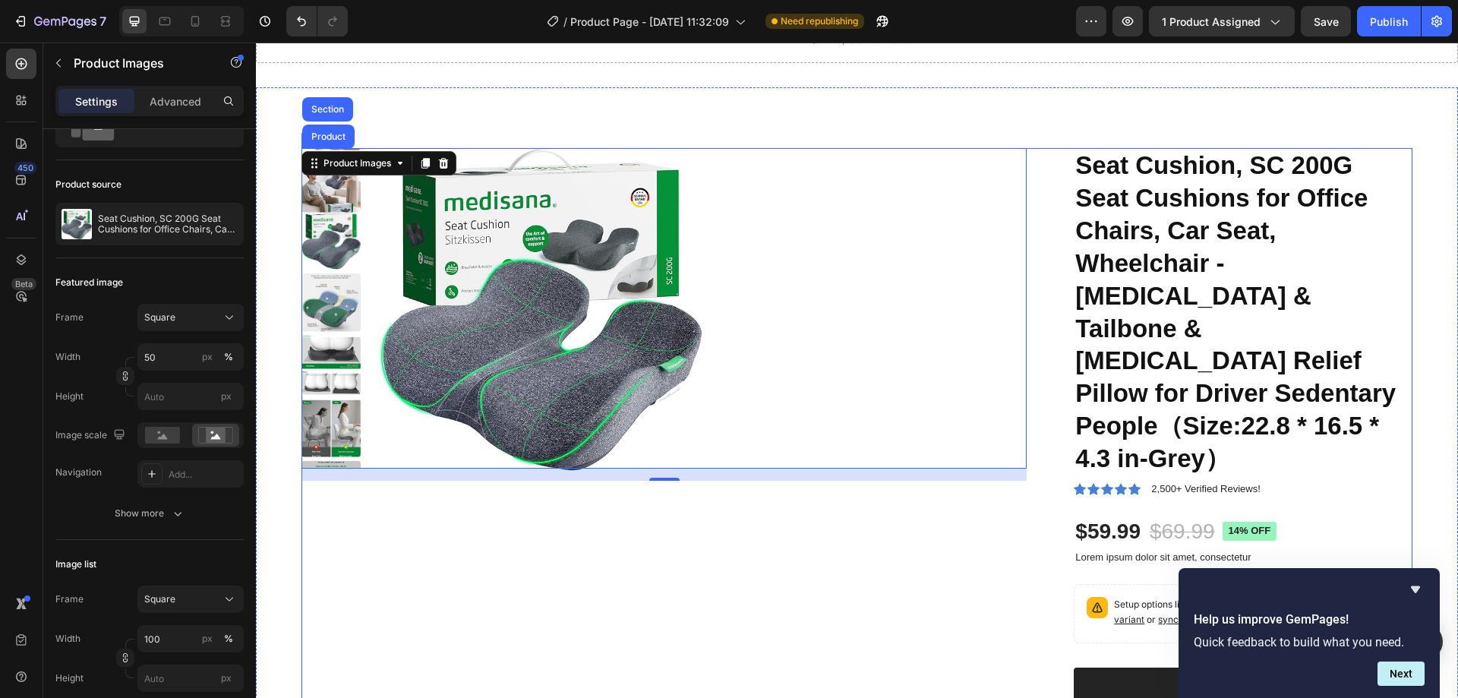
click at [1039, 173] on div "Product Images Product Section 16 Seat Cushion, SC 200G Seat Cushions for Offic…" at bounding box center [856, 530] width 1111 height 765
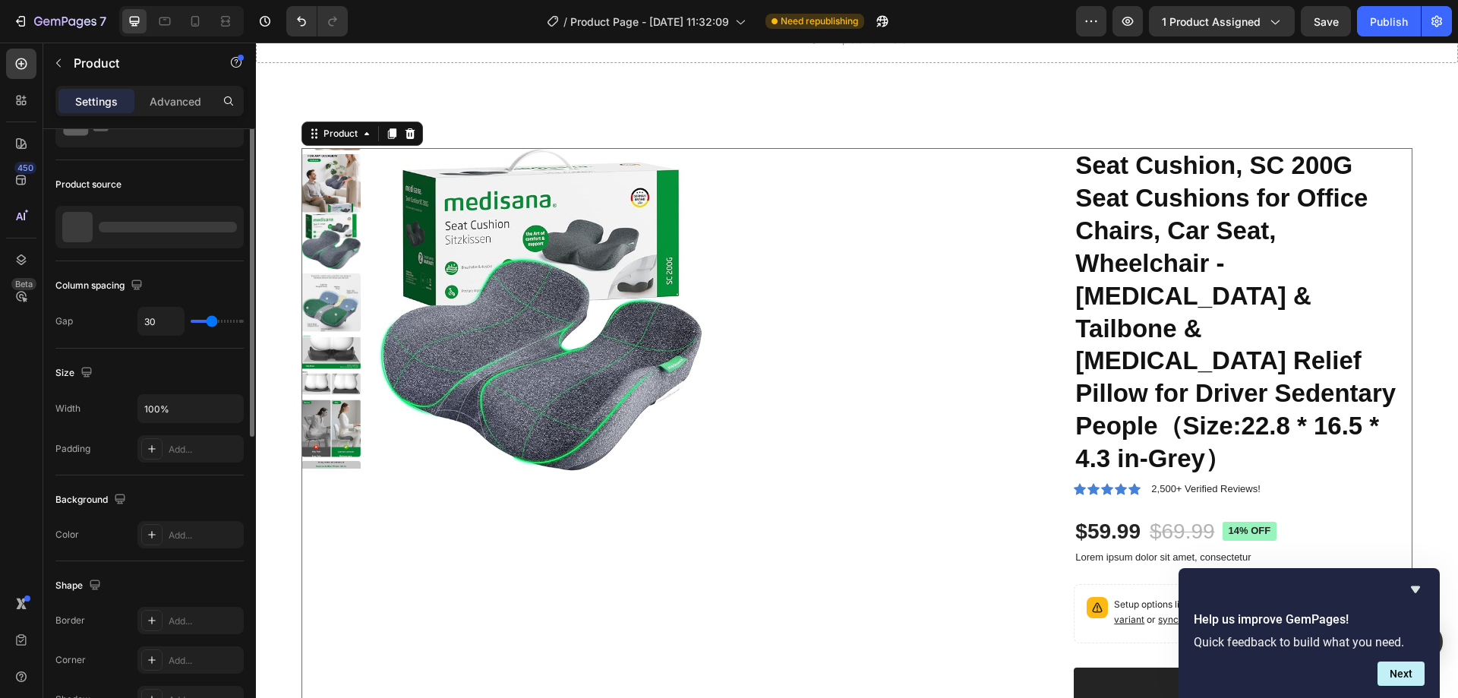
scroll to position [0, 0]
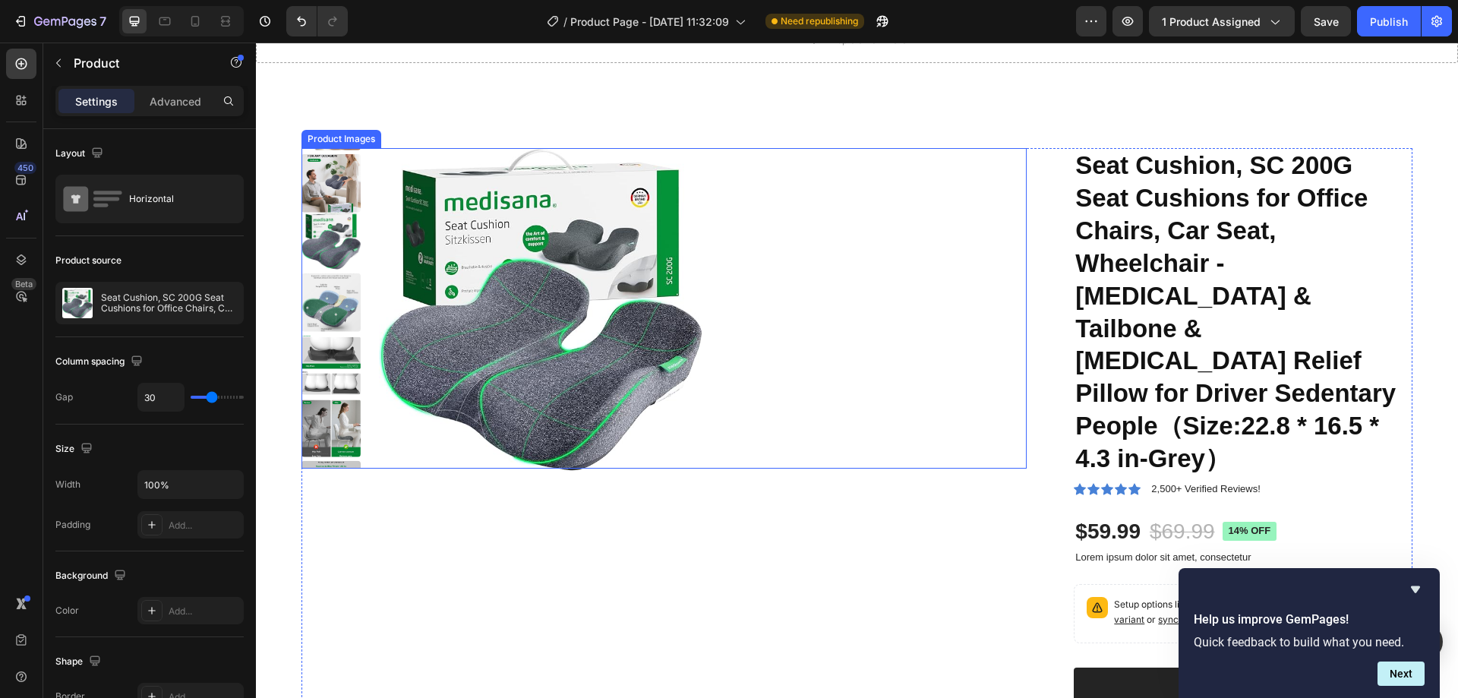
click at [905, 262] on div at bounding box center [703, 310] width 648 height 324
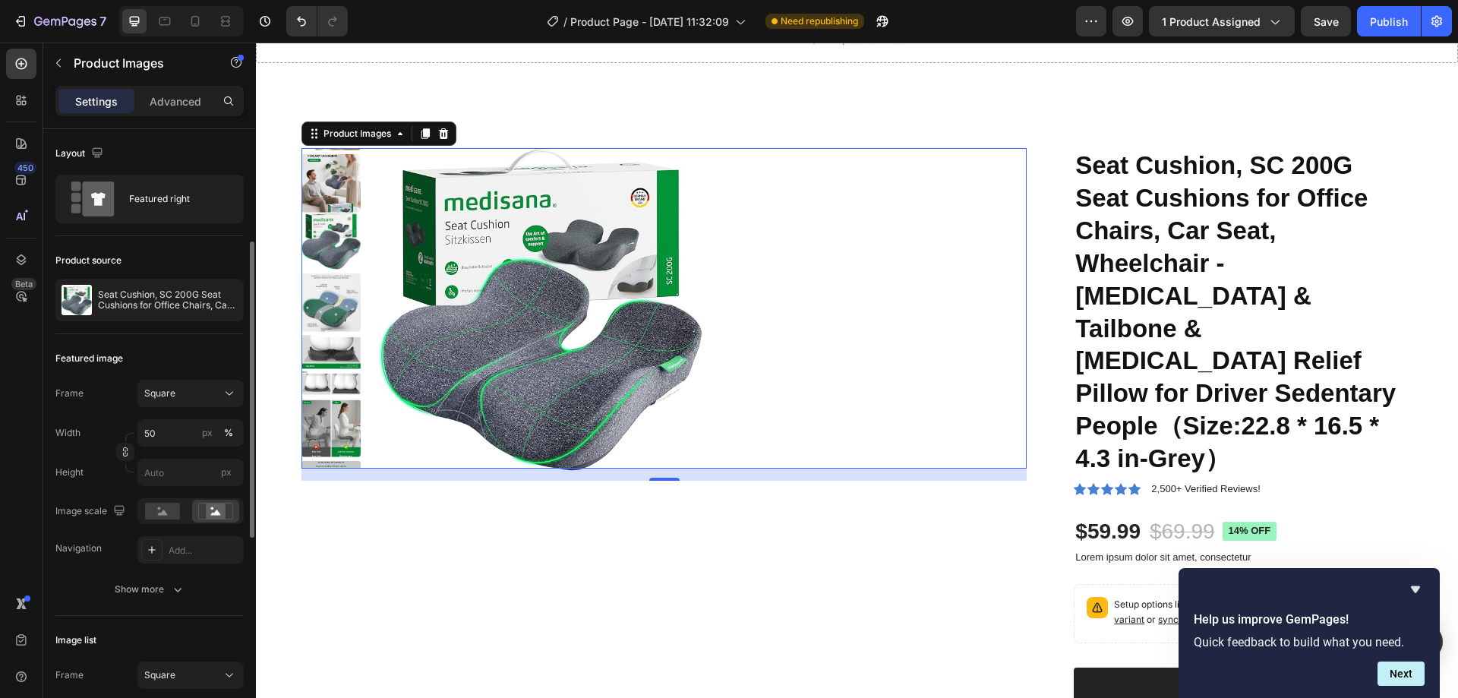
scroll to position [76, 0]
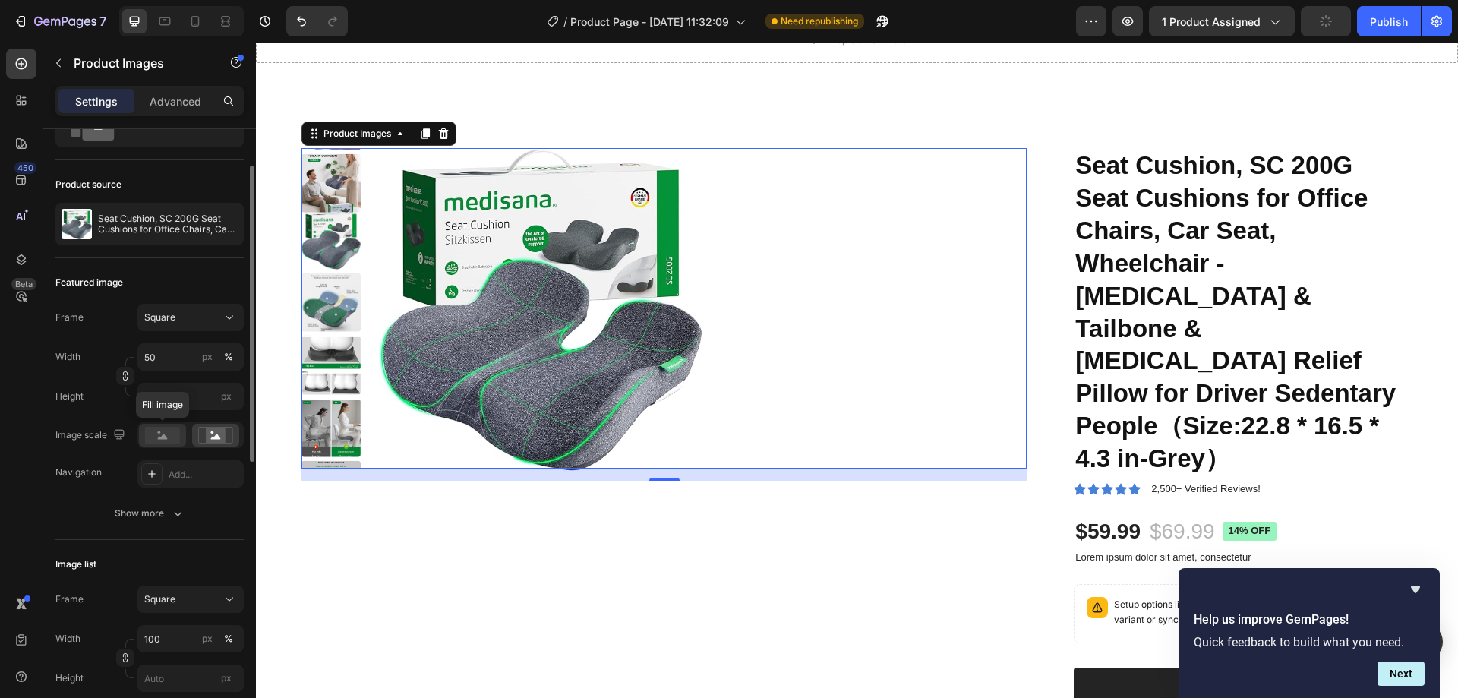
click at [175, 440] on rect at bounding box center [162, 435] width 35 height 17
click at [144, 510] on div "Show more" at bounding box center [150, 513] width 71 height 15
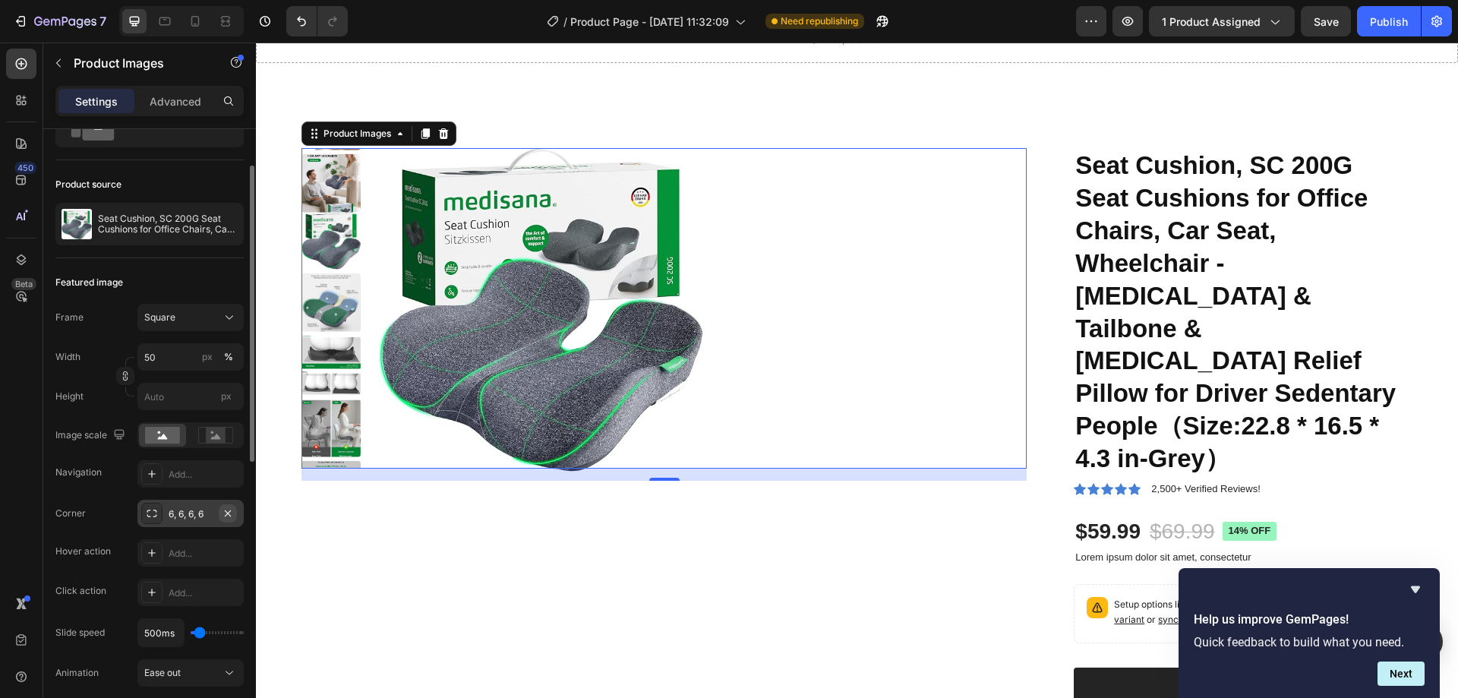
click at [226, 513] on icon "button" at bounding box center [228, 513] width 12 height 12
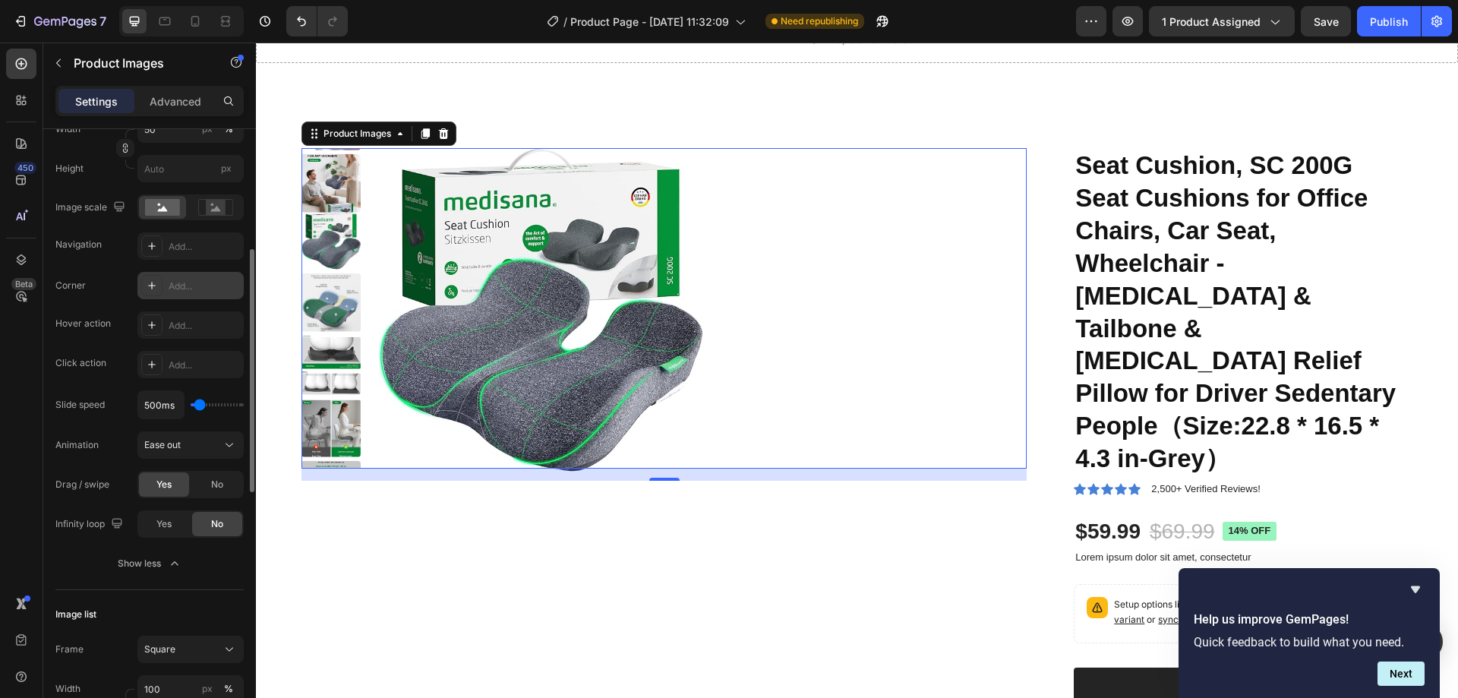
type input "100ms"
drag, startPoint x: 200, startPoint y: 408, endPoint x: 175, endPoint y: 412, distance: 25.3
type input "100"
click at [191, 406] on input "range" at bounding box center [217, 404] width 53 height 3
type input "1100ms"
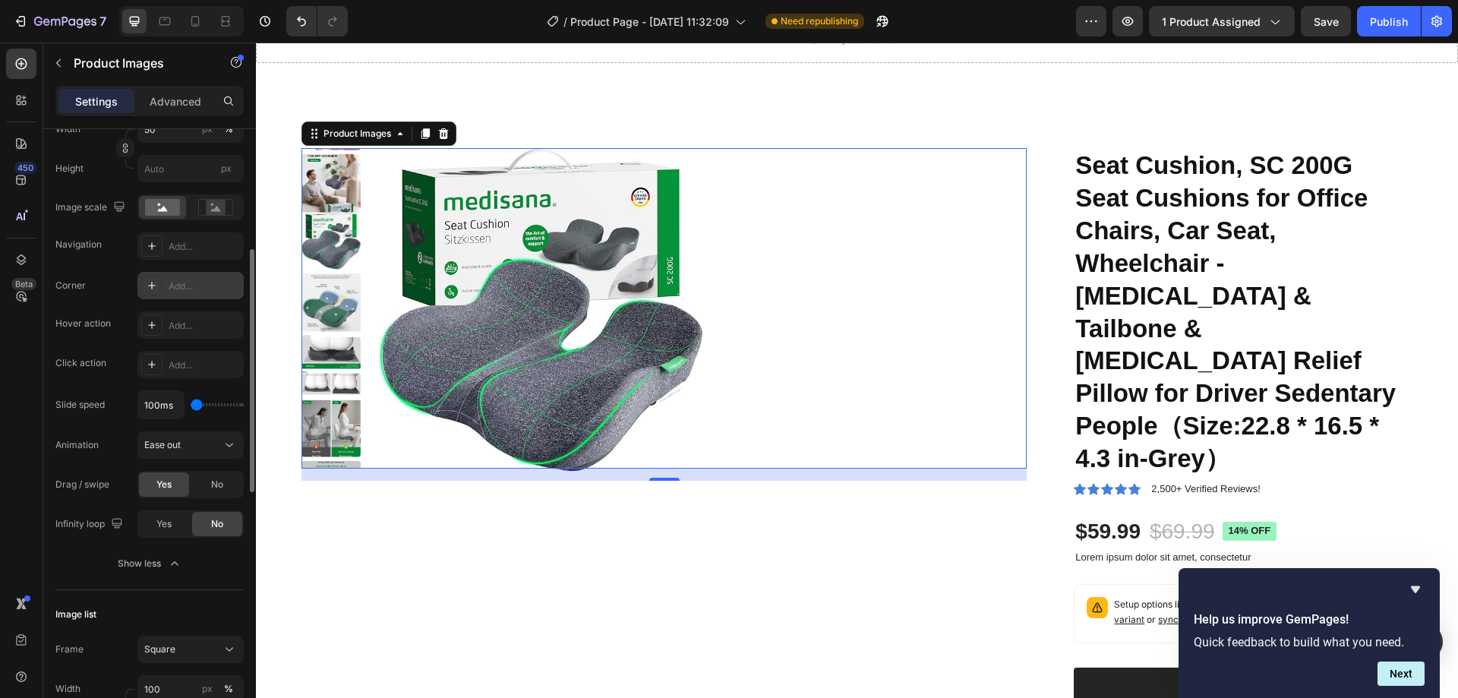
type input "1100"
type input "1450ms"
drag, startPoint x: 199, startPoint y: 405, endPoint x: 208, endPoint y: 406, distance: 9.2
type input "1450"
click at [208, 406] on input "range" at bounding box center [217, 404] width 53 height 3
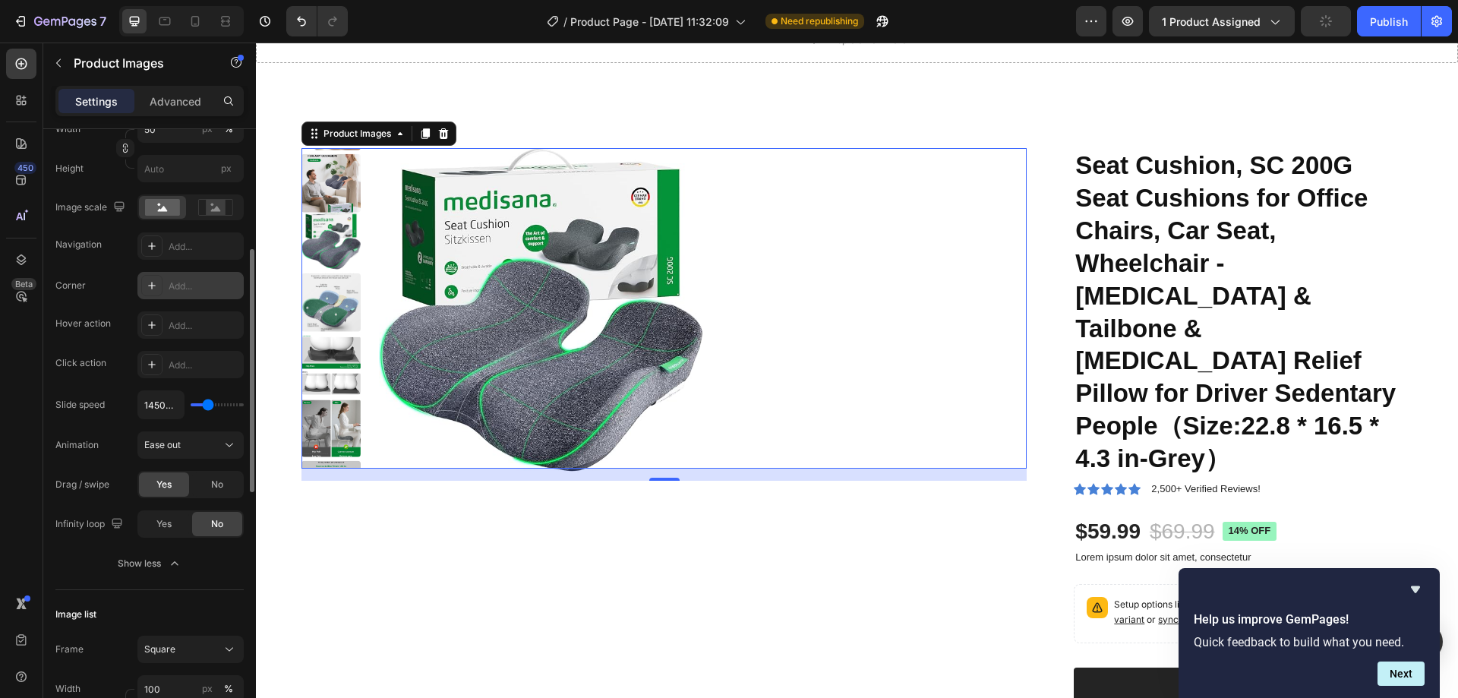
type input "900ms"
type input "900"
click at [204, 406] on input "range" at bounding box center [217, 404] width 53 height 3
click at [211, 484] on span "No" at bounding box center [217, 485] width 12 height 14
click at [172, 484] on div "Yes" at bounding box center [164, 484] width 50 height 24
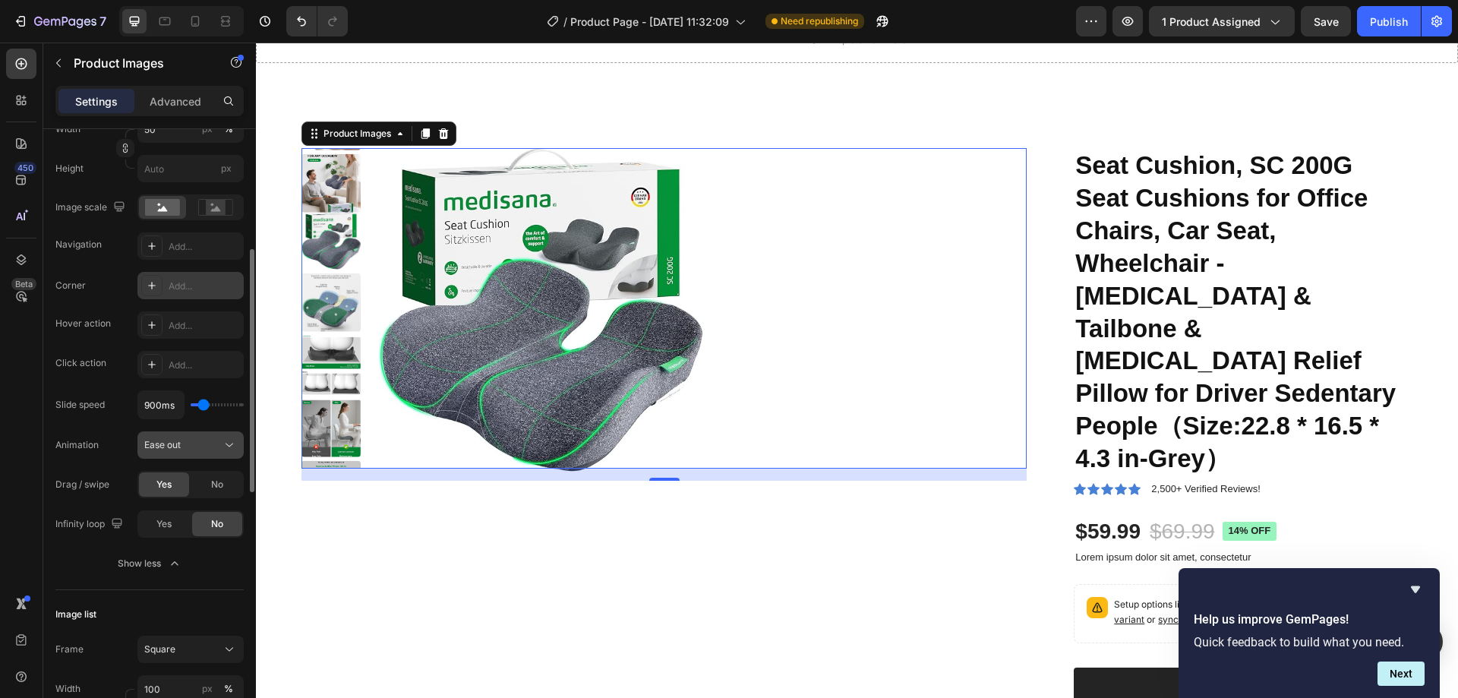
click at [200, 437] on div "Ease out" at bounding box center [190, 444] width 93 height 15
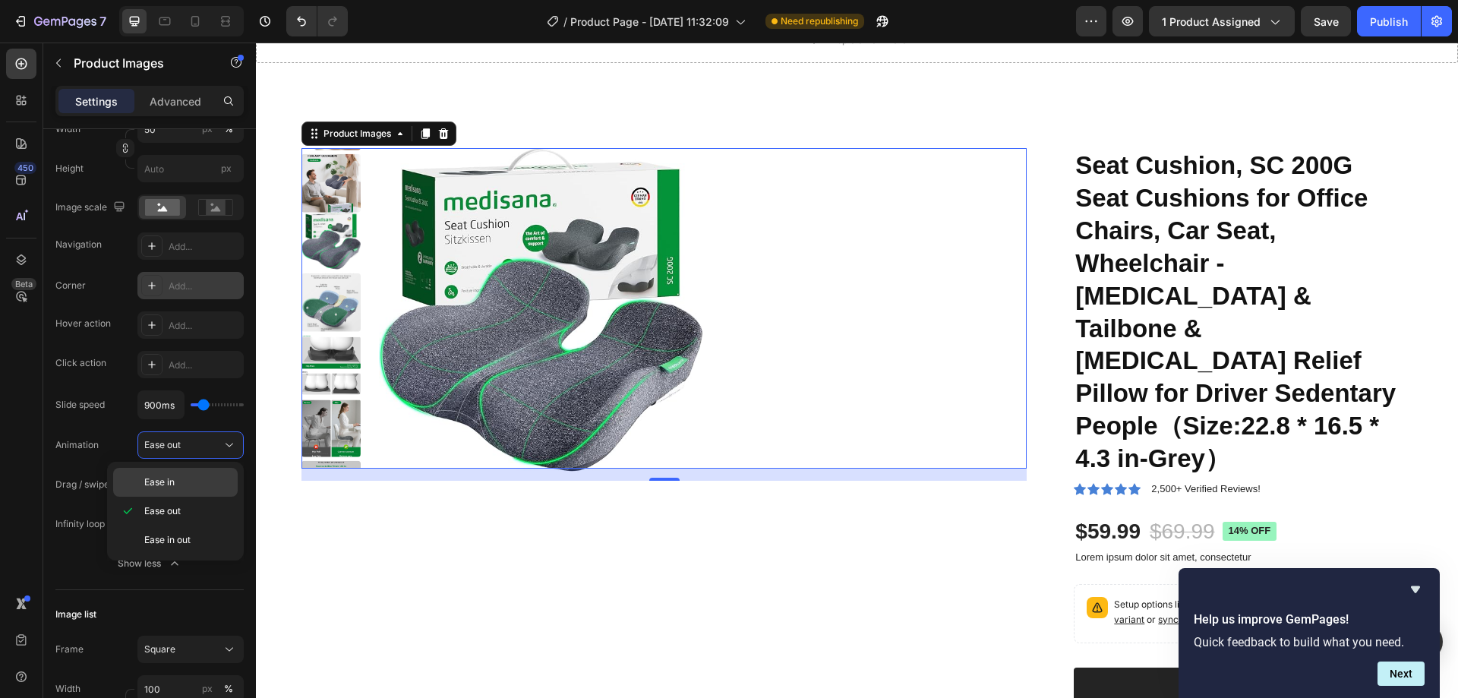
click at [192, 473] on div "Ease in" at bounding box center [175, 482] width 125 height 29
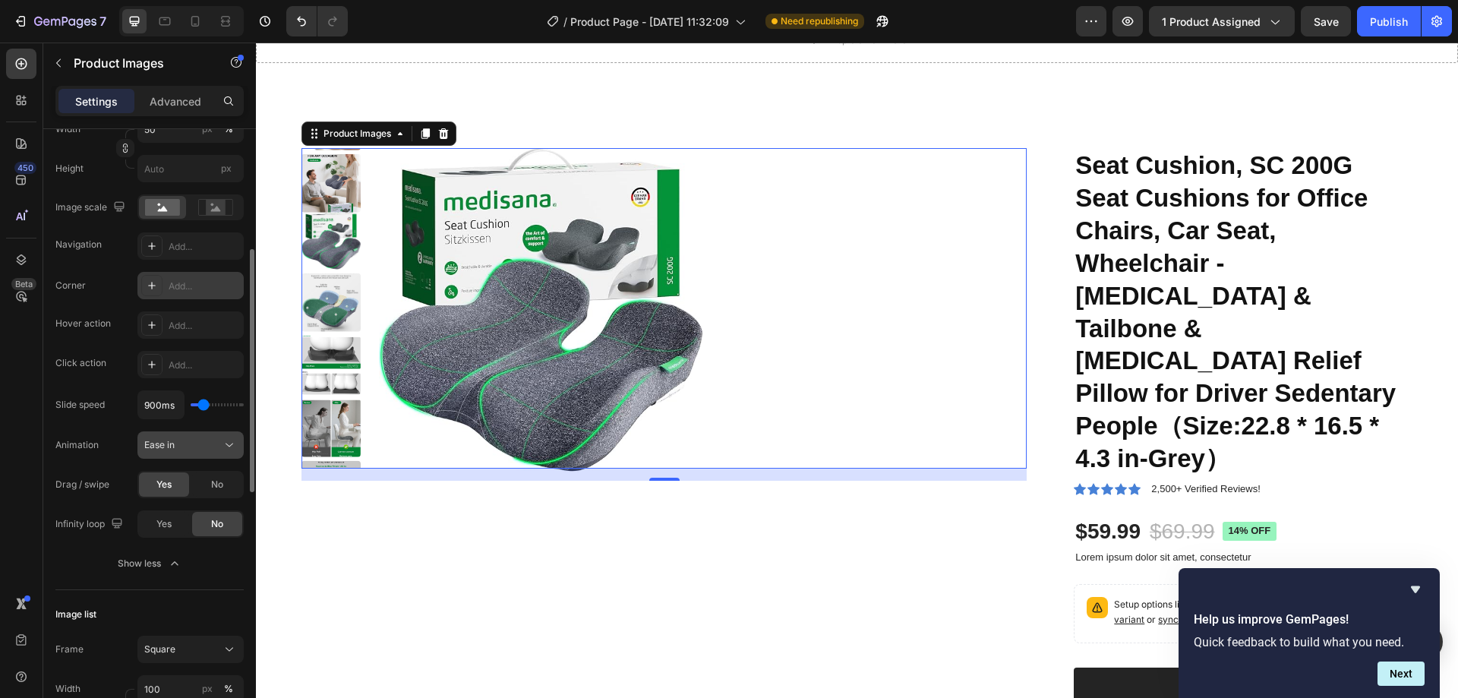
click at [198, 441] on div "Ease in" at bounding box center [182, 445] width 77 height 14
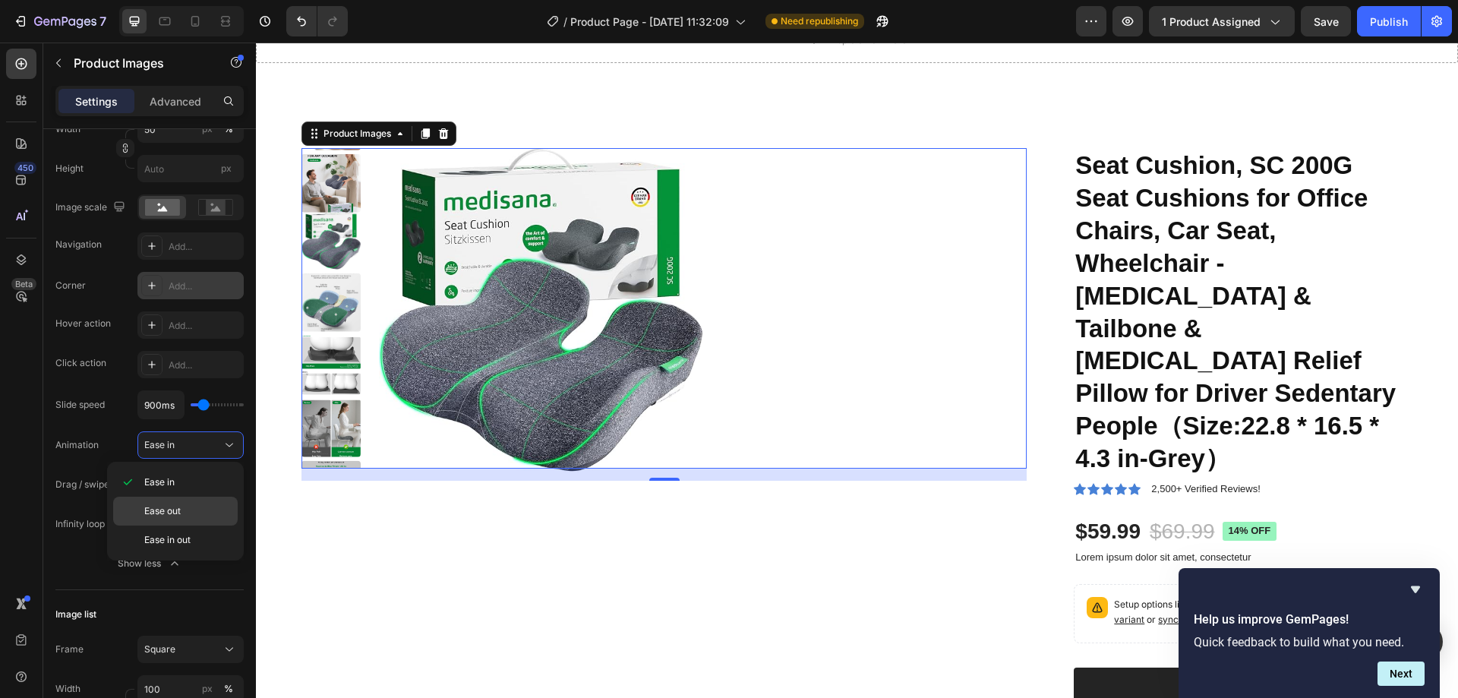
click at [179, 502] on div "Ease out" at bounding box center [175, 511] width 125 height 29
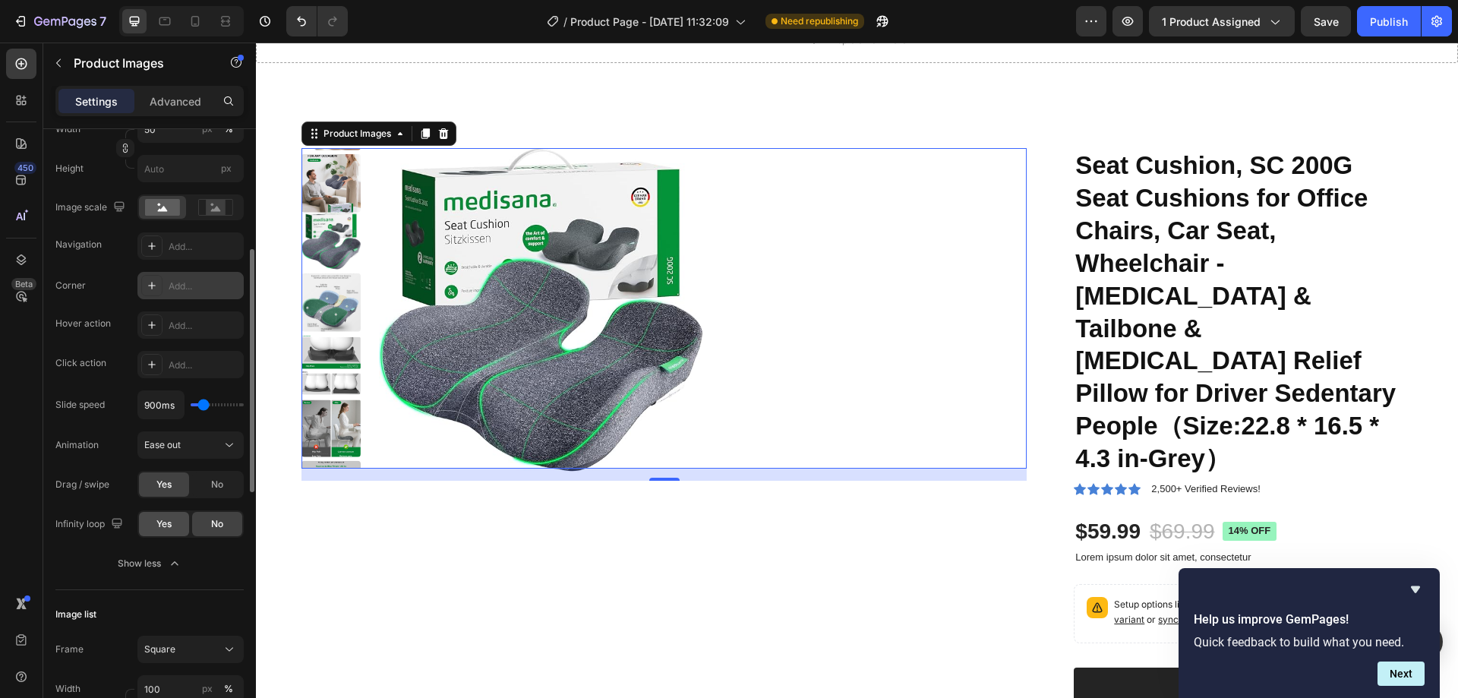
click at [174, 525] on div "Yes" at bounding box center [164, 524] width 50 height 24
click at [204, 522] on div "No" at bounding box center [217, 524] width 50 height 24
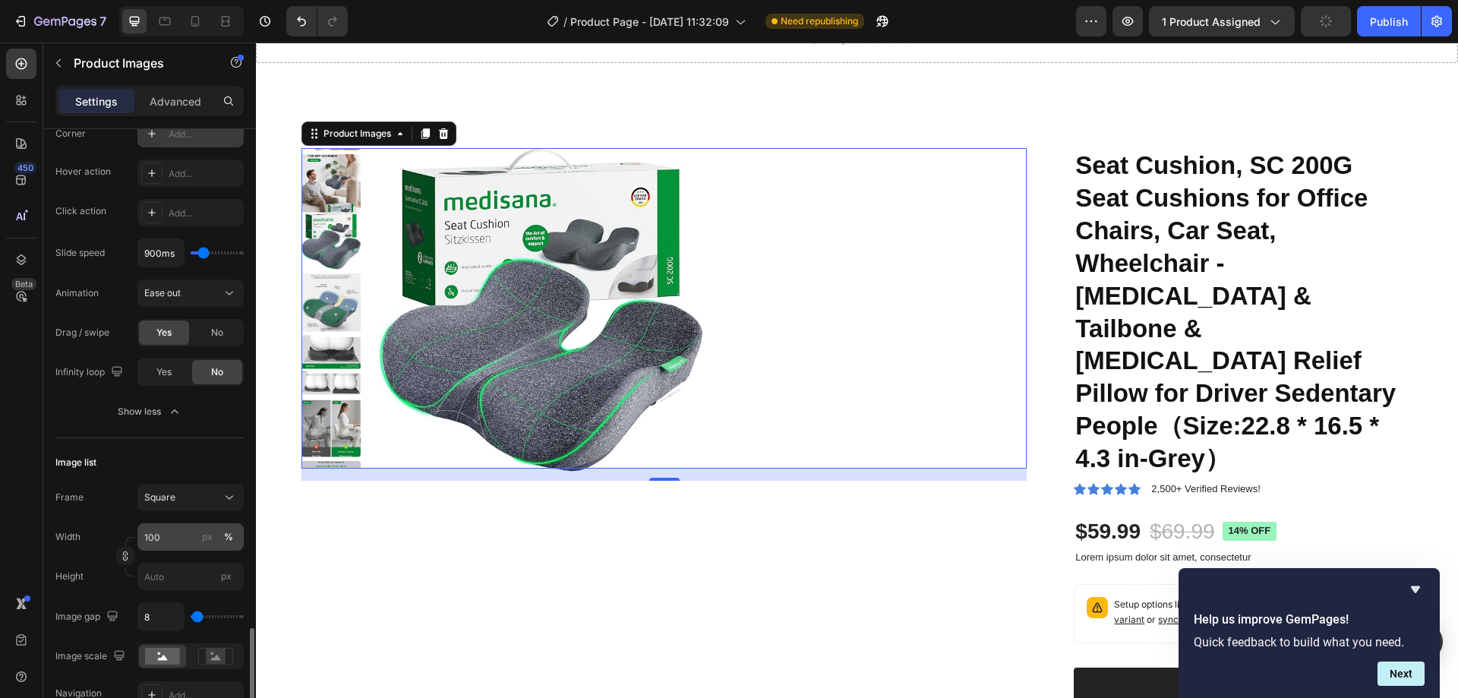
scroll to position [759, 0]
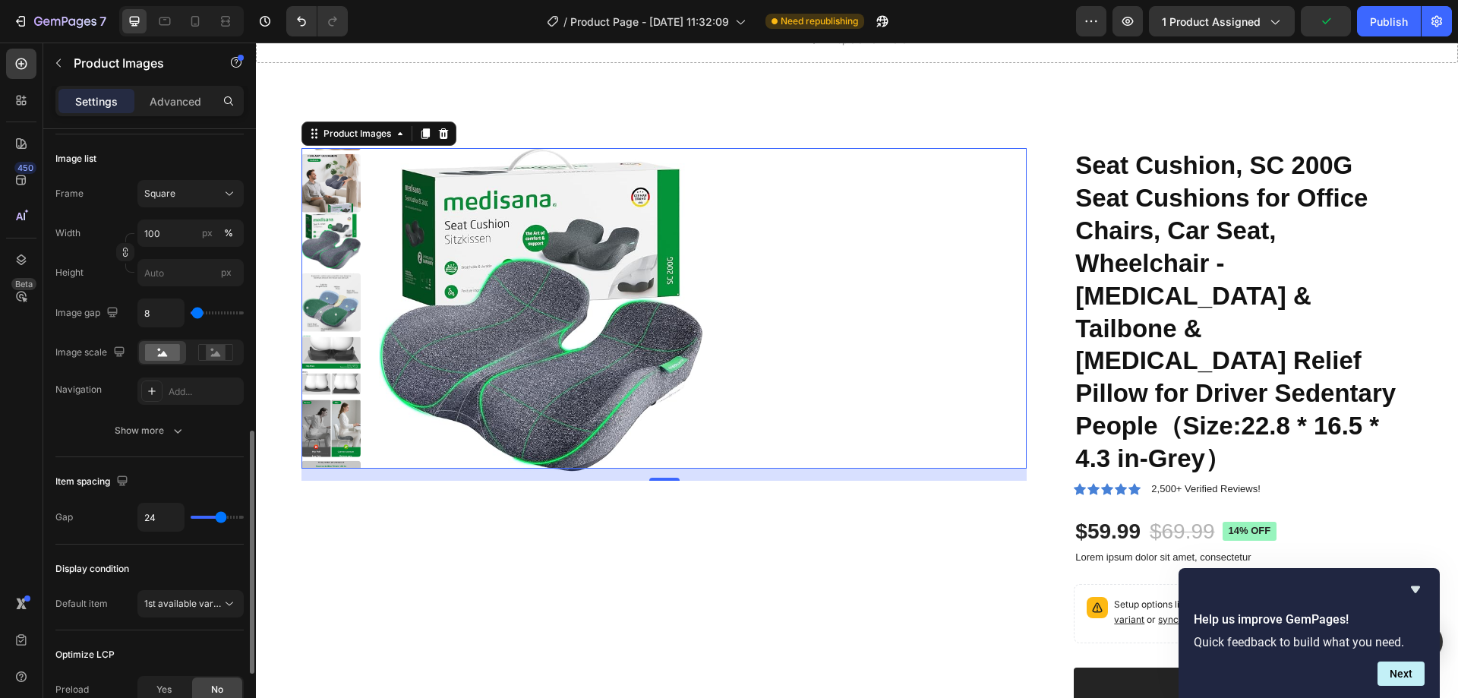
type input "0"
drag, startPoint x: 223, startPoint y: 513, endPoint x: 188, endPoint y: 520, distance: 35.6
type input "0"
click at [191, 519] on input "range" at bounding box center [217, 517] width 53 height 3
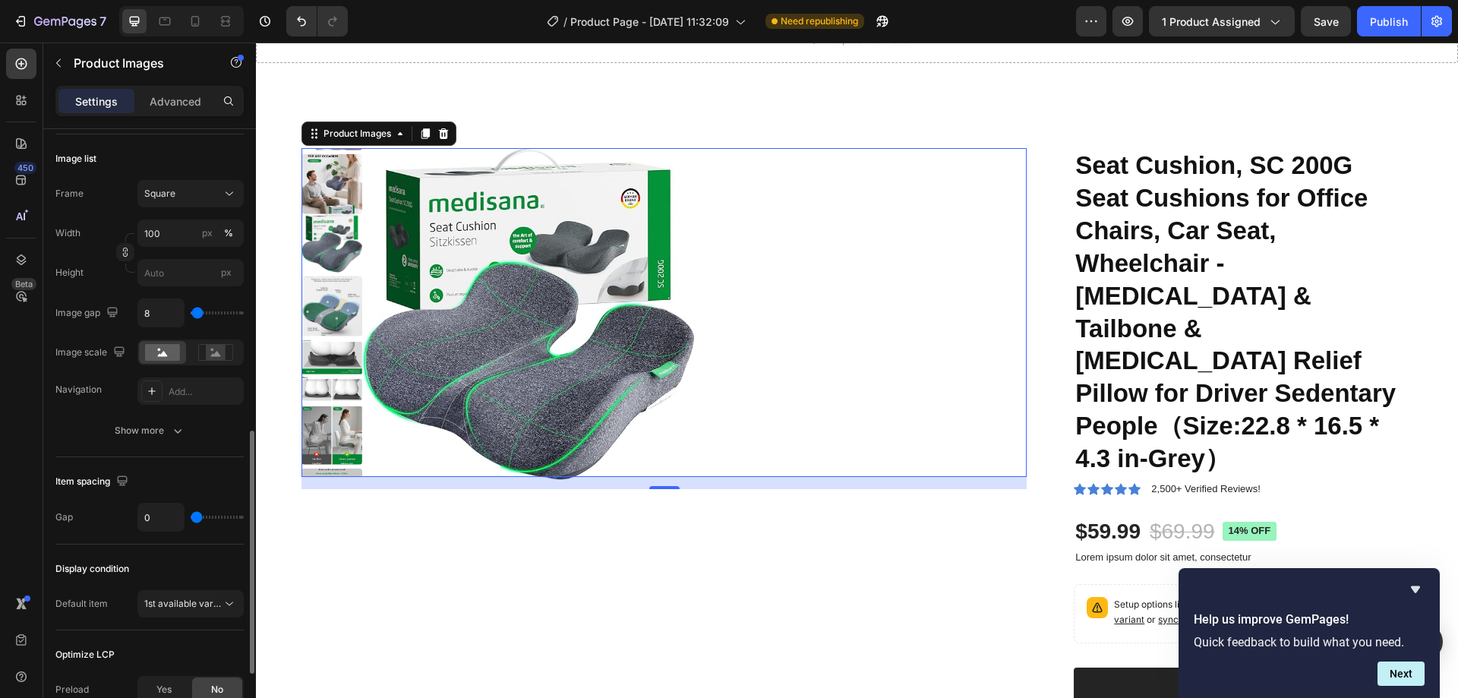
type input "27"
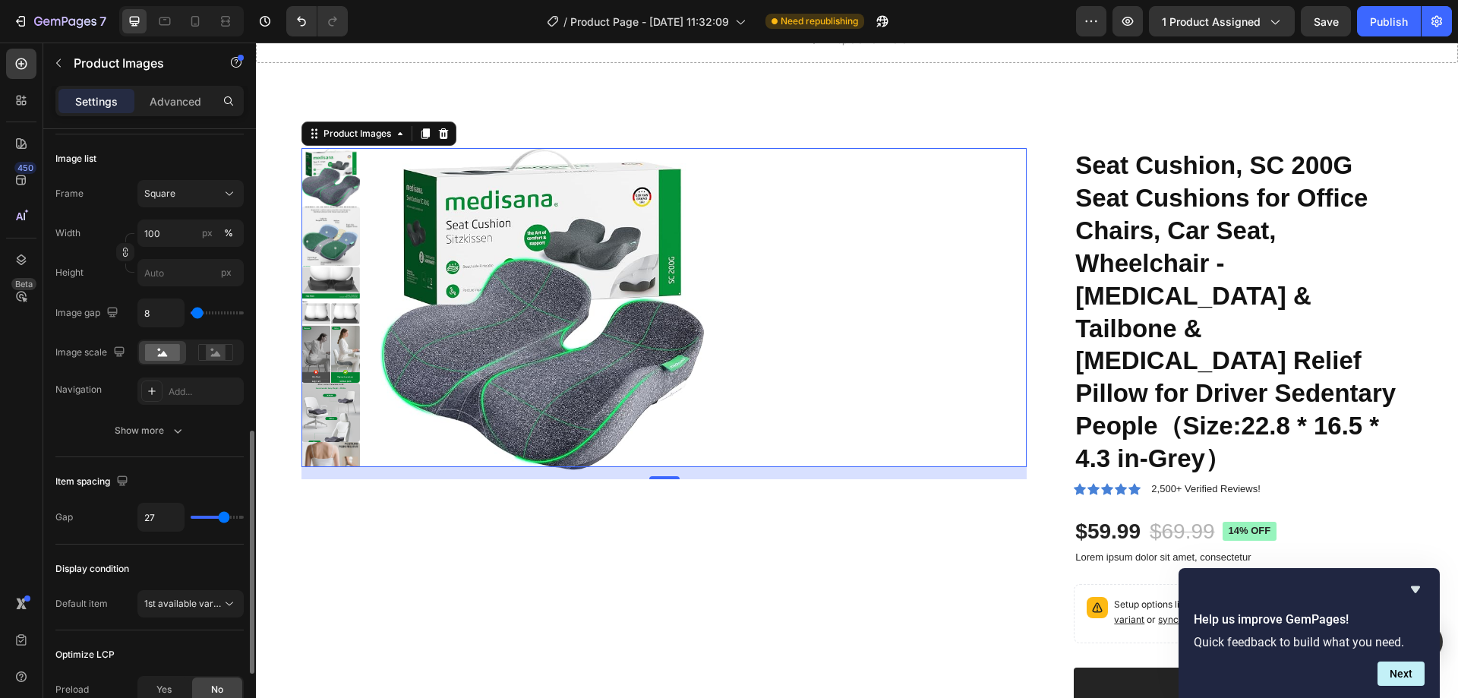
type input "10"
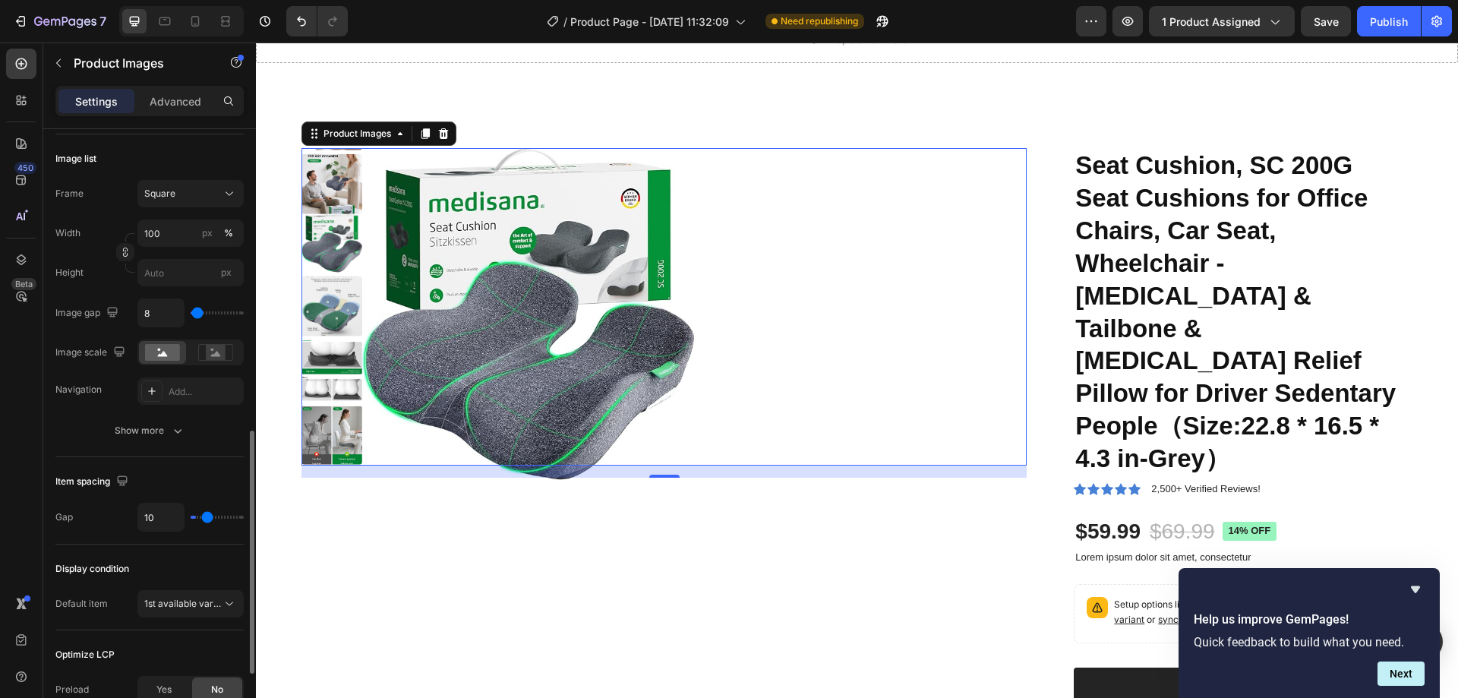
type input "0"
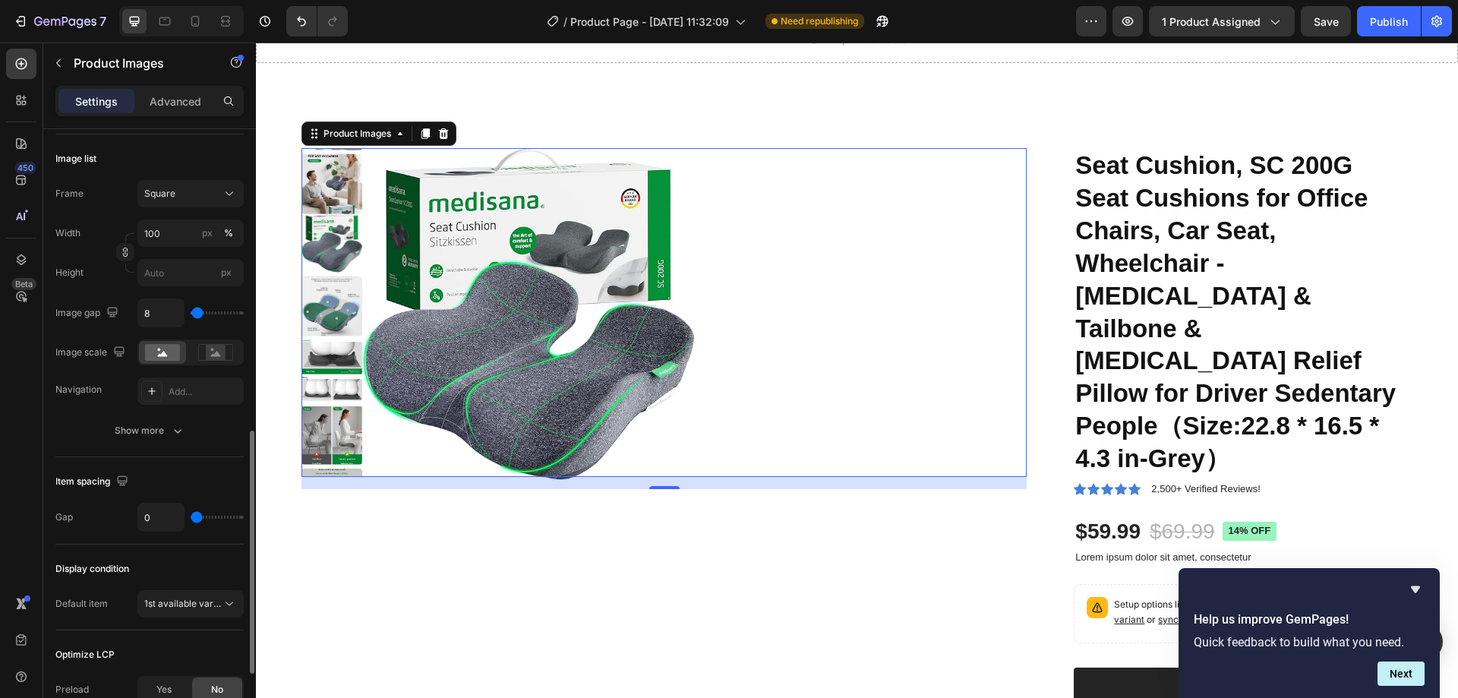
drag, startPoint x: 198, startPoint y: 519, endPoint x: 163, endPoint y: 532, distance: 37.7
click at [191, 519] on input "range" at bounding box center [217, 517] width 53 height 3
click at [197, 590] on button "1st available variant" at bounding box center [190, 603] width 106 height 27
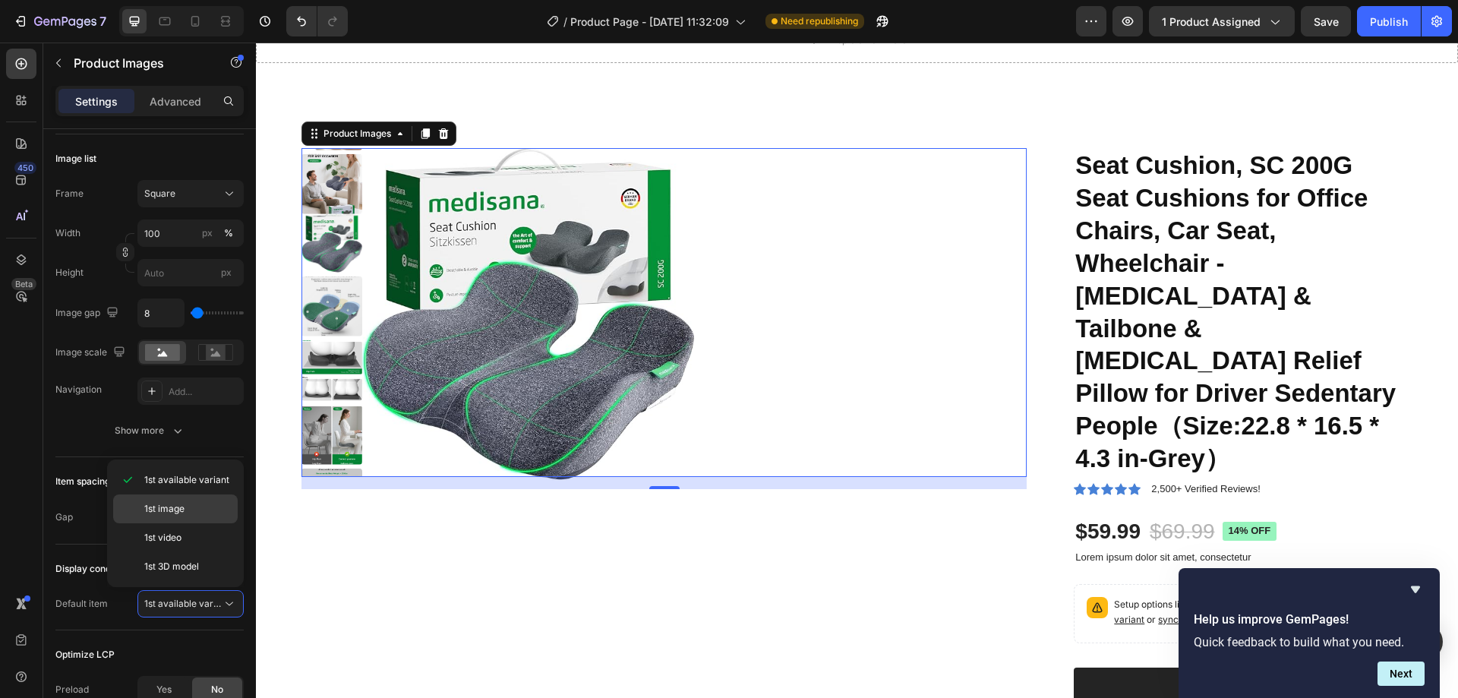
click at [190, 510] on p "1st image" at bounding box center [187, 509] width 87 height 14
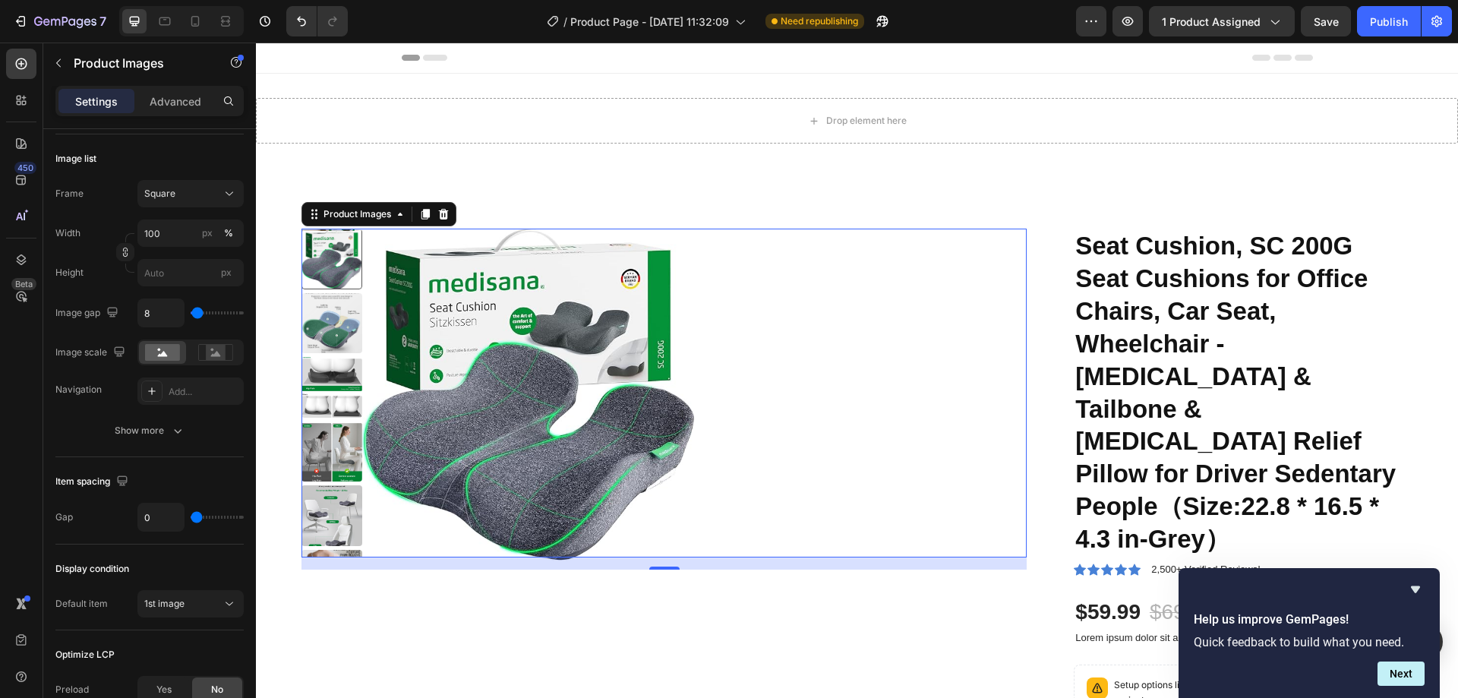
scroll to position [152, 0]
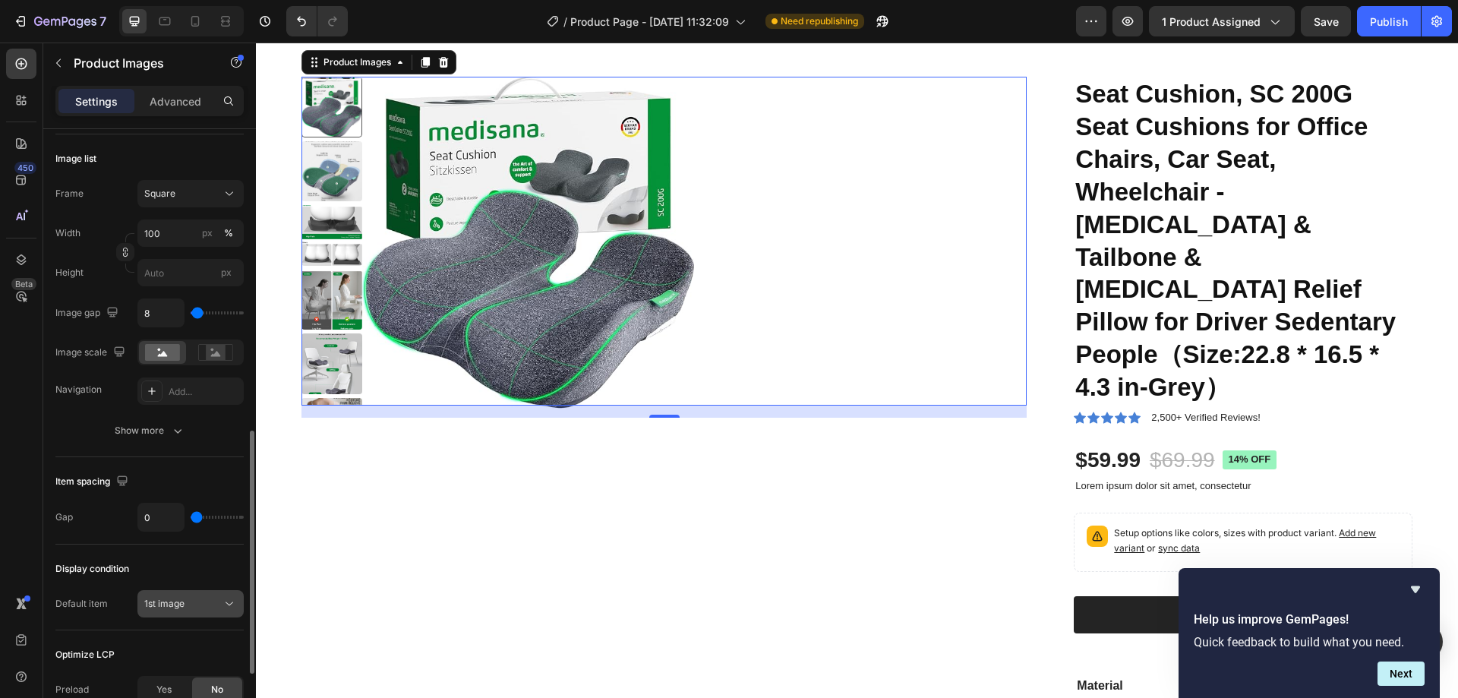
click at [205, 601] on div "1st image" at bounding box center [182, 604] width 77 height 14
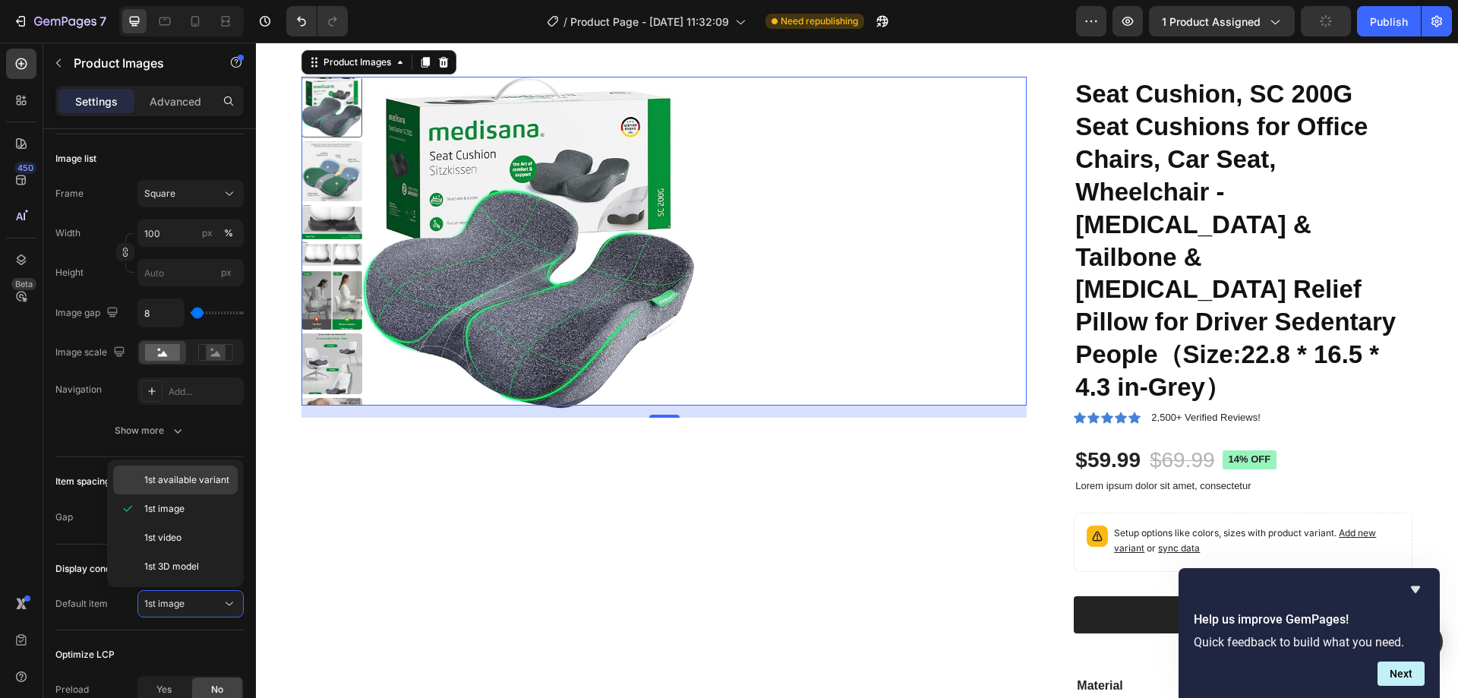
click at [204, 482] on span "1st available variant" at bounding box center [186, 480] width 85 height 14
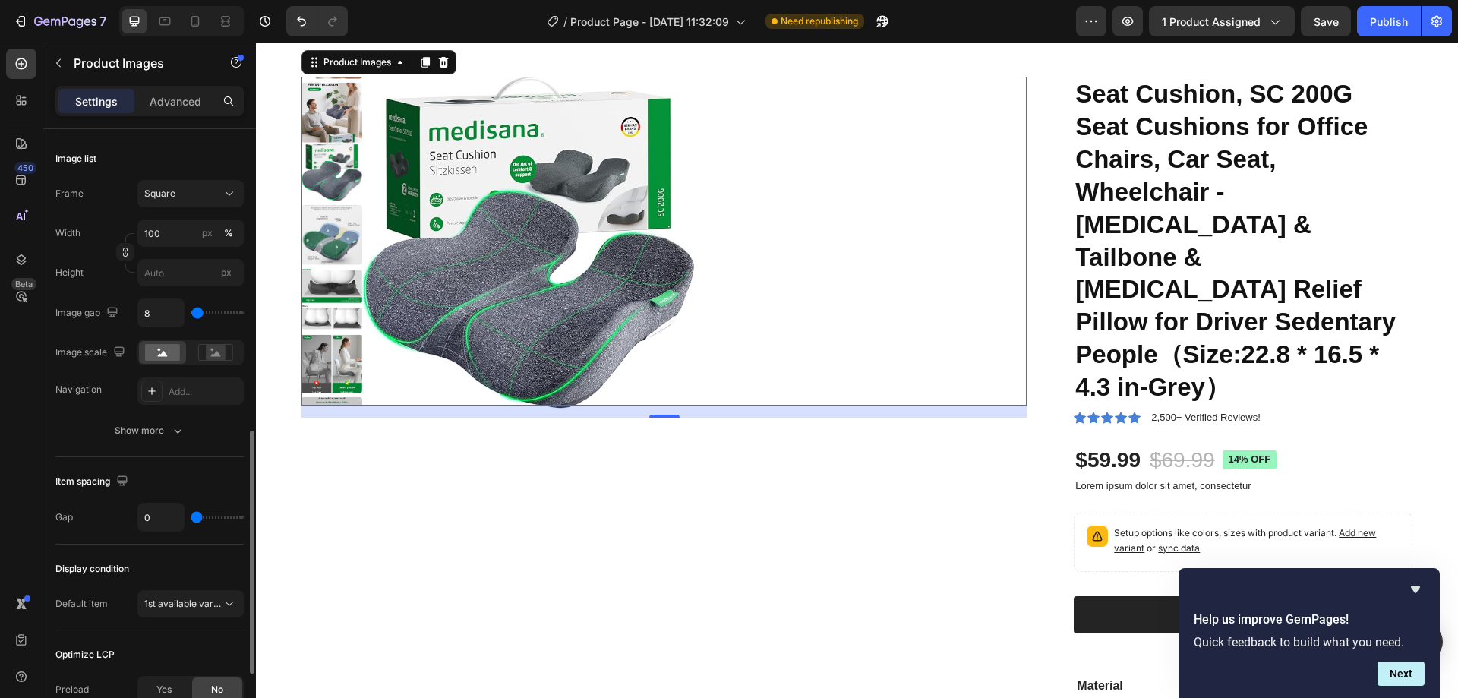
scroll to position [911, 0]
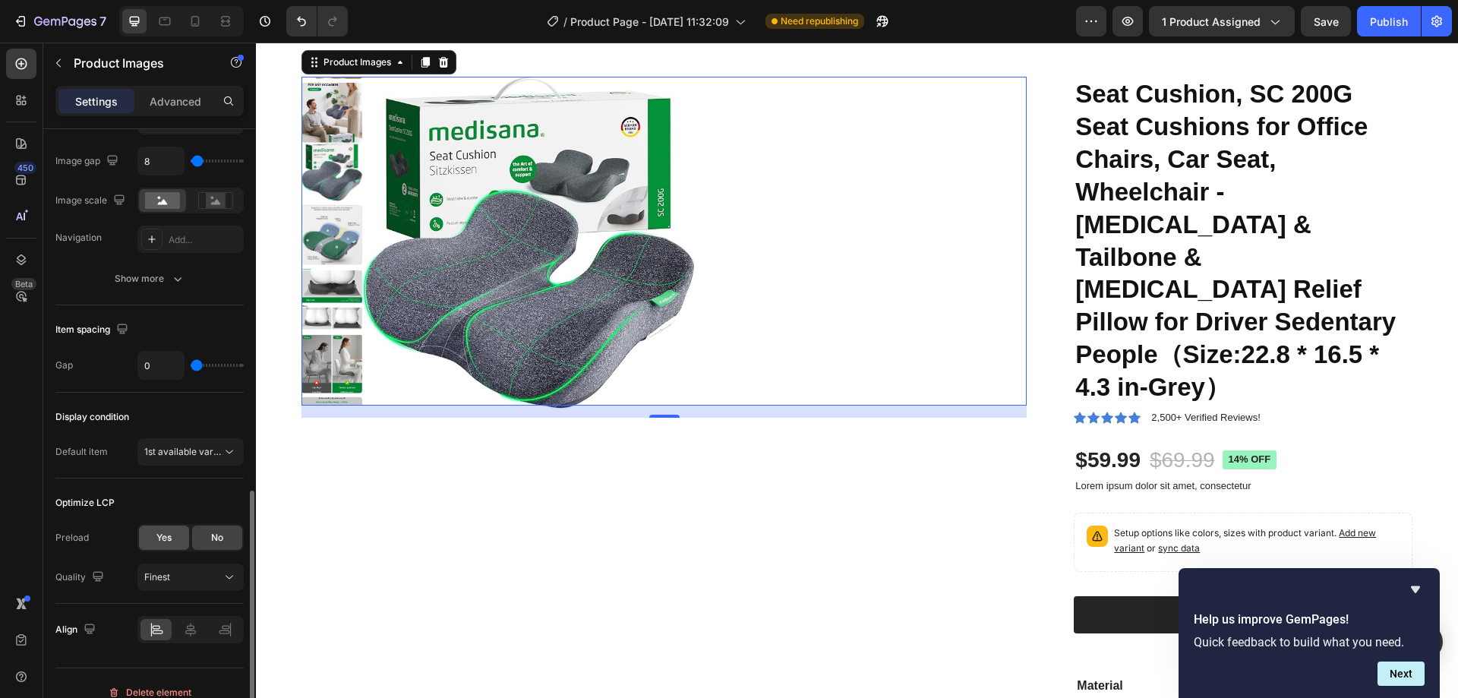
click at [172, 531] on div "Yes" at bounding box center [164, 537] width 50 height 24
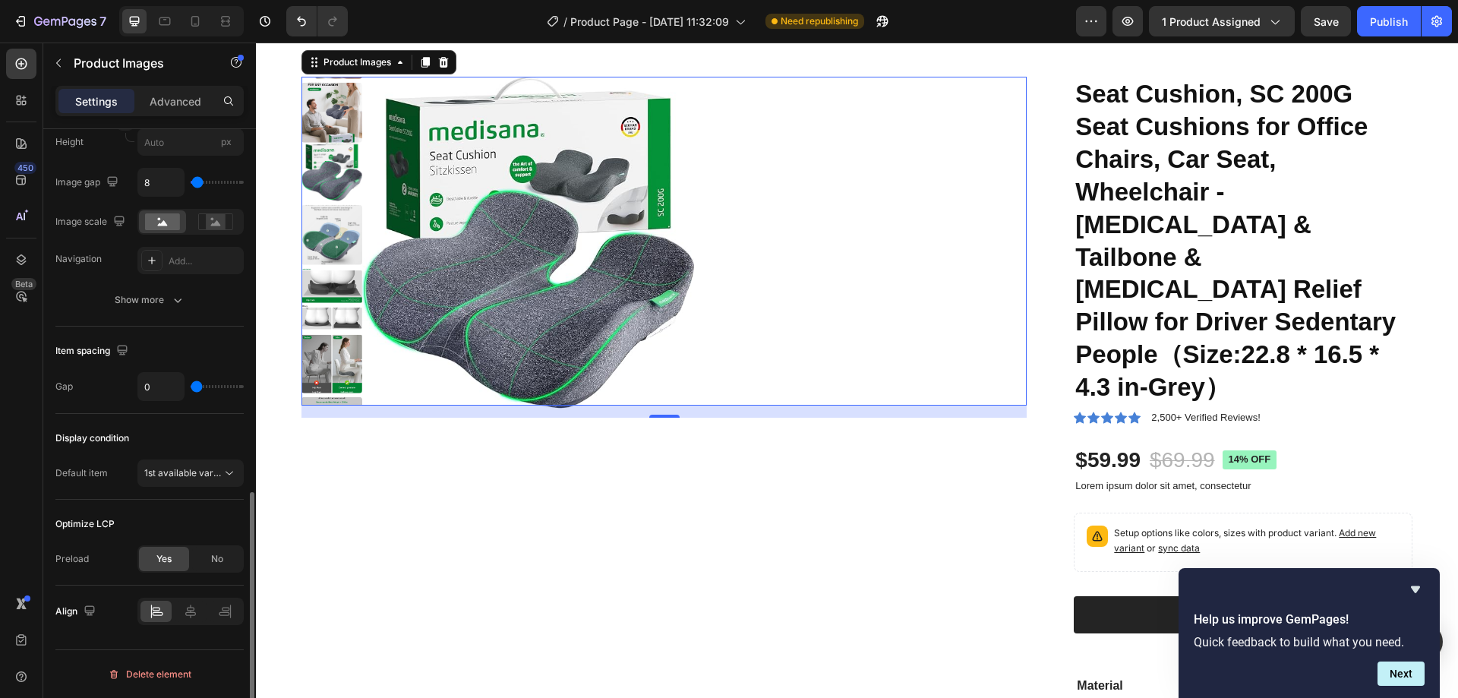
scroll to position [890, 0]
click at [195, 554] on div "No" at bounding box center [217, 559] width 50 height 24
click at [201, 601] on div "Finest" at bounding box center [182, 599] width 77 height 14
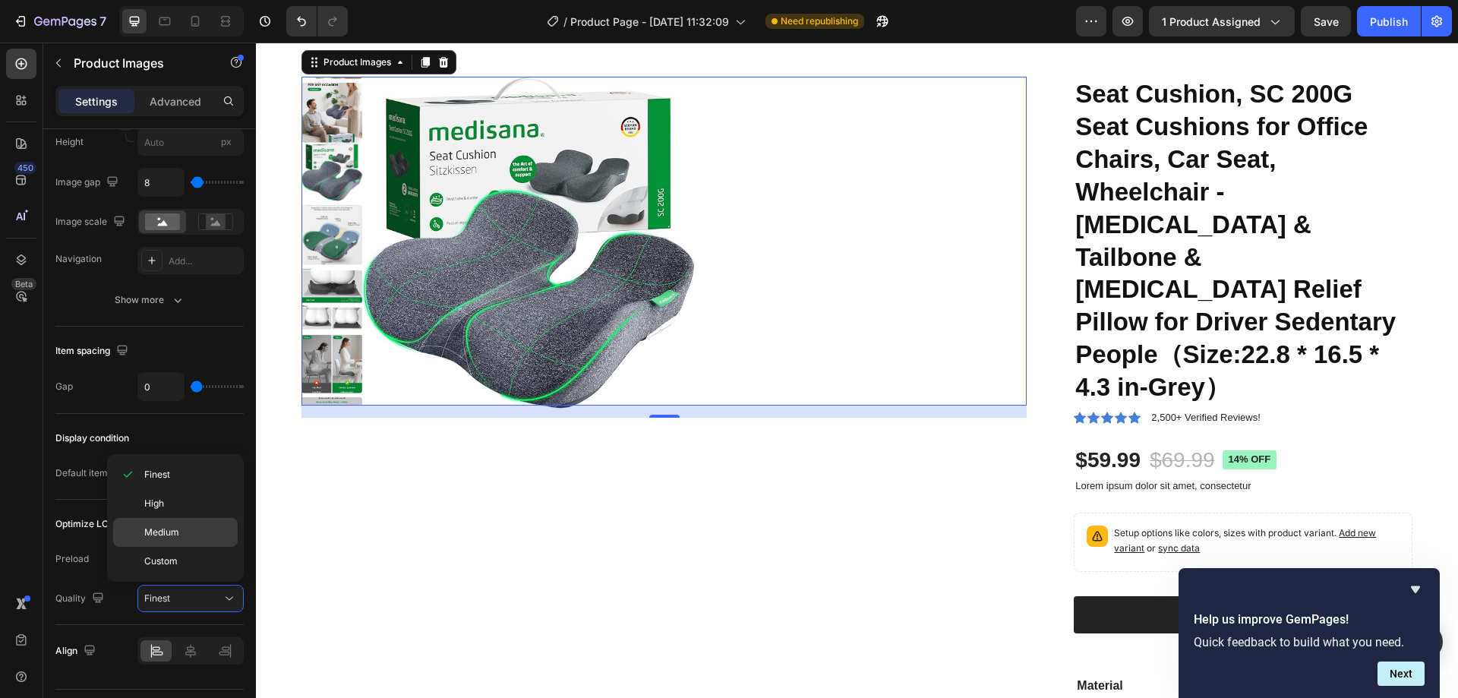
click at [176, 527] on span "Medium" at bounding box center [161, 532] width 35 height 14
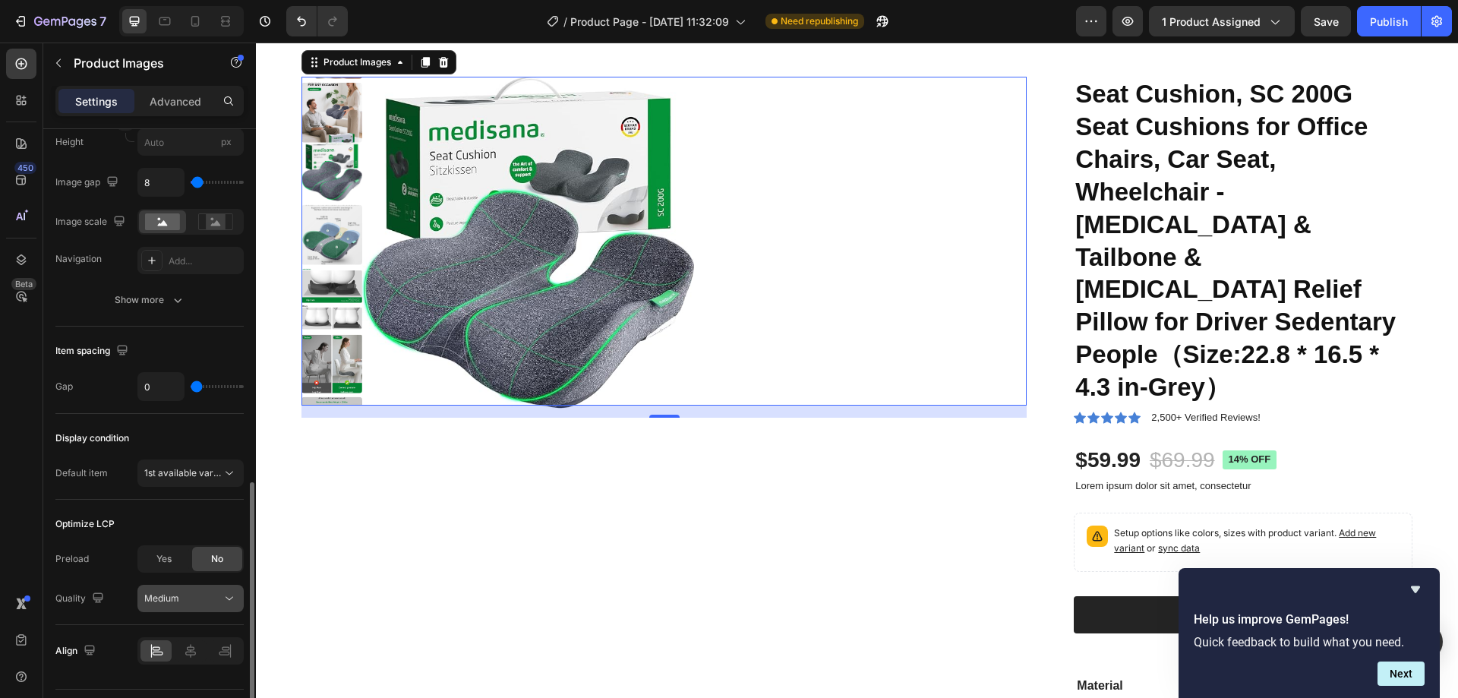
click at [192, 603] on div "Medium" at bounding box center [182, 599] width 77 height 14
click at [207, 422] on div "Display condition Default item 1st available variant" at bounding box center [149, 457] width 188 height 86
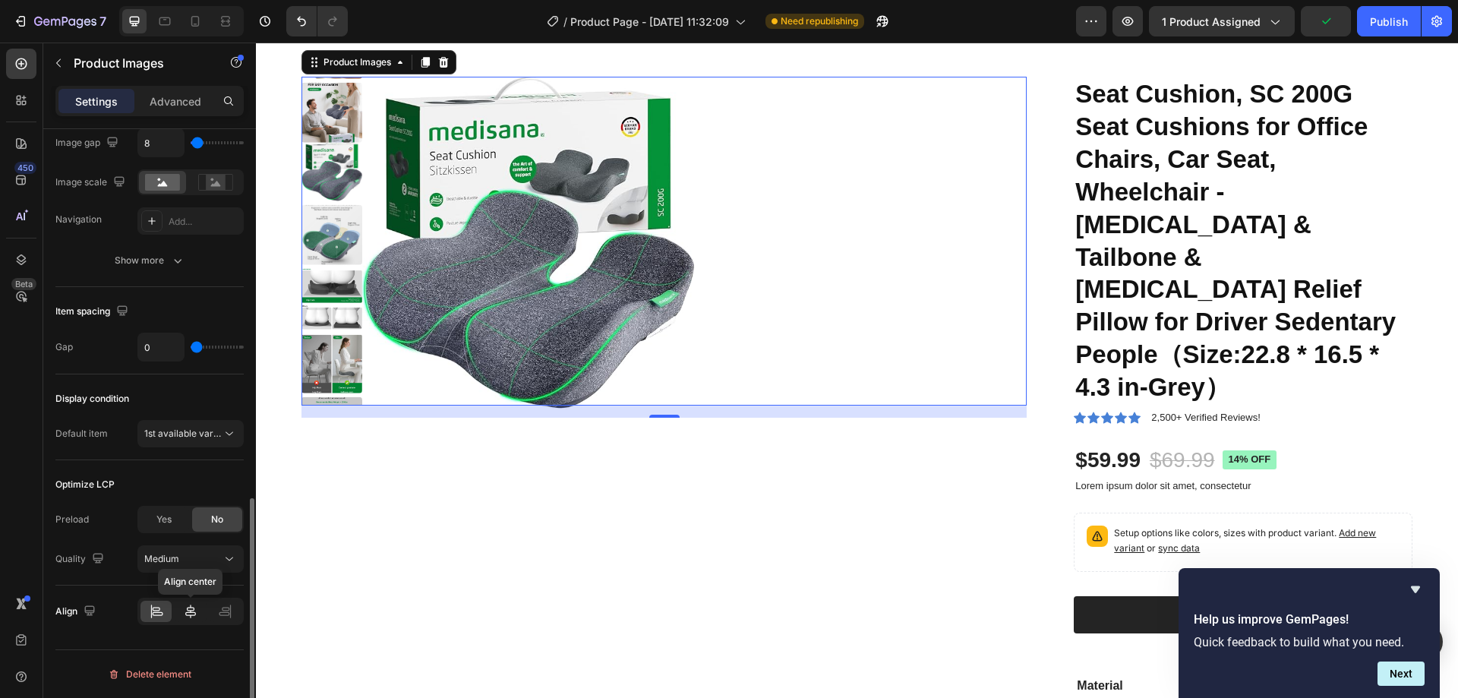
click at [194, 606] on icon at bounding box center [190, 611] width 15 height 15
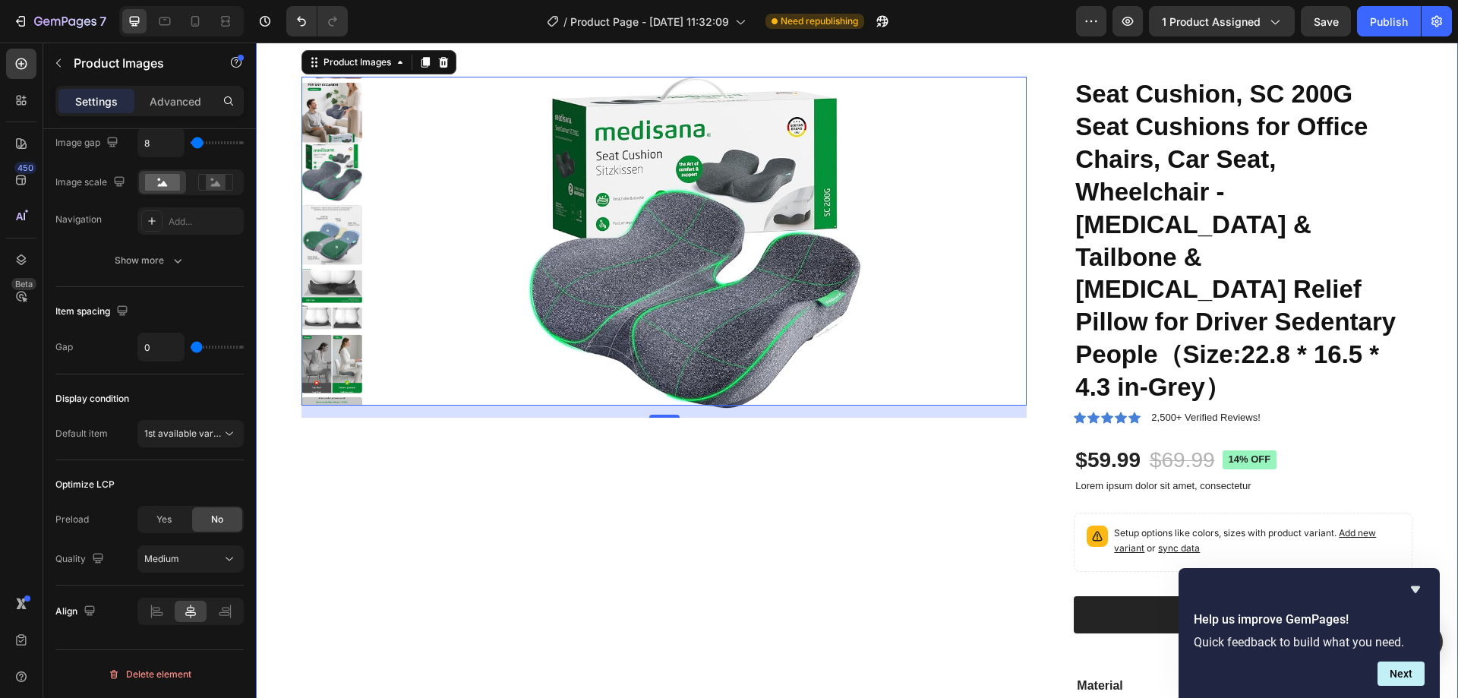
click at [1409, 389] on div "Product Images 16 Seat Cushion, SC 200G Seat Cushions for Office Chairs, Car Se…" at bounding box center [857, 447] width 1202 height 863
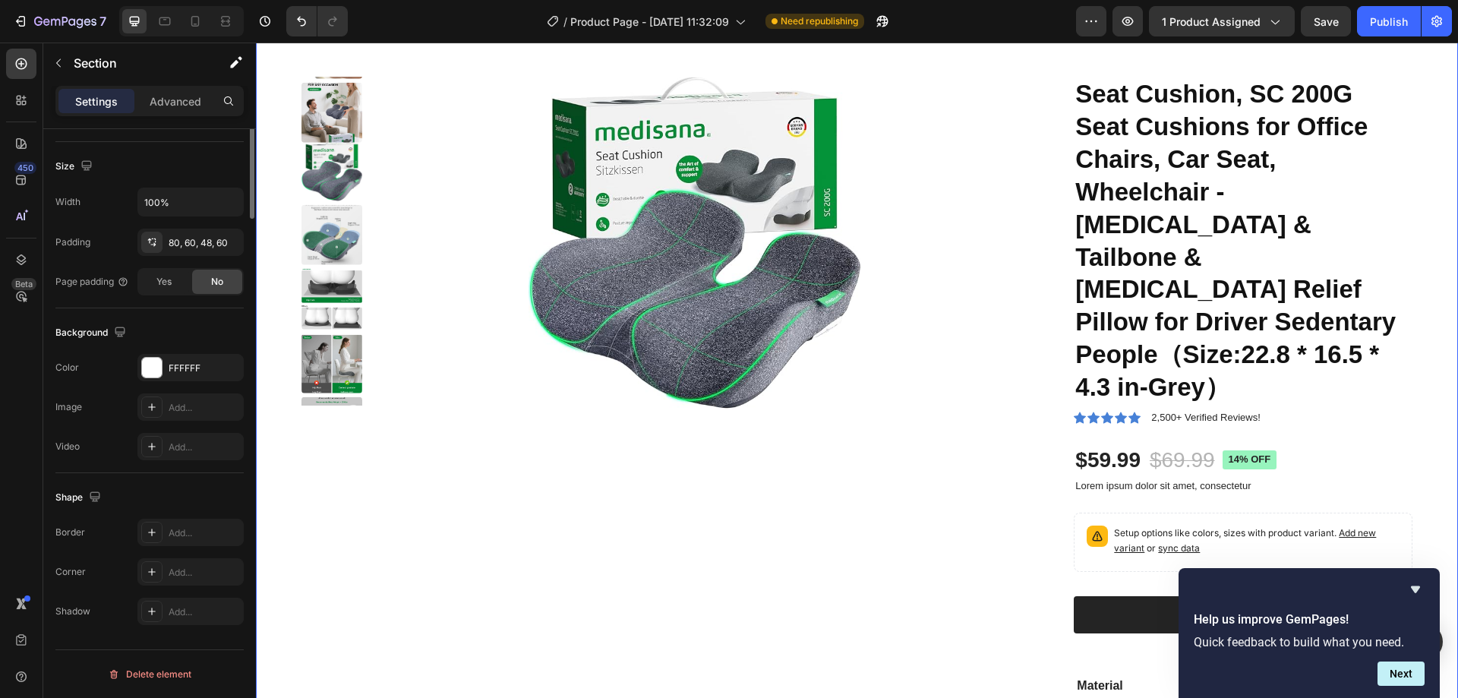
scroll to position [0, 0]
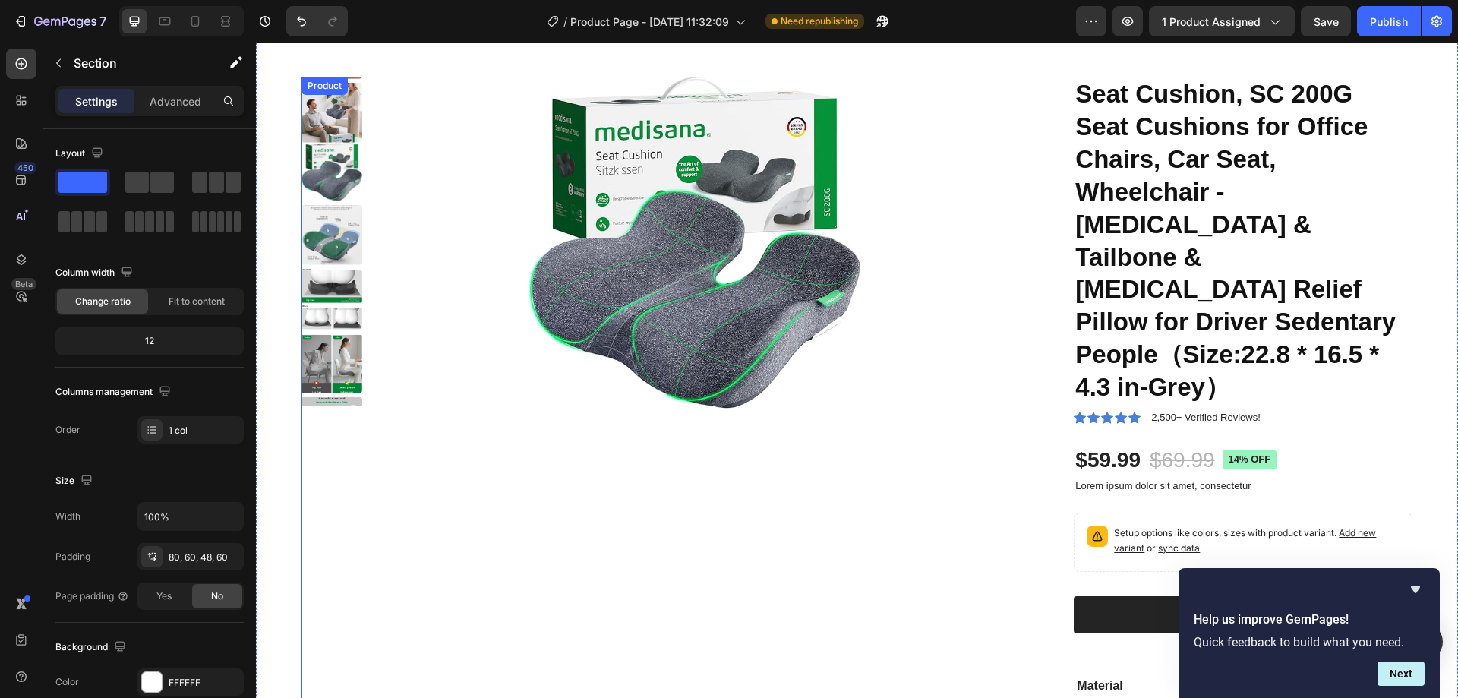
click at [999, 421] on div "Product Images" at bounding box center [663, 459] width 725 height 765
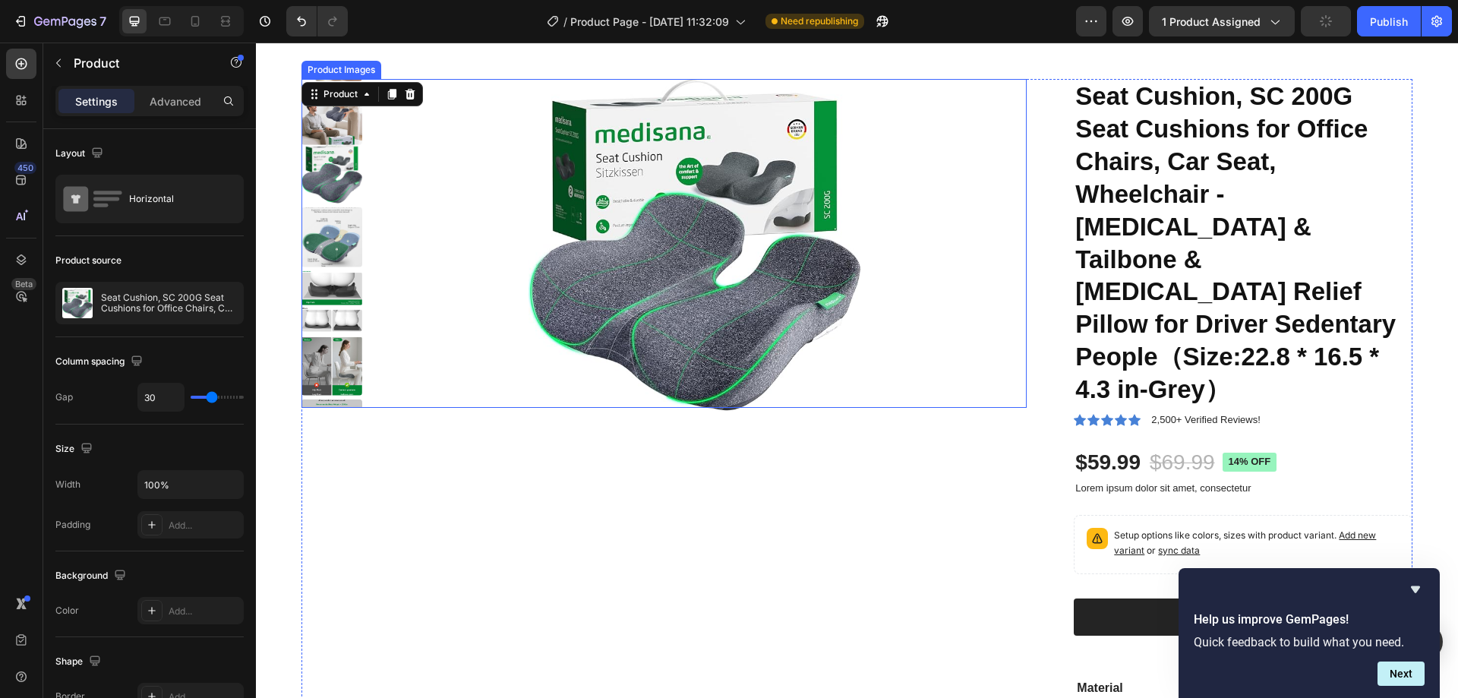
scroll to position [76, 0]
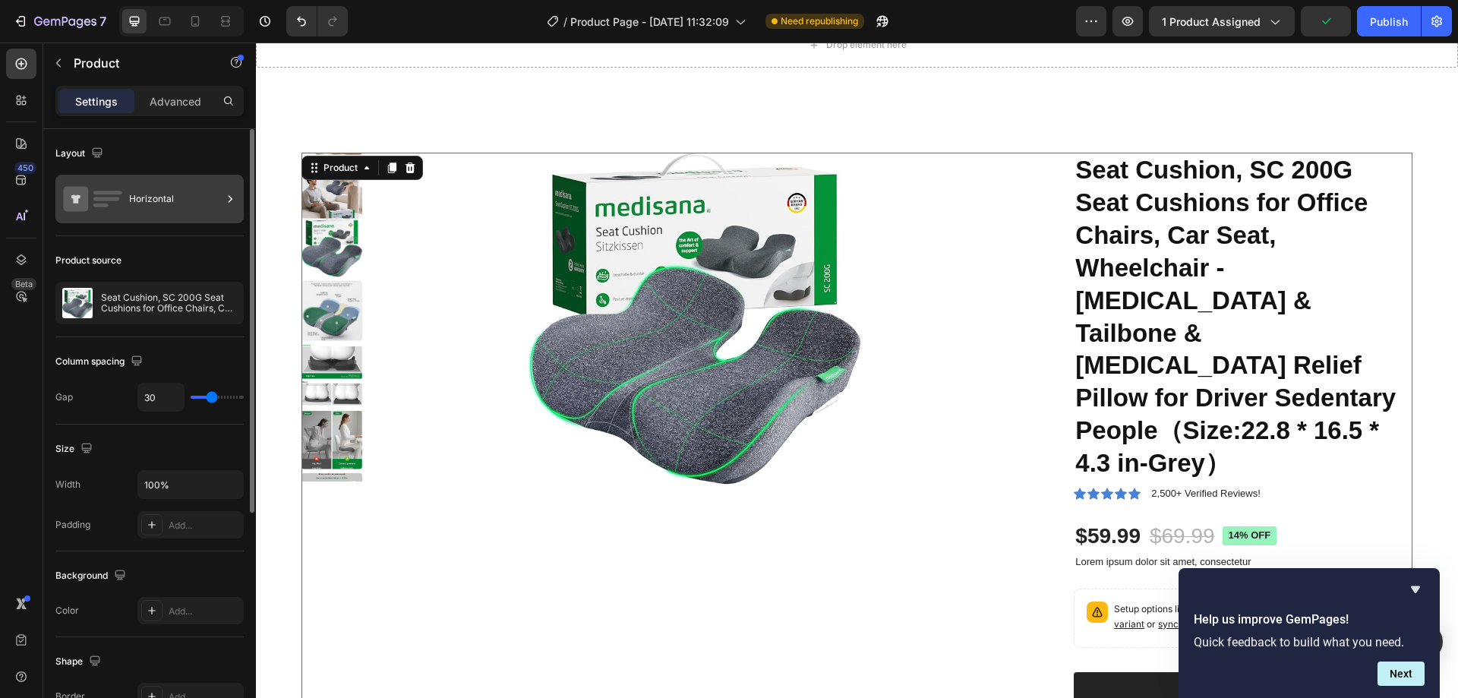
click at [144, 192] on div "Horizontal" at bounding box center [175, 198] width 93 height 35
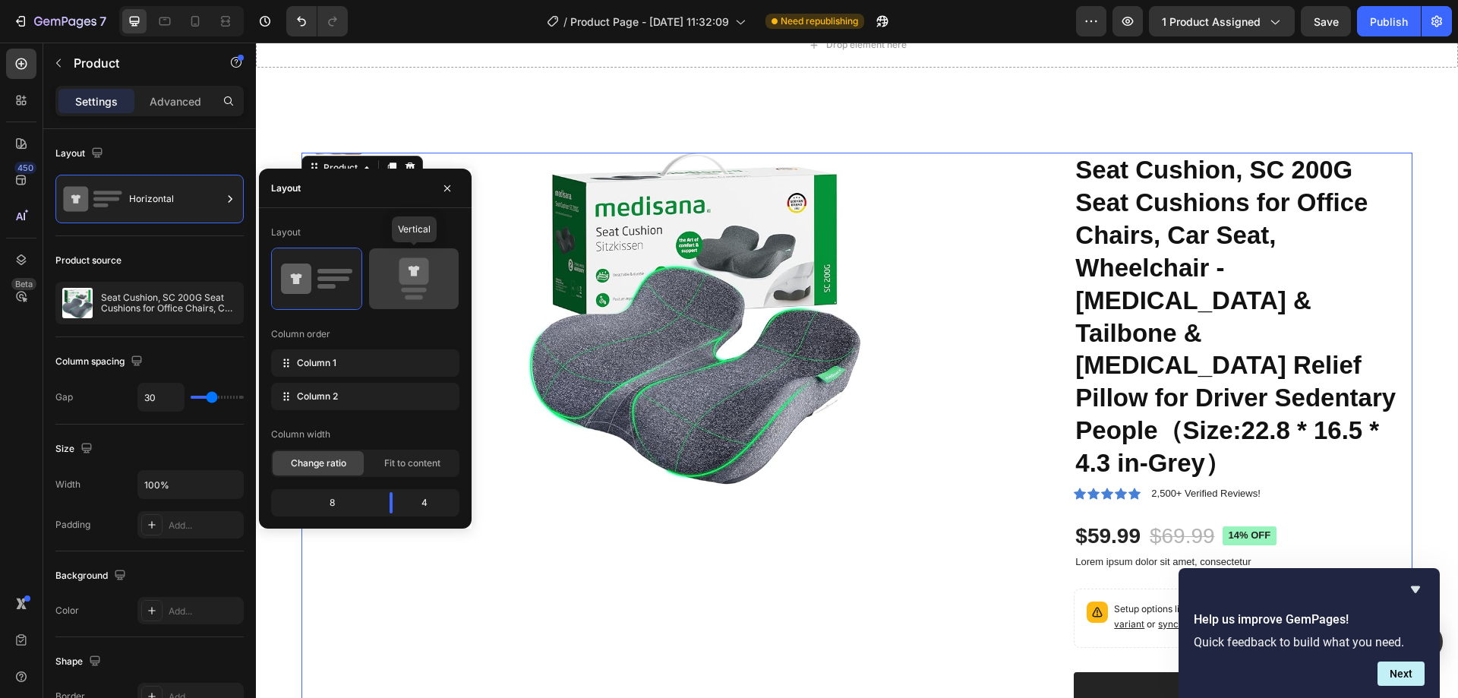
click at [440, 269] on icon at bounding box center [413, 278] width 71 height 43
type input "0"
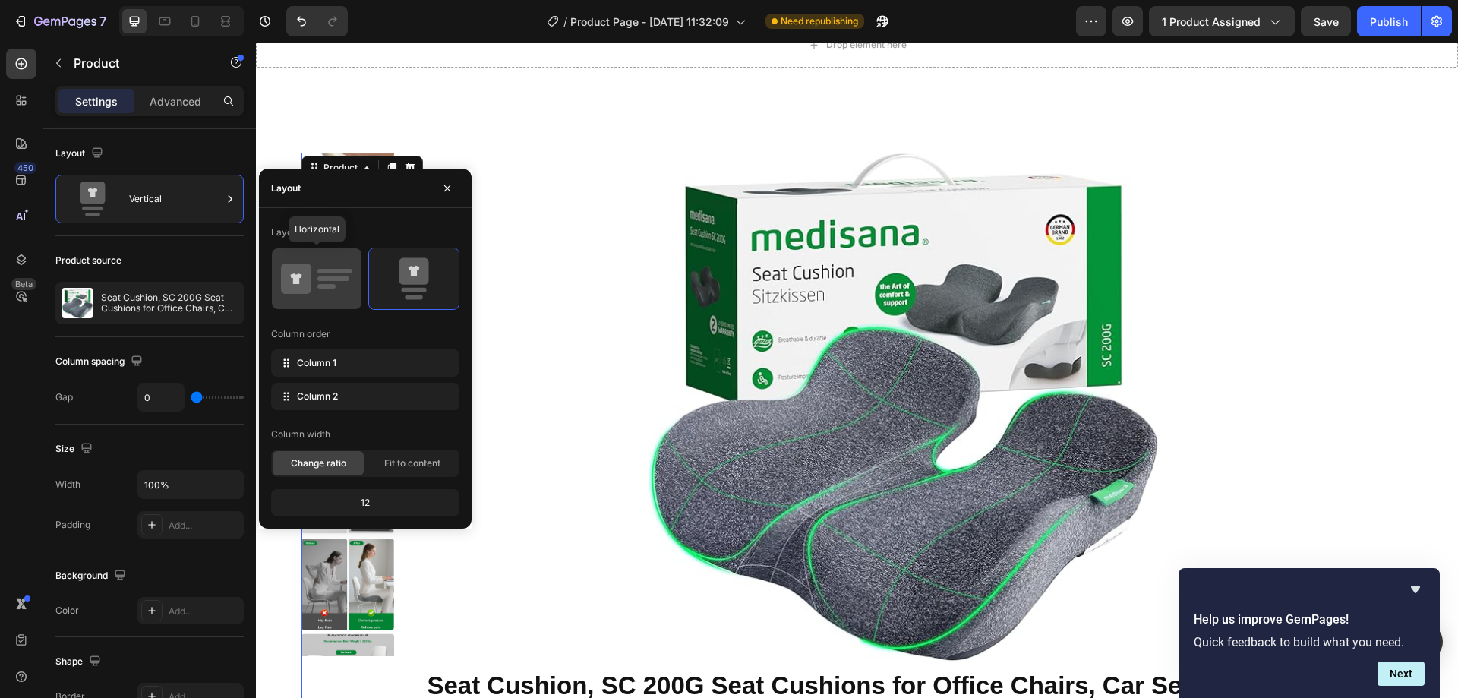
click at [343, 275] on icon at bounding box center [316, 278] width 71 height 43
type input "30"
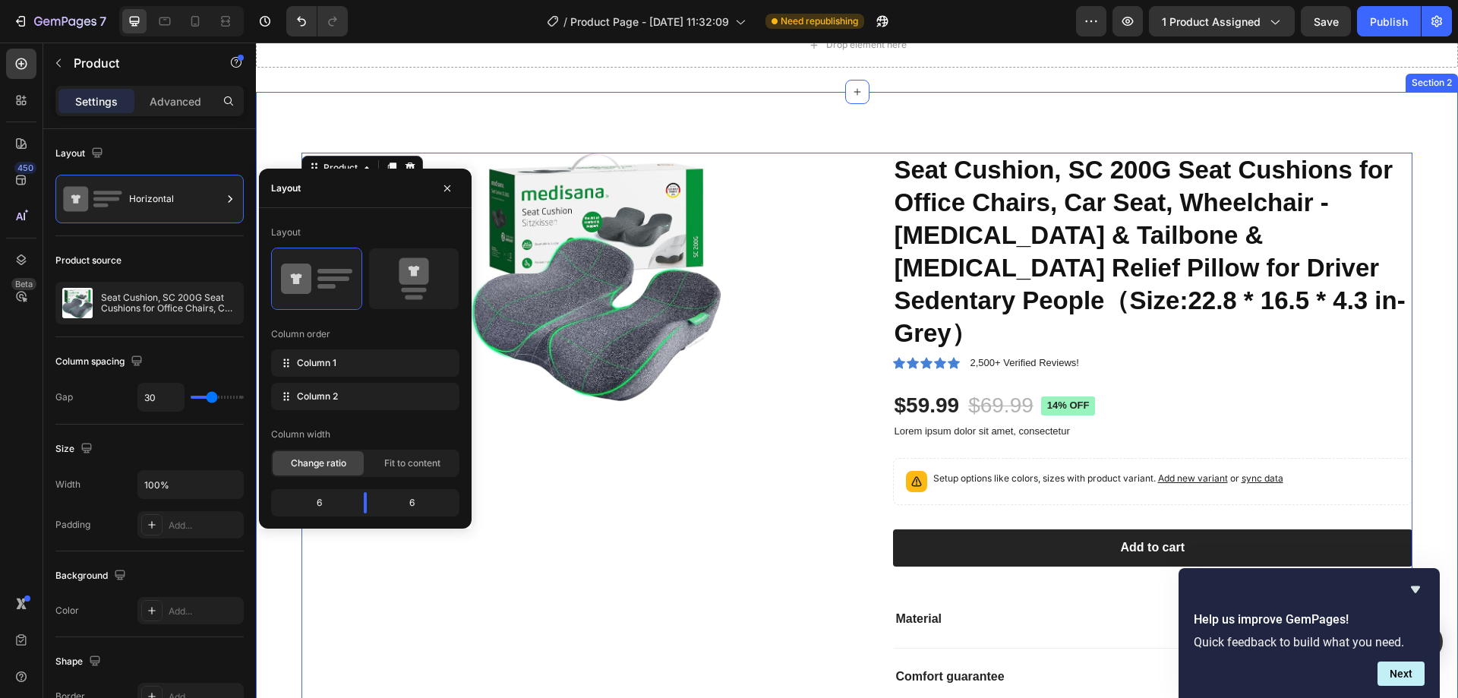
click at [974, 105] on div "Product Images Seat Cushion, SC 200G Seat Cushions for Office Chairs, Car Seat,…" at bounding box center [857, 452] width 1202 height 720
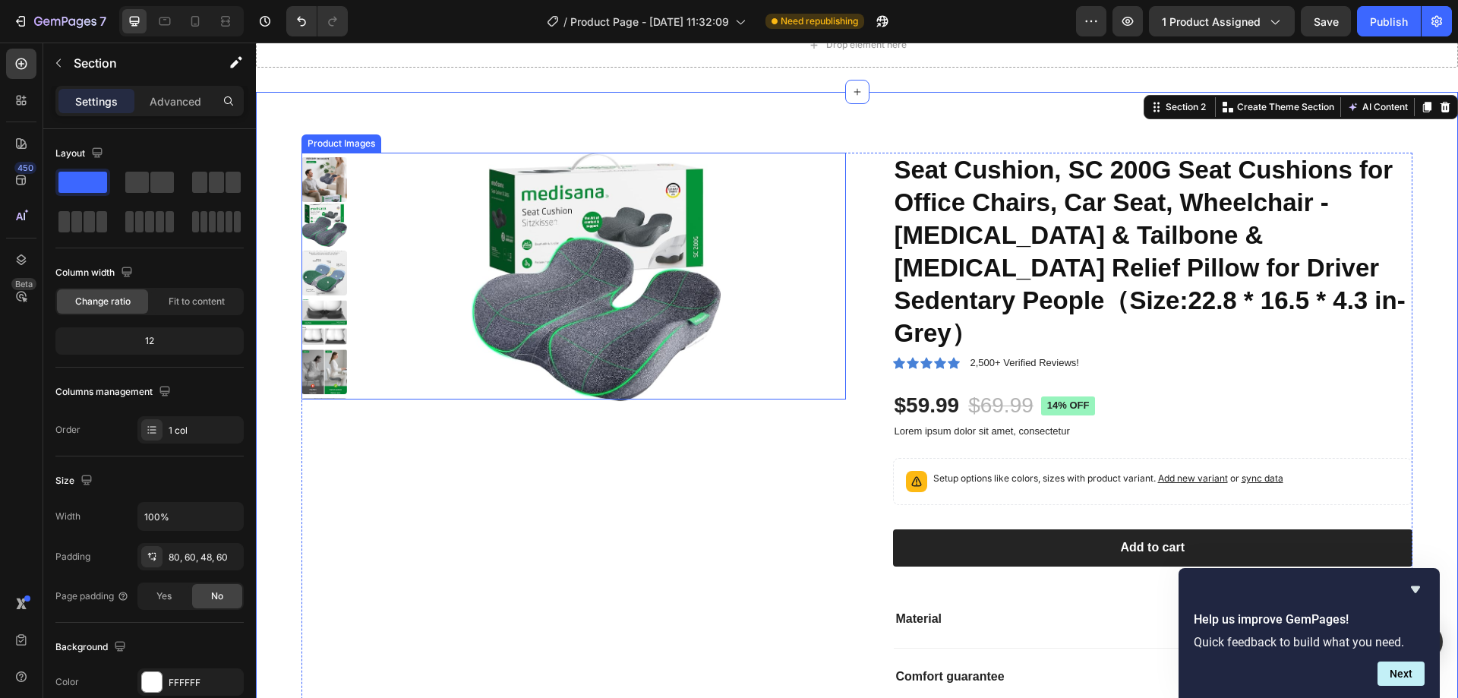
click at [739, 301] on div at bounding box center [596, 277] width 499 height 249
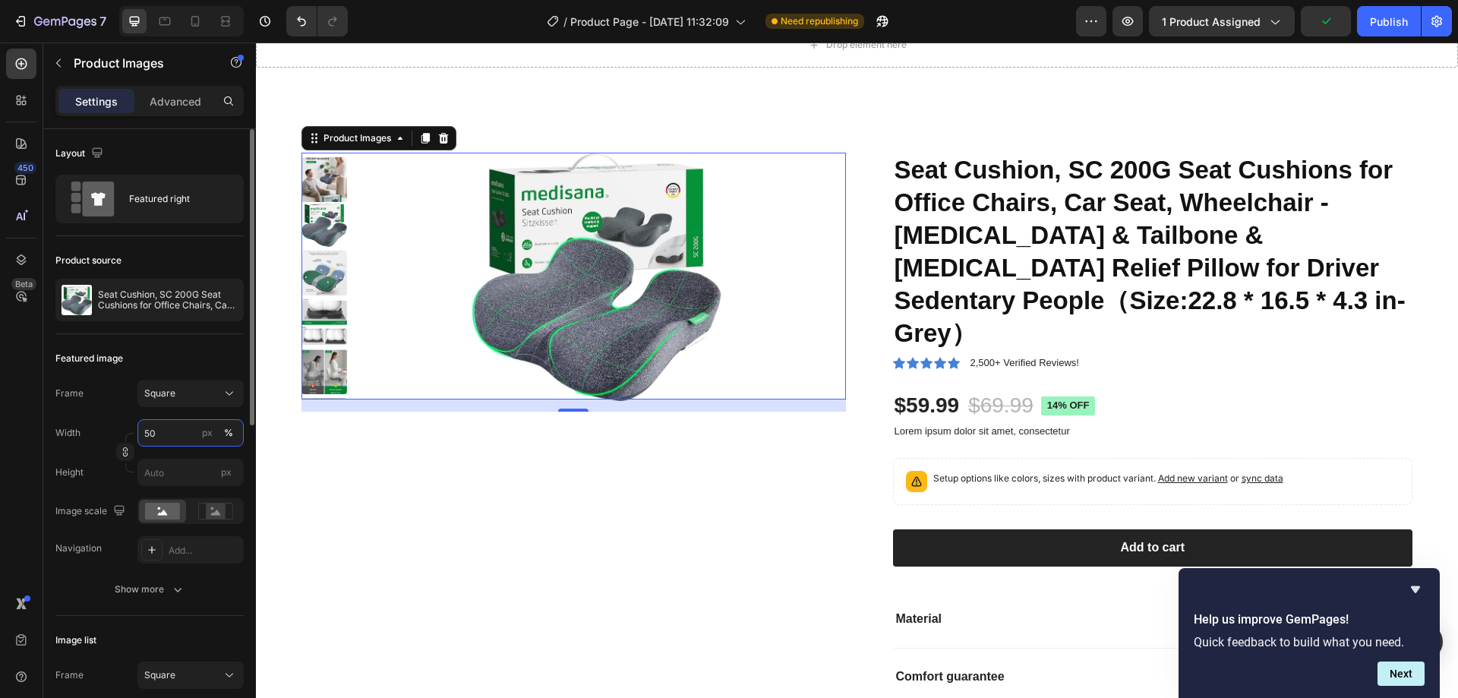
click at [177, 433] on input "50" at bounding box center [190, 432] width 106 height 27
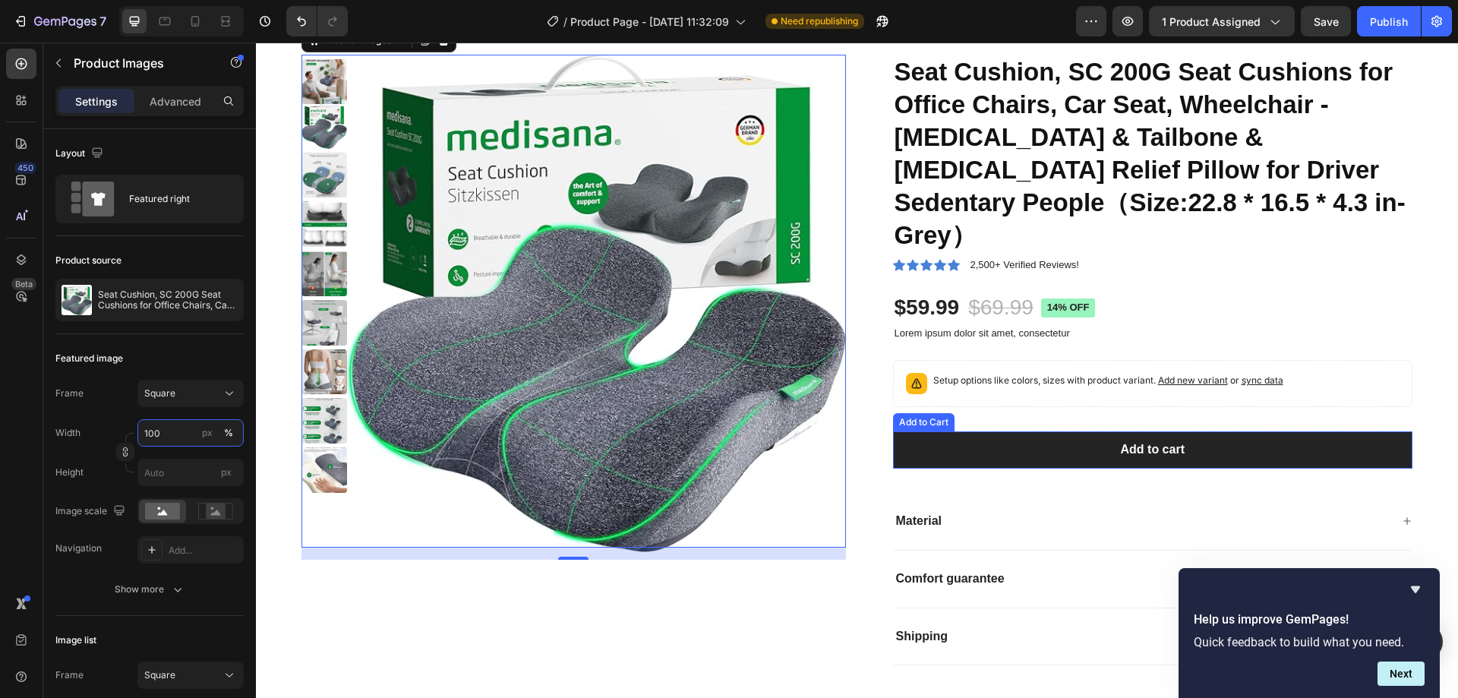
scroll to position [152, 0]
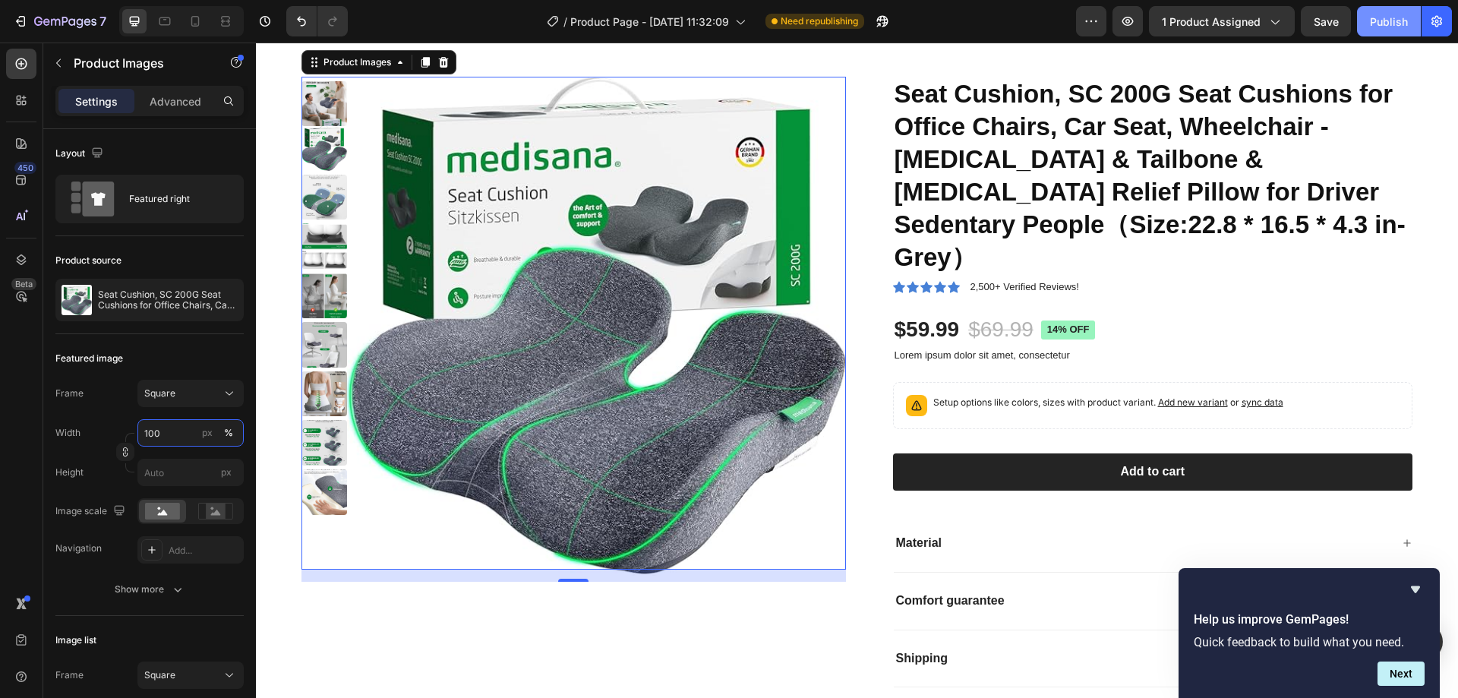
type input "100"
click at [1391, 24] on div "Publish" at bounding box center [1389, 22] width 38 height 16
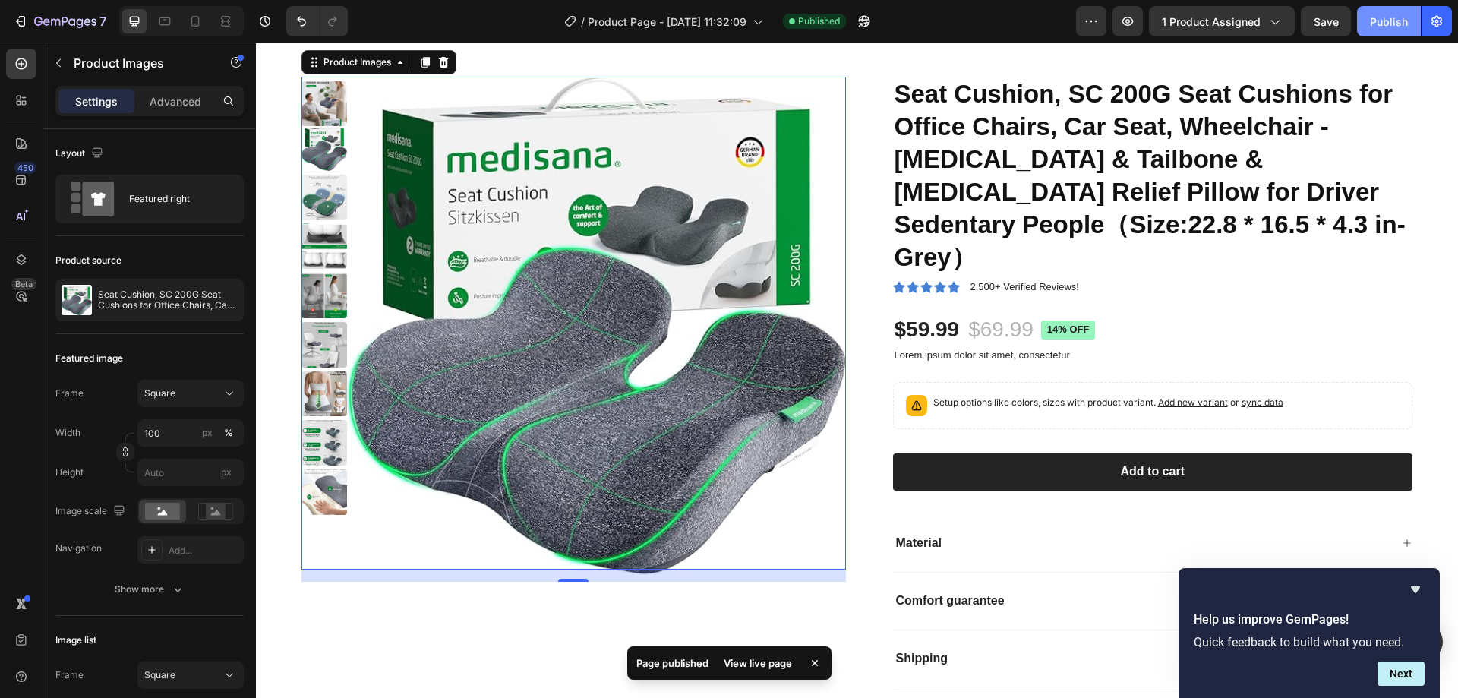
click at [1385, 23] on div "Publish" at bounding box center [1389, 22] width 38 height 16
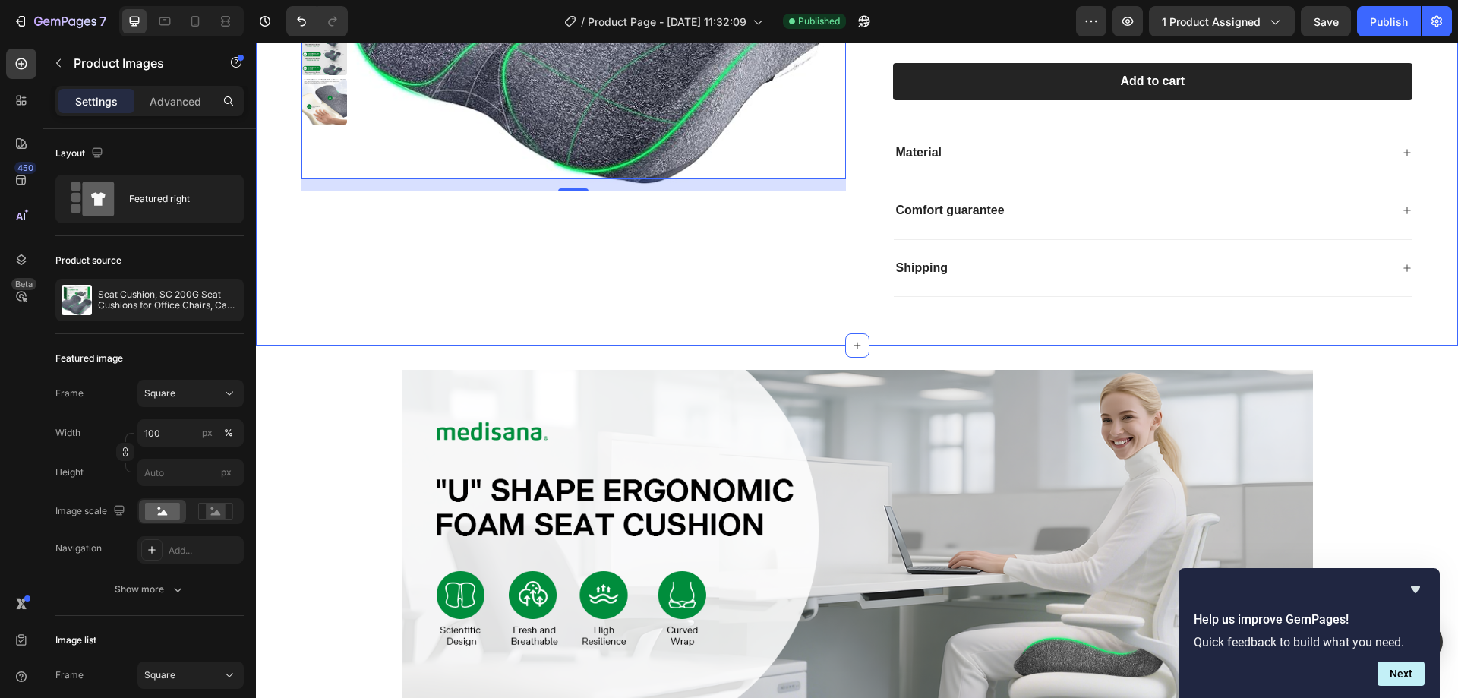
scroll to position [683, 0]
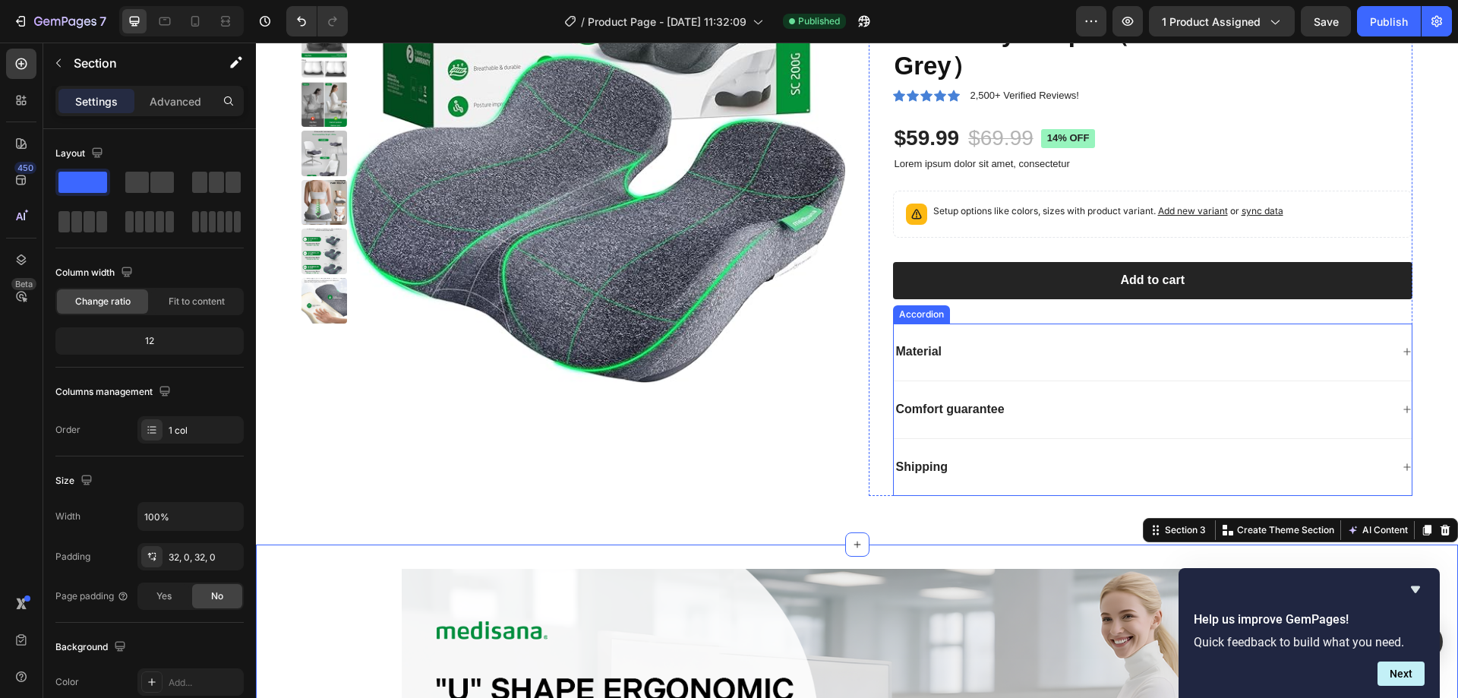
scroll to position [419, 0]
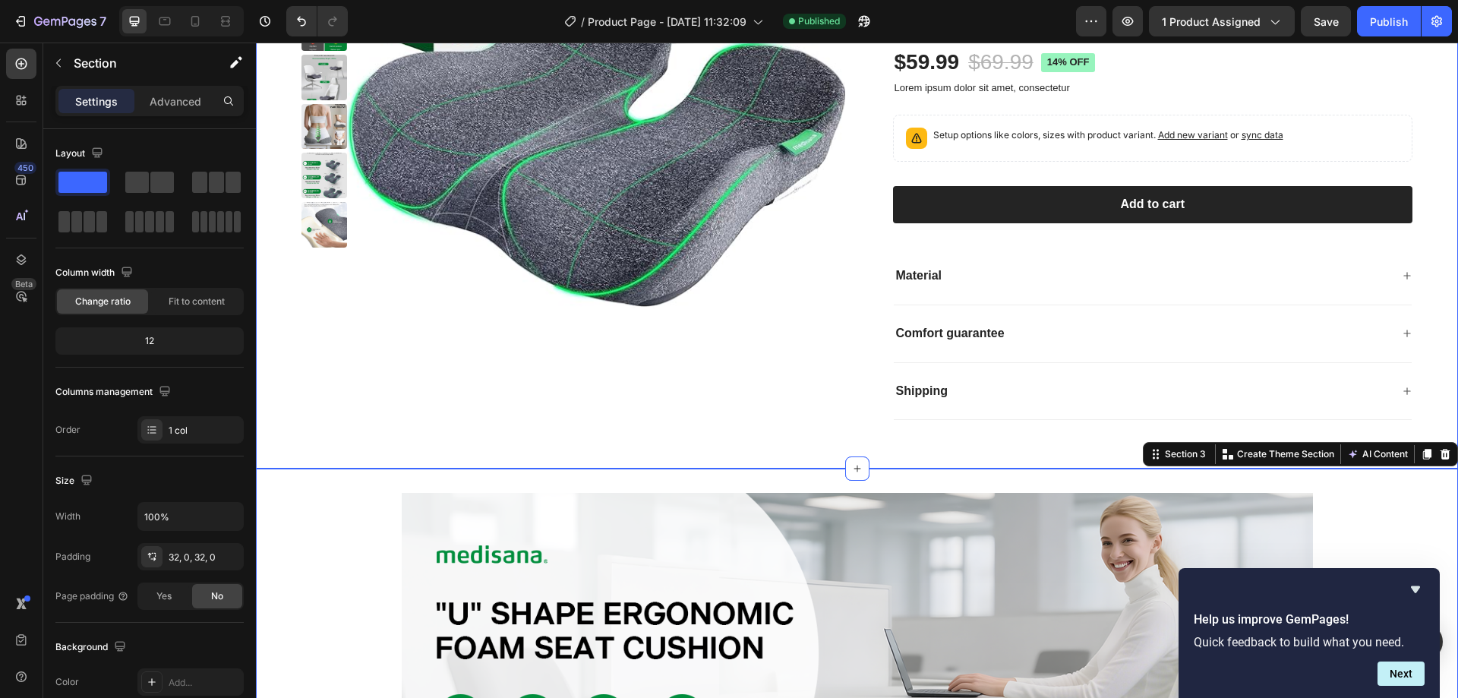
click at [722, 415] on div "Product Images Seat Cushion, SC 200G Seat Cushions for Office Chairs, Car Seat,…" at bounding box center [857, 109] width 1202 height 720
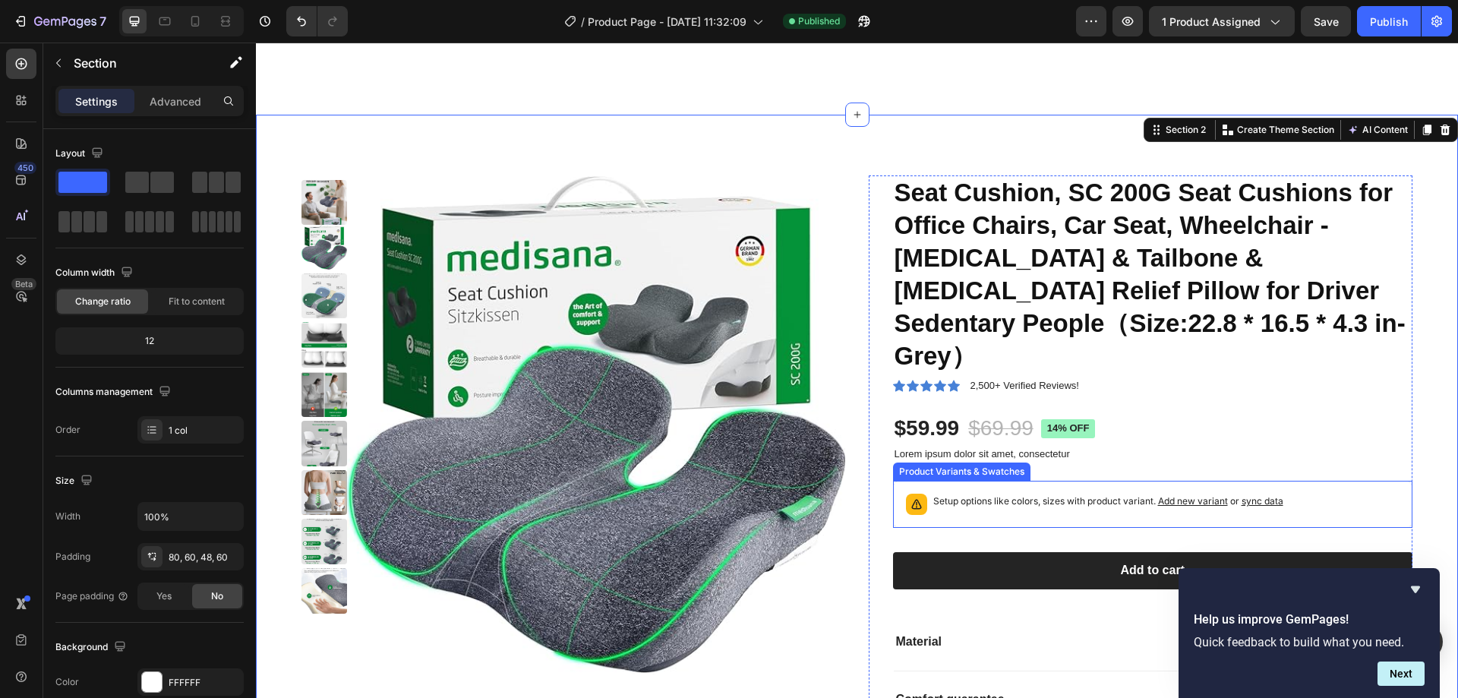
scroll to position [0, 0]
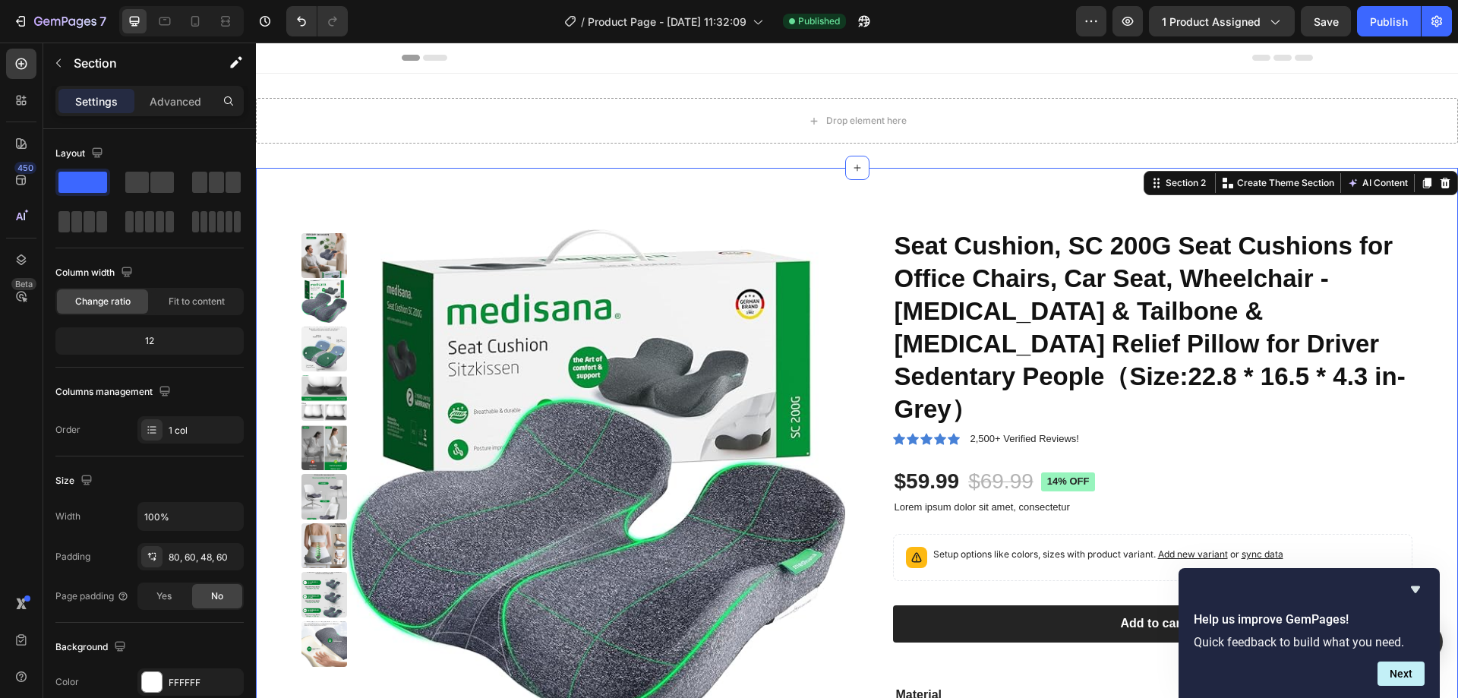
click at [549, 191] on div "Product Images Seat Cushion, SC 200G Seat Cushions for Office Chairs, Car Seat,…" at bounding box center [857, 528] width 1202 height 720
click at [200, 298] on span "Fit to content" at bounding box center [197, 302] width 56 height 14
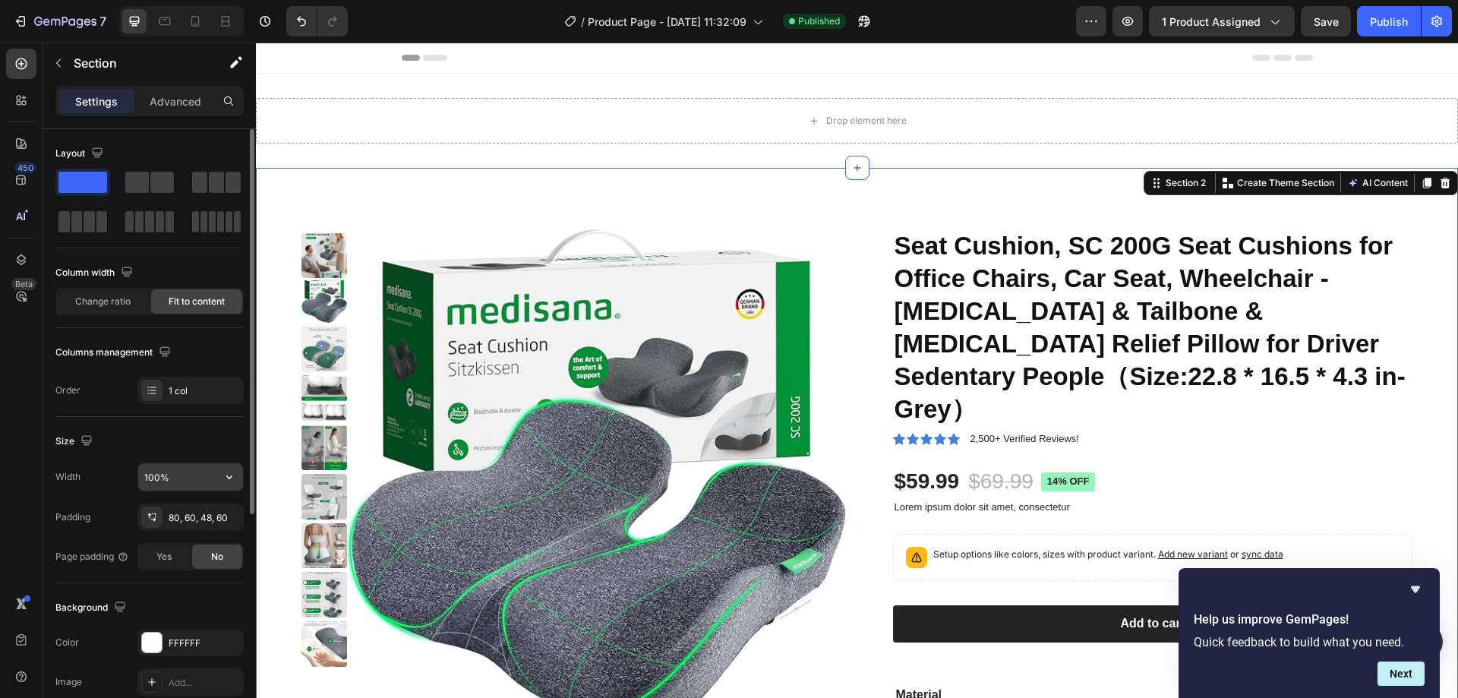
click at [208, 476] on input "100%" at bounding box center [190, 476] width 105 height 27
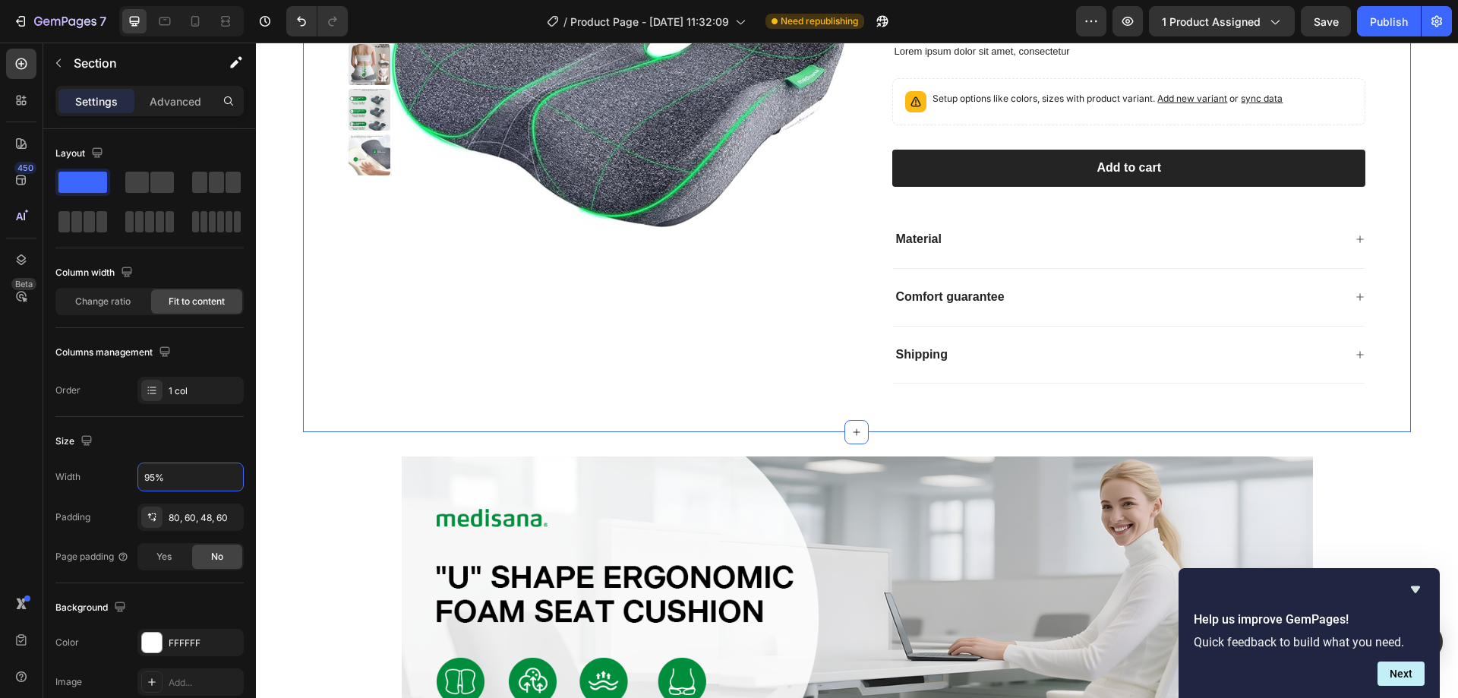
scroll to position [152, 0]
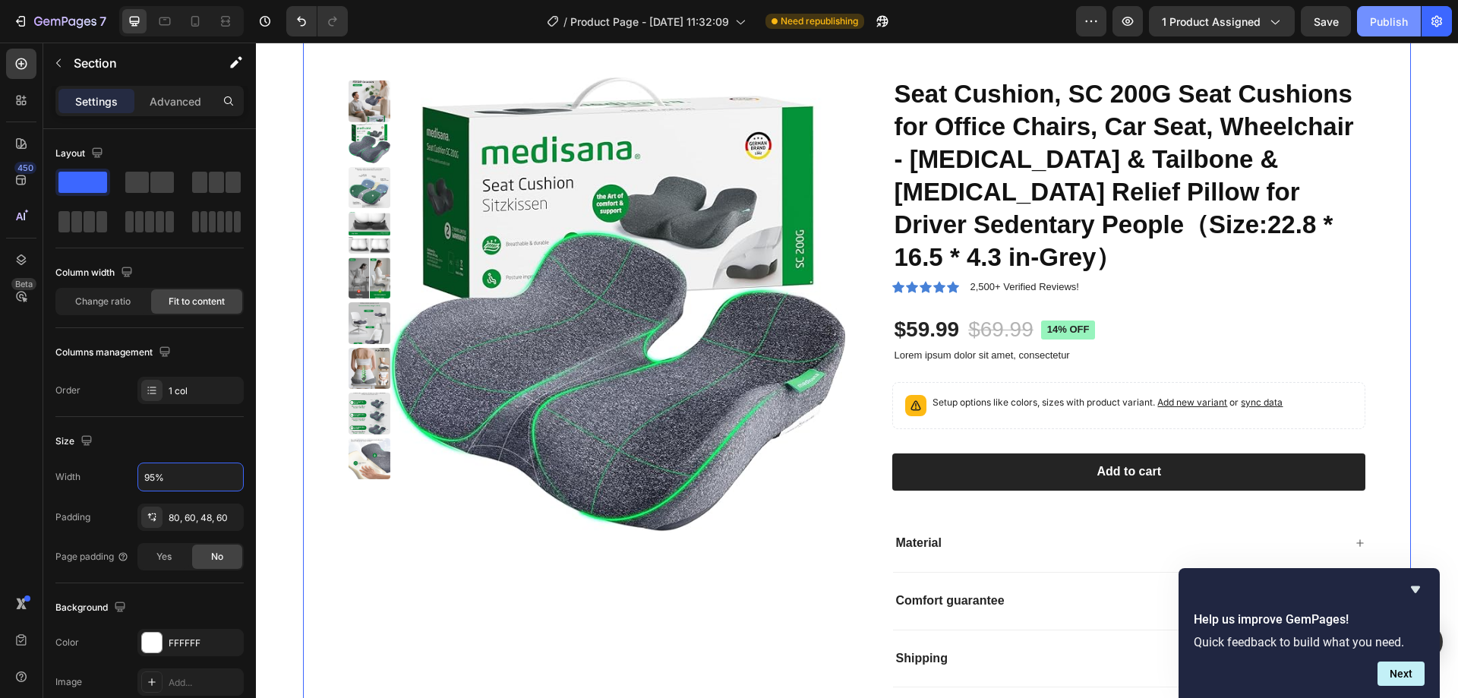
type input "95%"
click at [1386, 21] on div "Publish" at bounding box center [1389, 22] width 38 height 16
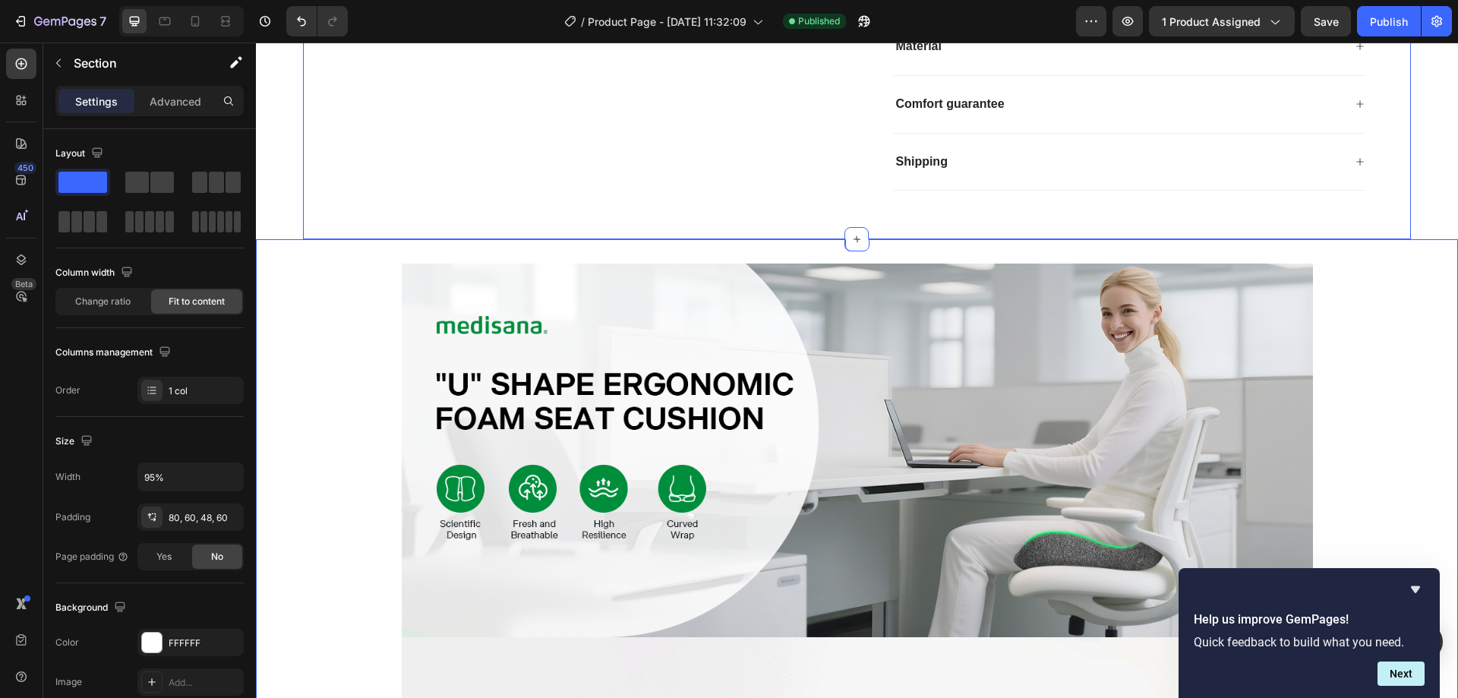
scroll to position [759, 0]
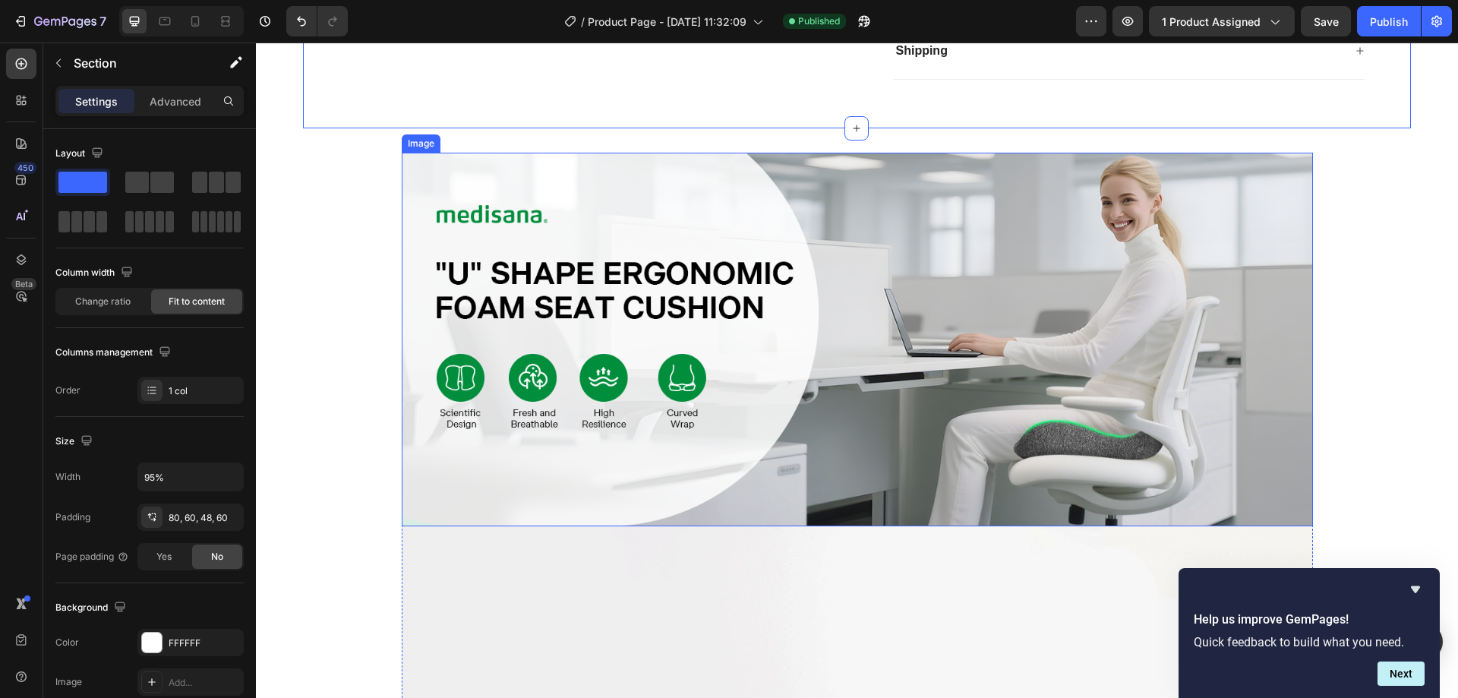
click at [803, 320] on img at bounding box center [857, 340] width 911 height 374
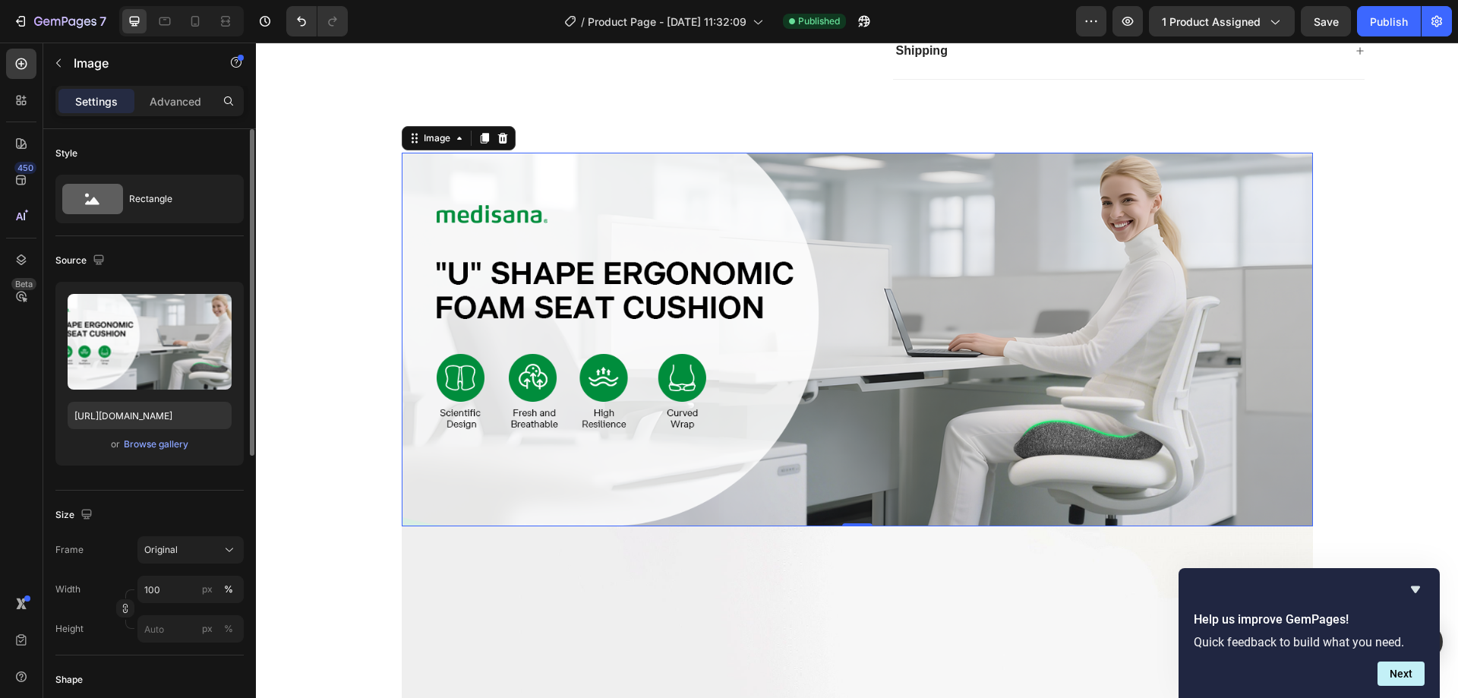
scroll to position [76, 0]
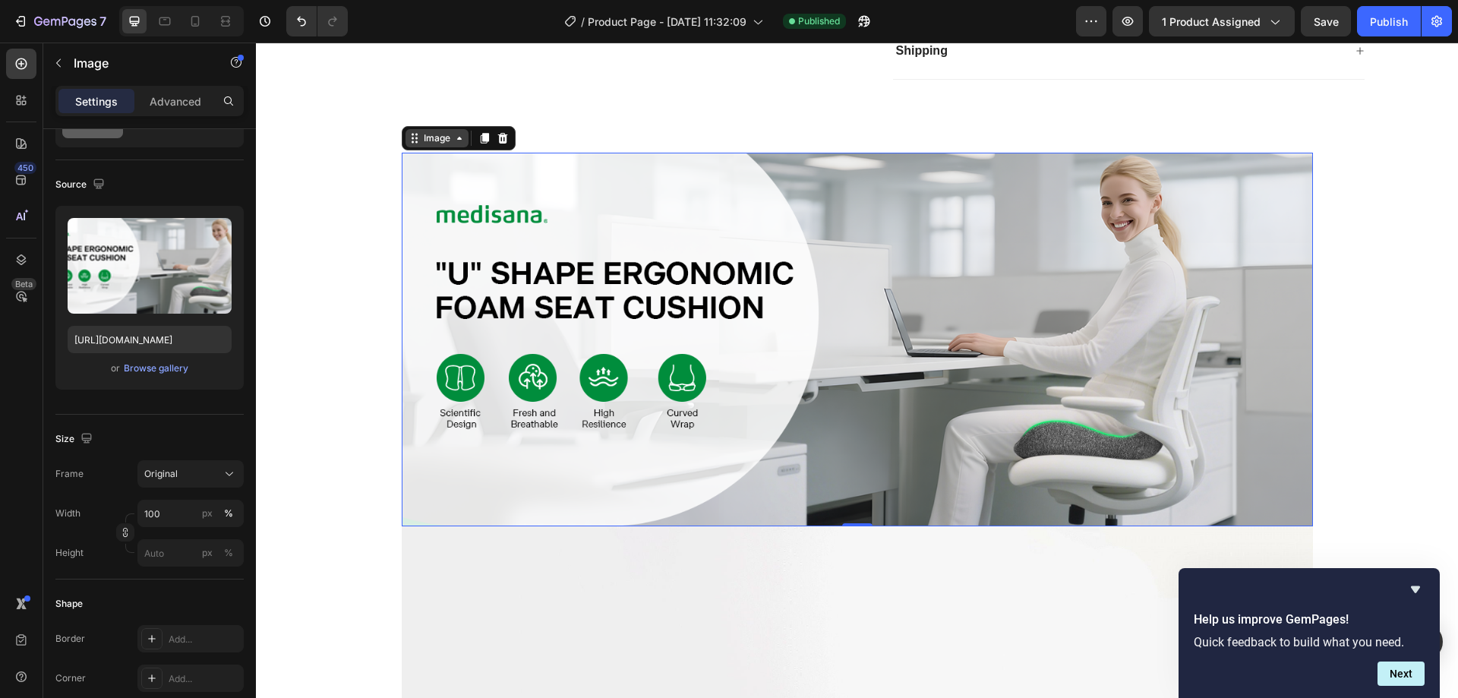
click at [432, 144] on div "Image" at bounding box center [437, 138] width 33 height 14
click at [228, 511] on div "%" at bounding box center [228, 513] width 9 height 14
click at [217, 516] on div "px %" at bounding box center [217, 513] width 39 height 27
click at [217, 516] on input "100" at bounding box center [190, 513] width 106 height 27
click at [212, 516] on div "px" at bounding box center [207, 513] width 11 height 14
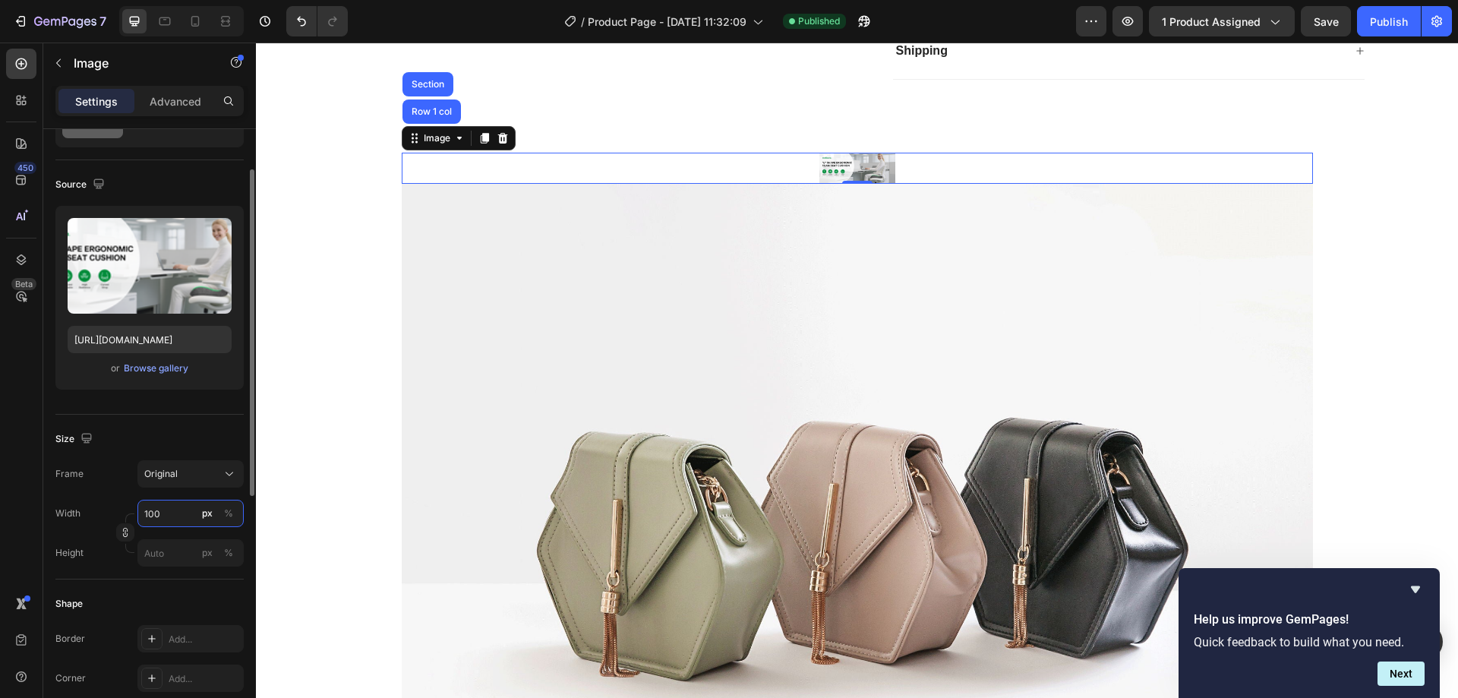
click at [181, 511] on input "100" at bounding box center [190, 513] width 106 height 27
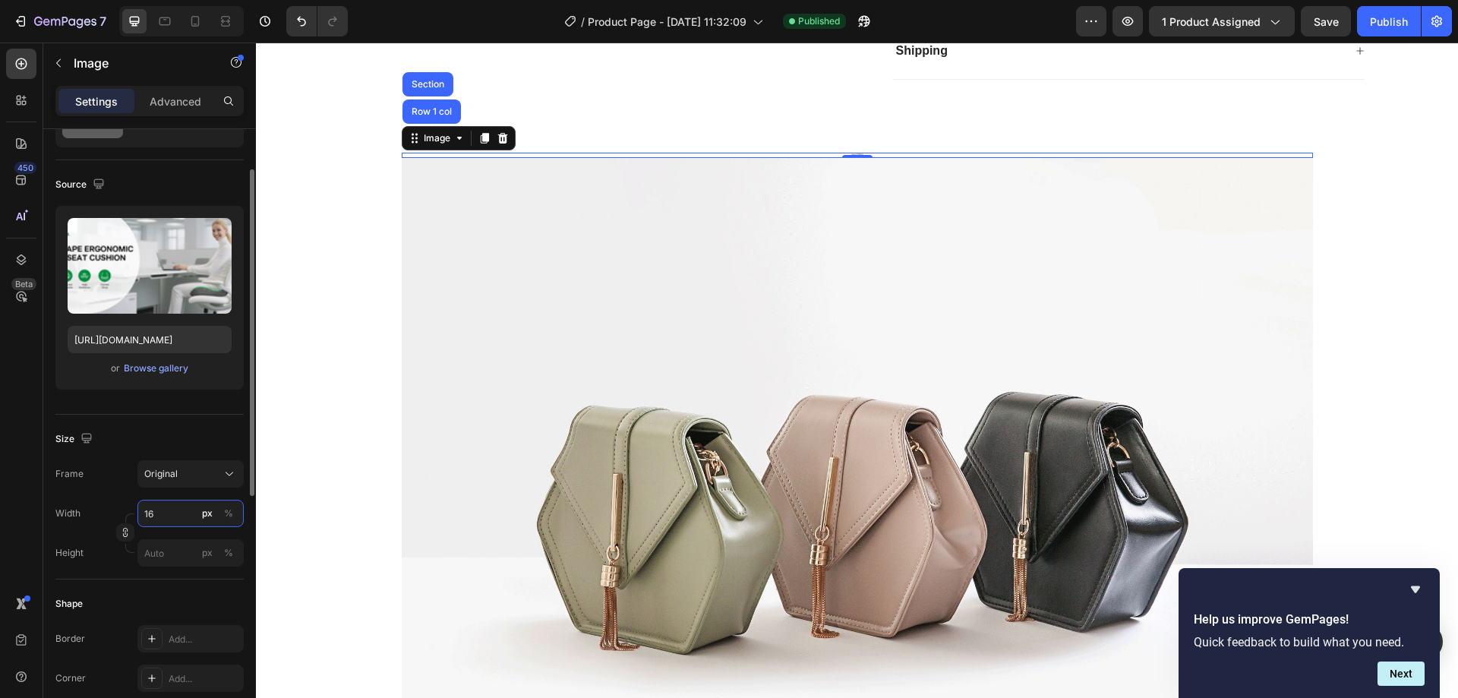
type input "1"
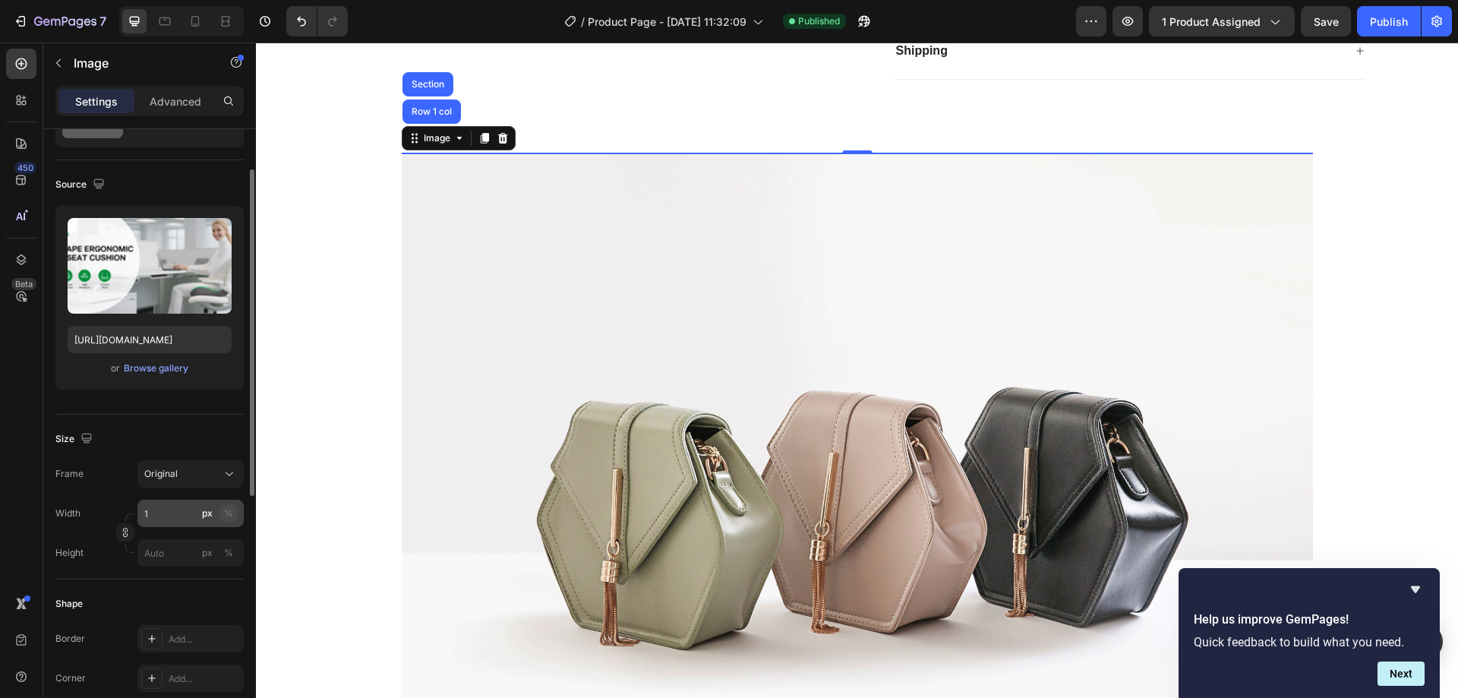
click at [226, 512] on div "%" at bounding box center [228, 513] width 9 height 14
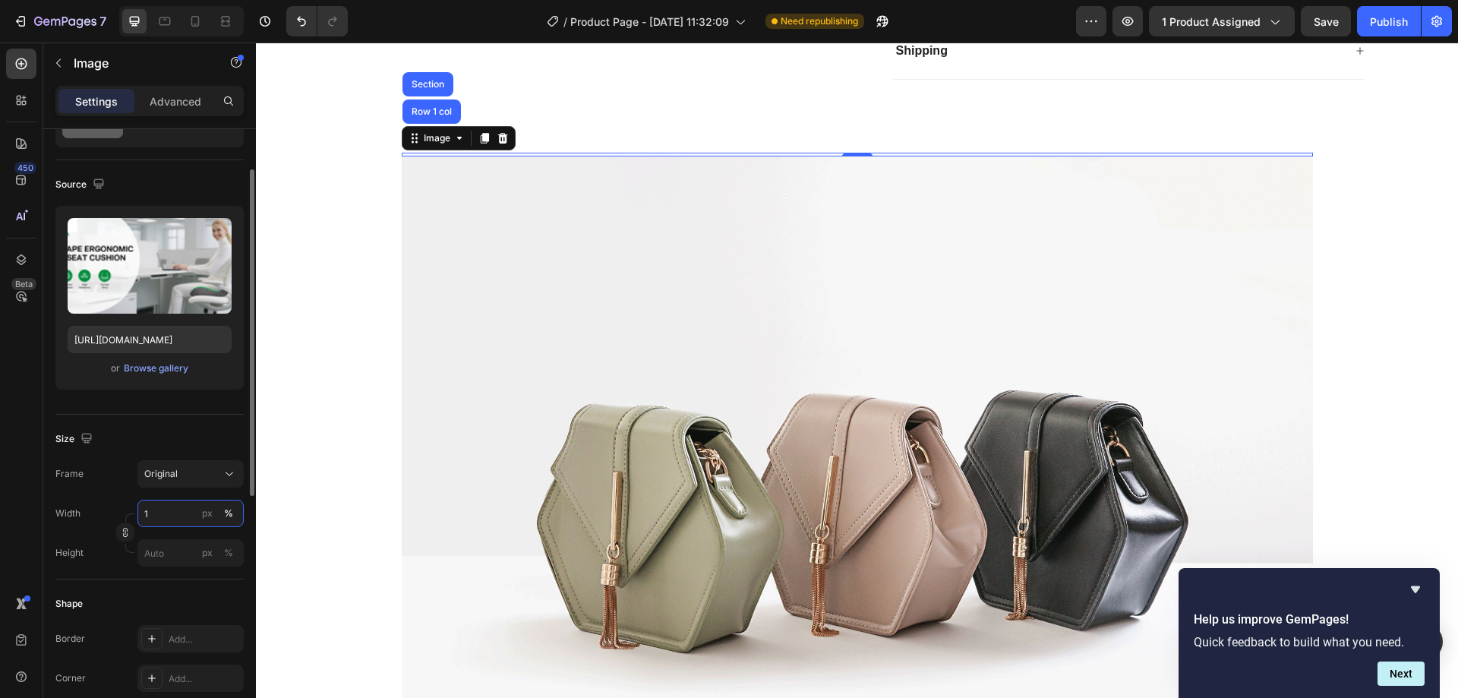
click at [183, 517] on input "1" at bounding box center [190, 513] width 106 height 27
click at [184, 541] on div "Full 100%" at bounding box center [175, 549] width 125 height 27
type input "100"
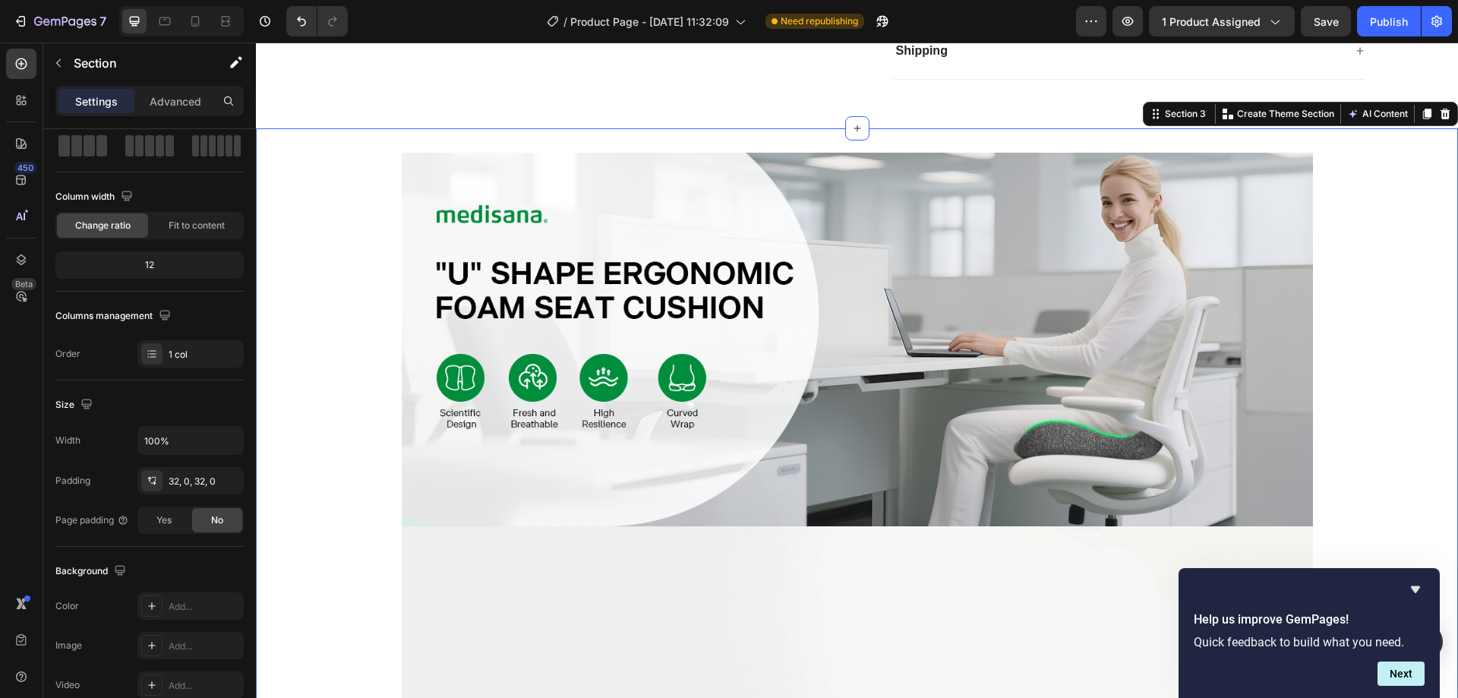
scroll to position [0, 0]
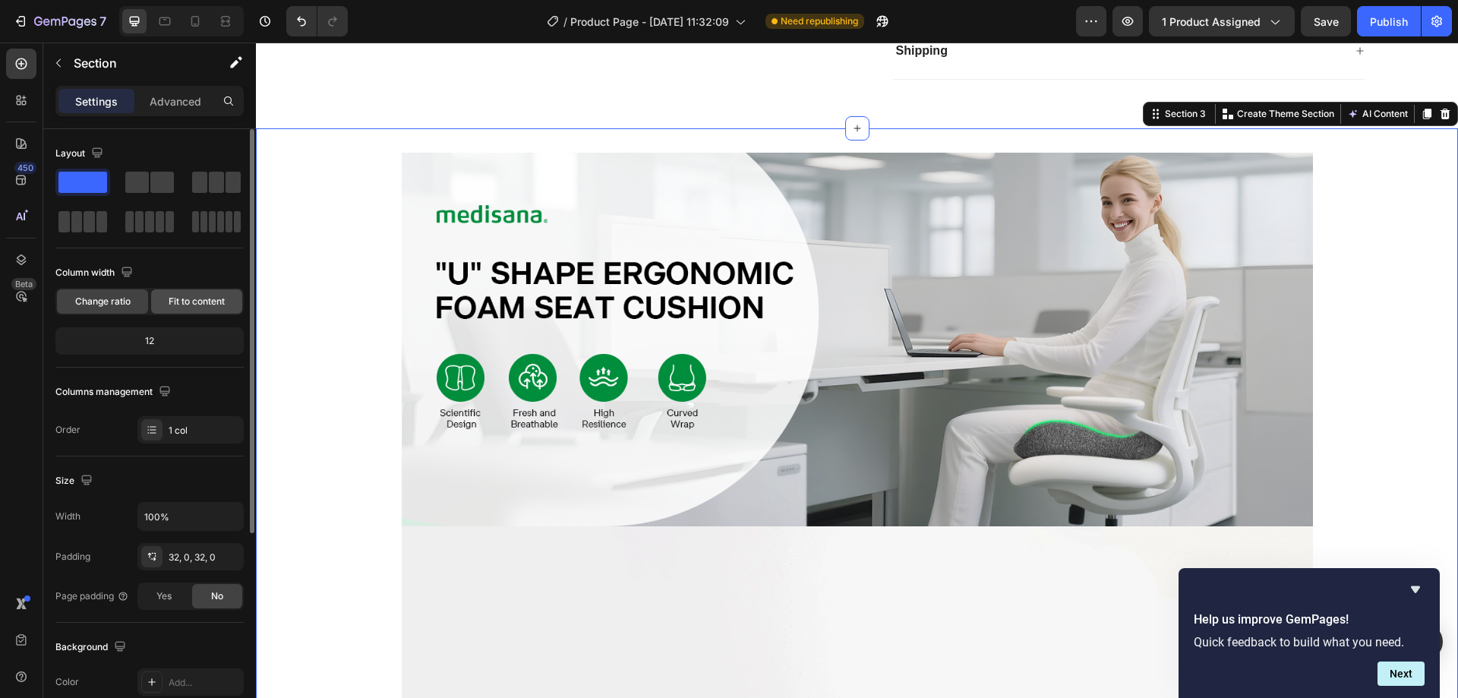
click at [199, 303] on span "Fit to content" at bounding box center [197, 302] width 56 height 14
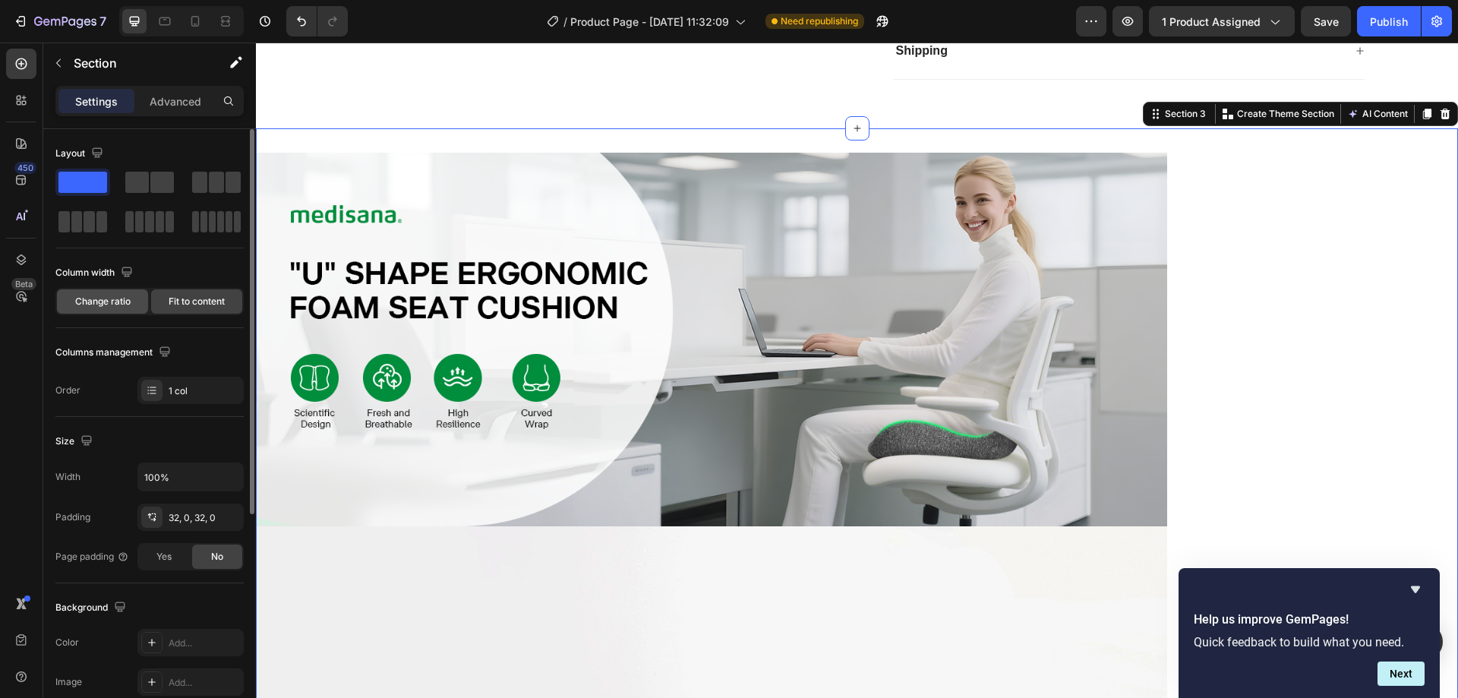
click at [115, 311] on div "Change ratio" at bounding box center [102, 301] width 91 height 24
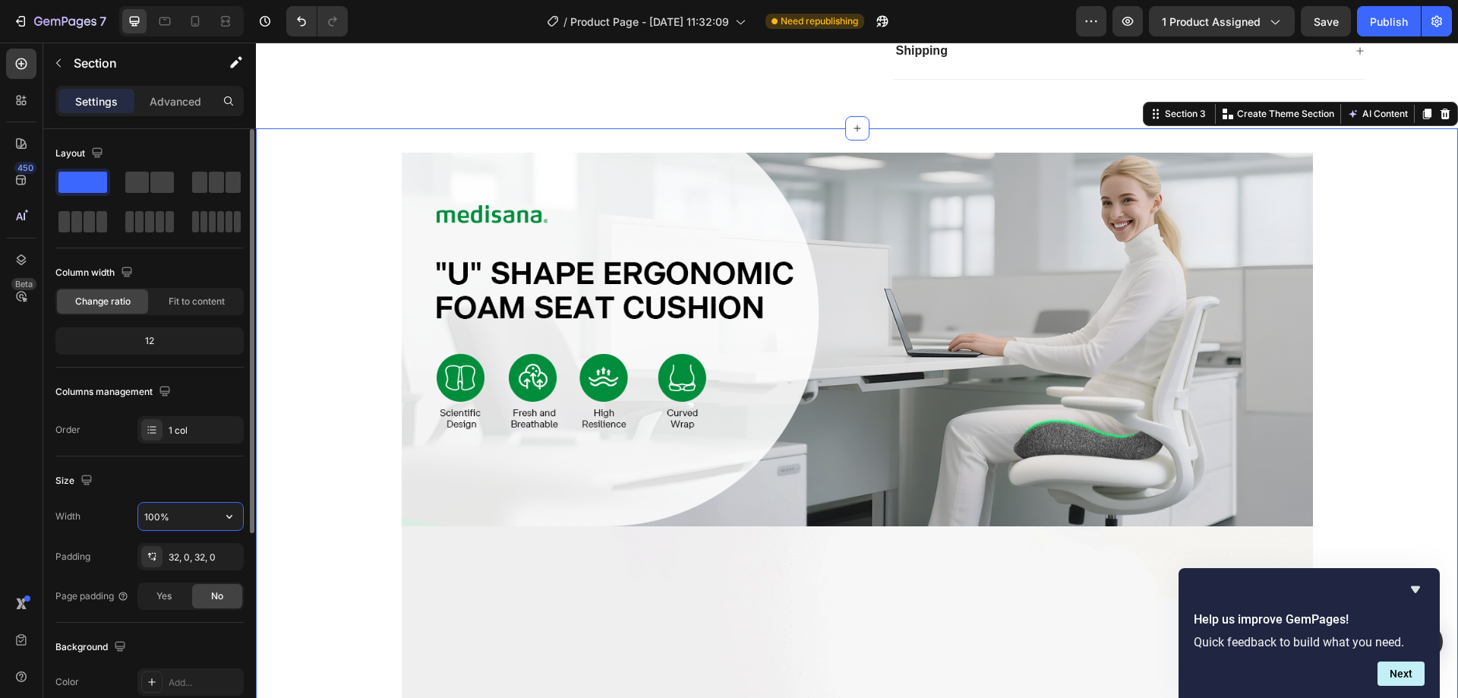
click at [188, 518] on input "100%" at bounding box center [190, 516] width 105 height 27
click at [224, 516] on icon "button" at bounding box center [229, 516] width 15 height 15
click at [221, 580] on span "1200px" at bounding box center [214, 584] width 32 height 14
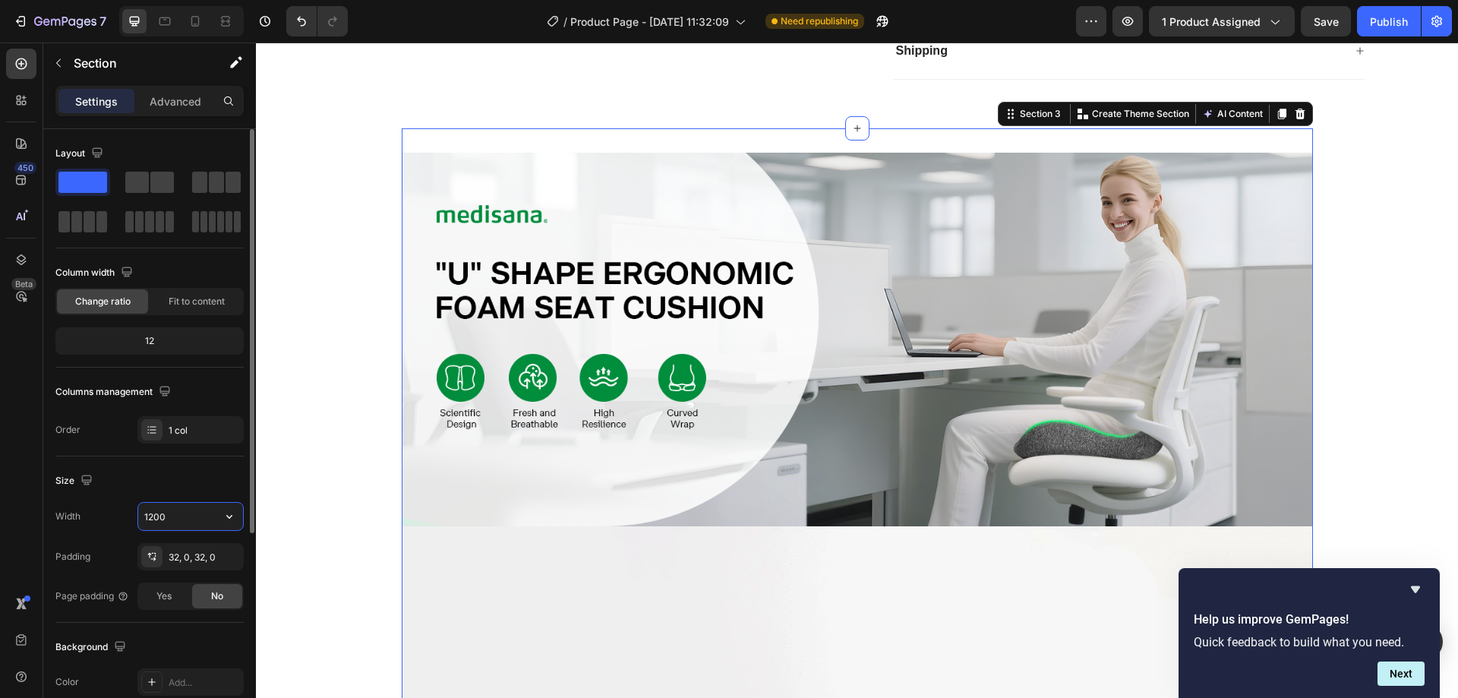
click at [190, 522] on input "1200" at bounding box center [190, 516] width 105 height 27
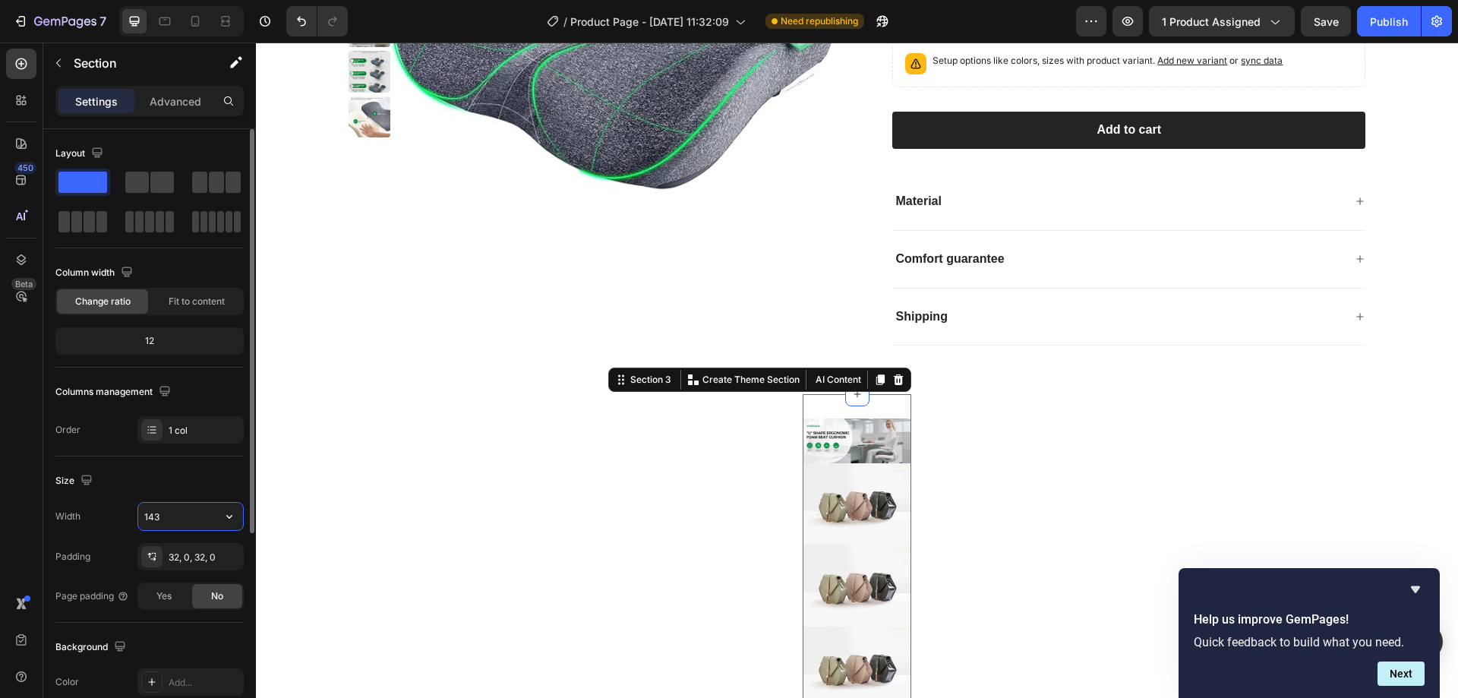
scroll to position [759, 0]
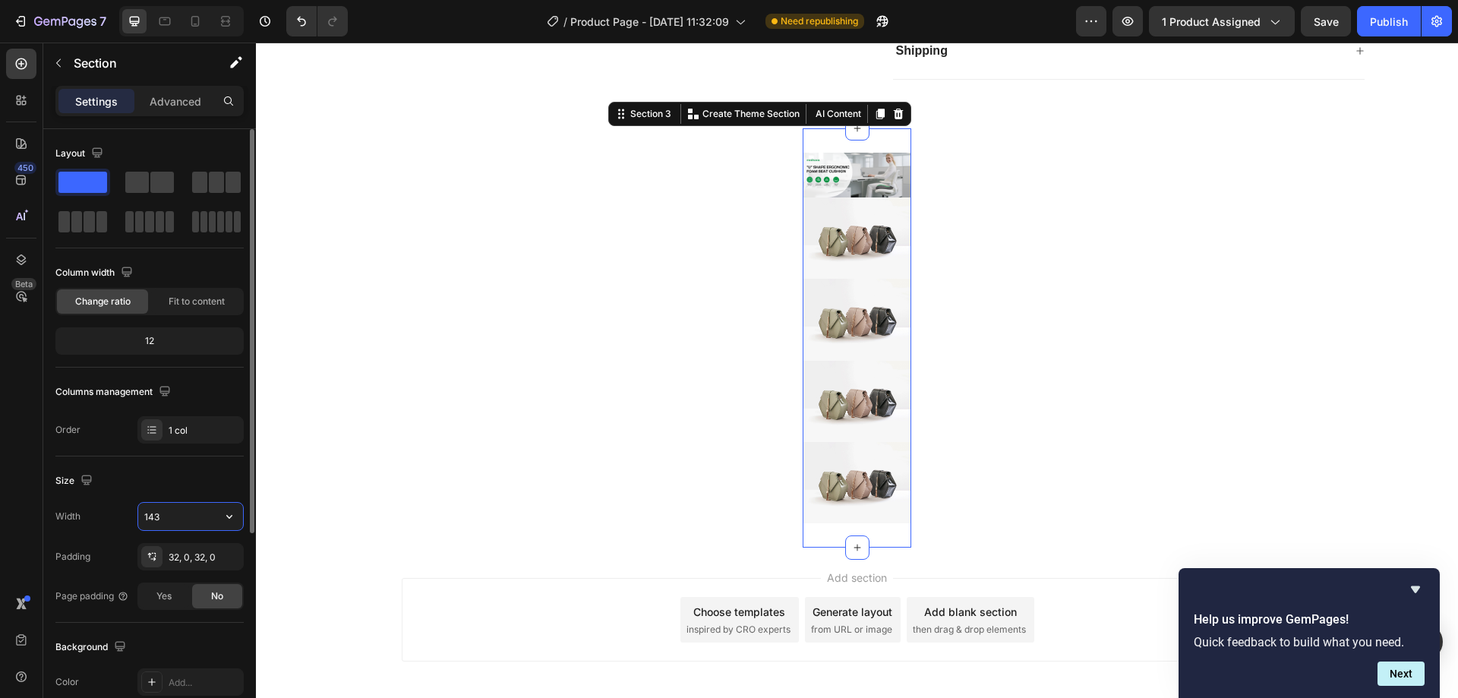
type input "1430"
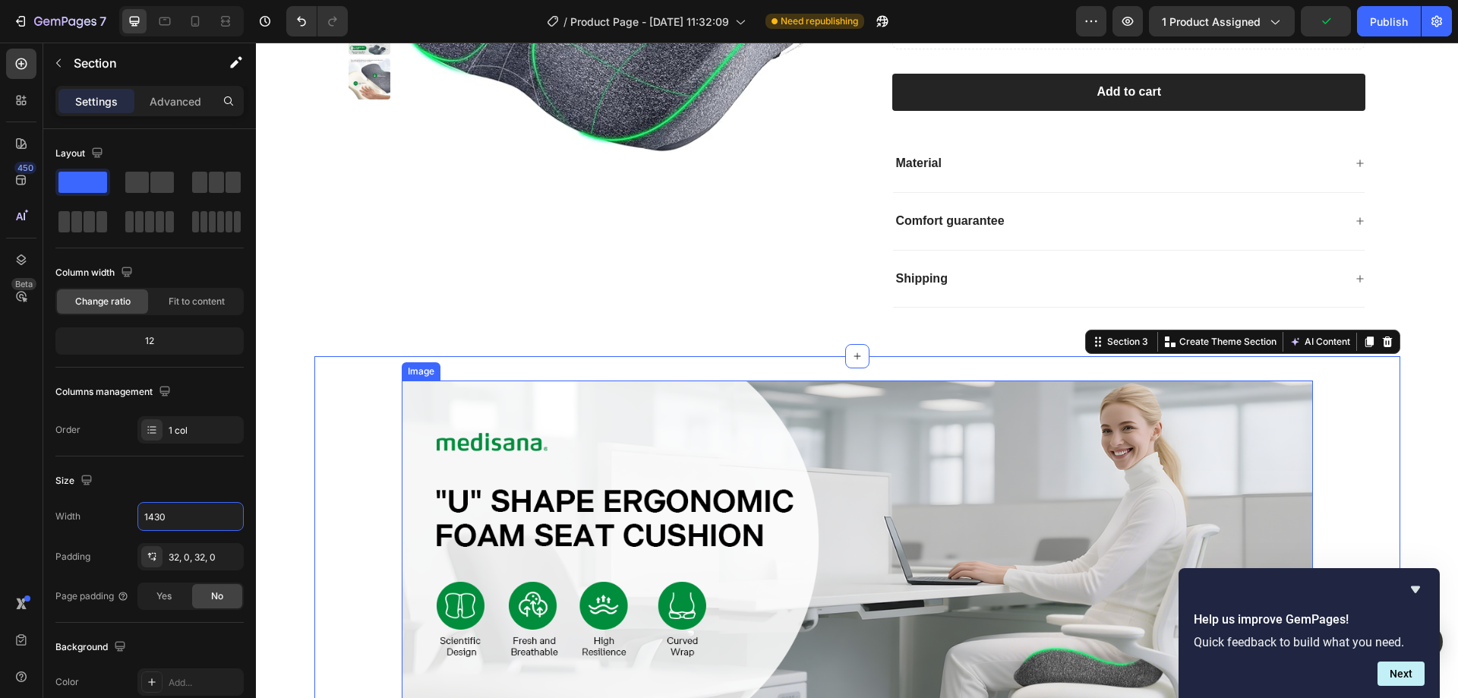
scroll to position [683, 0]
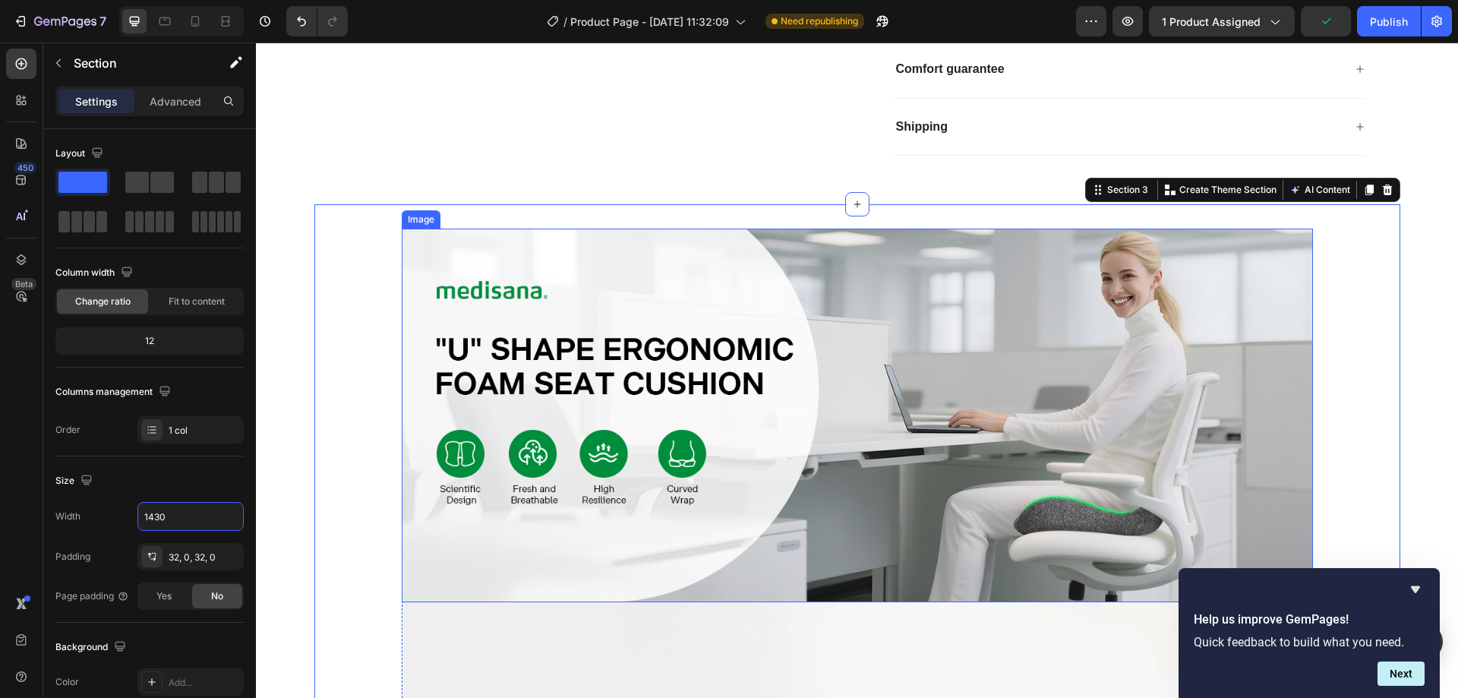
click at [1215, 377] on img at bounding box center [857, 416] width 911 height 374
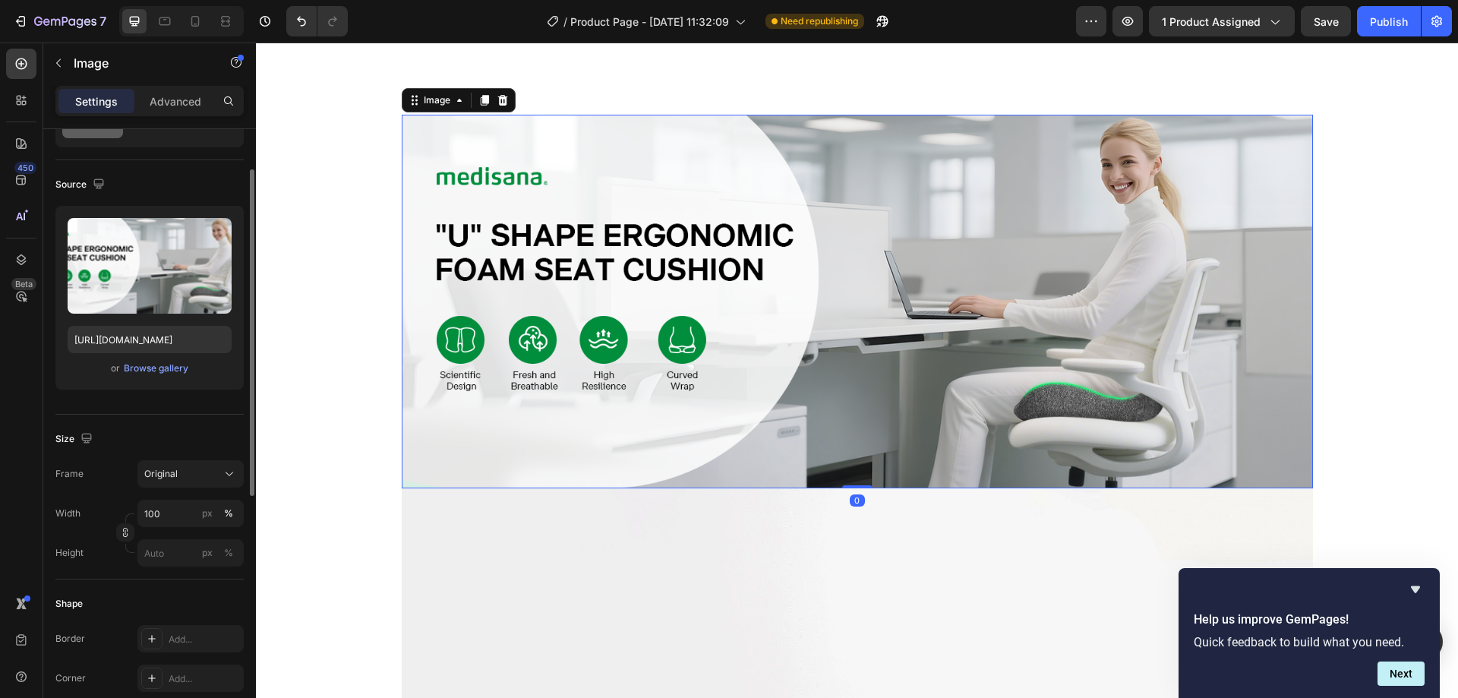
scroll to position [835, 0]
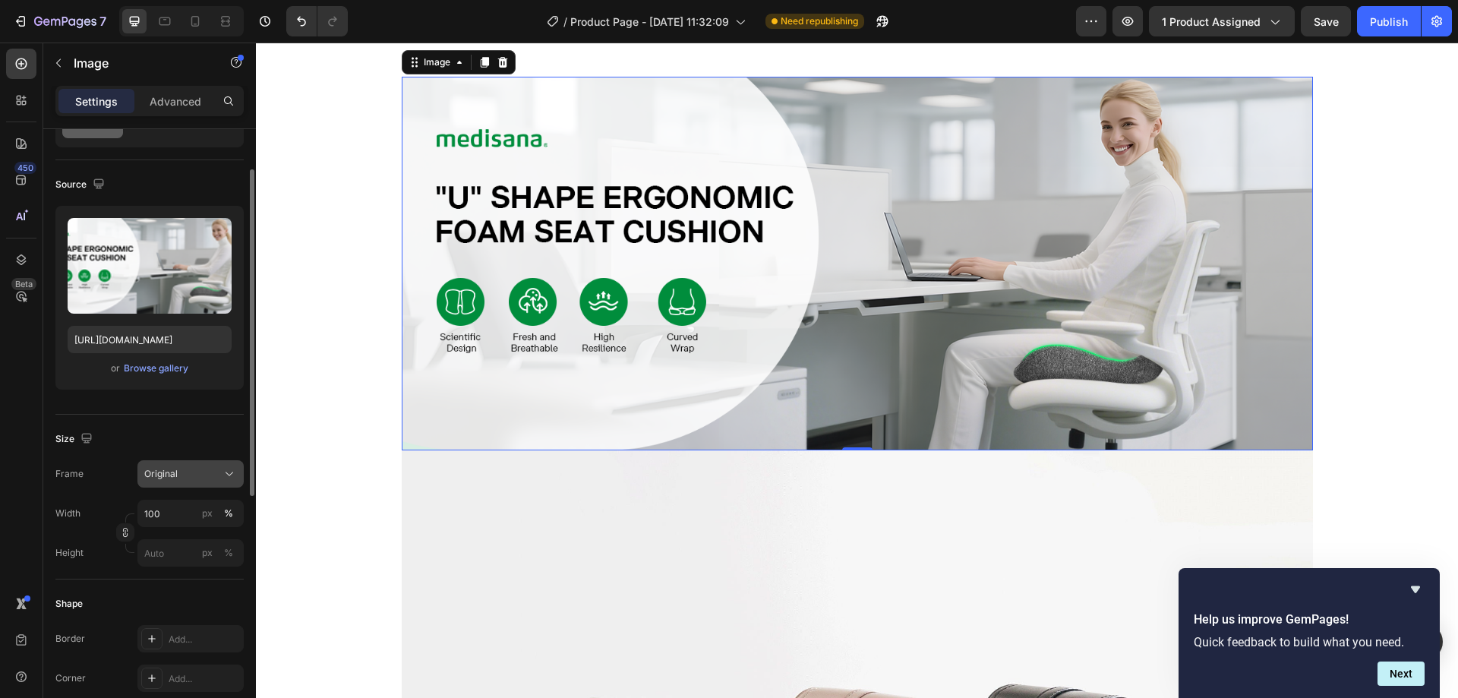
click at [196, 475] on div "Original" at bounding box center [181, 474] width 74 height 14
click at [200, 504] on div "px %" at bounding box center [217, 513] width 39 height 27
click at [200, 504] on input "100" at bounding box center [190, 513] width 106 height 27
click at [200, 507] on button "px" at bounding box center [207, 513] width 18 height 18
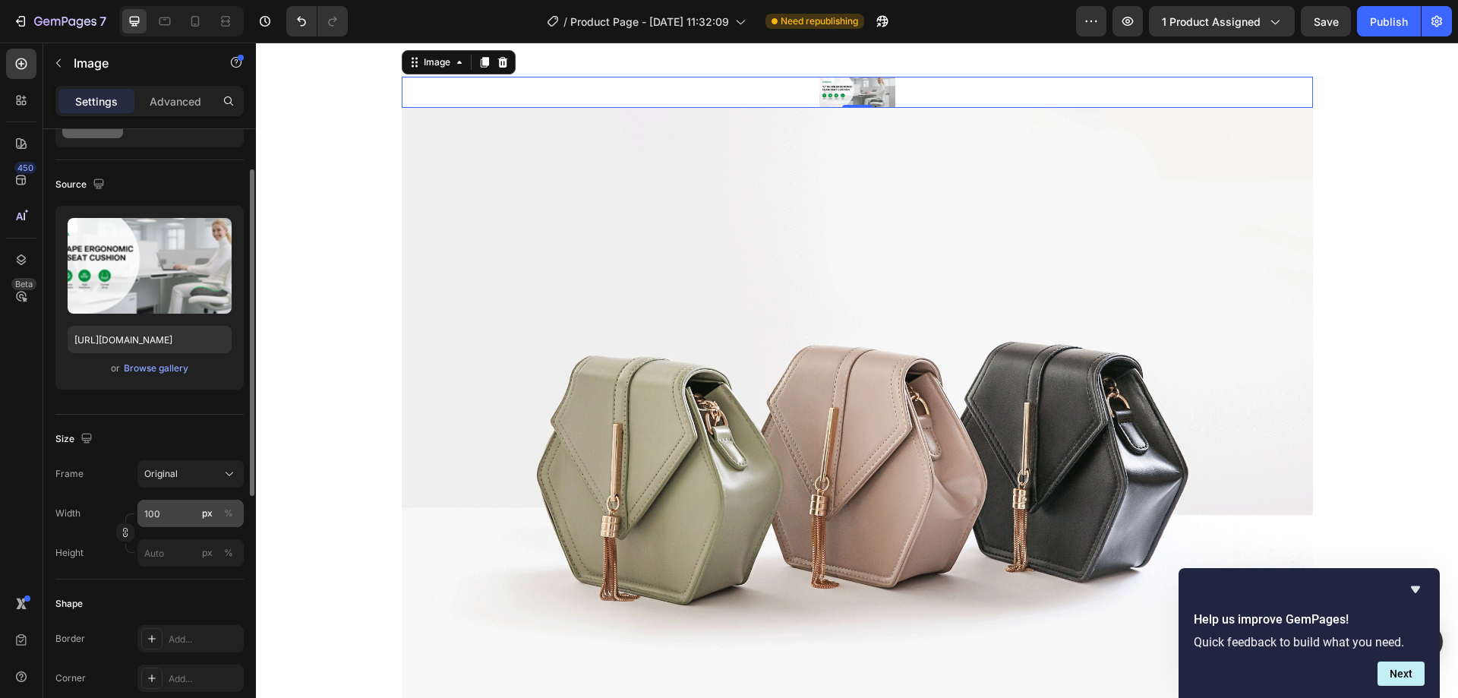
click at [206, 513] on div "px" at bounding box center [207, 513] width 11 height 14
click at [207, 479] on div "Original" at bounding box center [181, 474] width 74 height 14
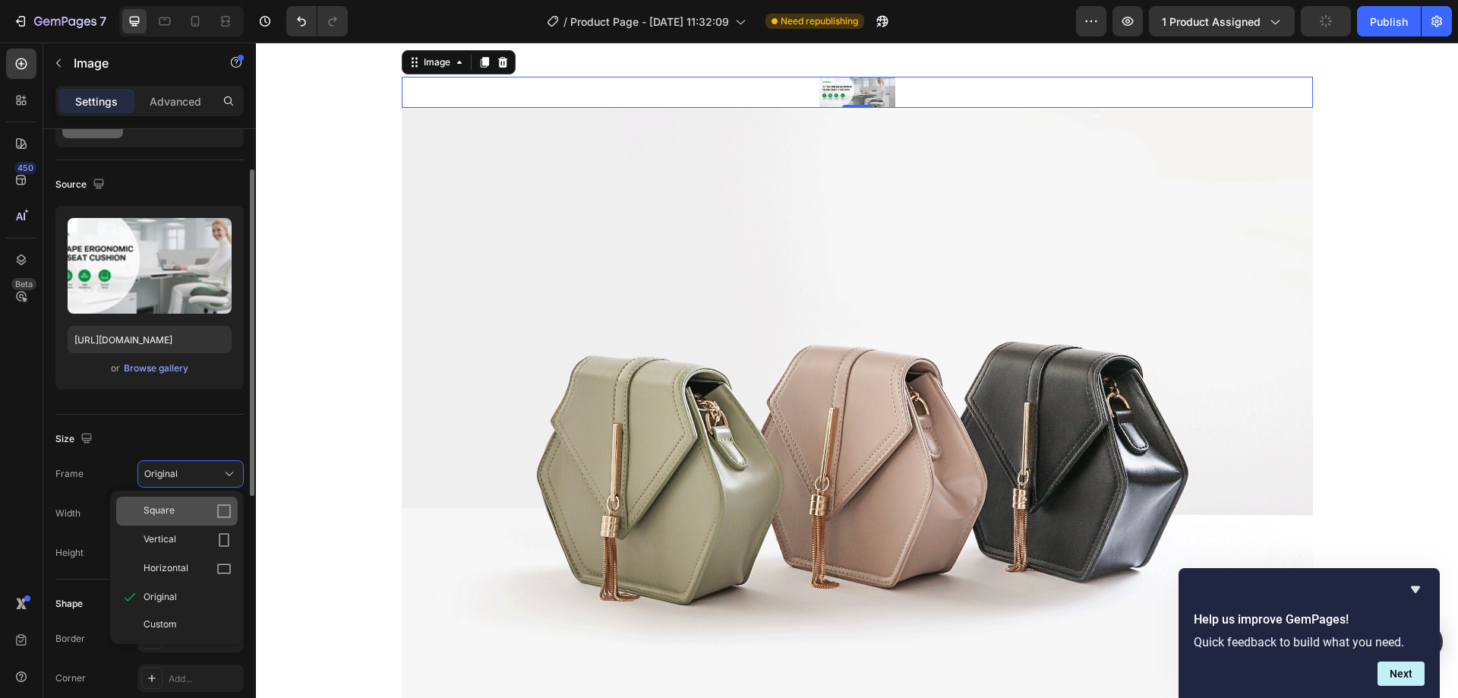
click at [194, 504] on div "Square" at bounding box center [188, 510] width 88 height 15
type input "100"
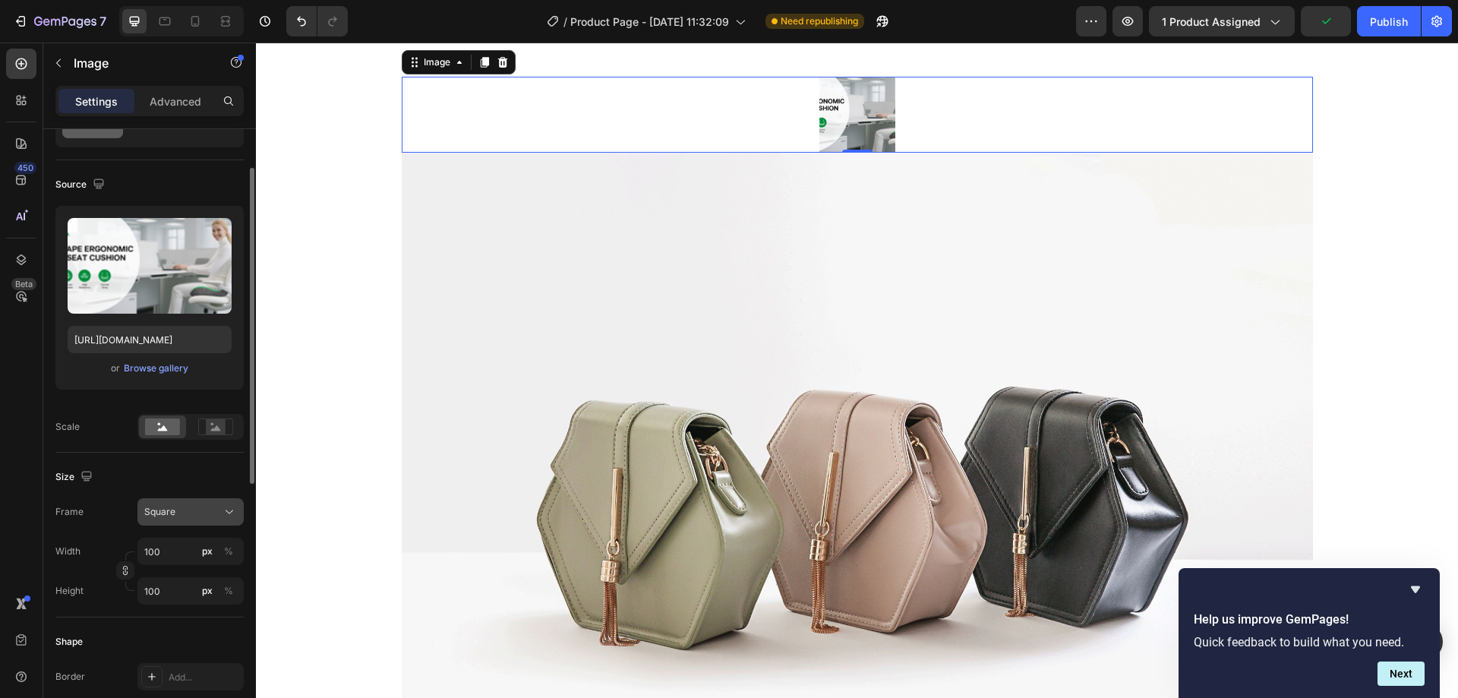
click at [216, 506] on div "Square" at bounding box center [181, 512] width 74 height 14
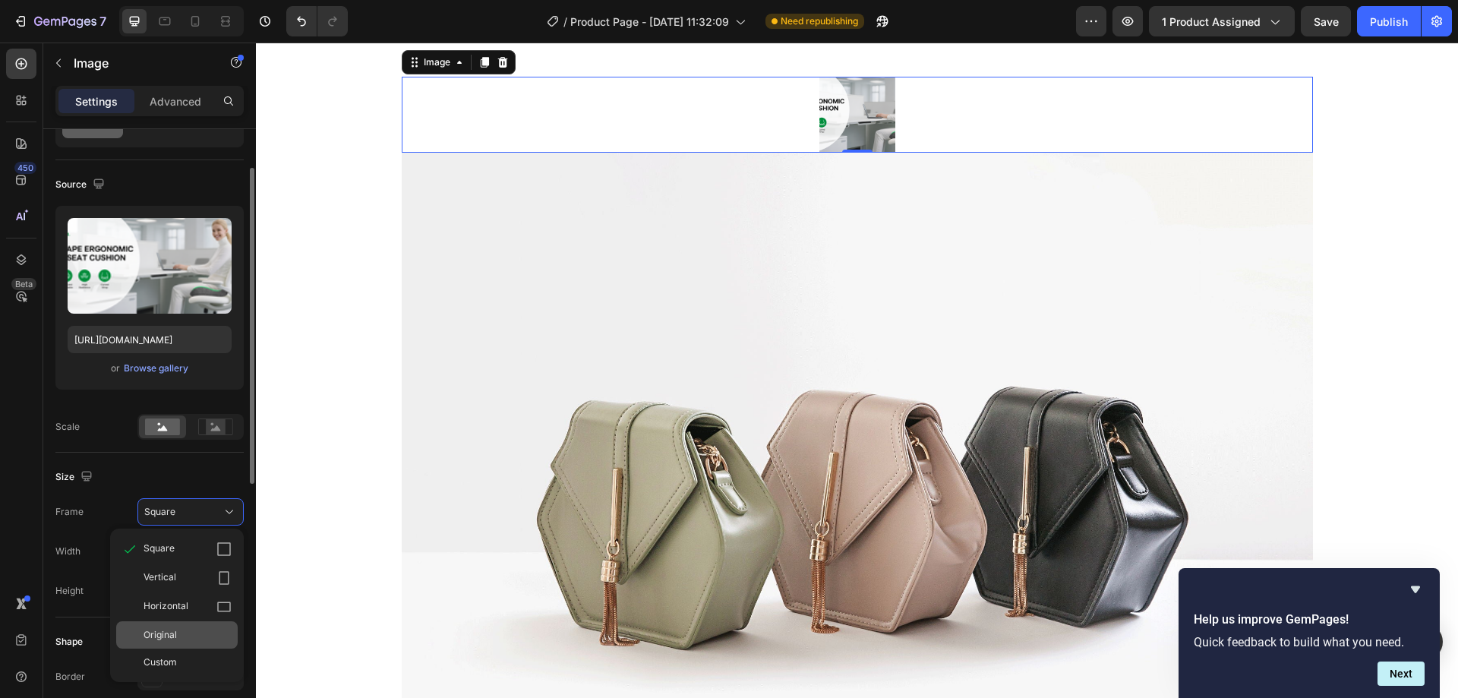
click at [191, 627] on div "Original" at bounding box center [176, 634] width 121 height 27
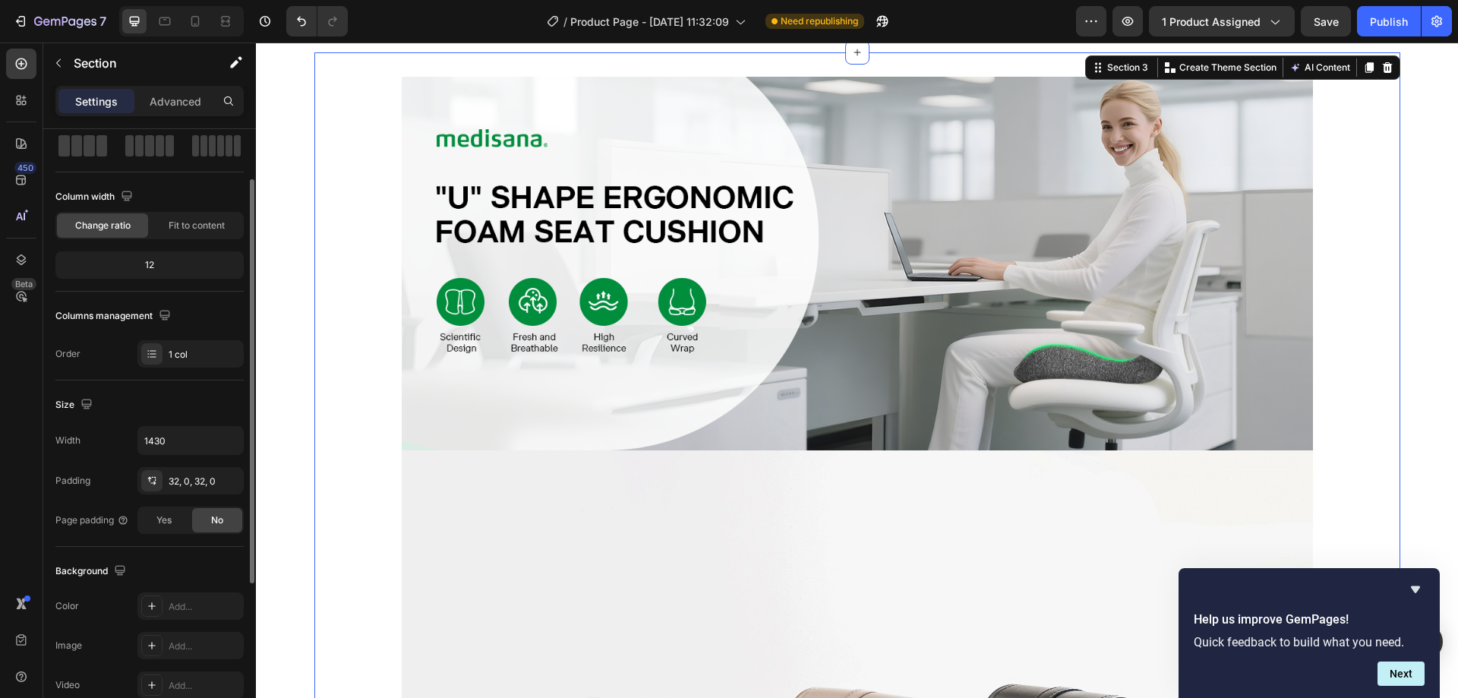
scroll to position [0, 0]
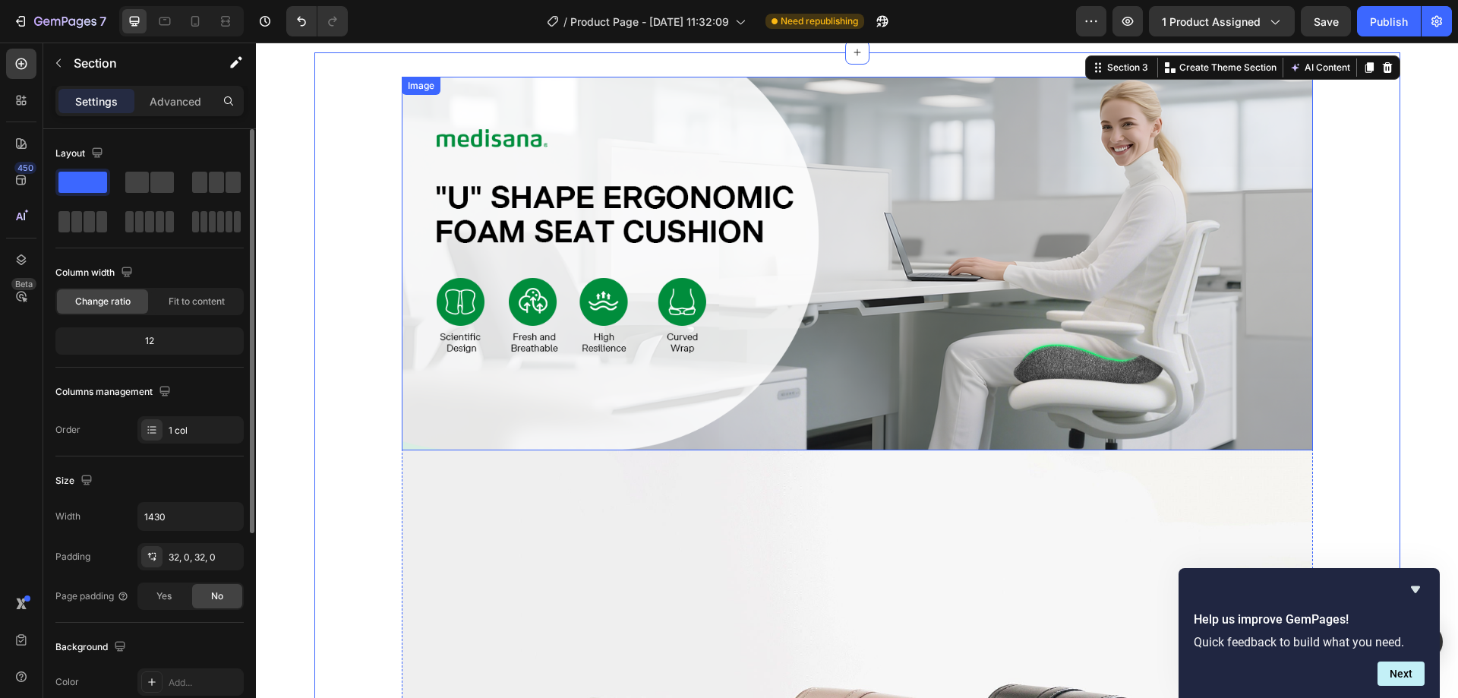
click at [478, 393] on img at bounding box center [857, 264] width 911 height 374
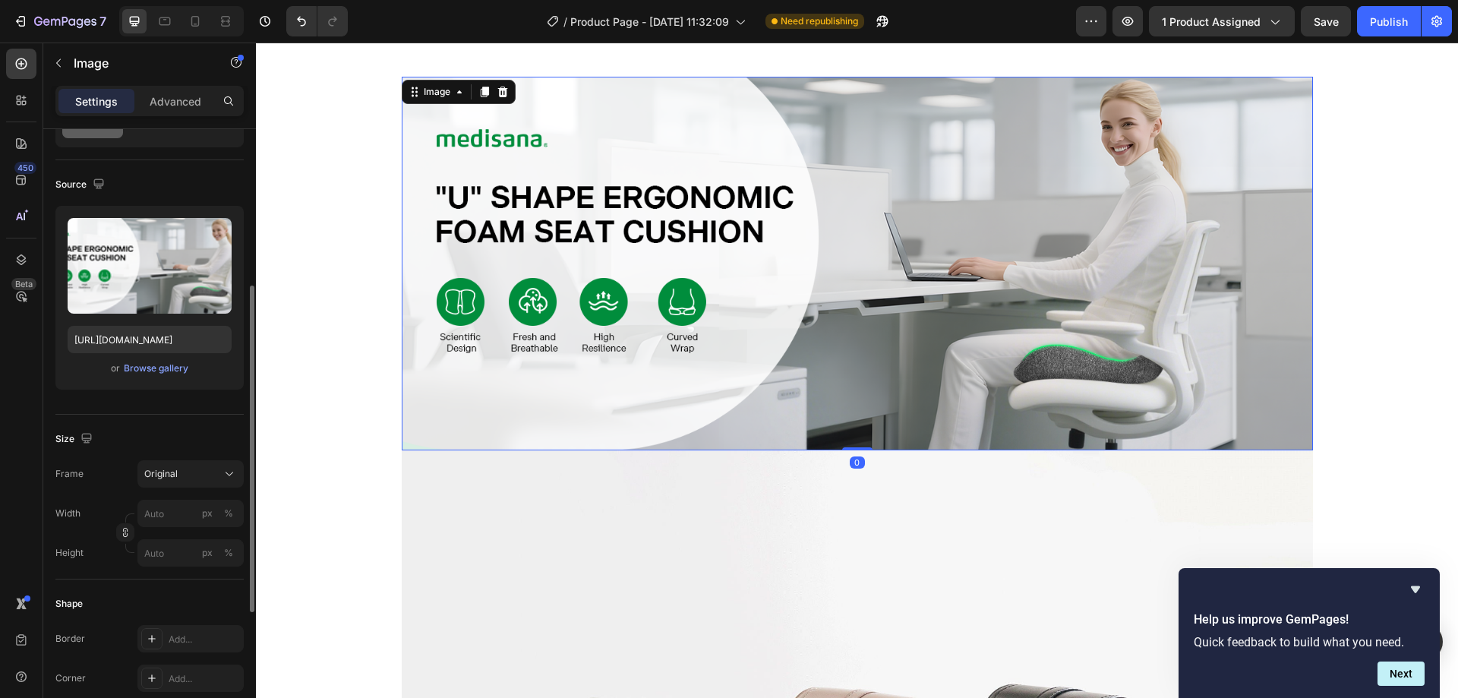
scroll to position [152, 0]
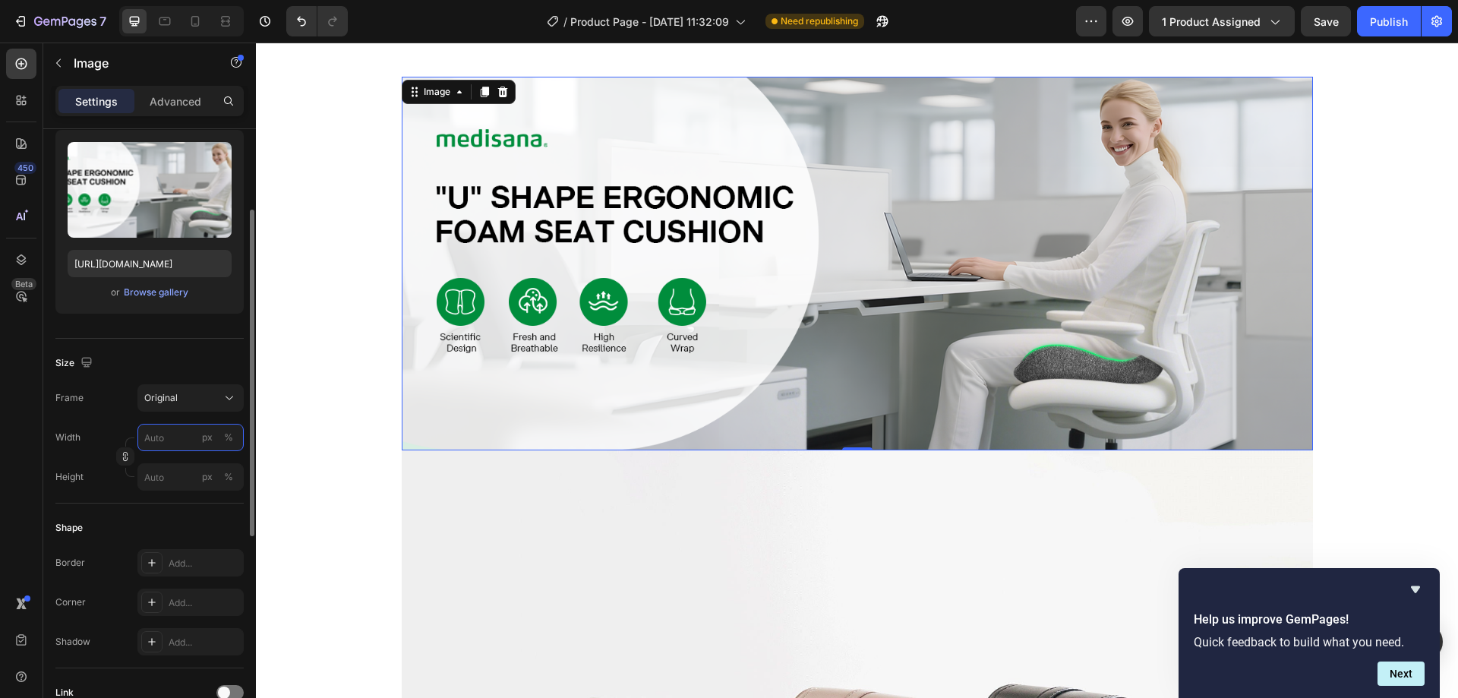
click at [179, 441] on input "px %" at bounding box center [190, 437] width 106 height 27
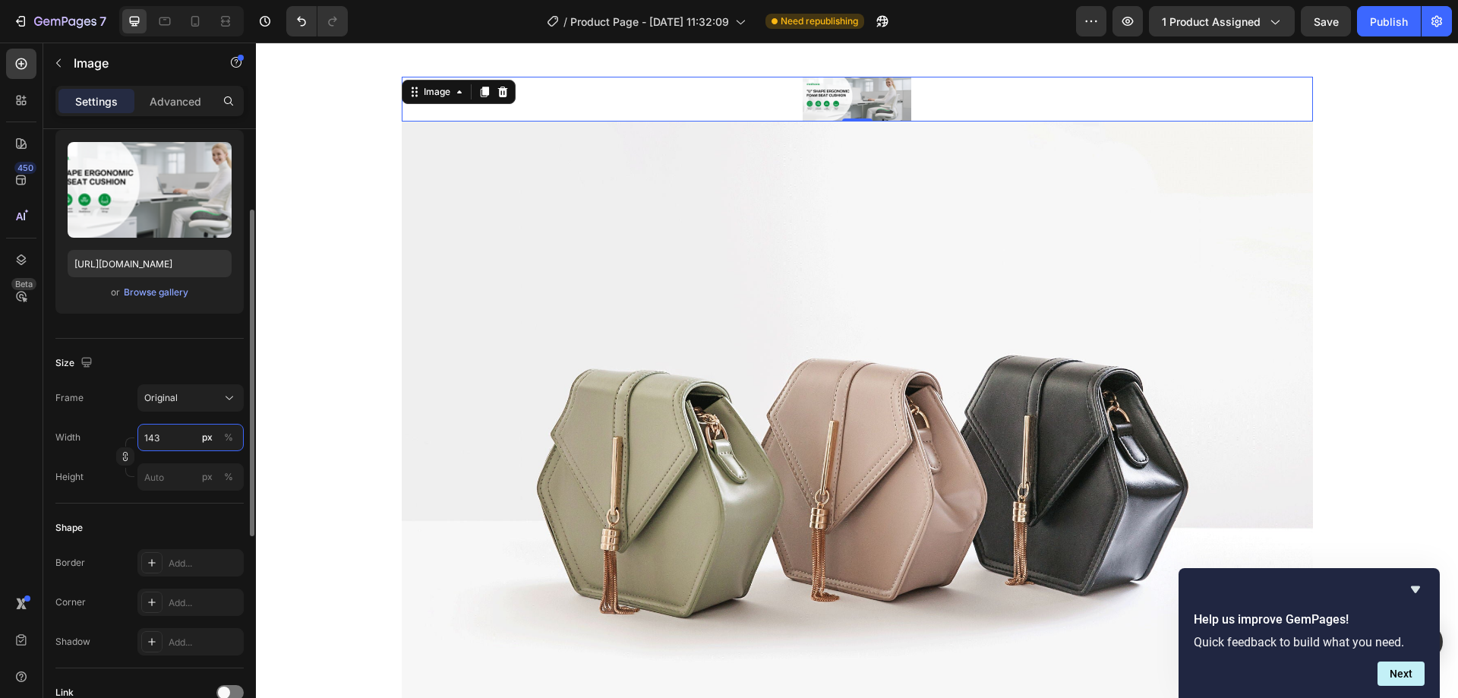
type input "1430"
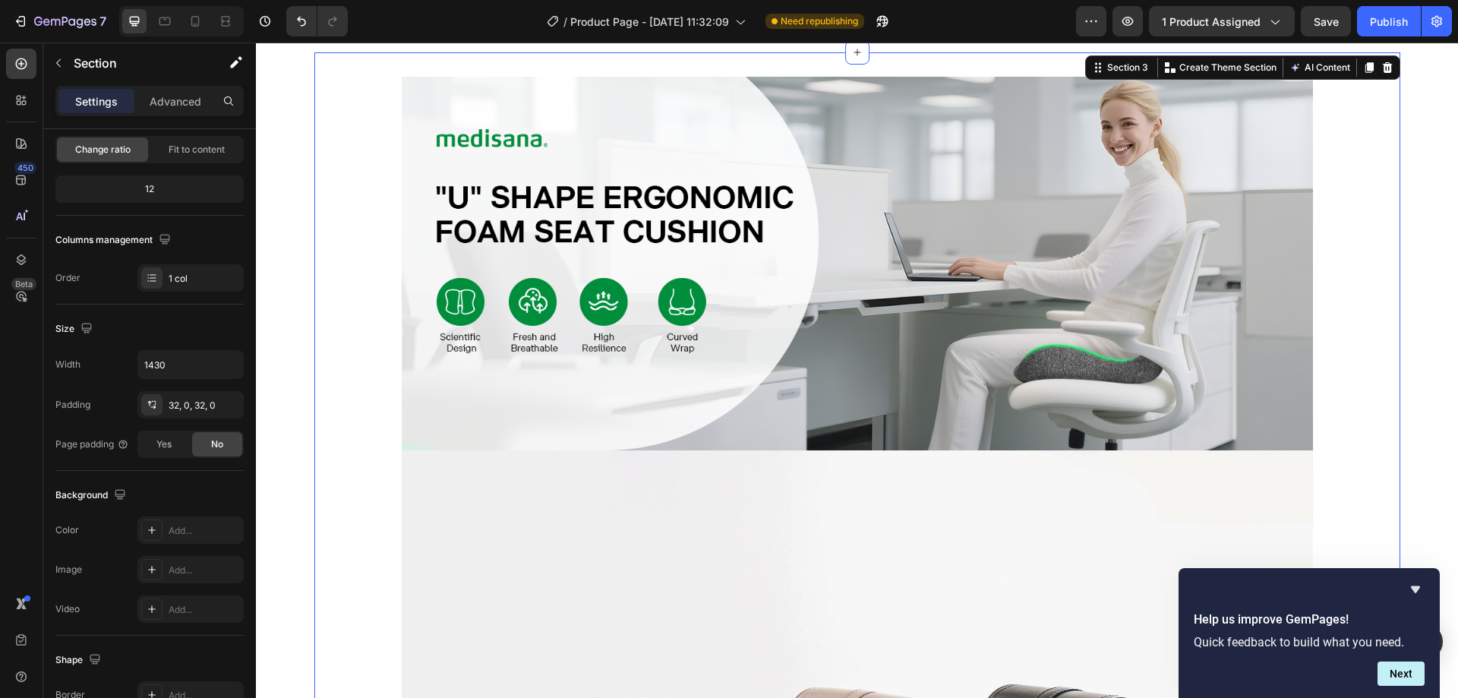
scroll to position [0, 0]
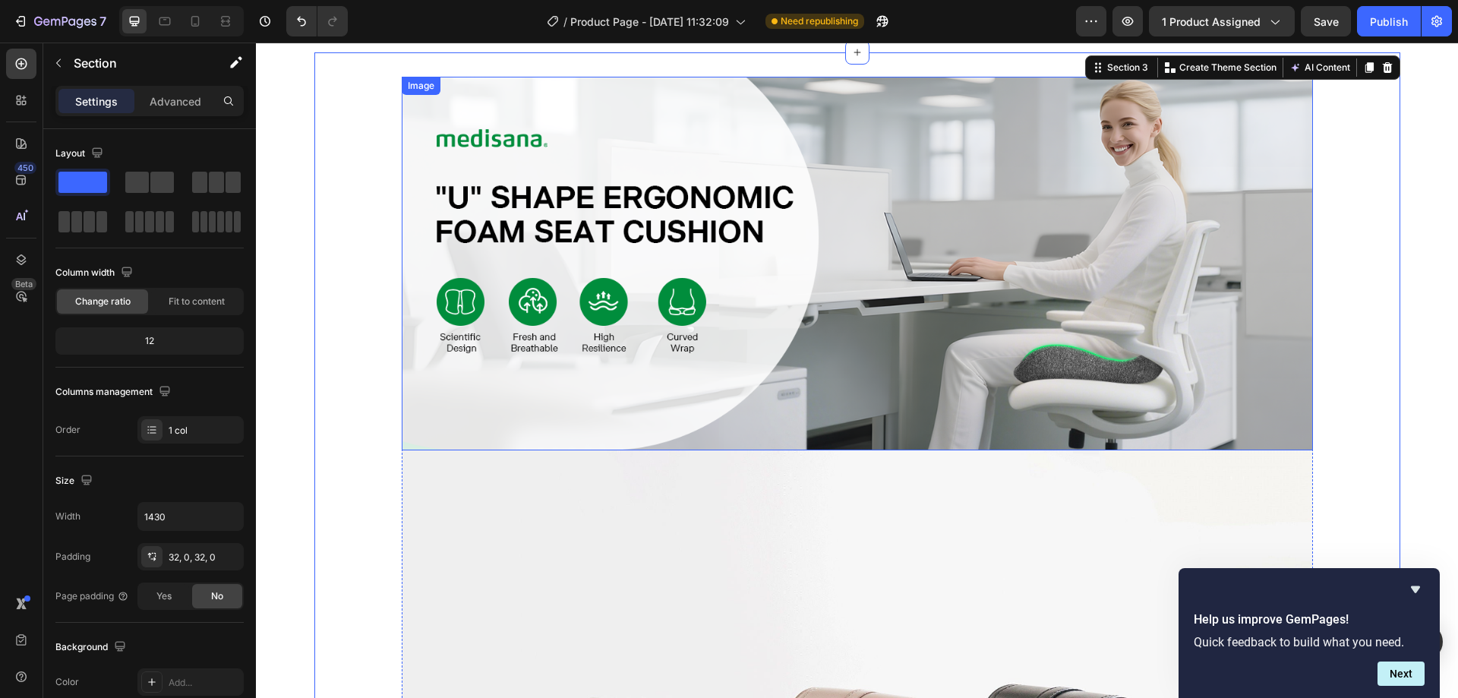
click at [448, 297] on img at bounding box center [857, 264] width 911 height 374
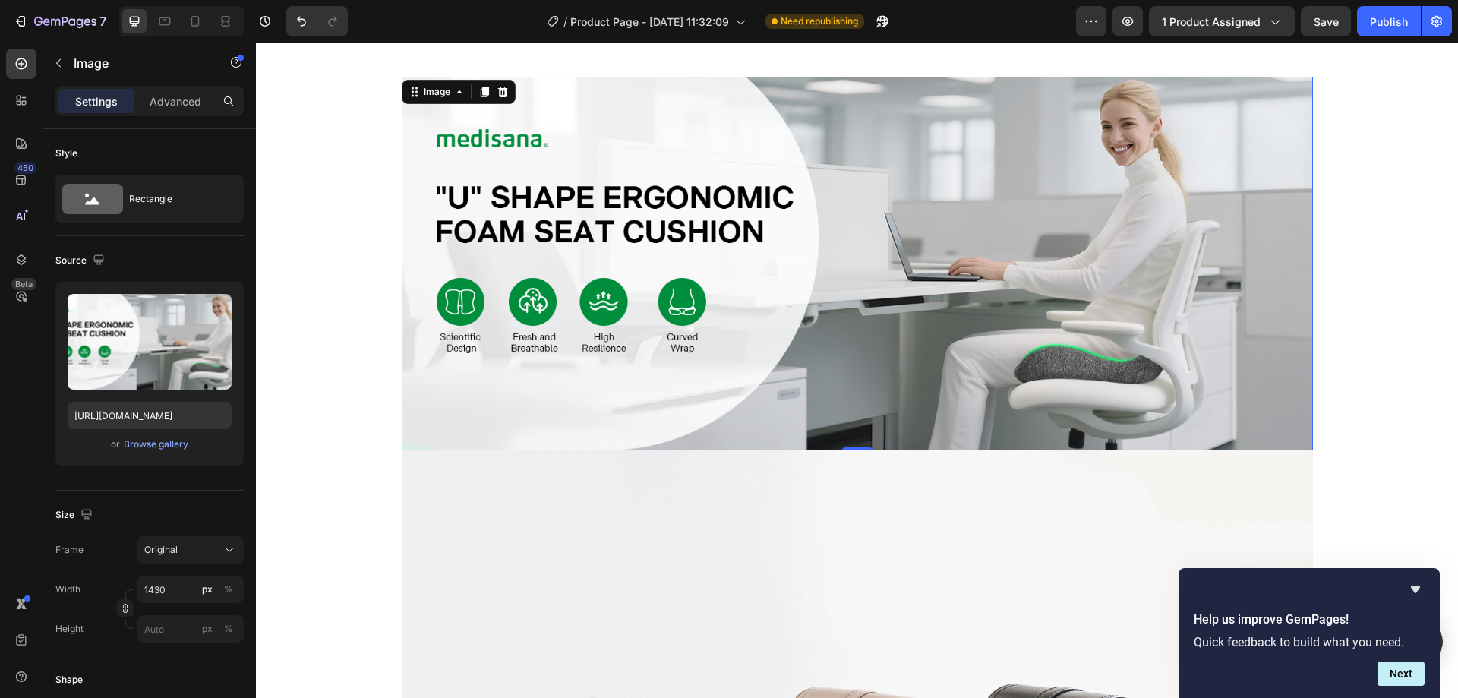
click at [540, 262] on img at bounding box center [857, 264] width 911 height 374
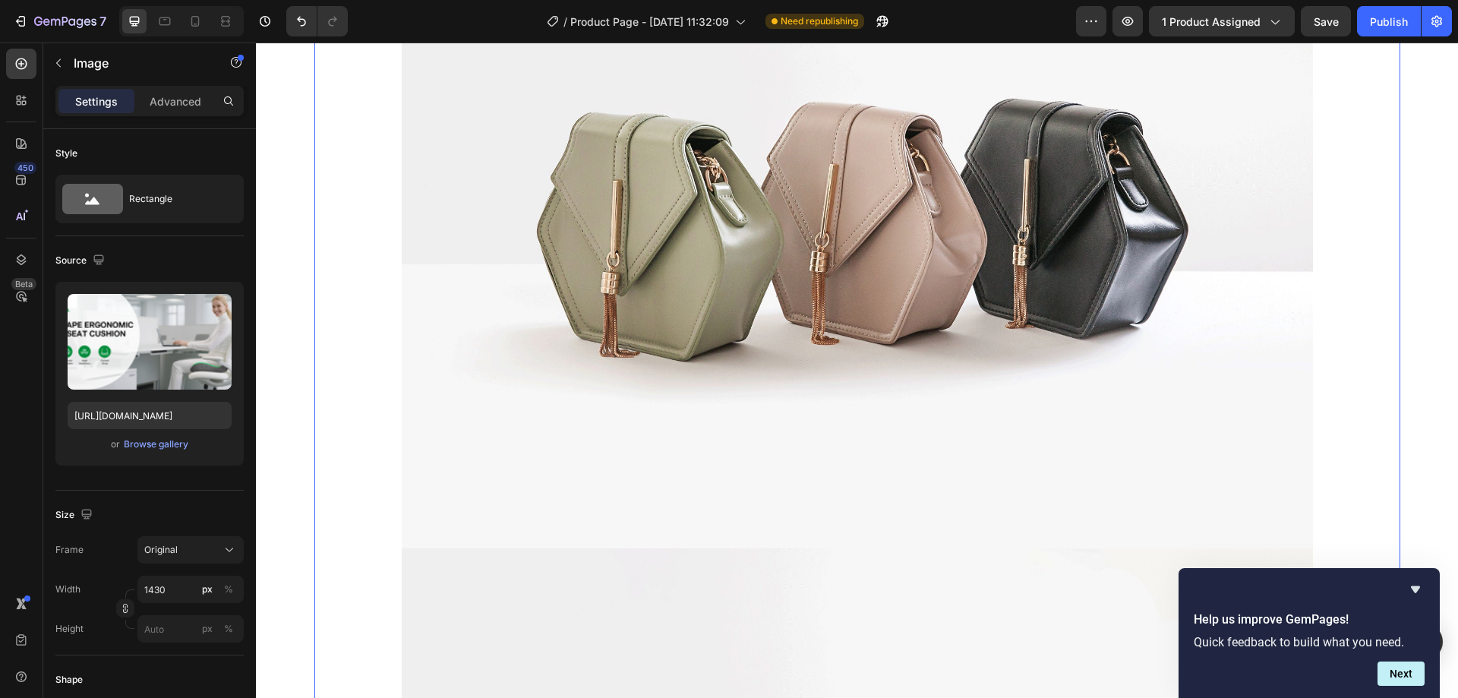
scroll to position [2122, 0]
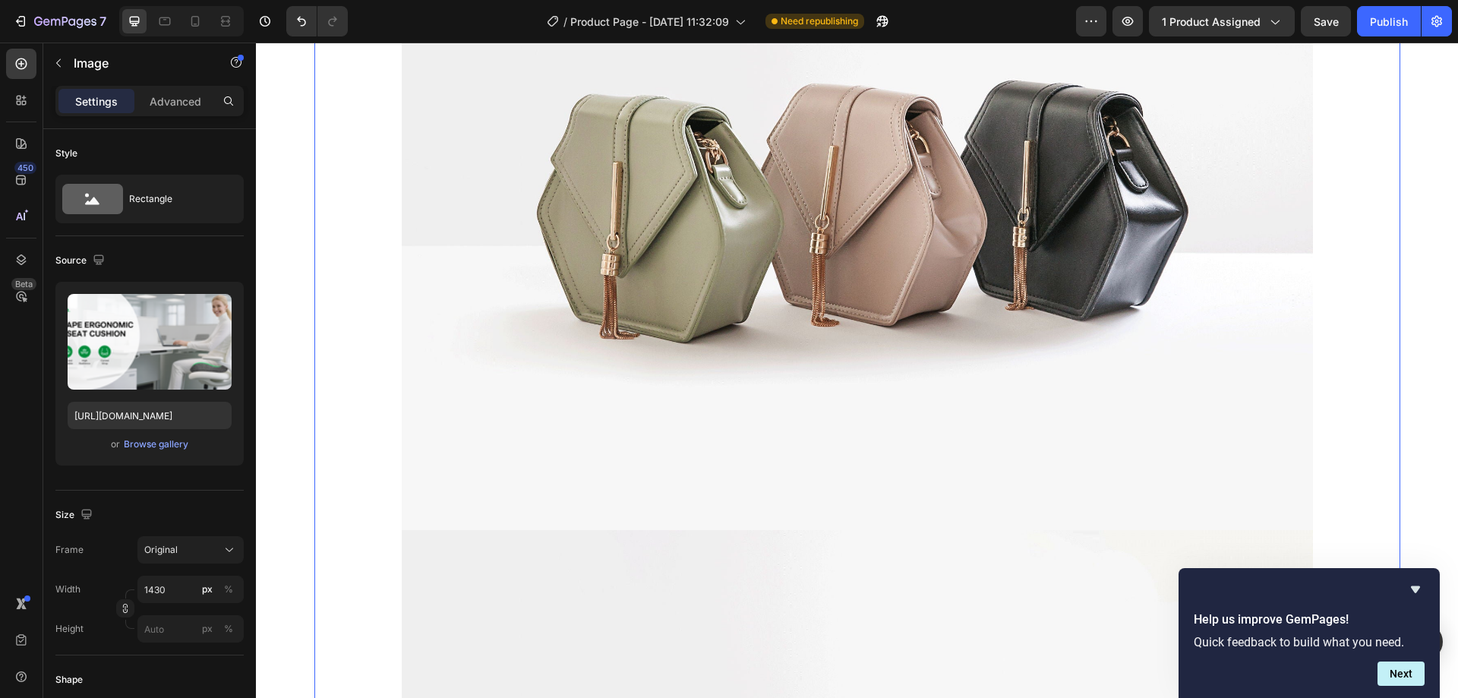
click at [346, 442] on div "Image 0 Image Image Image Image Row" at bounding box center [857, 343] width 1086 height 3107
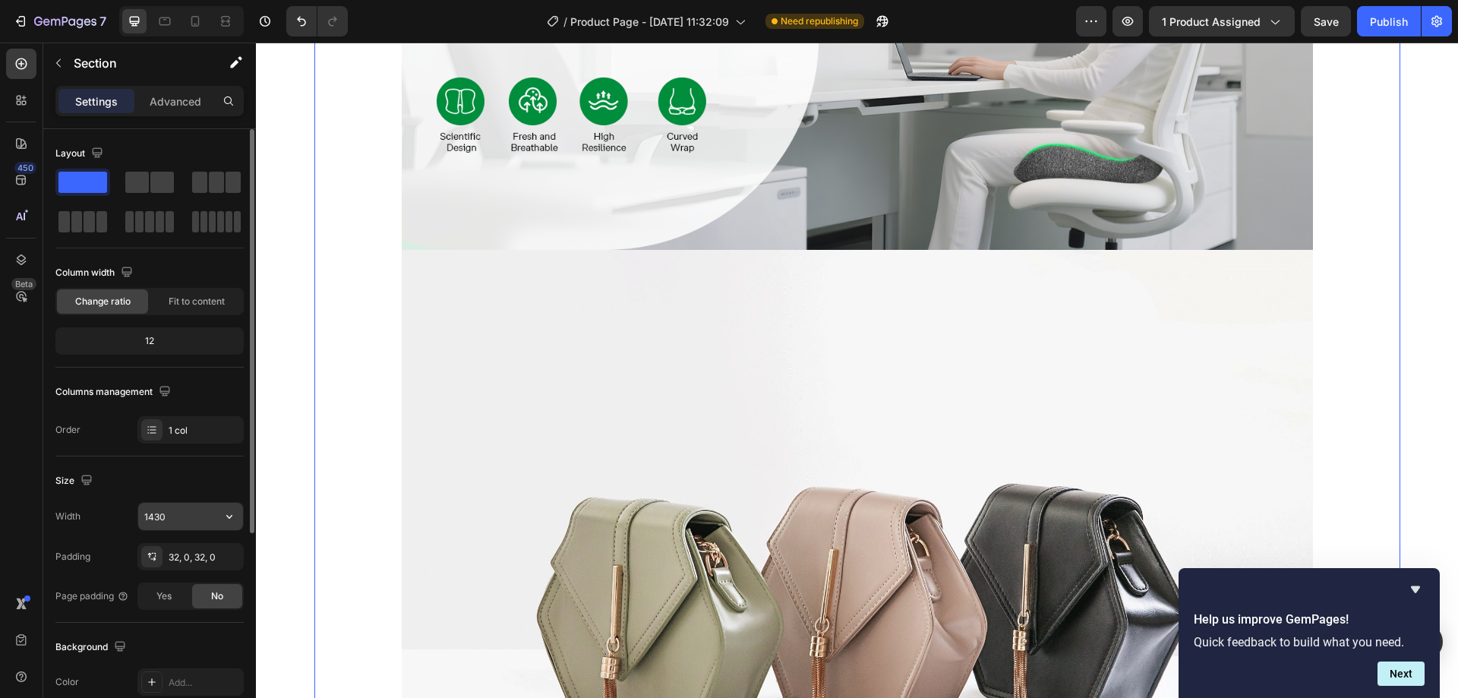
scroll to position [452, 0]
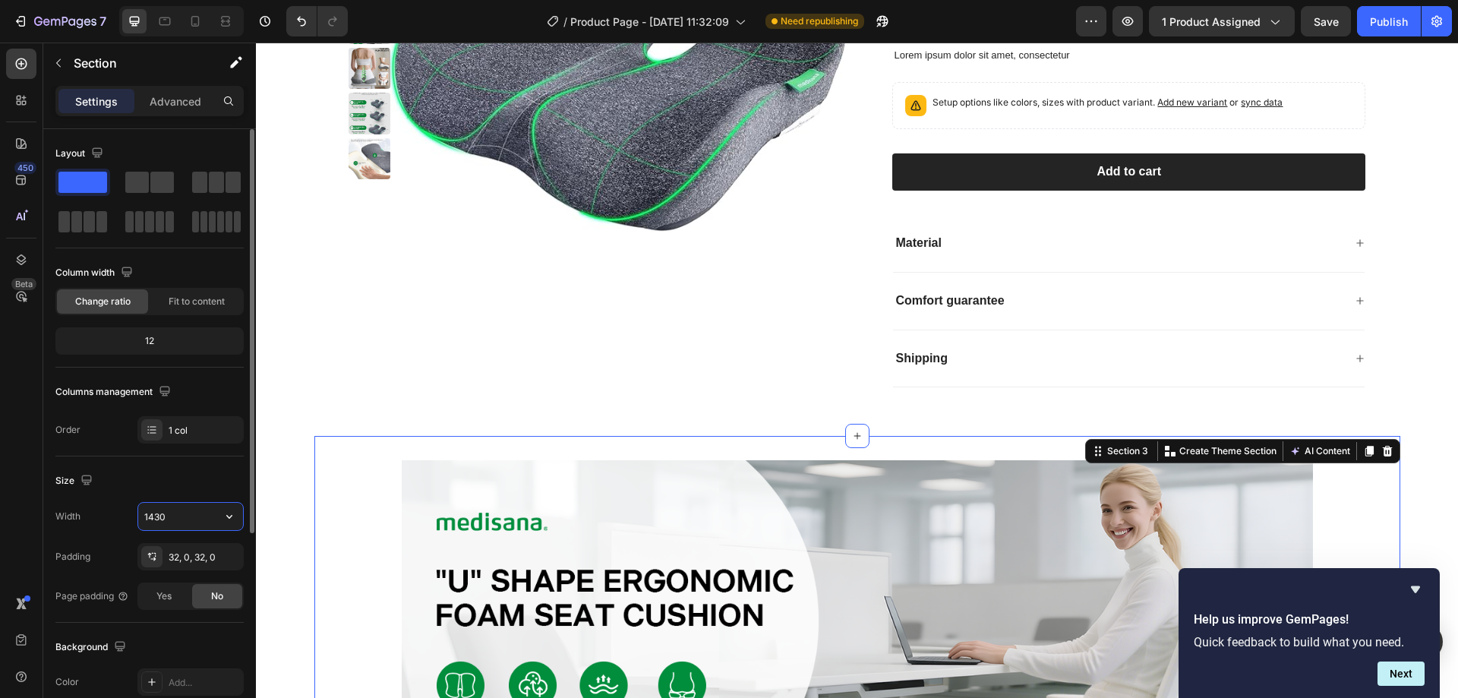
click at [203, 518] on input "1430" at bounding box center [190, 516] width 105 height 27
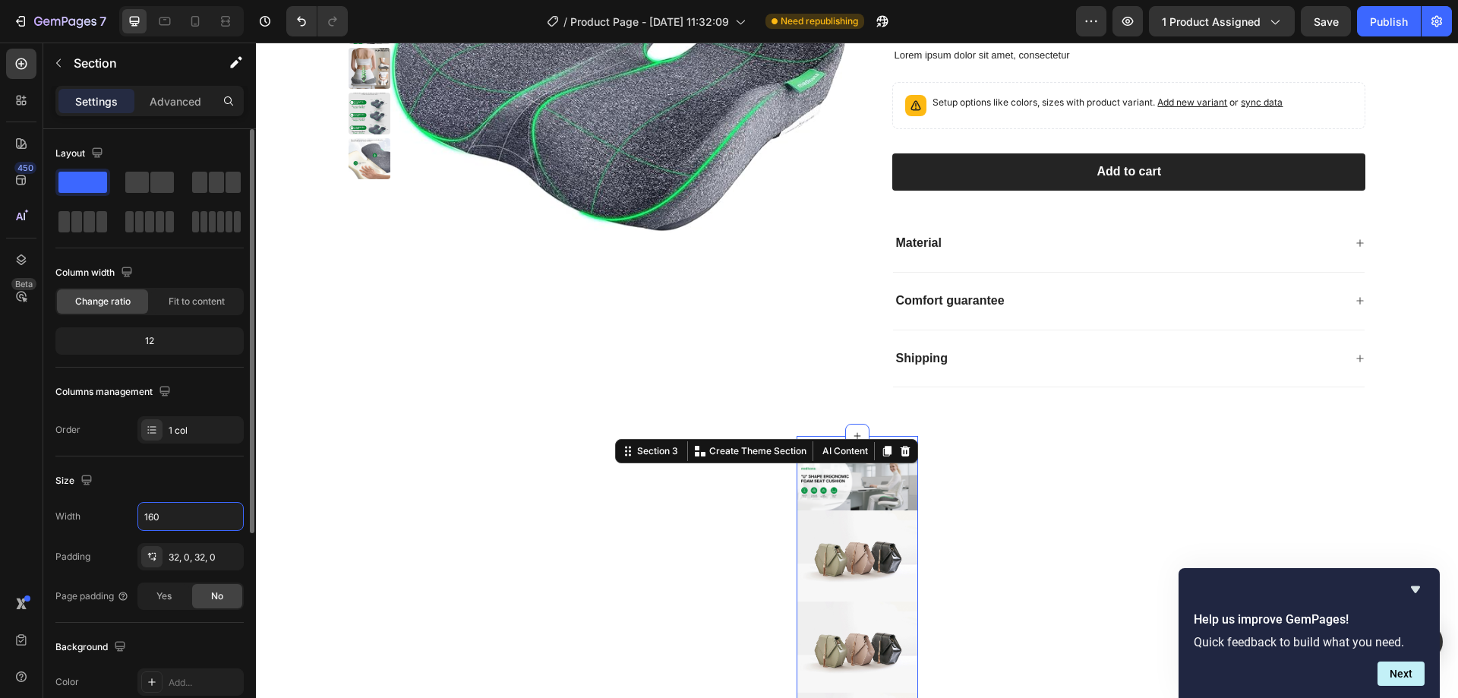
type input "1600"
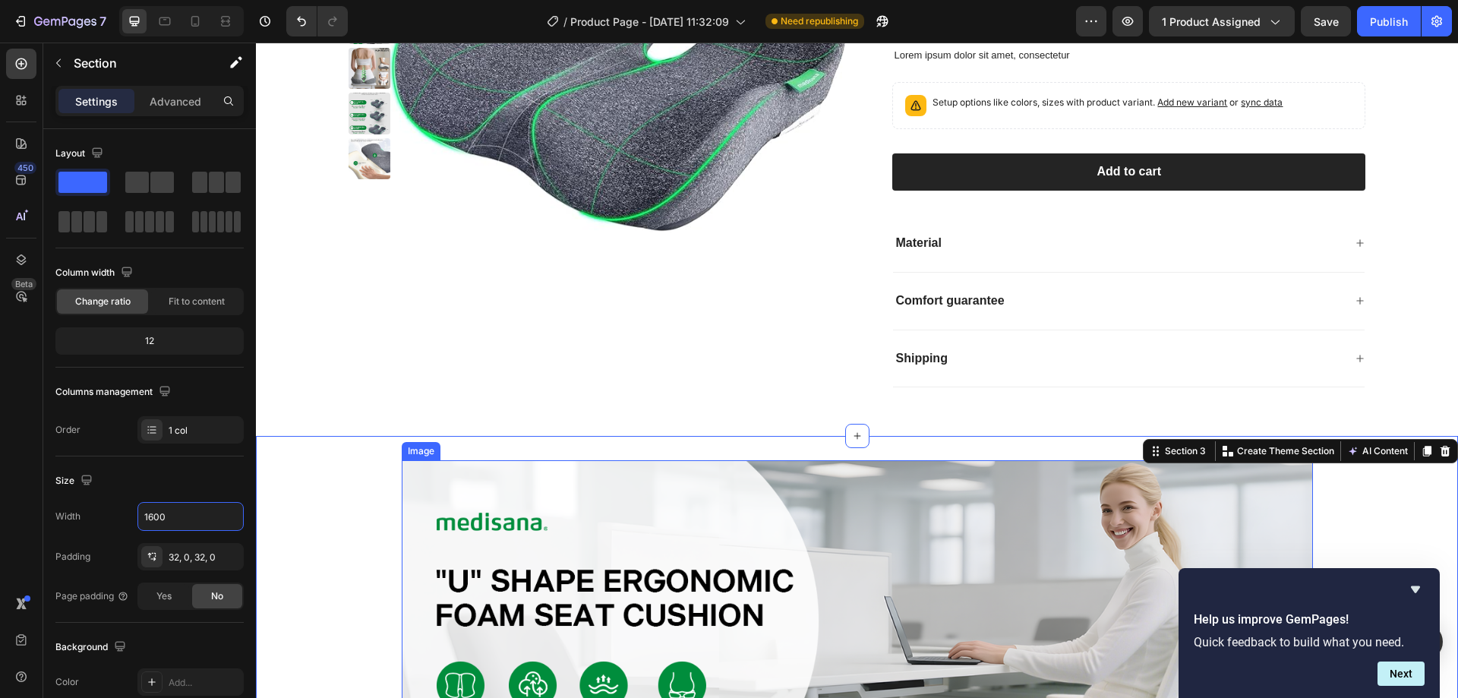
click at [715, 541] on img at bounding box center [857, 647] width 911 height 374
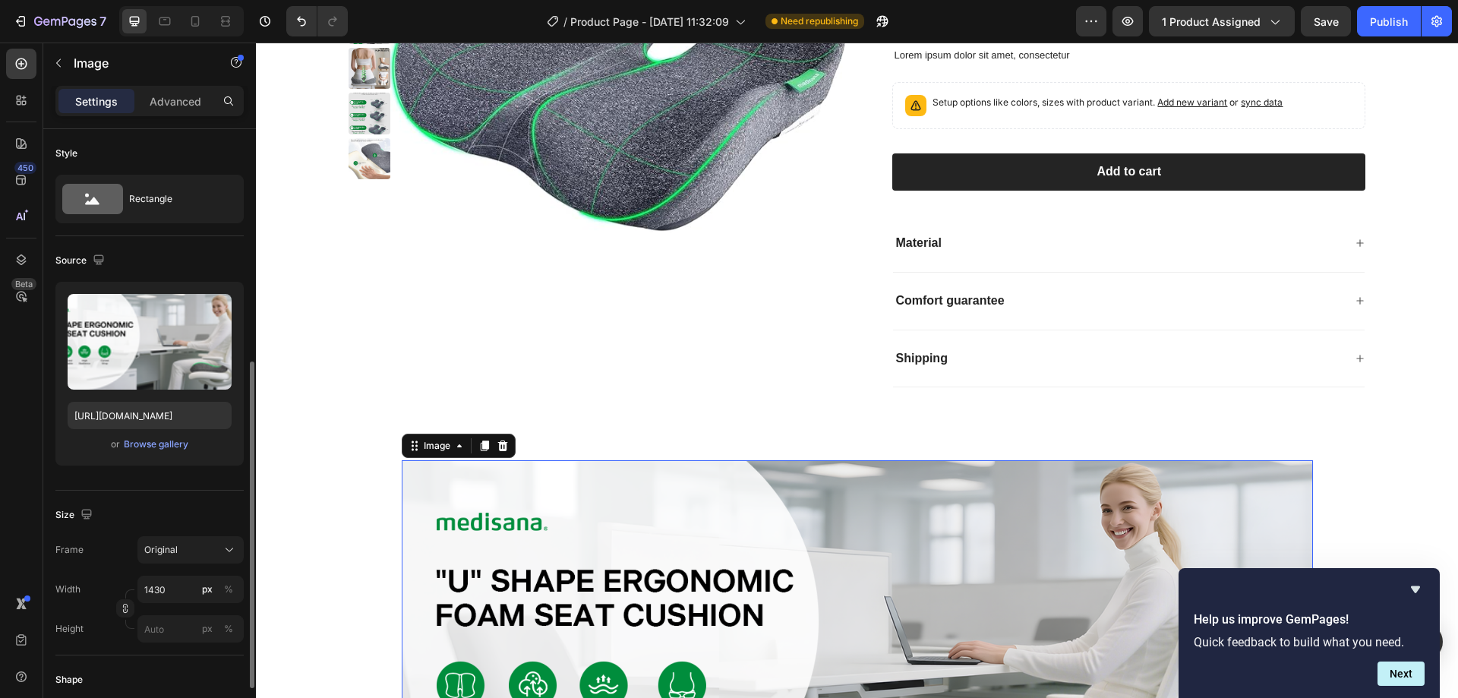
scroll to position [304, 0]
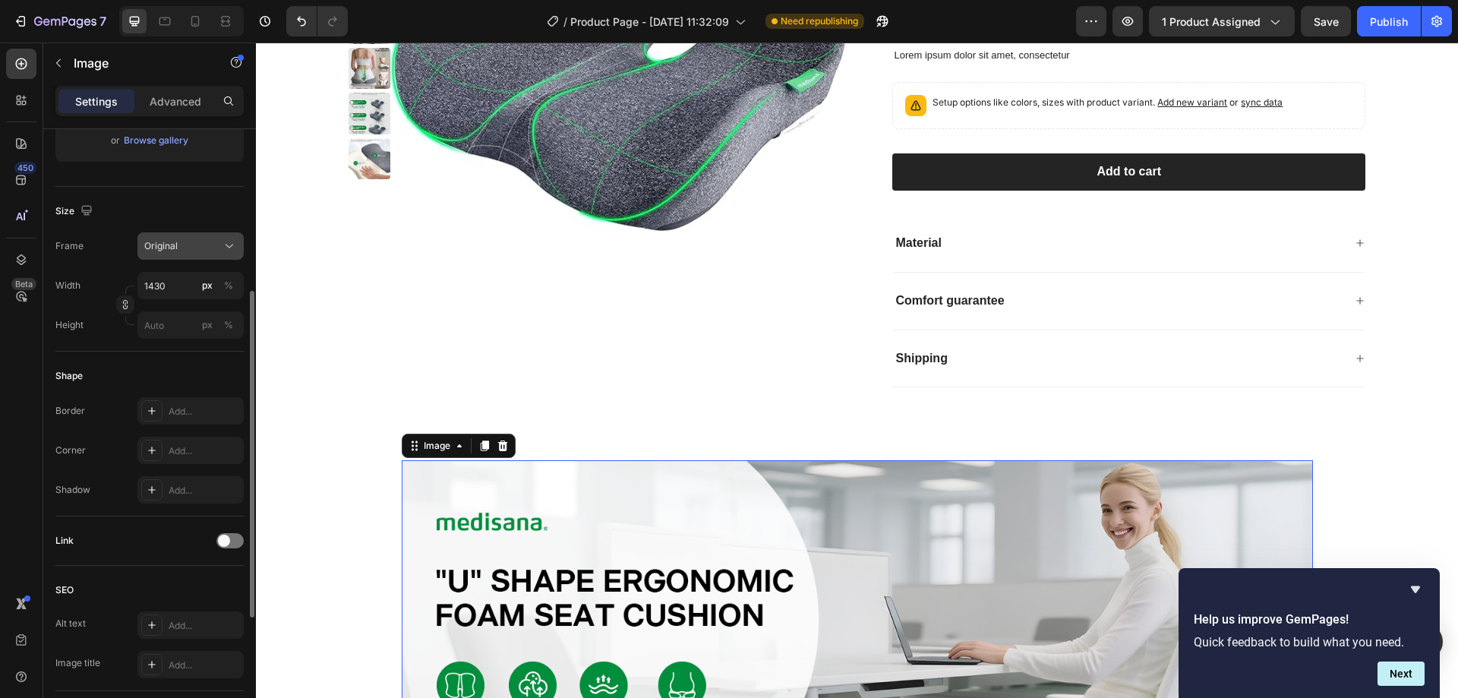
click at [203, 251] on div "Original" at bounding box center [181, 246] width 74 height 14
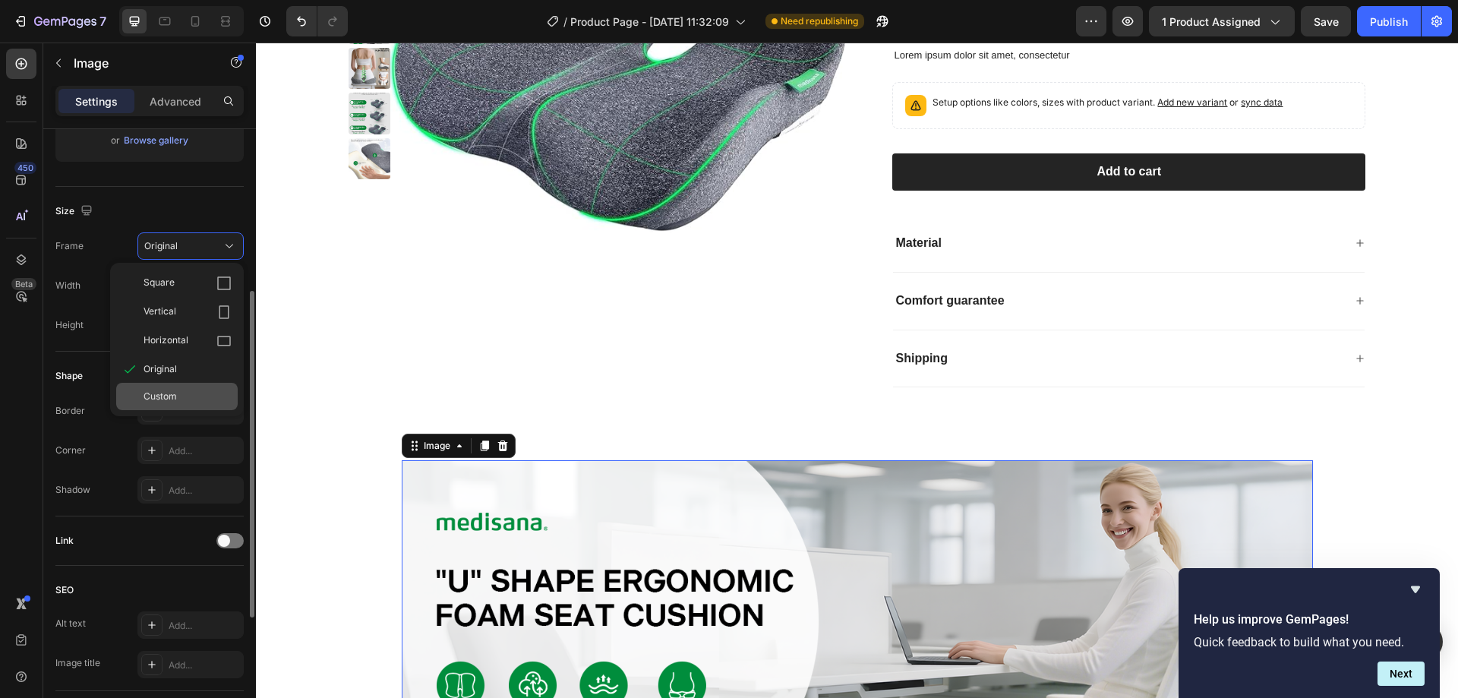
click at [172, 393] on span "Custom" at bounding box center [160, 397] width 33 height 14
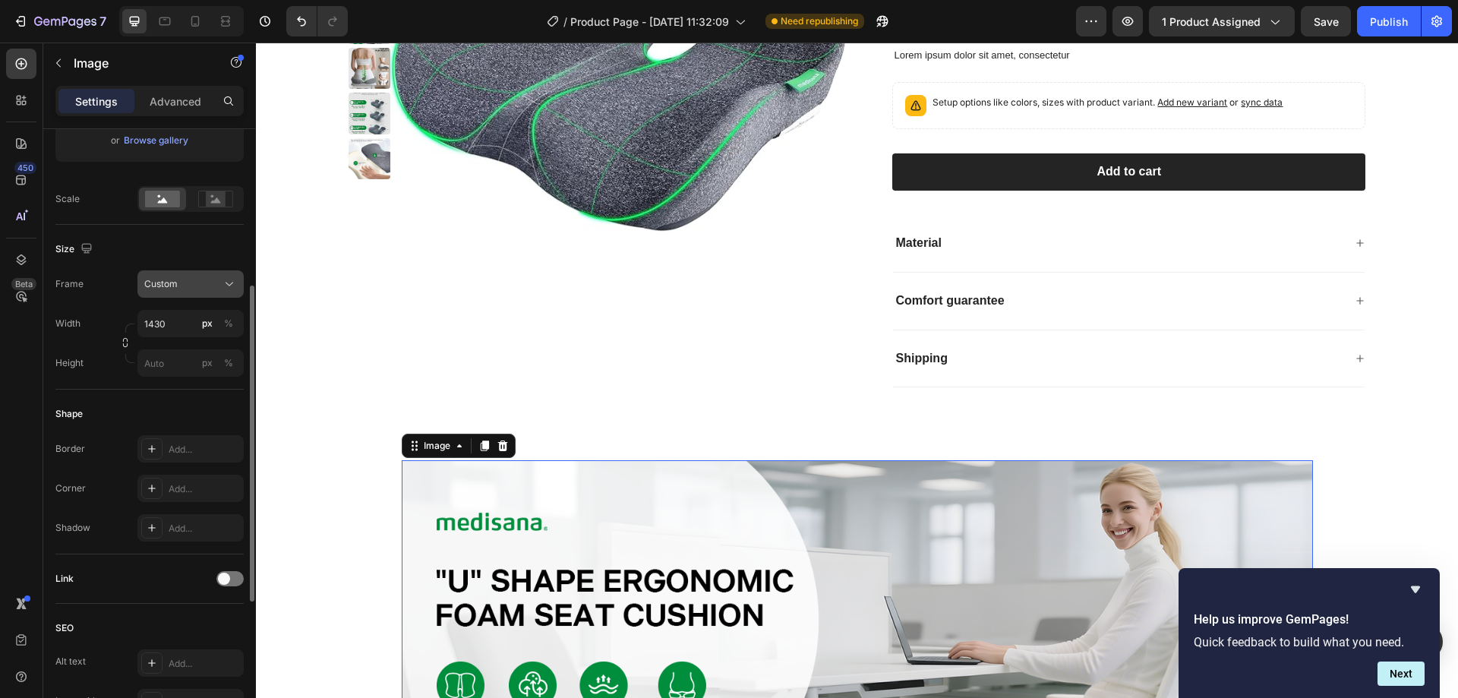
click at [208, 278] on div "Custom" at bounding box center [181, 284] width 74 height 14
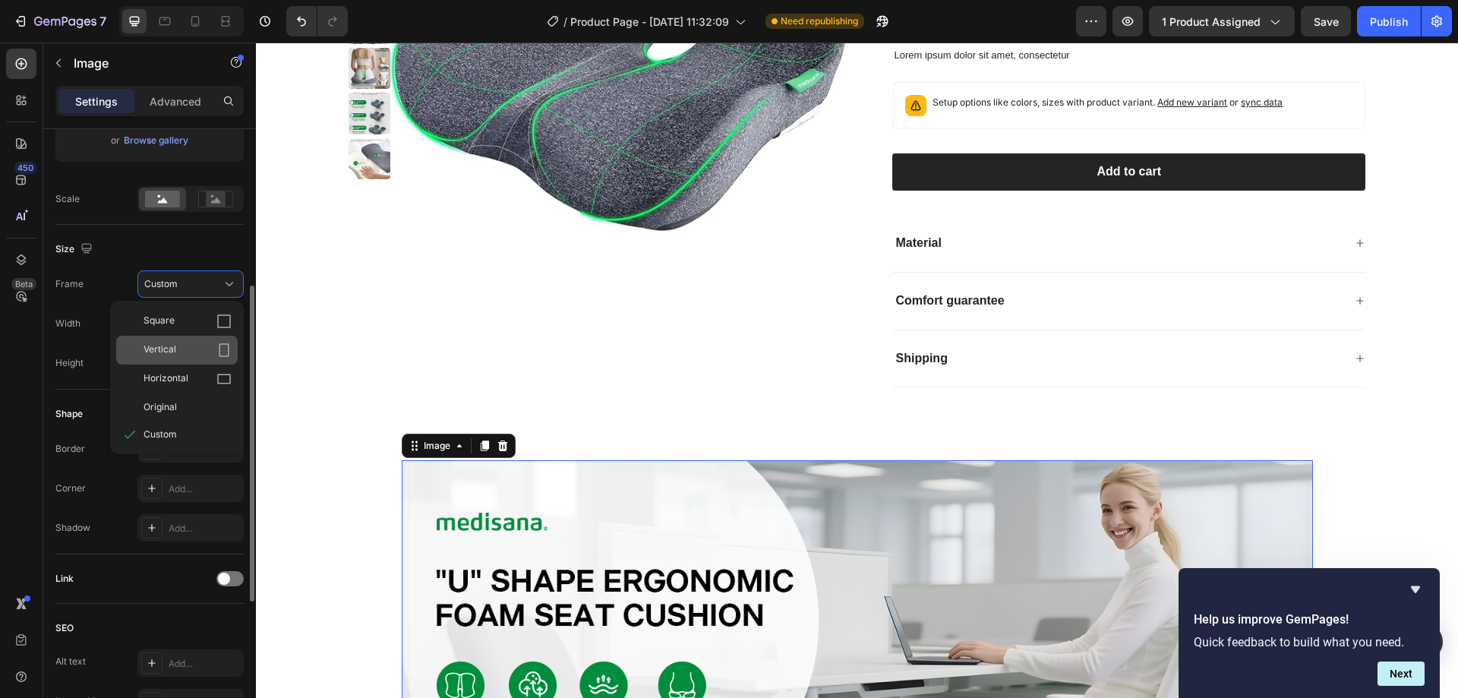
click at [190, 352] on div "Vertical" at bounding box center [188, 349] width 88 height 15
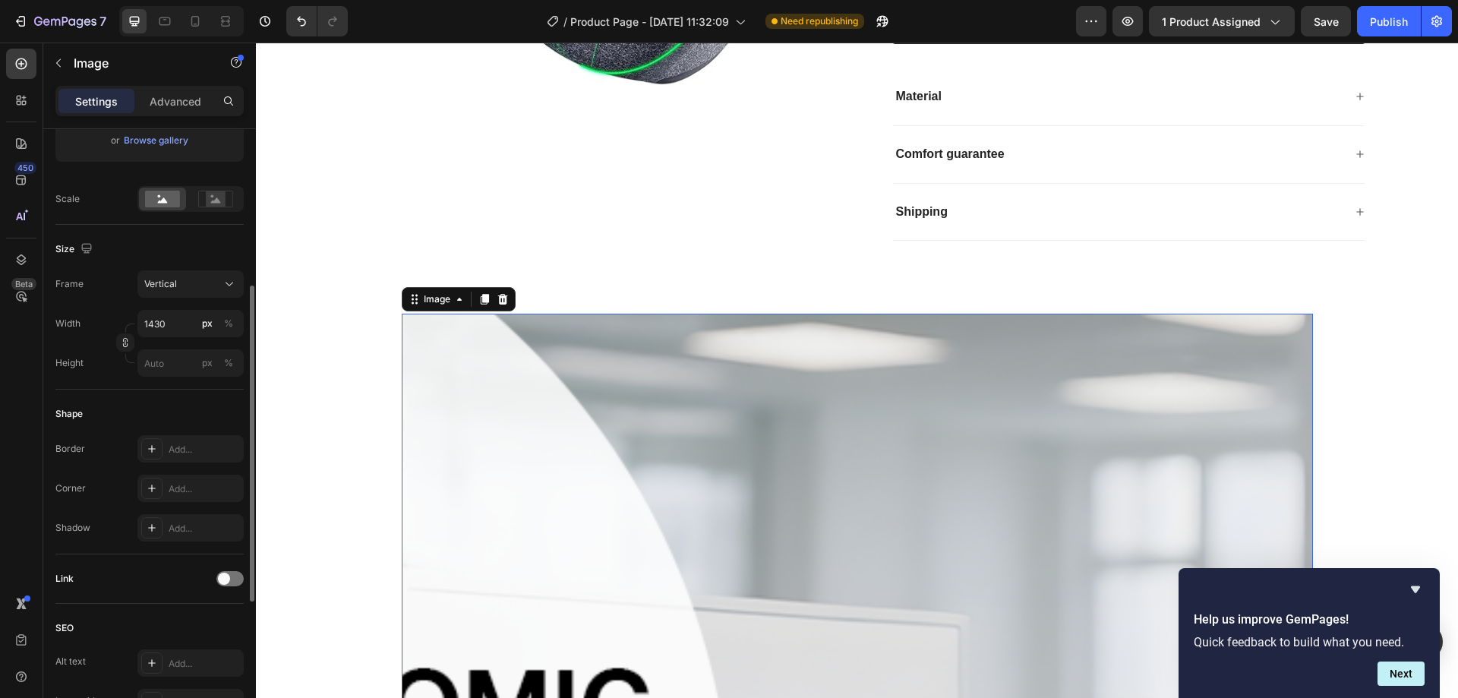
scroll to position [756, 0]
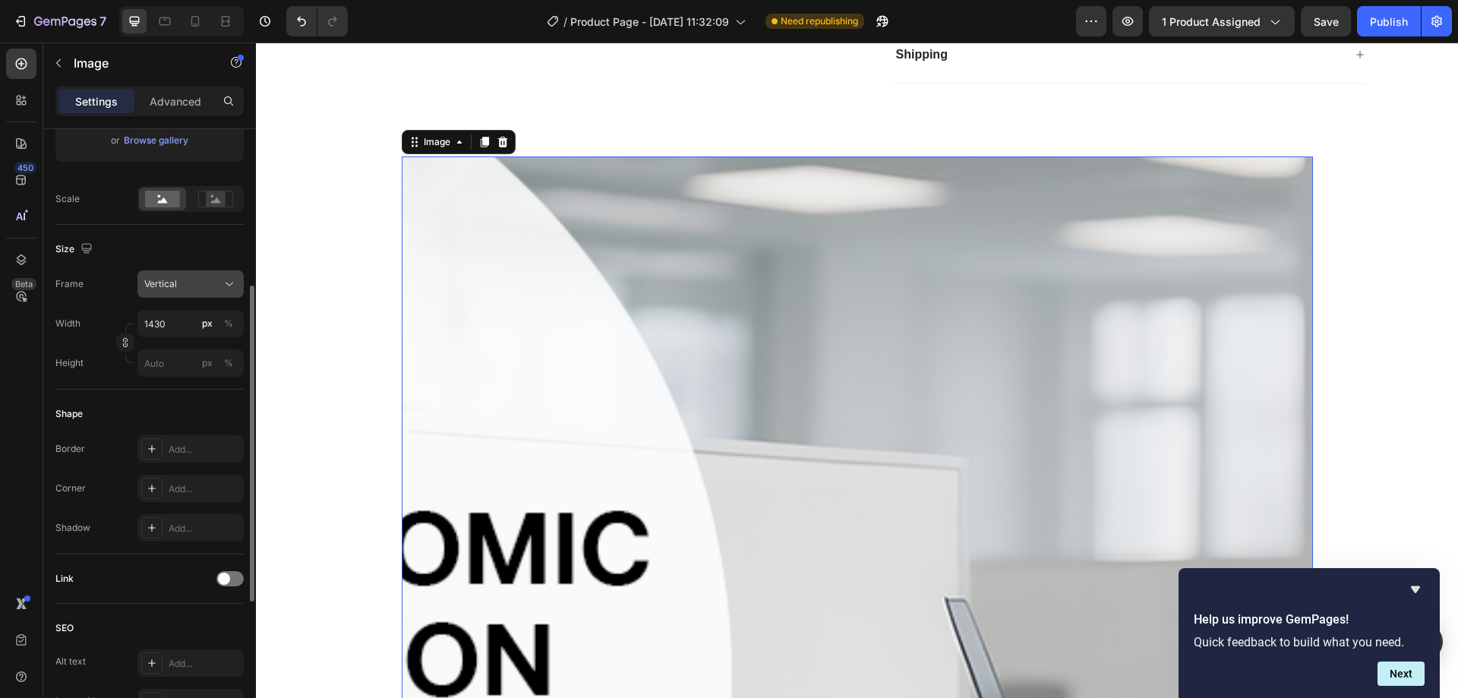
click at [200, 276] on div "Vertical" at bounding box center [190, 283] width 93 height 15
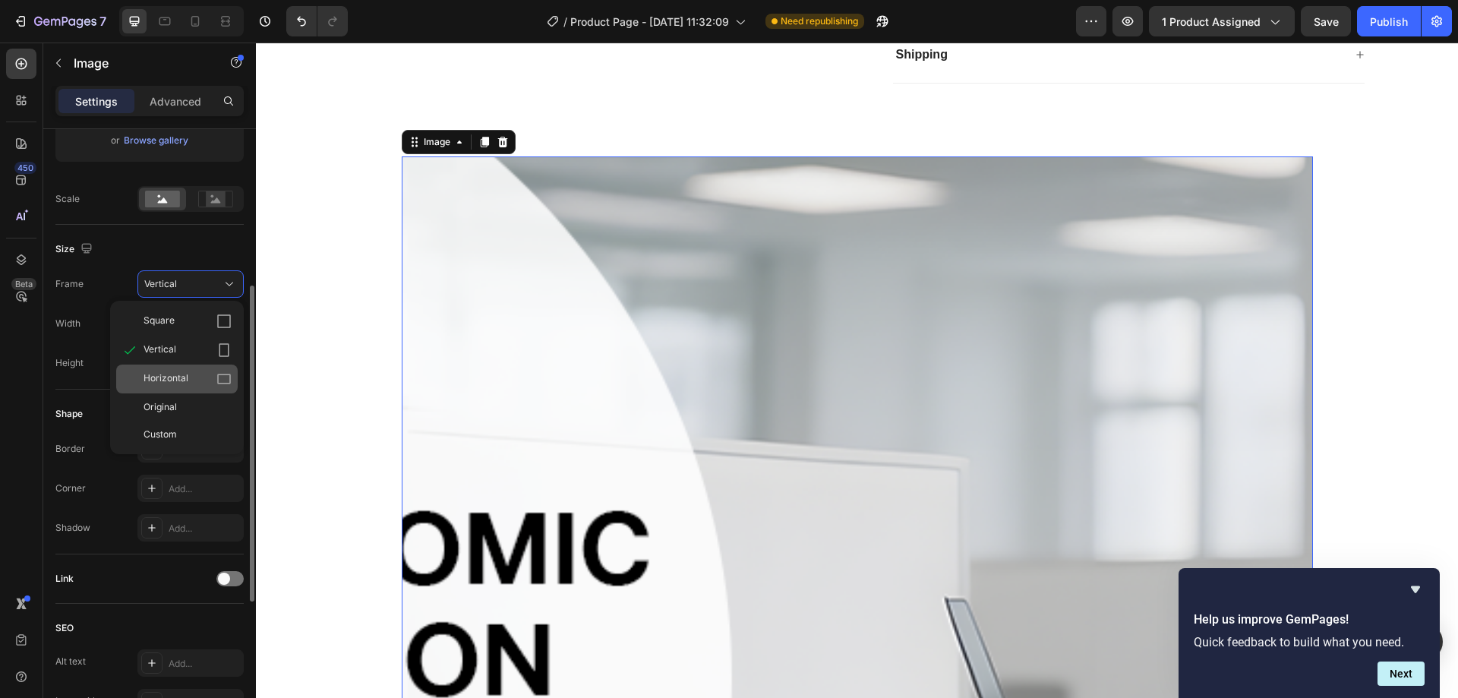
click at [194, 380] on div "Horizontal" at bounding box center [188, 378] width 88 height 15
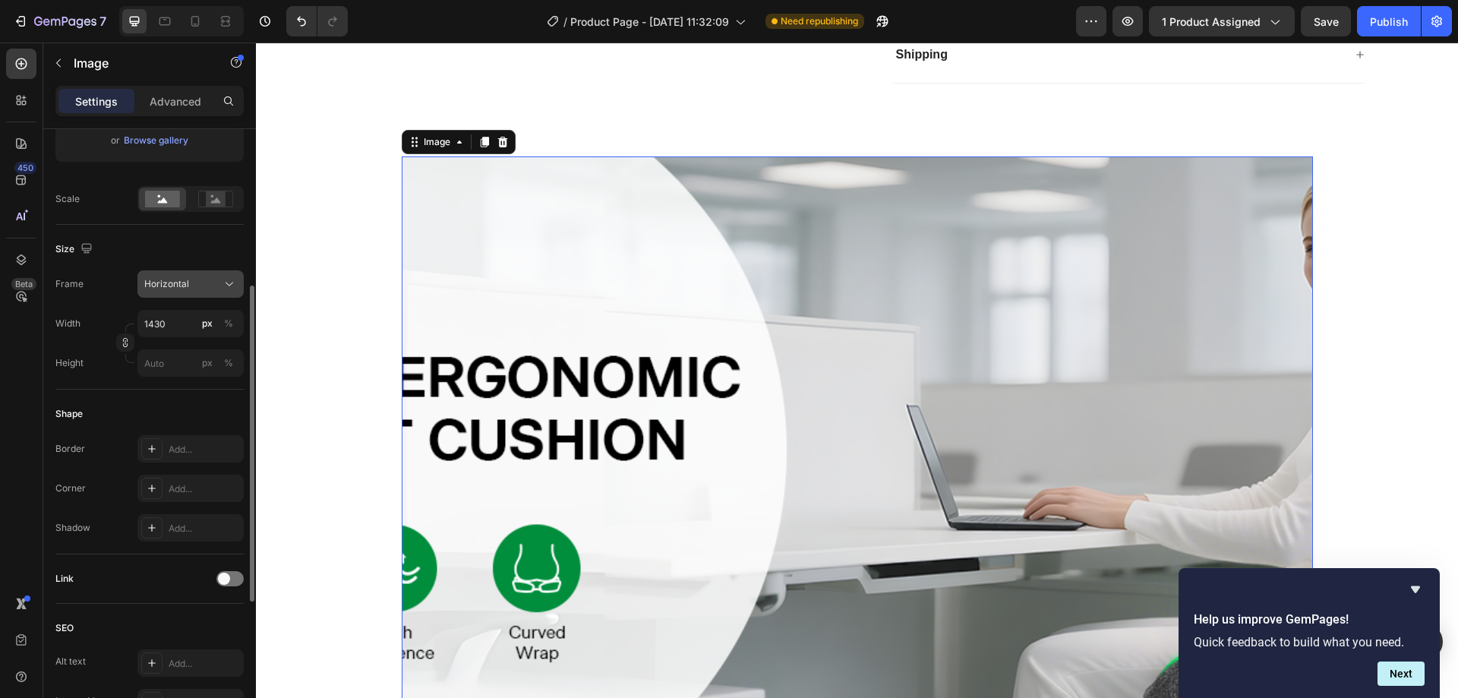
click at [213, 295] on button "Horizontal" at bounding box center [190, 283] width 106 height 27
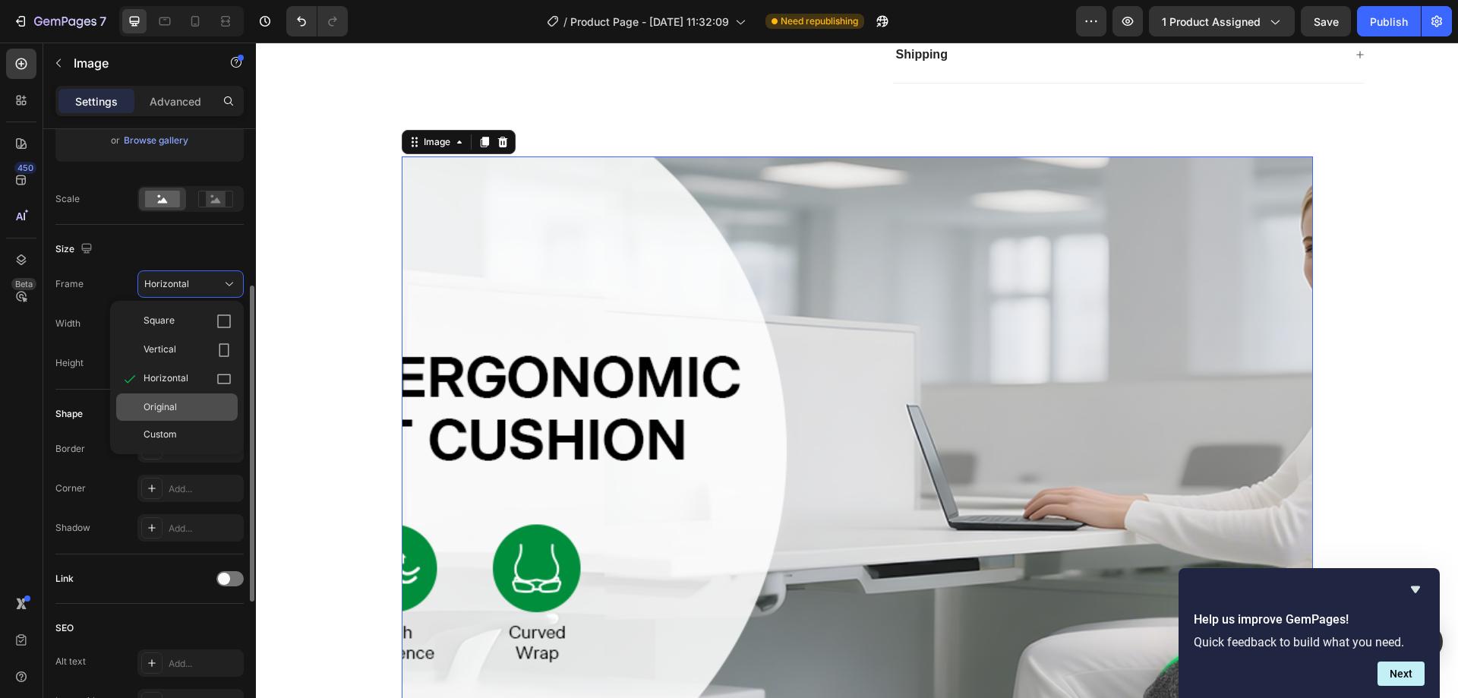
click at [187, 412] on div "Original" at bounding box center [188, 407] width 88 height 14
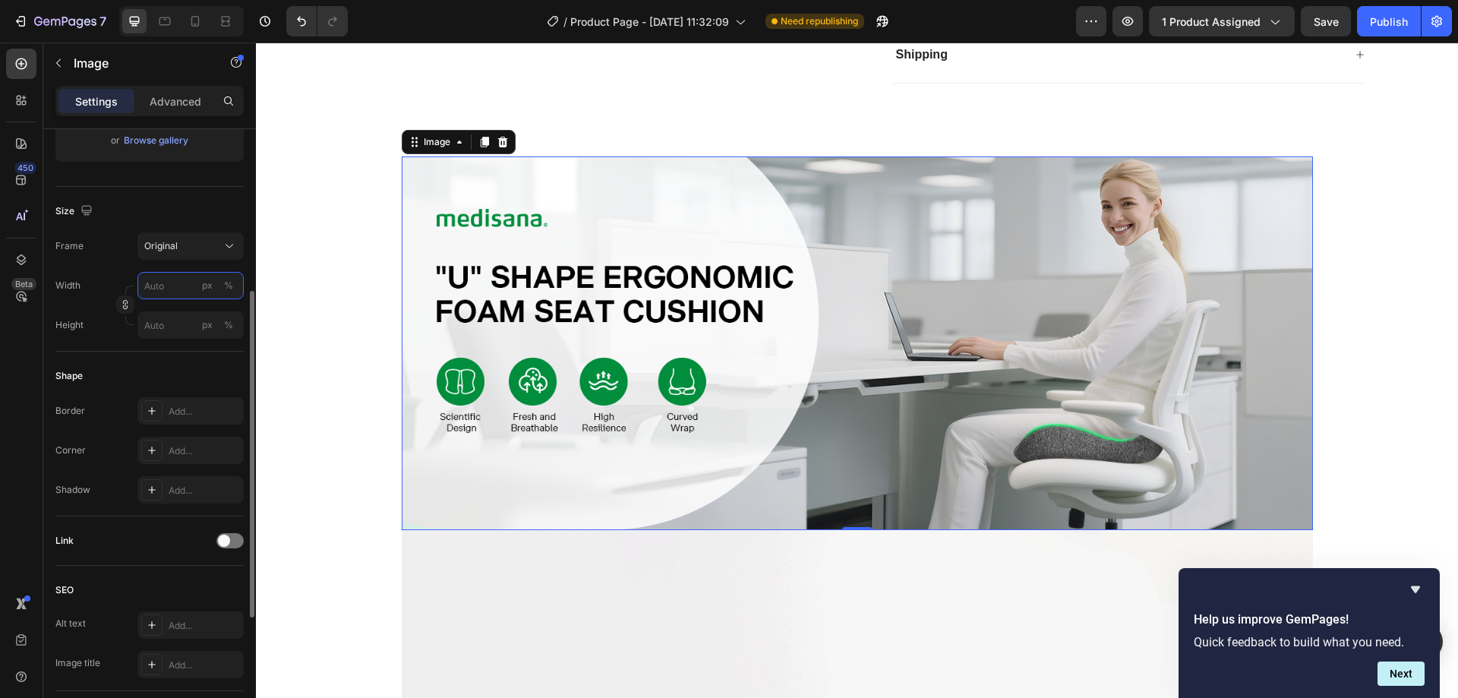
click at [193, 284] on input "px %" at bounding box center [190, 285] width 106 height 27
click at [205, 323] on p "Full 100%" at bounding box center [188, 322] width 88 height 14
type input "100"
click at [55, 65] on icon "button" at bounding box center [58, 63] width 12 height 12
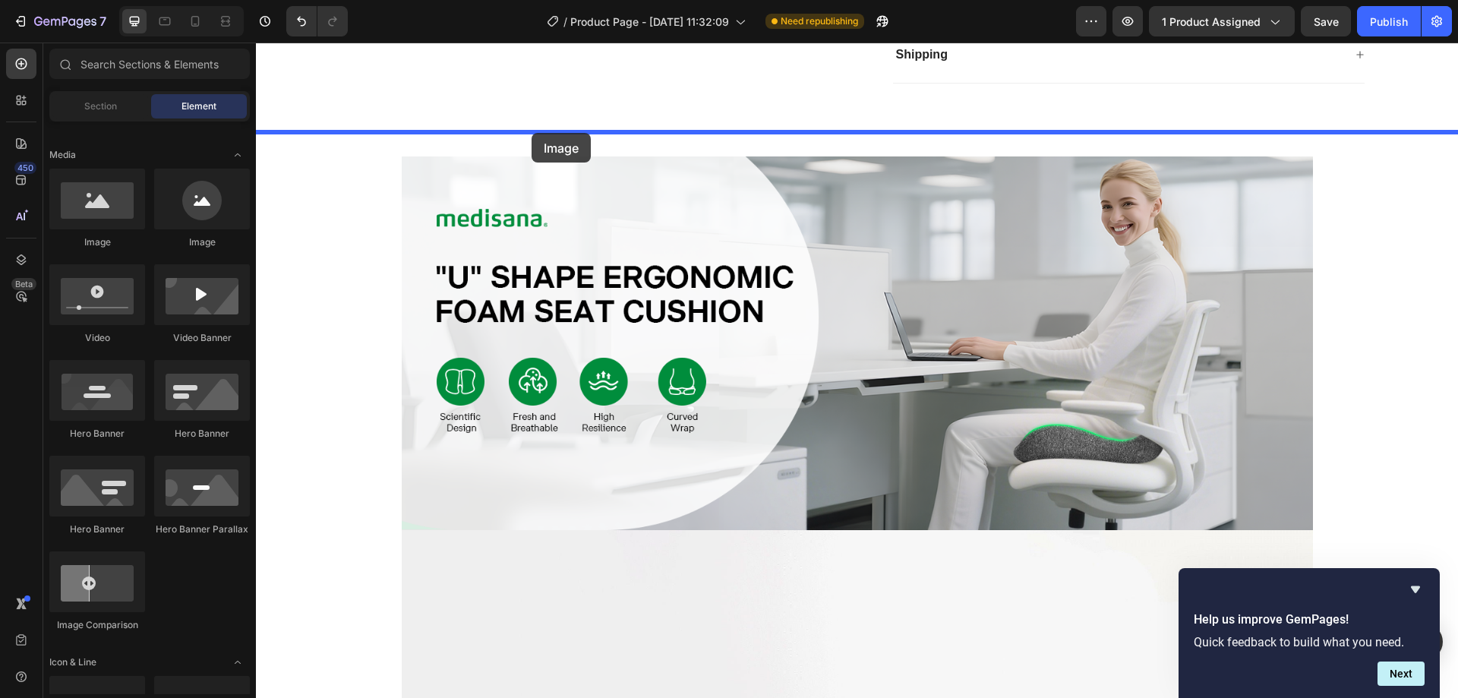
drag, startPoint x: 366, startPoint y: 241, endPoint x: 532, endPoint y: 133, distance: 198.0
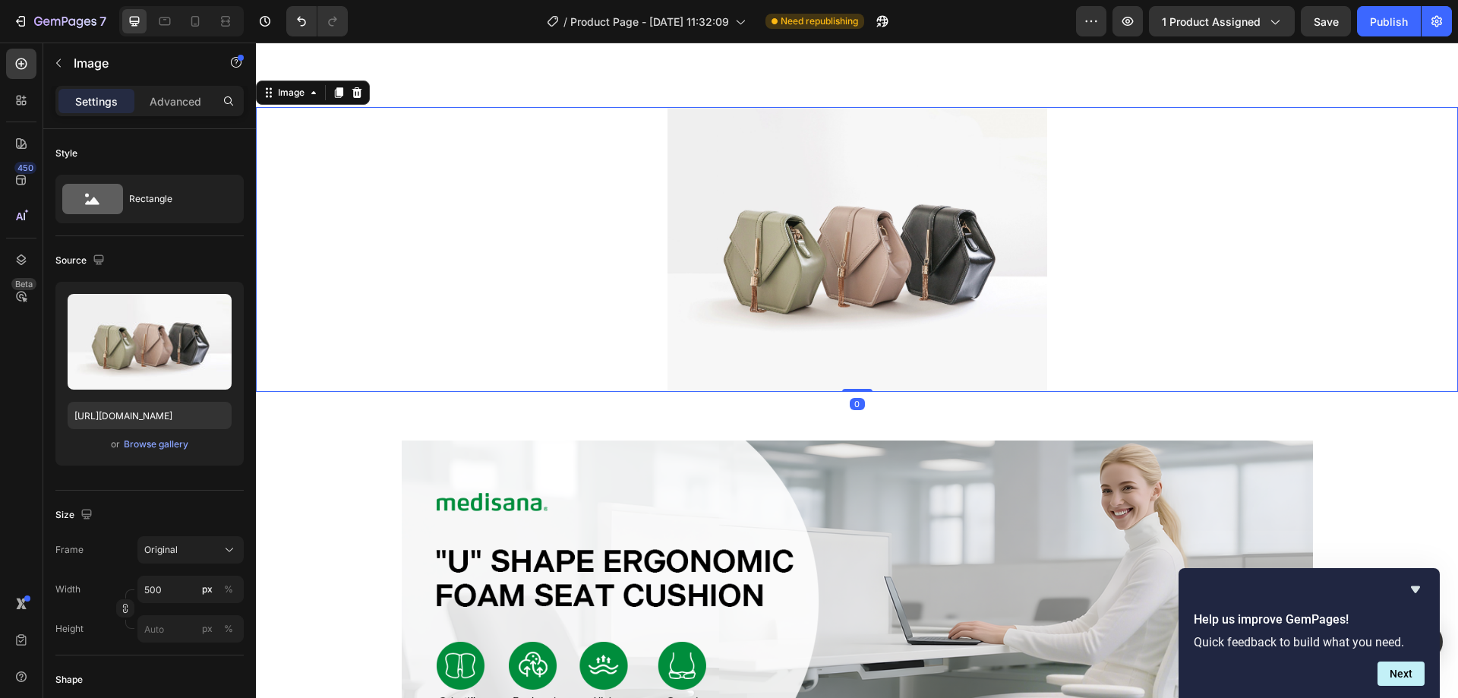
scroll to position [832, 0]
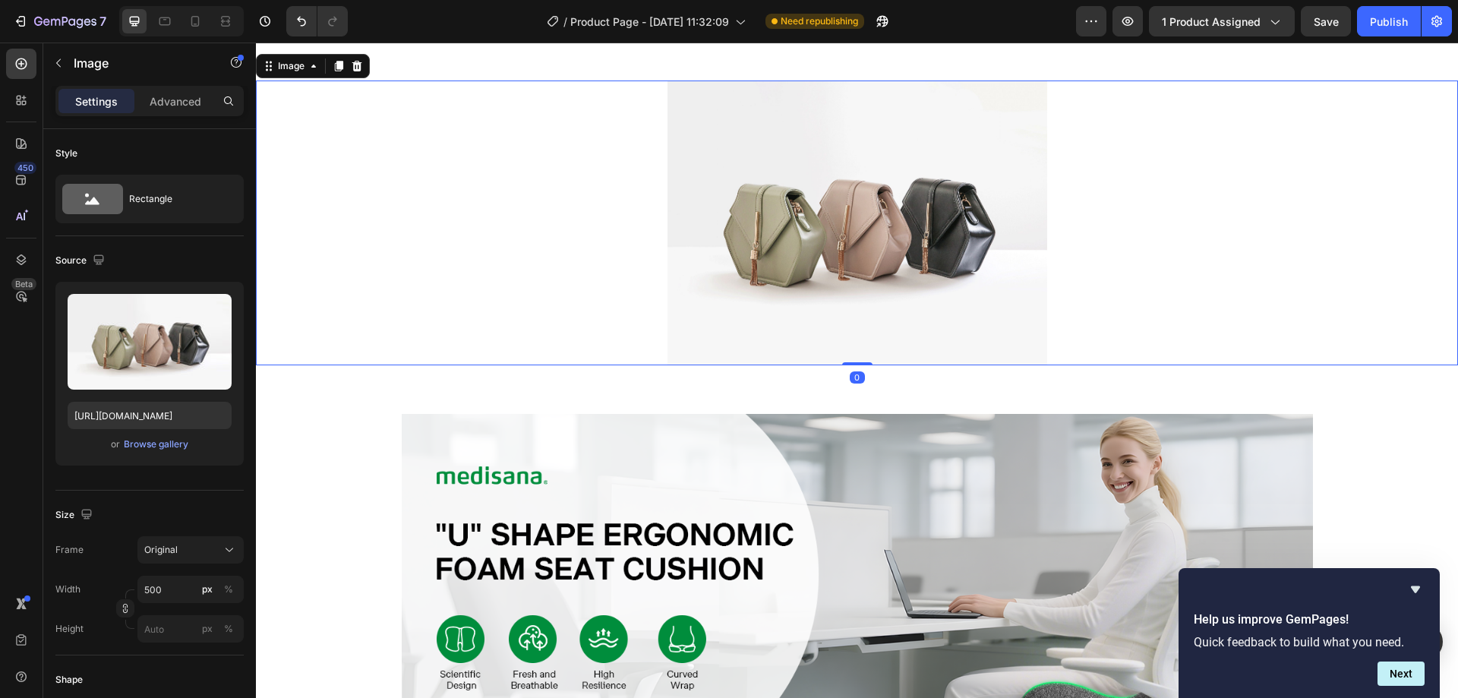
click at [836, 238] on img at bounding box center [857, 222] width 380 height 285
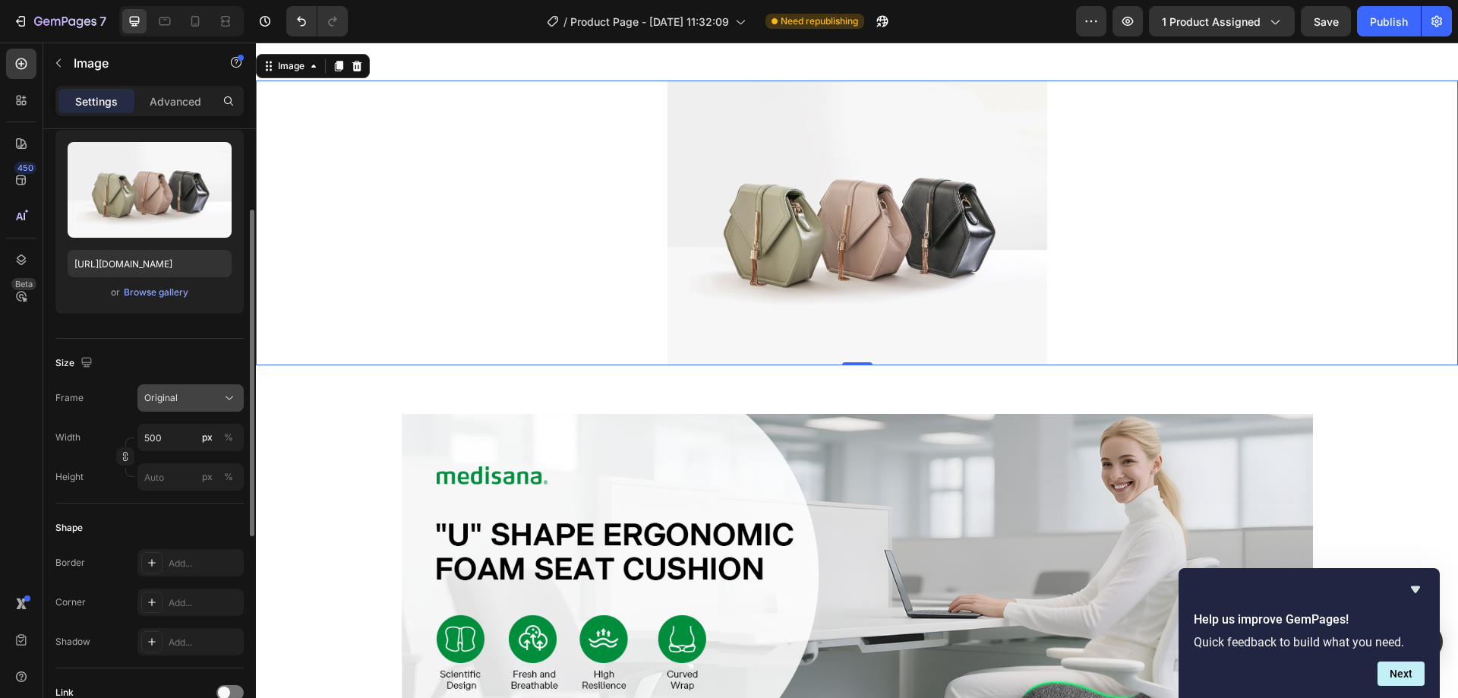
click at [203, 406] on button "Original" at bounding box center [190, 397] width 106 height 27
click at [202, 398] on div "Original" at bounding box center [181, 398] width 74 height 14
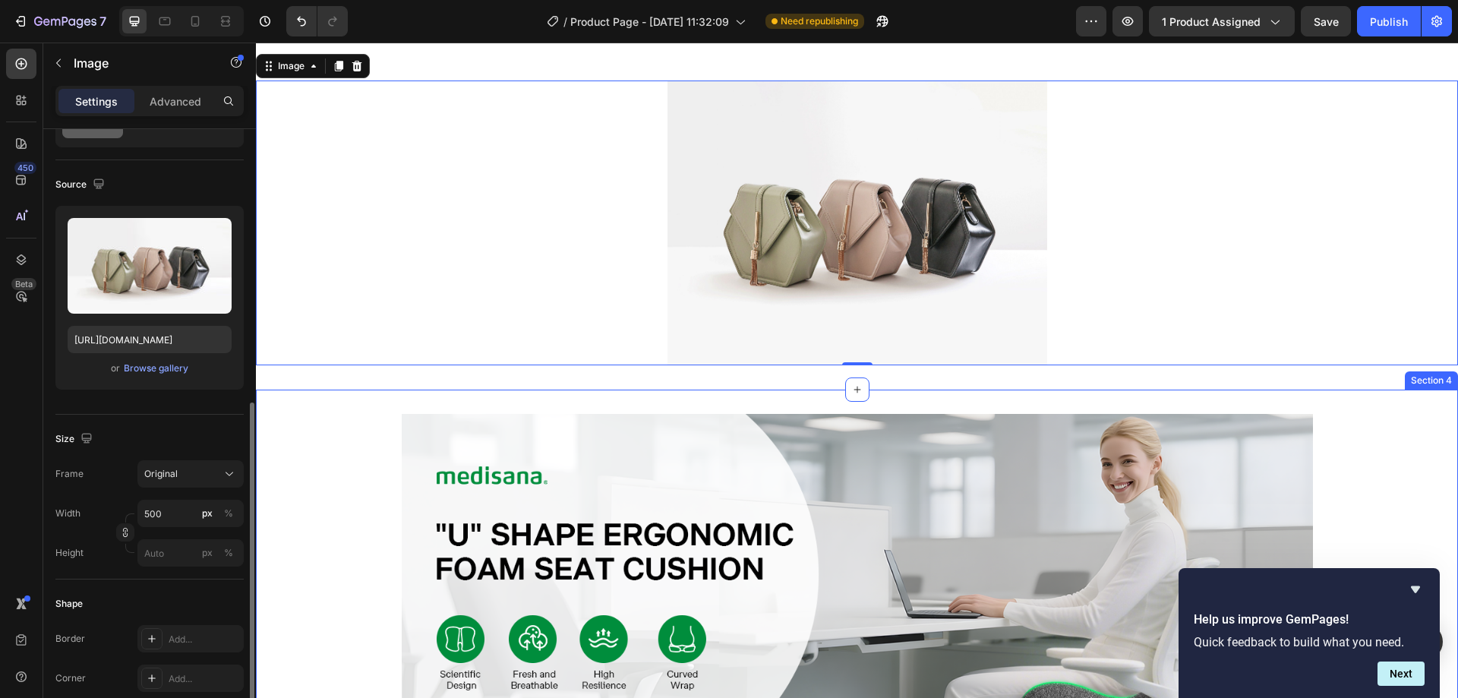
scroll to position [0, 0]
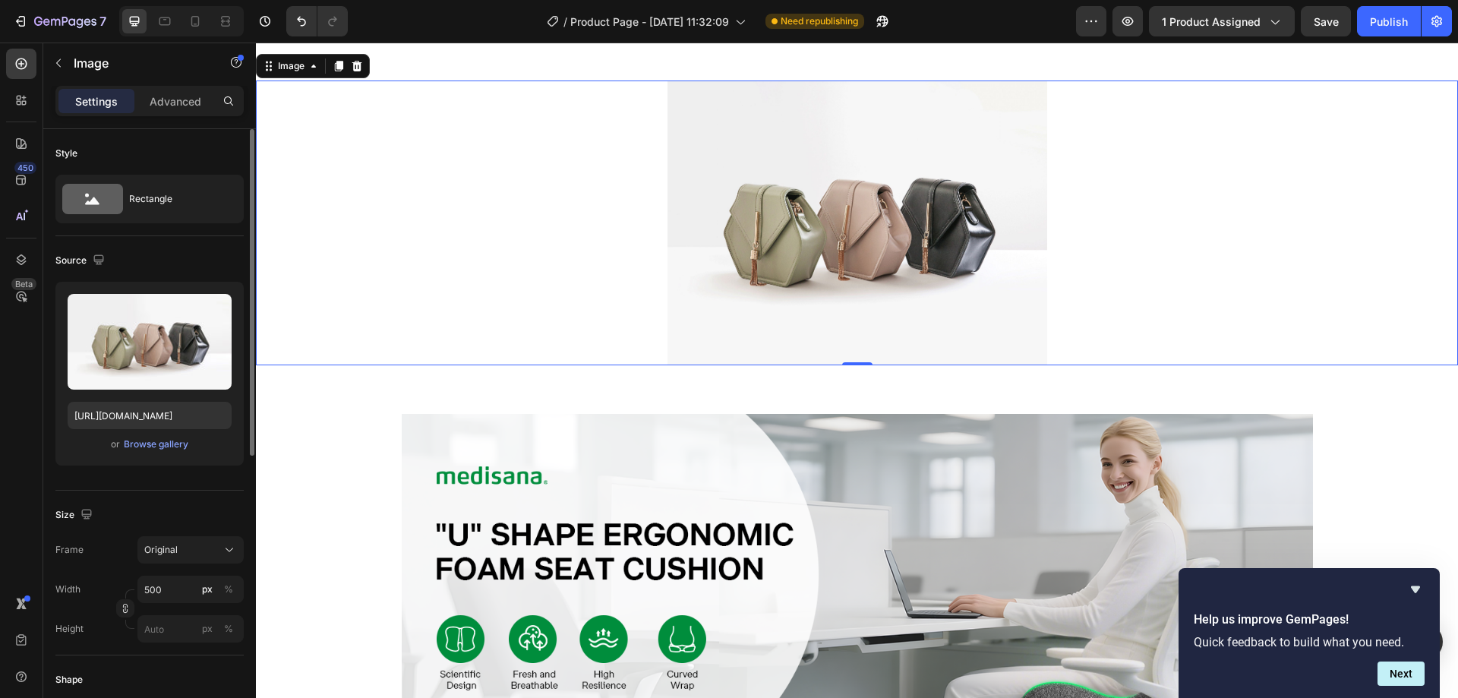
click at [765, 259] on img at bounding box center [857, 222] width 380 height 285
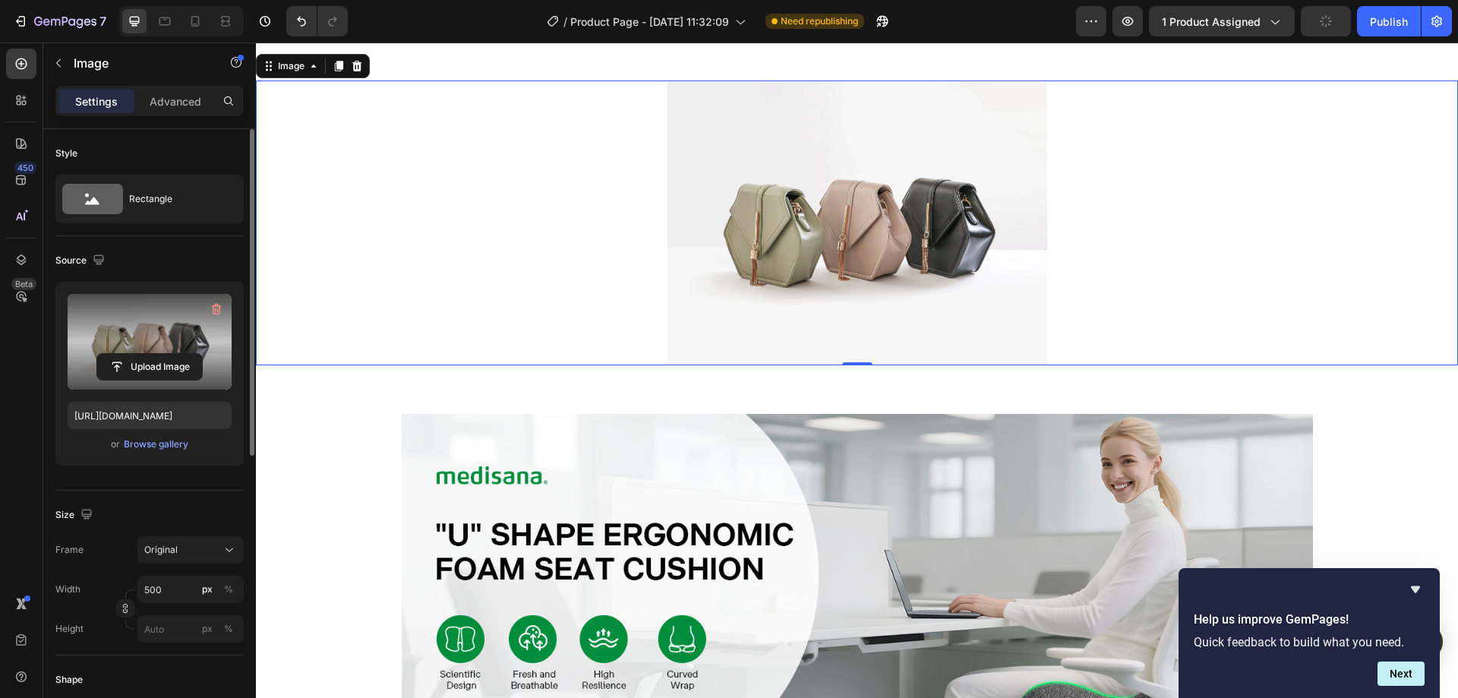
click at [181, 346] on label at bounding box center [150, 342] width 164 height 96
click at [181, 354] on input "file" at bounding box center [149, 367] width 105 height 26
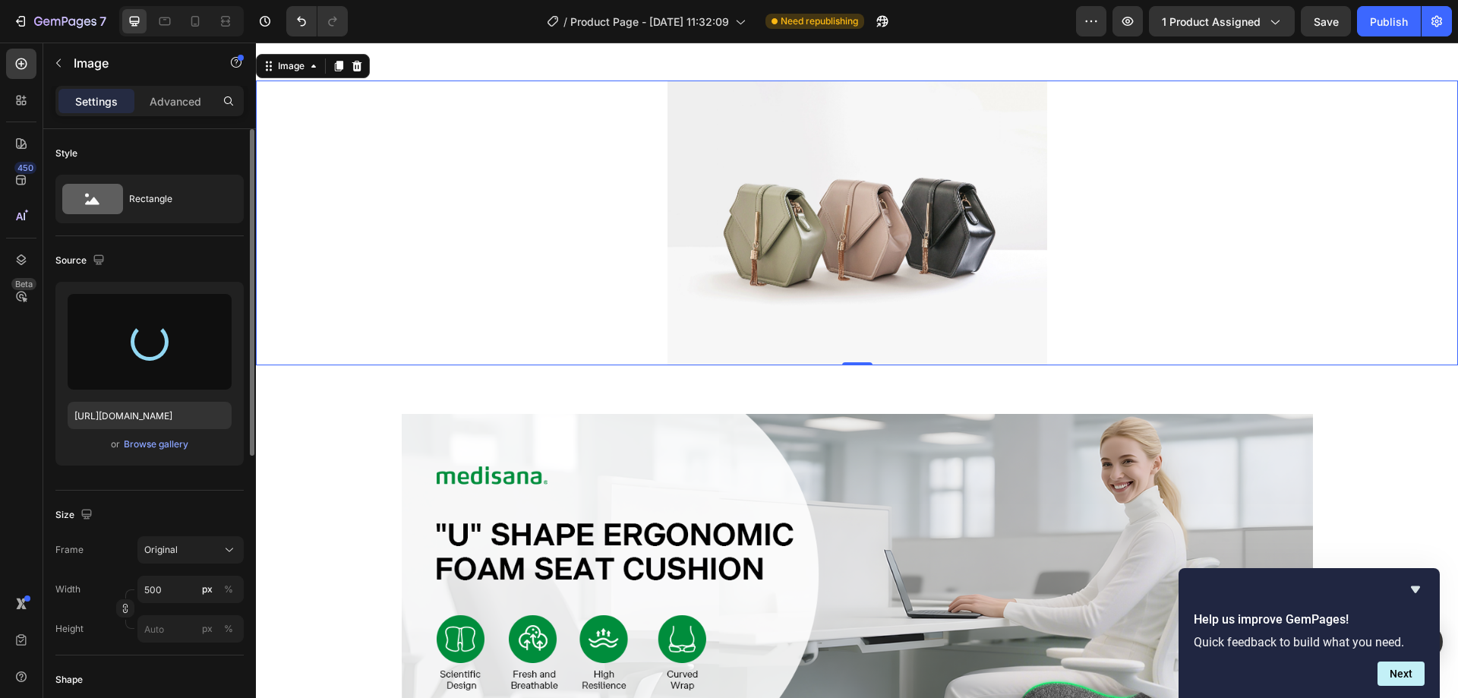
type input "[URL][DOMAIN_NAME]"
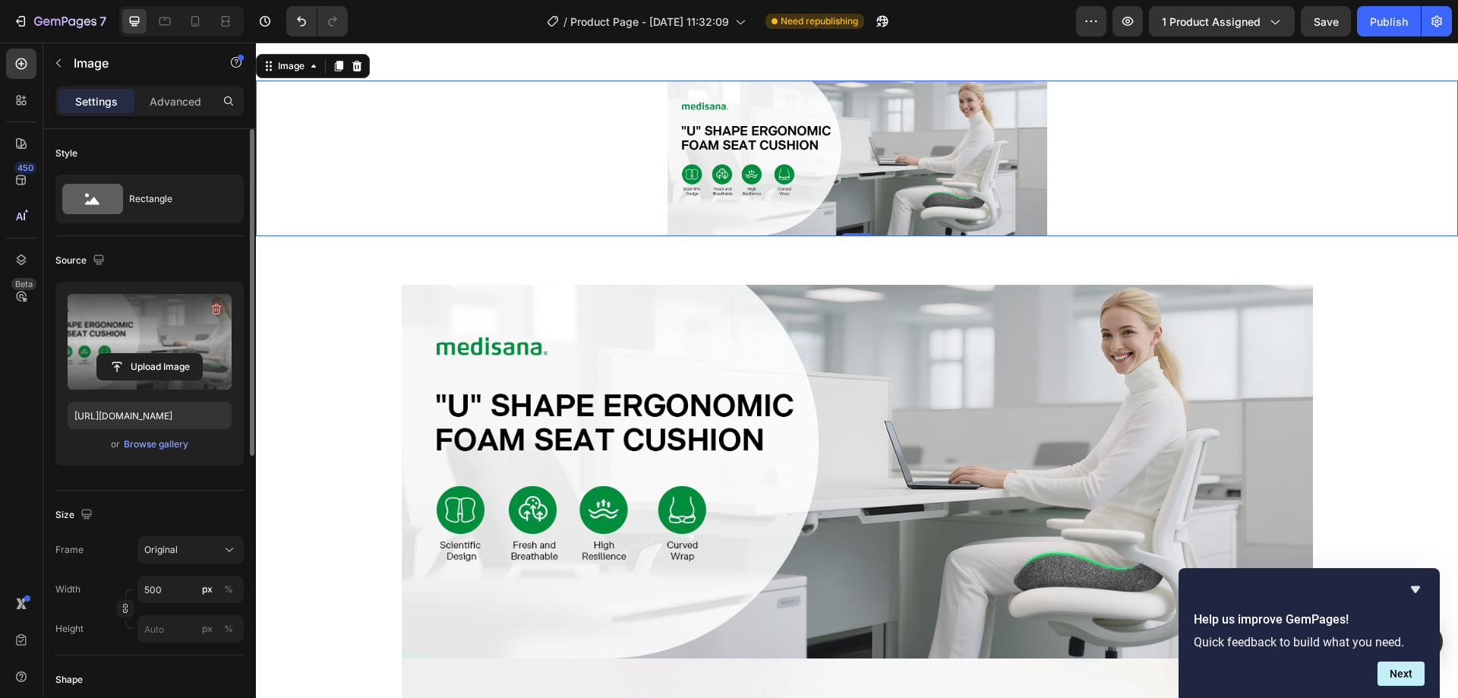
click at [746, 175] on img at bounding box center [857, 158] width 380 height 156
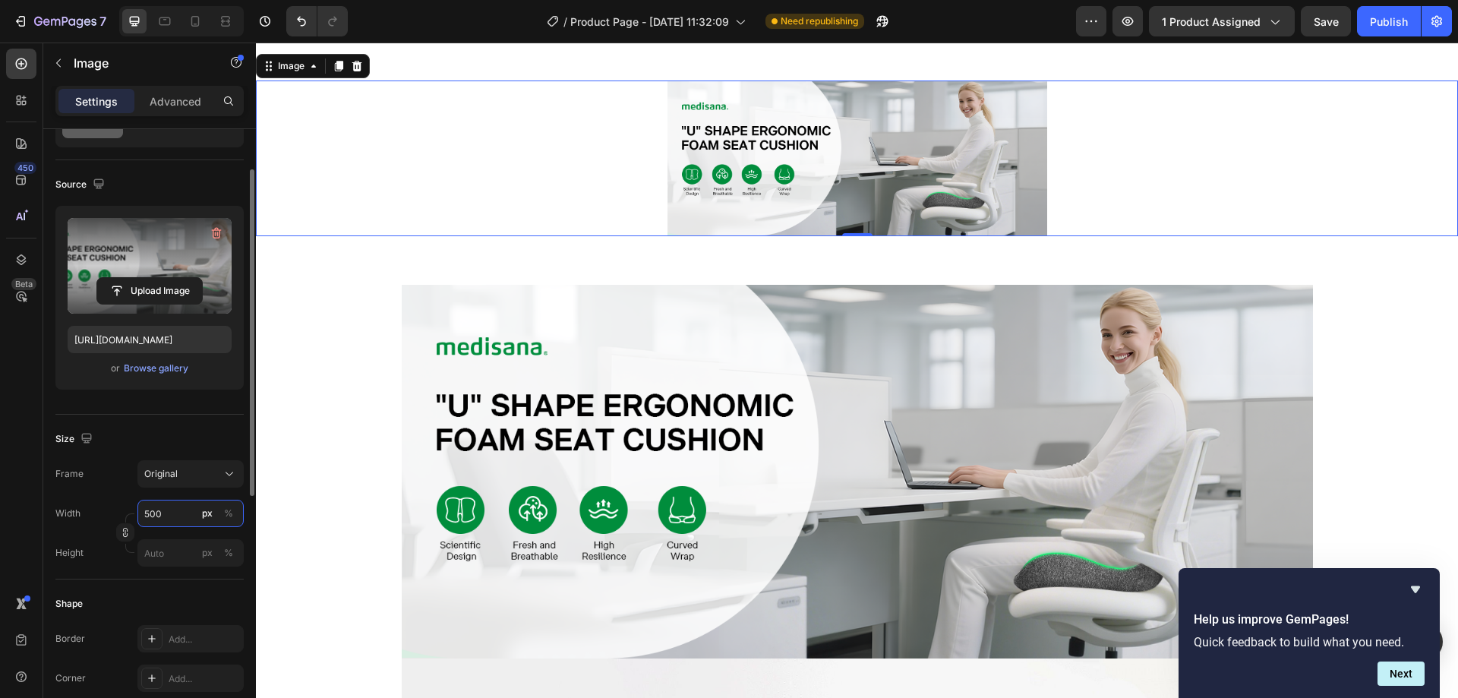
click at [193, 518] on input "500" at bounding box center [190, 513] width 106 height 27
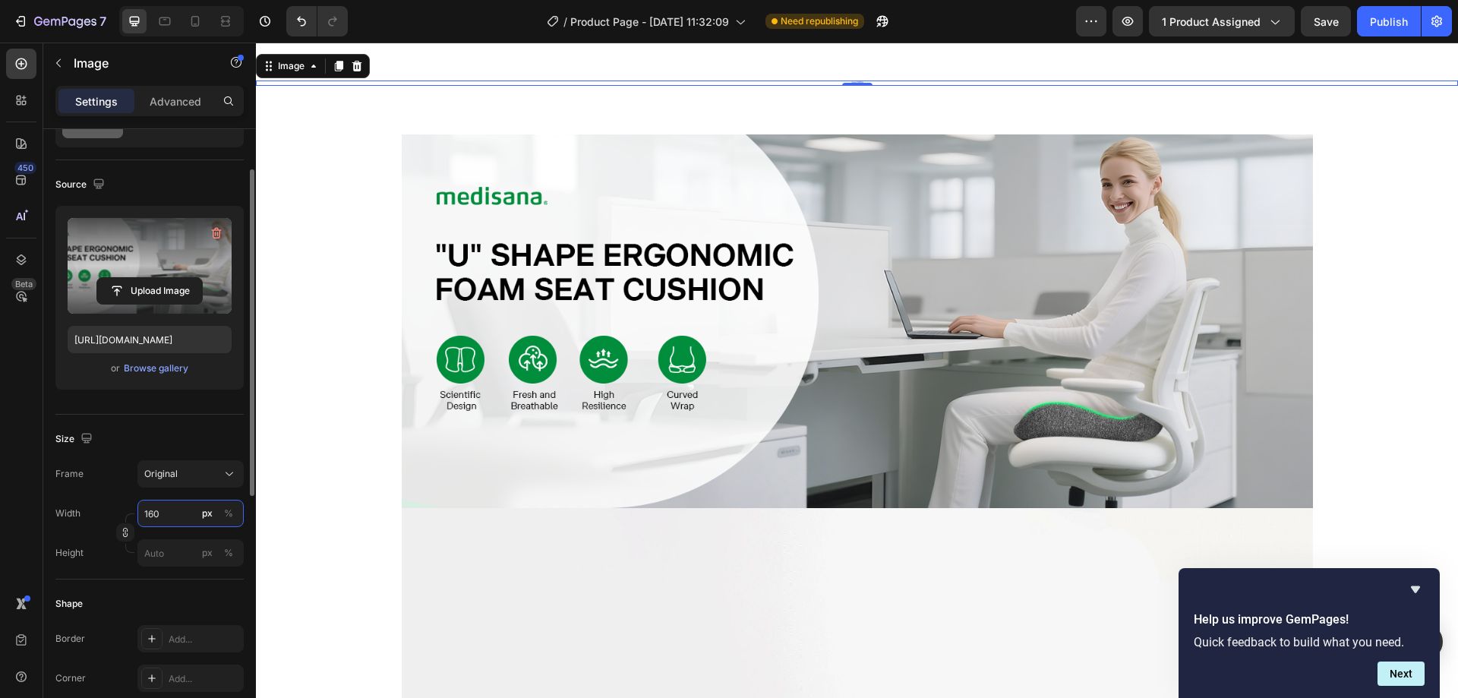
type input "1600"
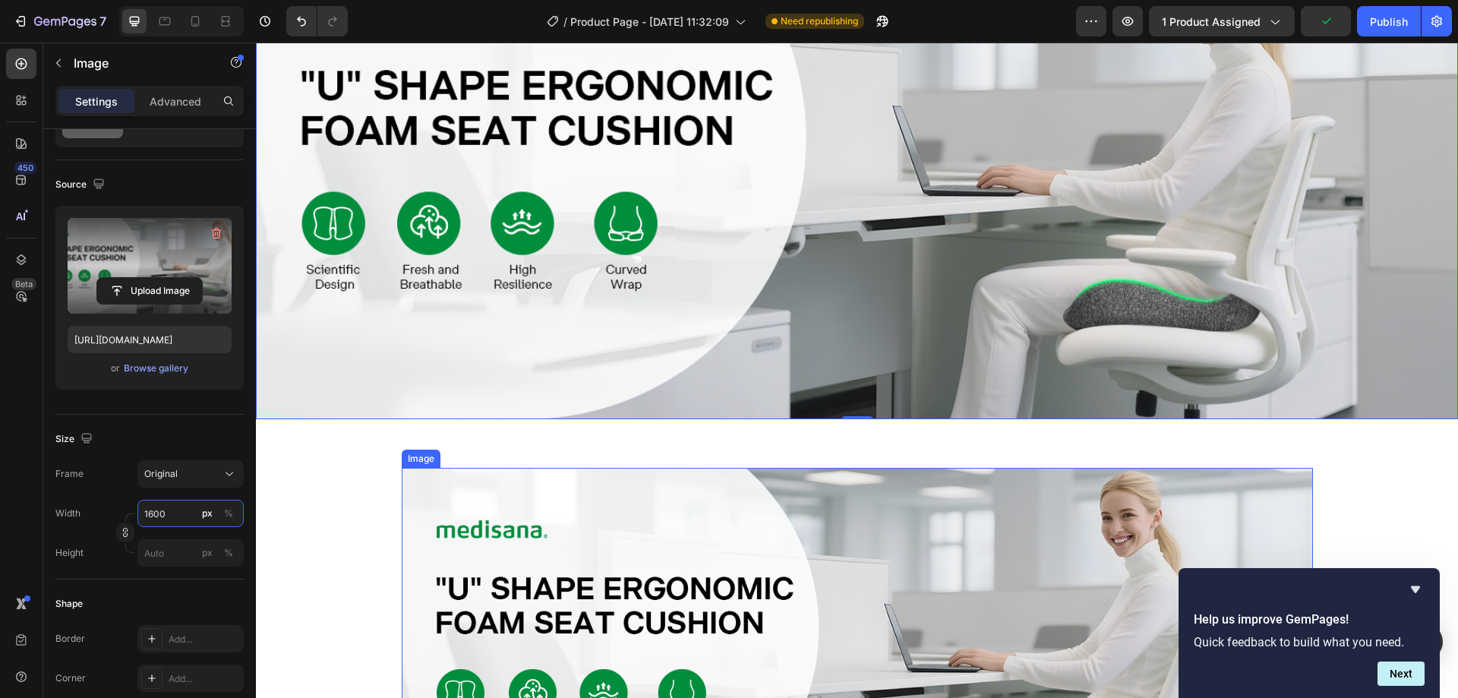
scroll to position [1059, 0]
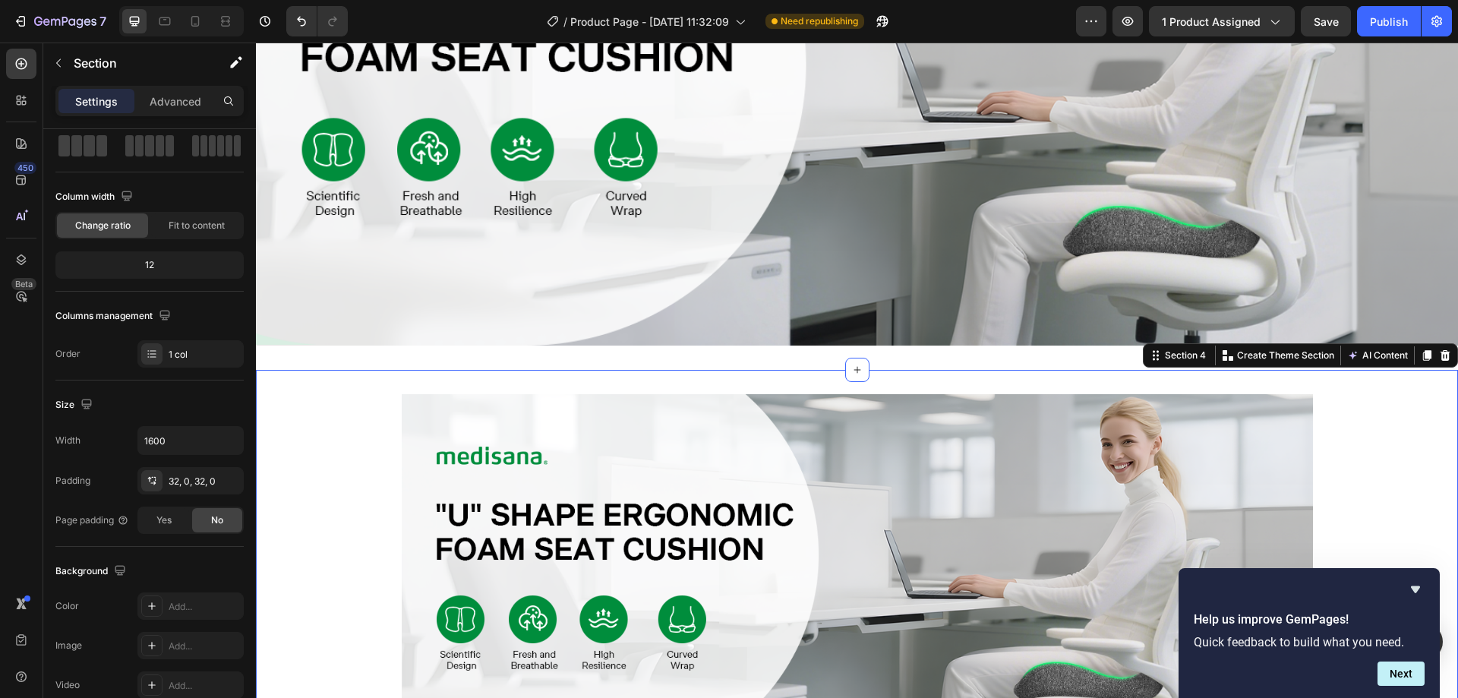
scroll to position [0, 0]
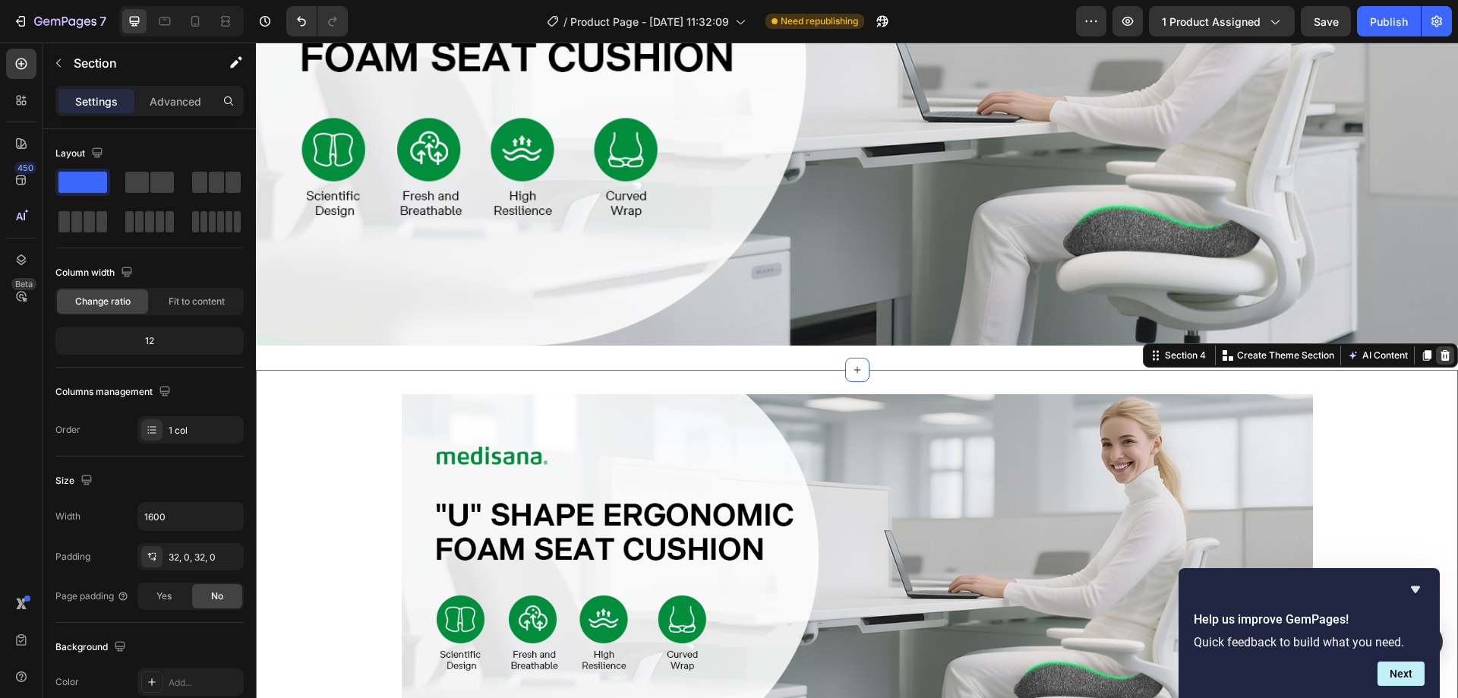
click at [1441, 350] on icon at bounding box center [1446, 355] width 10 height 11
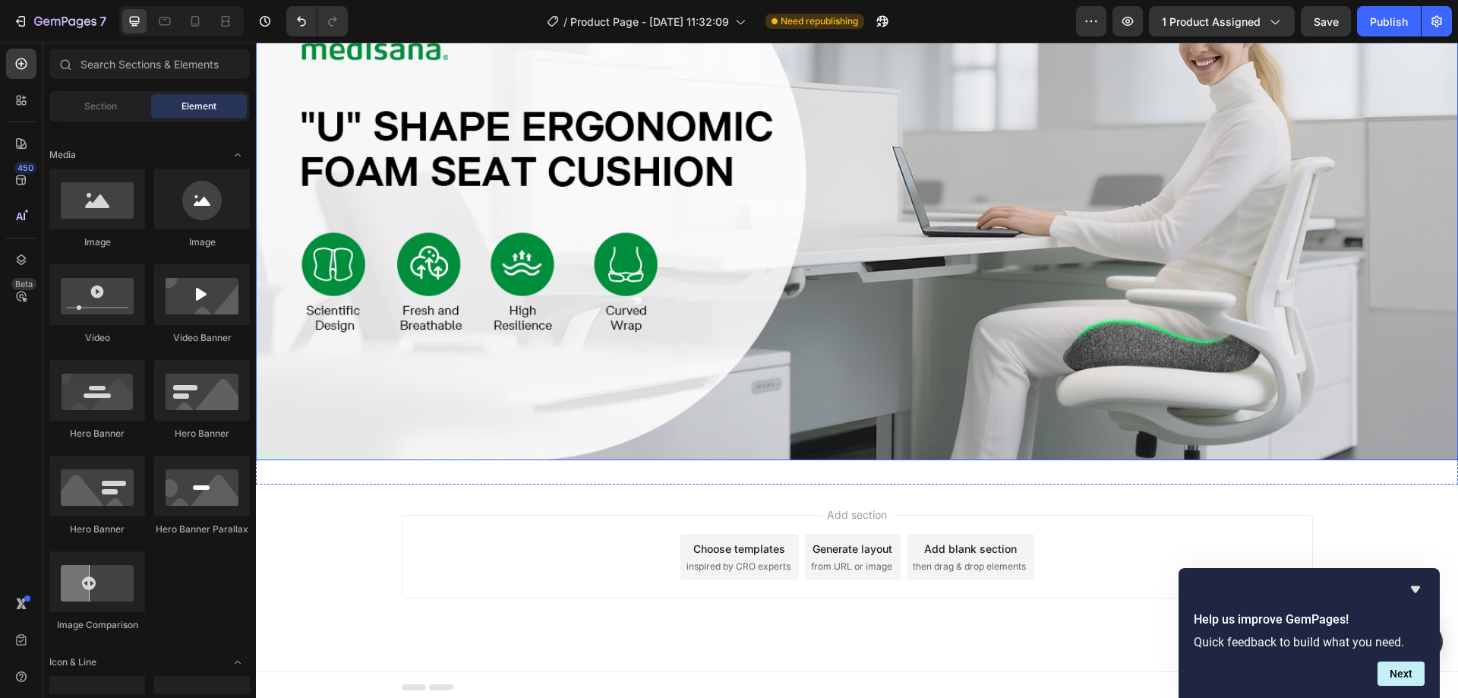
scroll to position [873, 0]
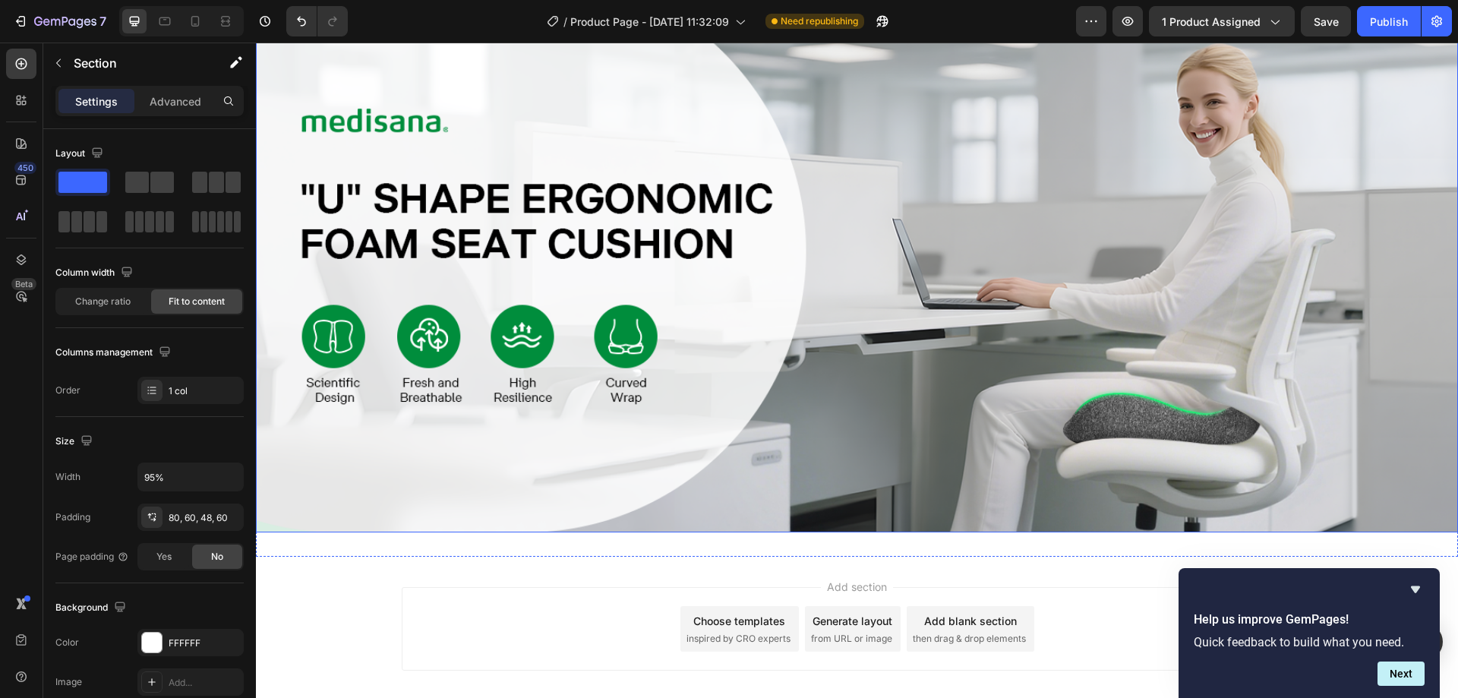
scroll to position [565, 0]
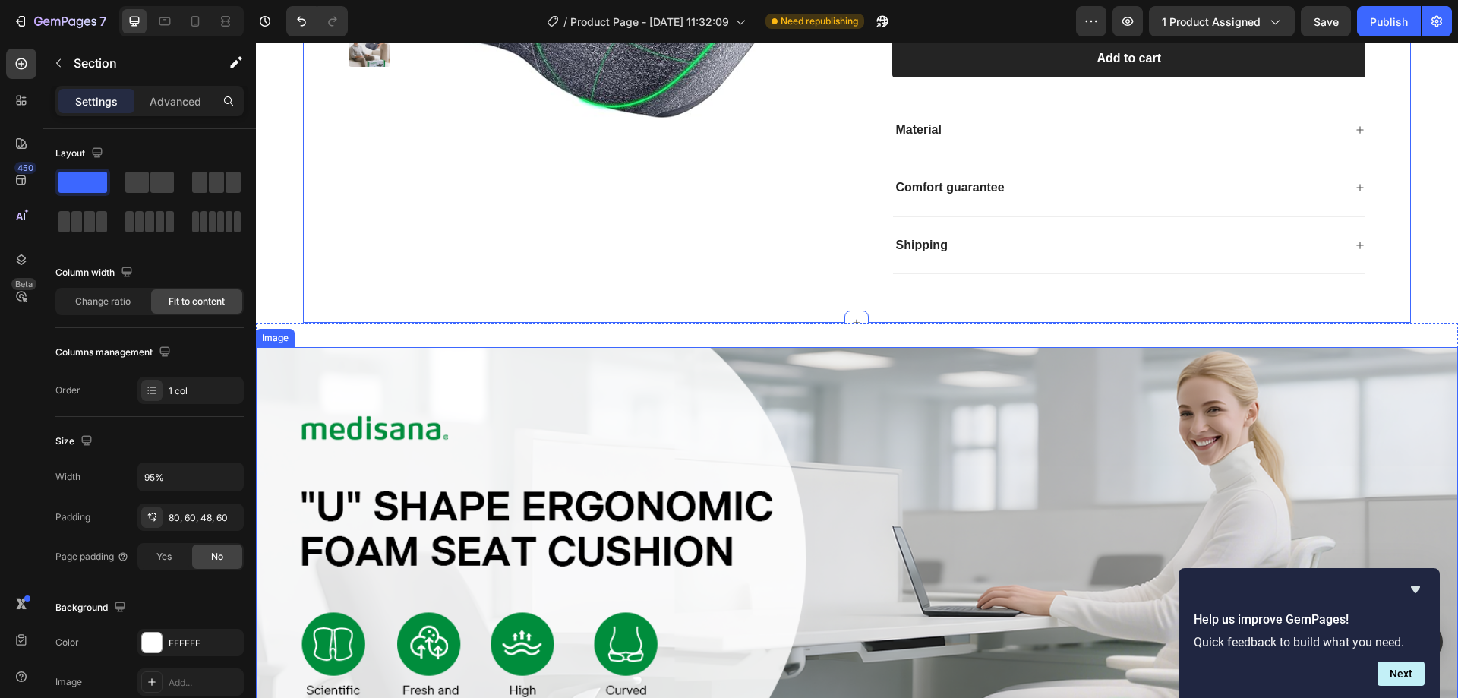
click at [956, 464] on img at bounding box center [857, 593] width 1202 height 493
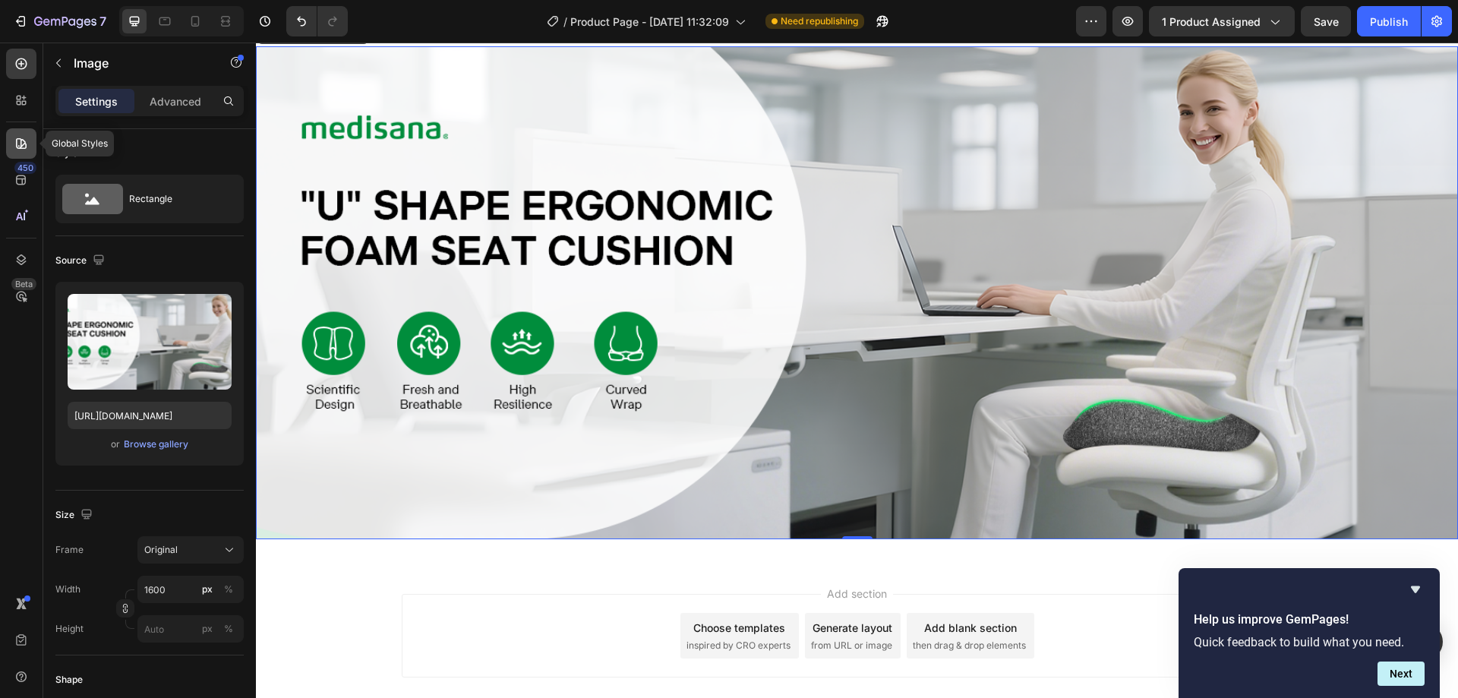
scroll to position [793, 0]
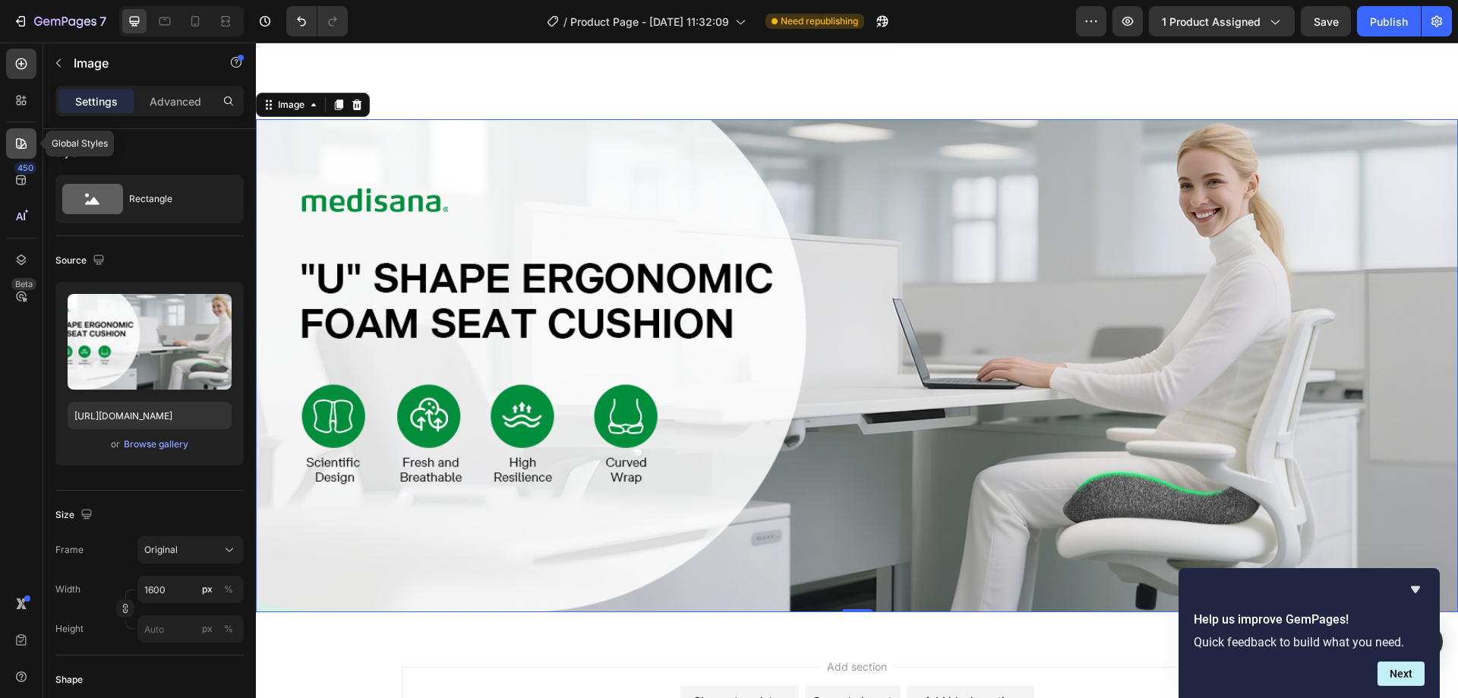
click at [16, 144] on icon at bounding box center [21, 143] width 11 height 11
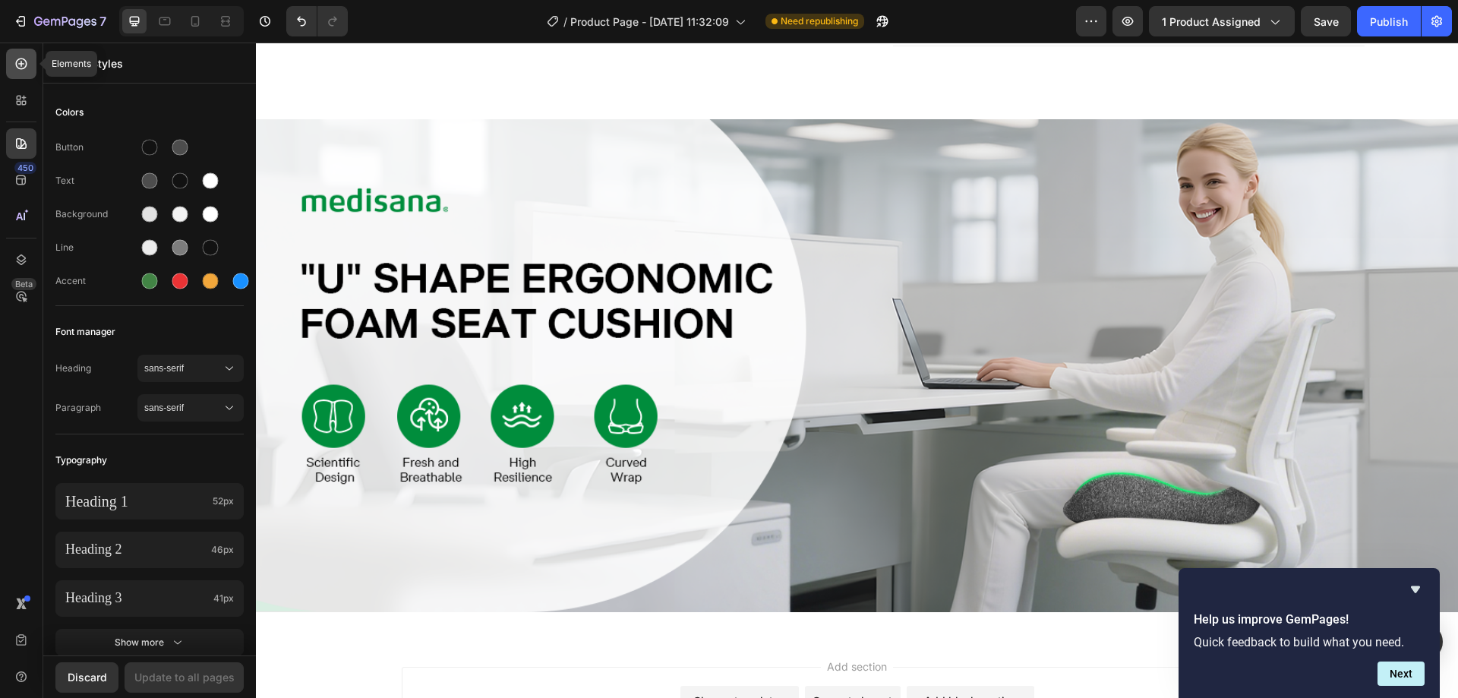
click at [31, 62] on div at bounding box center [21, 64] width 30 height 30
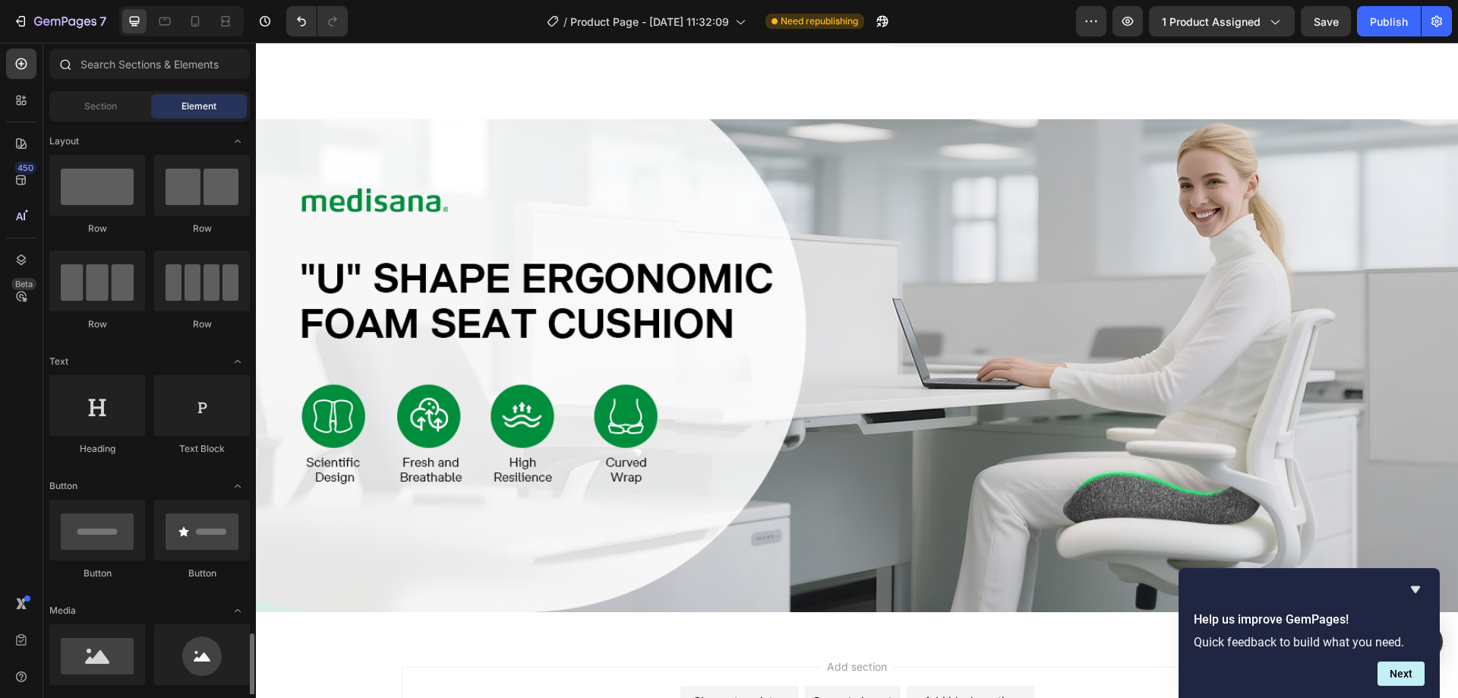
scroll to position [456, 0]
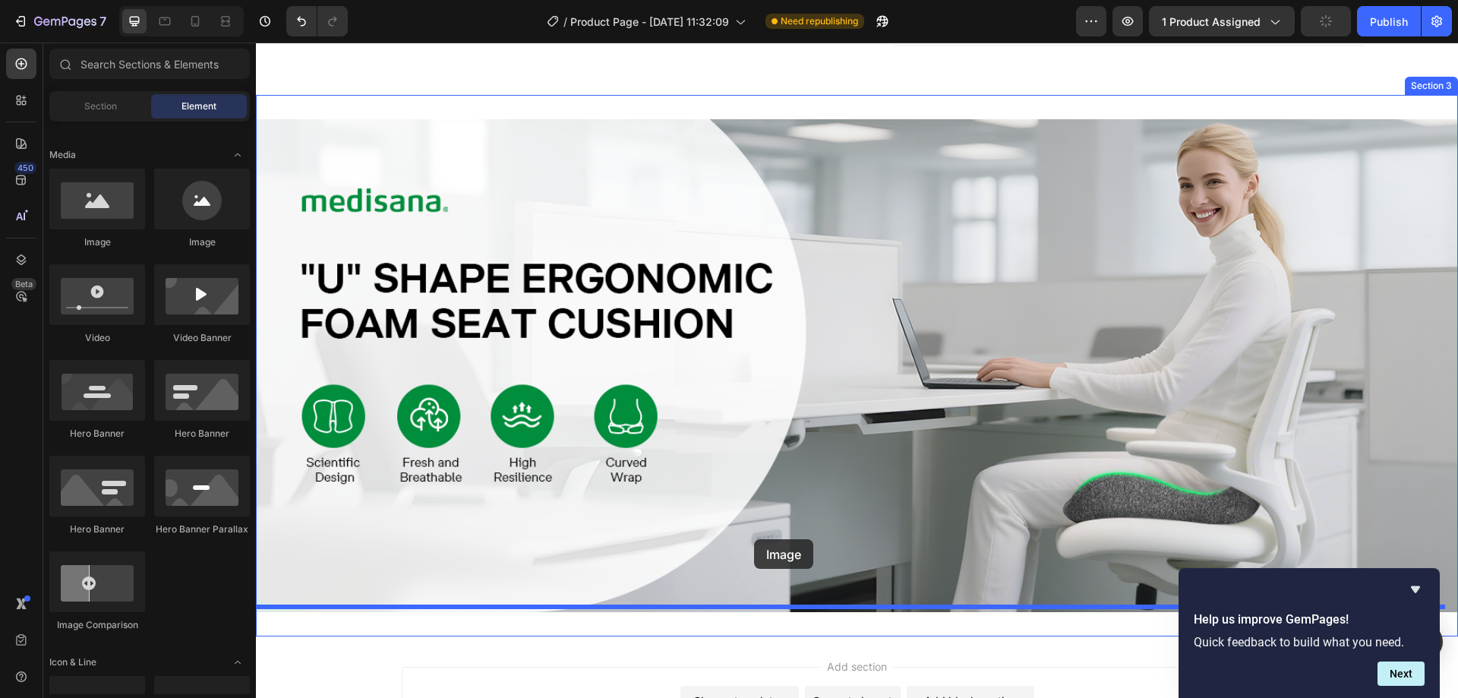
drag, startPoint x: 375, startPoint y: 250, endPoint x: 772, endPoint y: 547, distance: 495.7
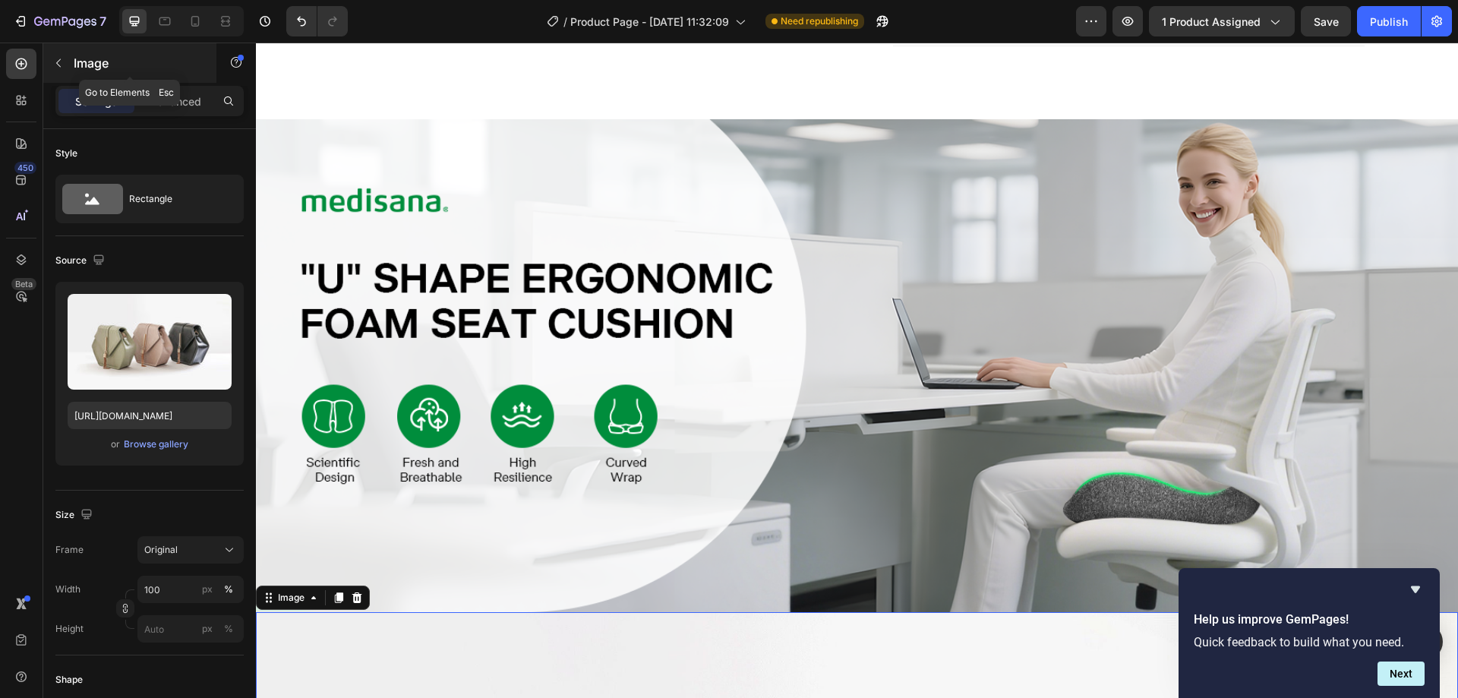
click at [54, 73] on button "button" at bounding box center [58, 63] width 24 height 24
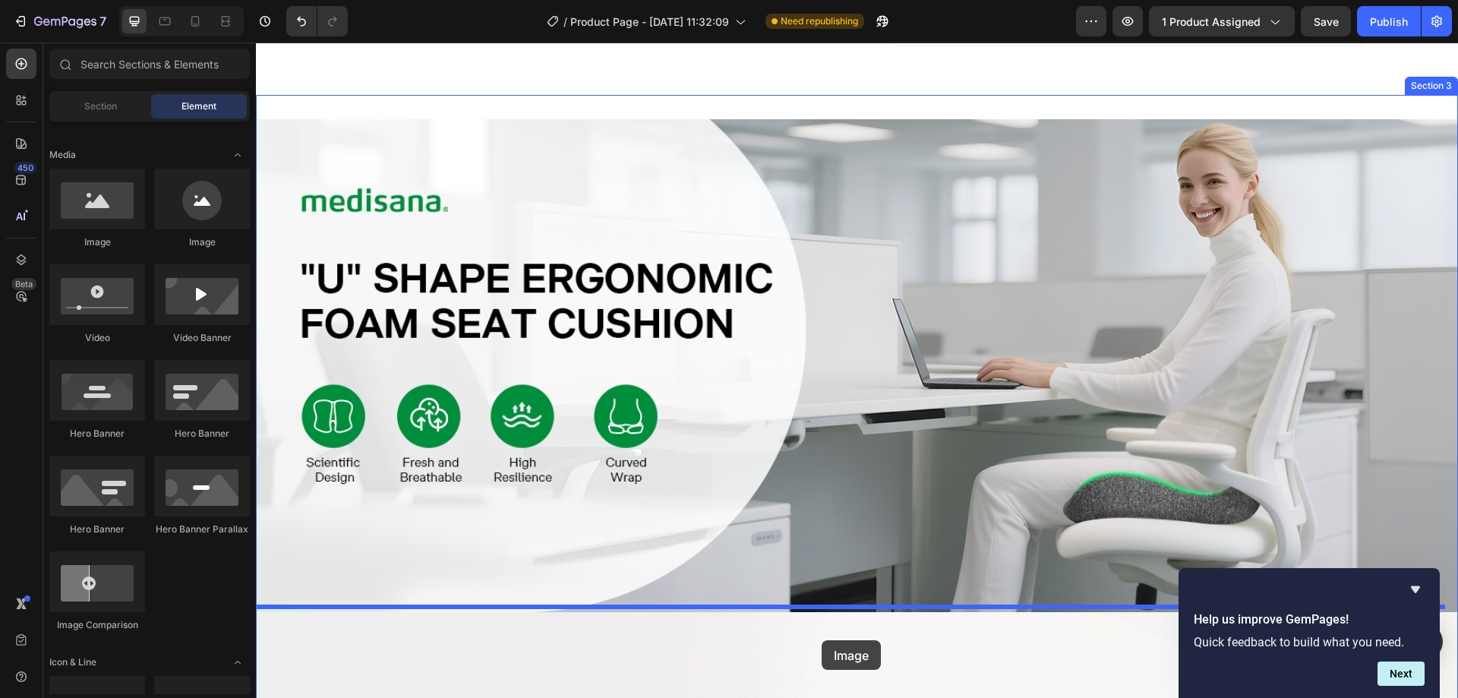
drag, startPoint x: 409, startPoint y: 308, endPoint x: 822, endPoint y: 640, distance: 529.9
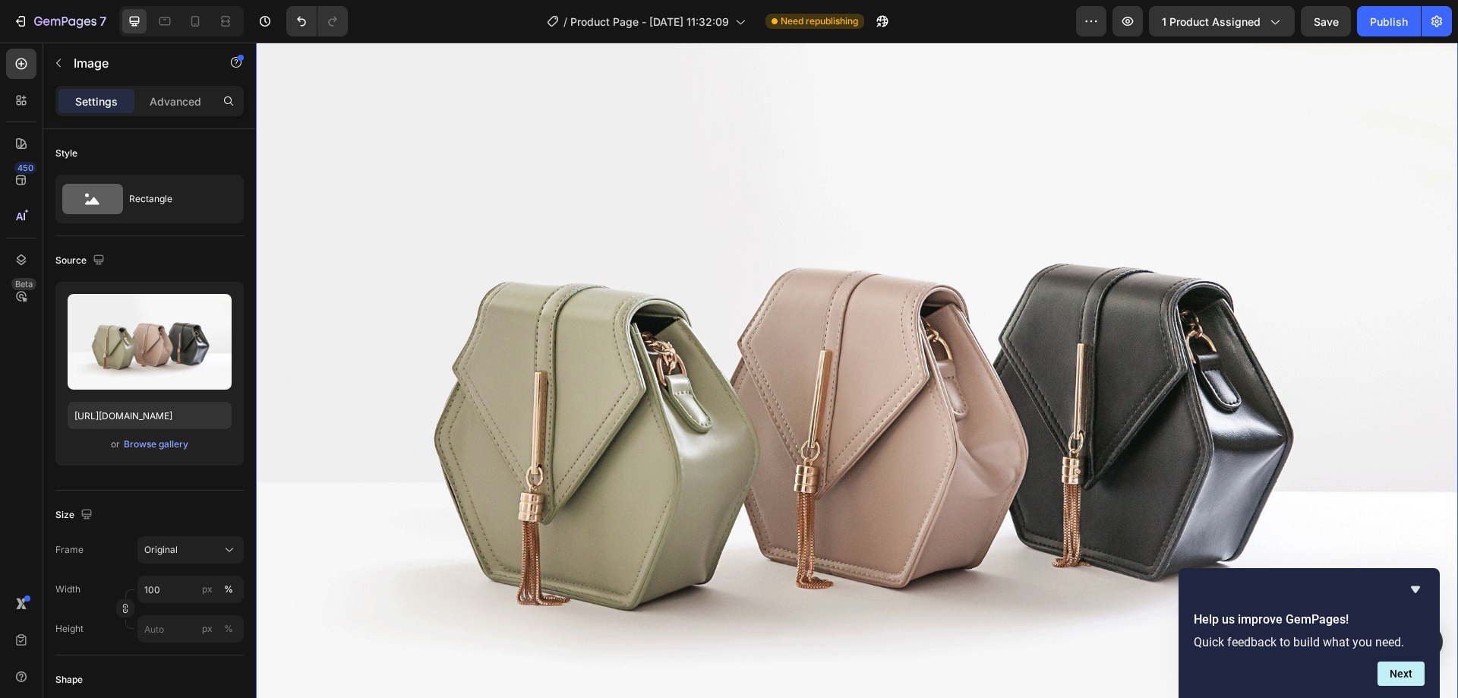
scroll to position [1476, 0]
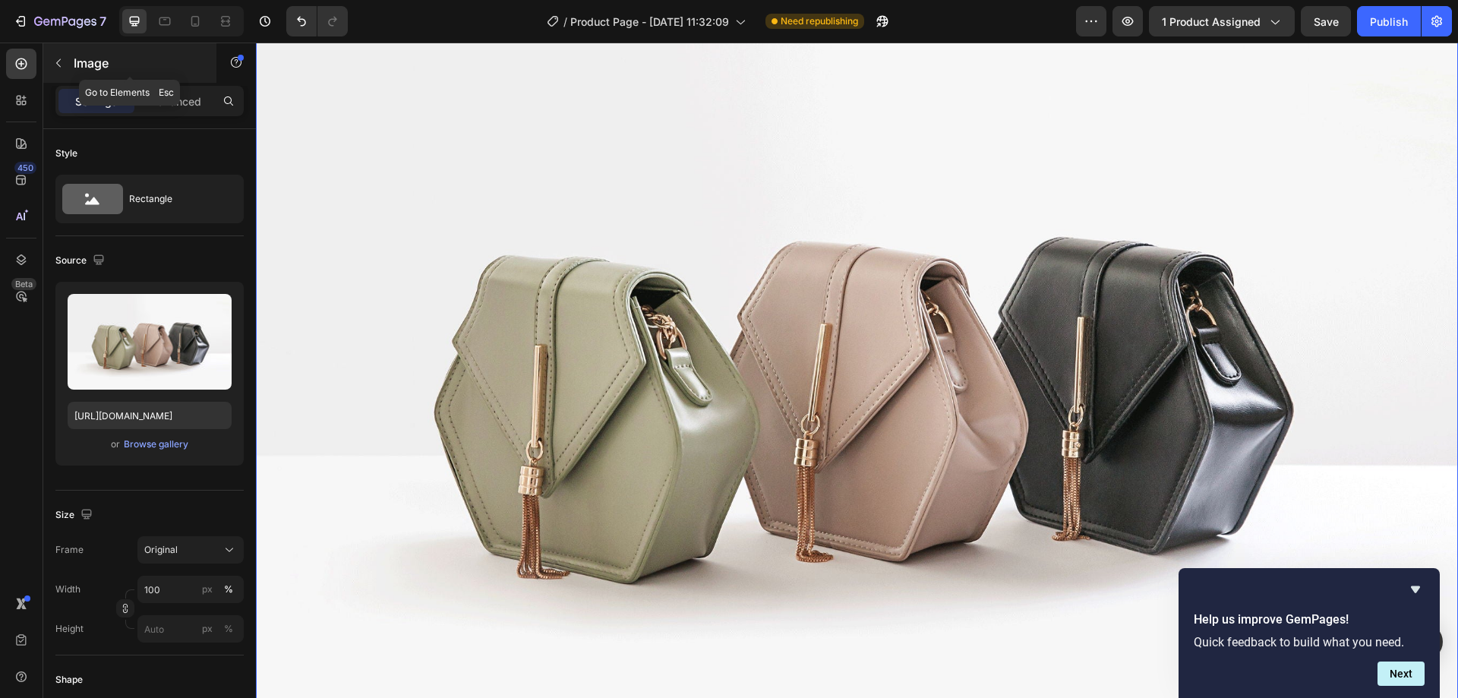
click at [56, 70] on button "button" at bounding box center [58, 63] width 24 height 24
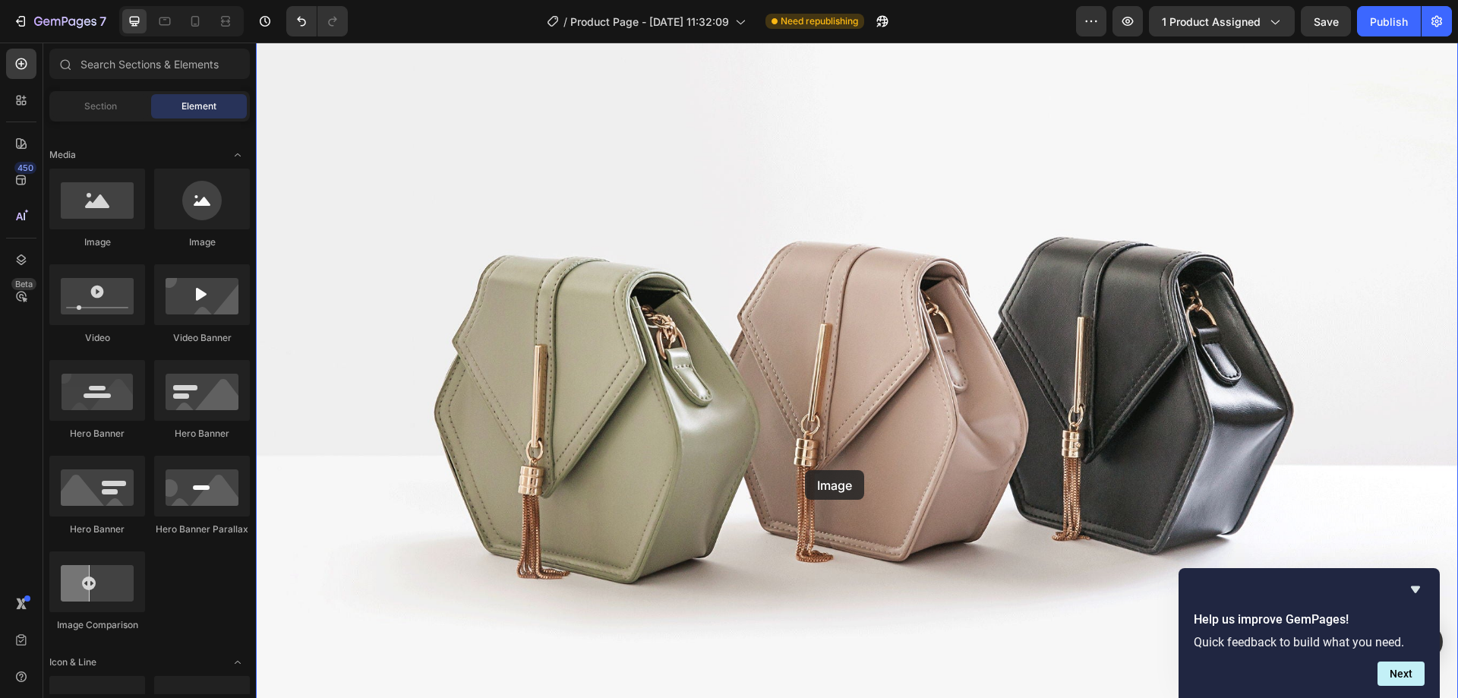
drag, startPoint x: 368, startPoint y: 242, endPoint x: 805, endPoint y: 470, distance: 492.5
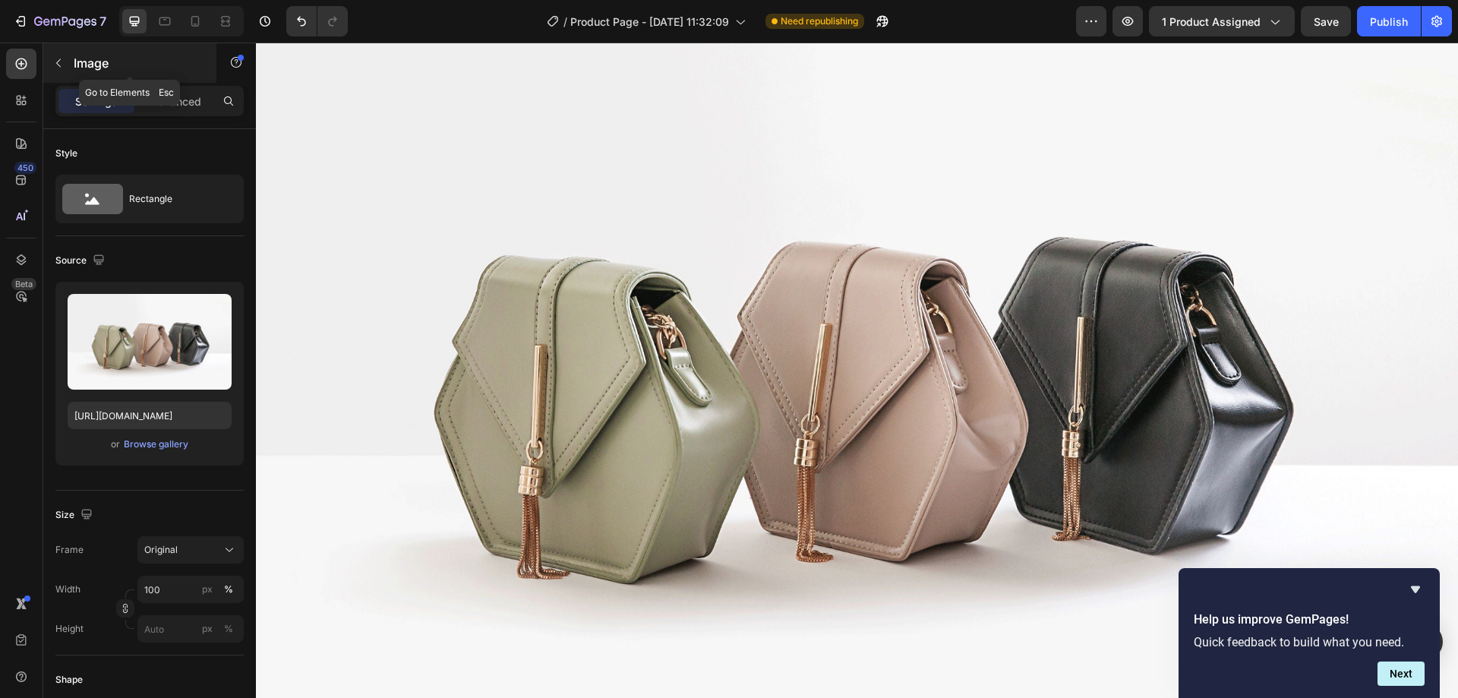
click at [64, 65] on icon "button" at bounding box center [58, 63] width 12 height 12
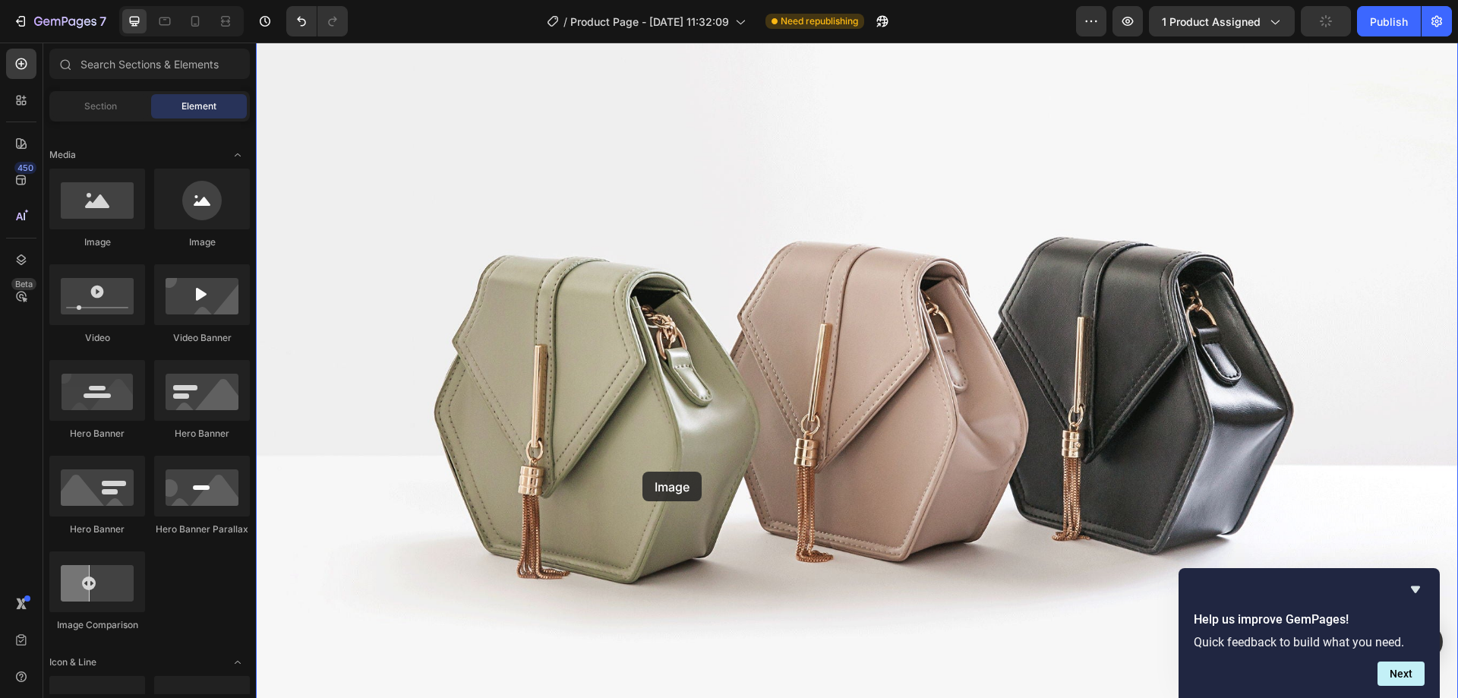
drag, startPoint x: 354, startPoint y: 238, endPoint x: 778, endPoint y: 554, distance: 529.1
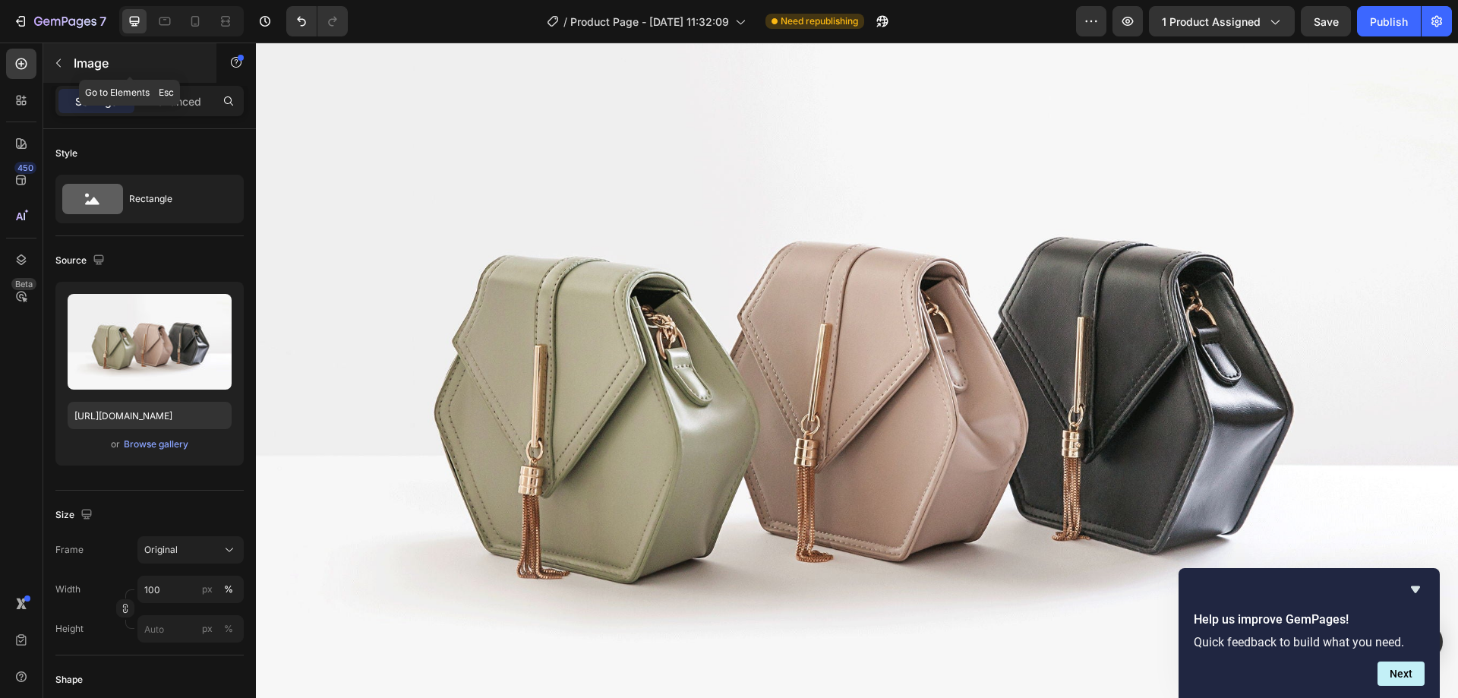
click at [45, 61] on div "Image" at bounding box center [129, 62] width 173 height 39
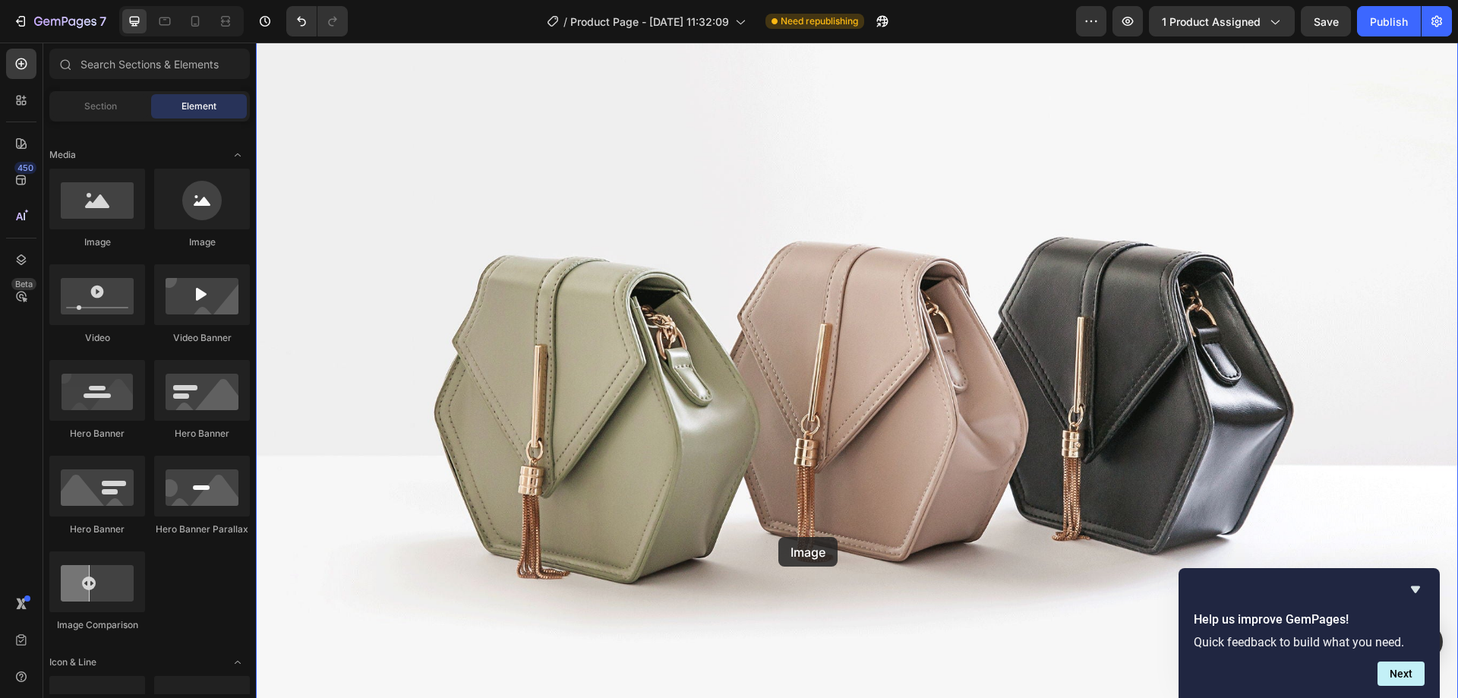
drag, startPoint x: 382, startPoint y: 275, endPoint x: 778, endPoint y: 537, distance: 475.1
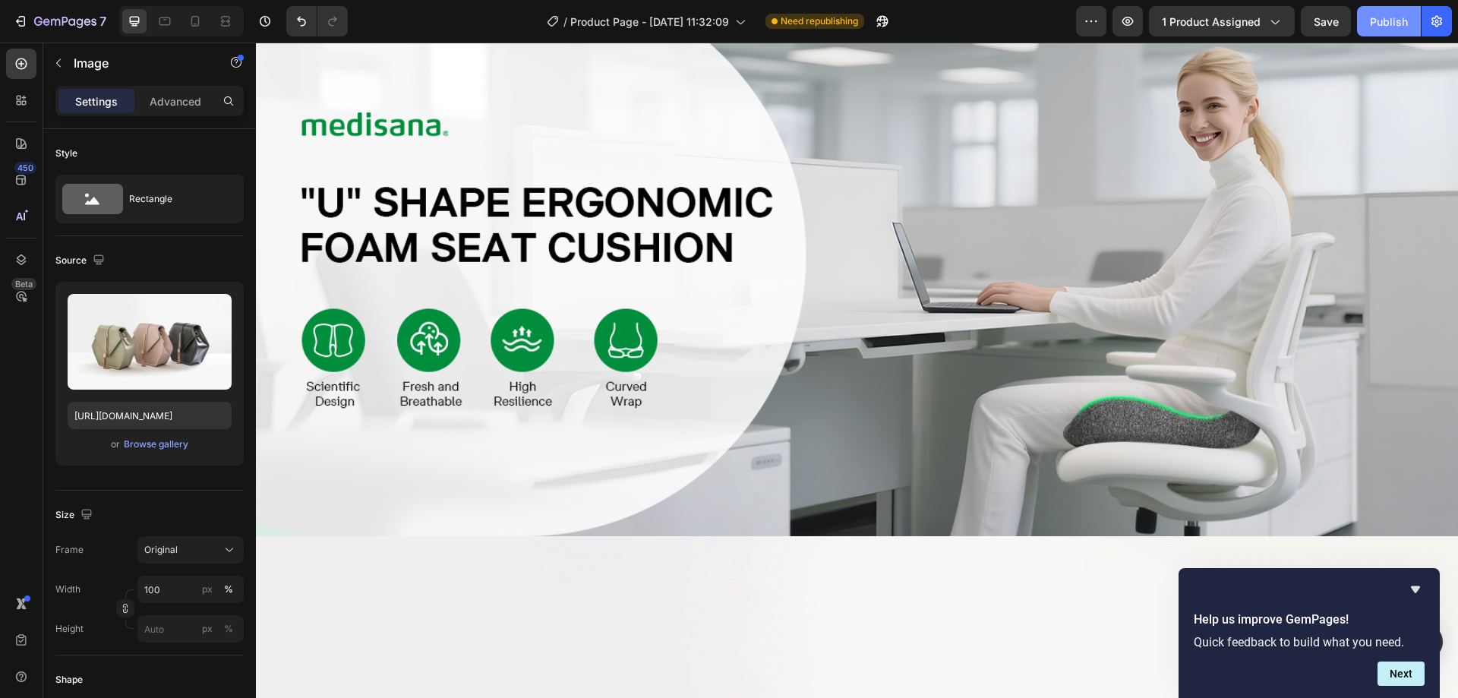
scroll to position [565, 0]
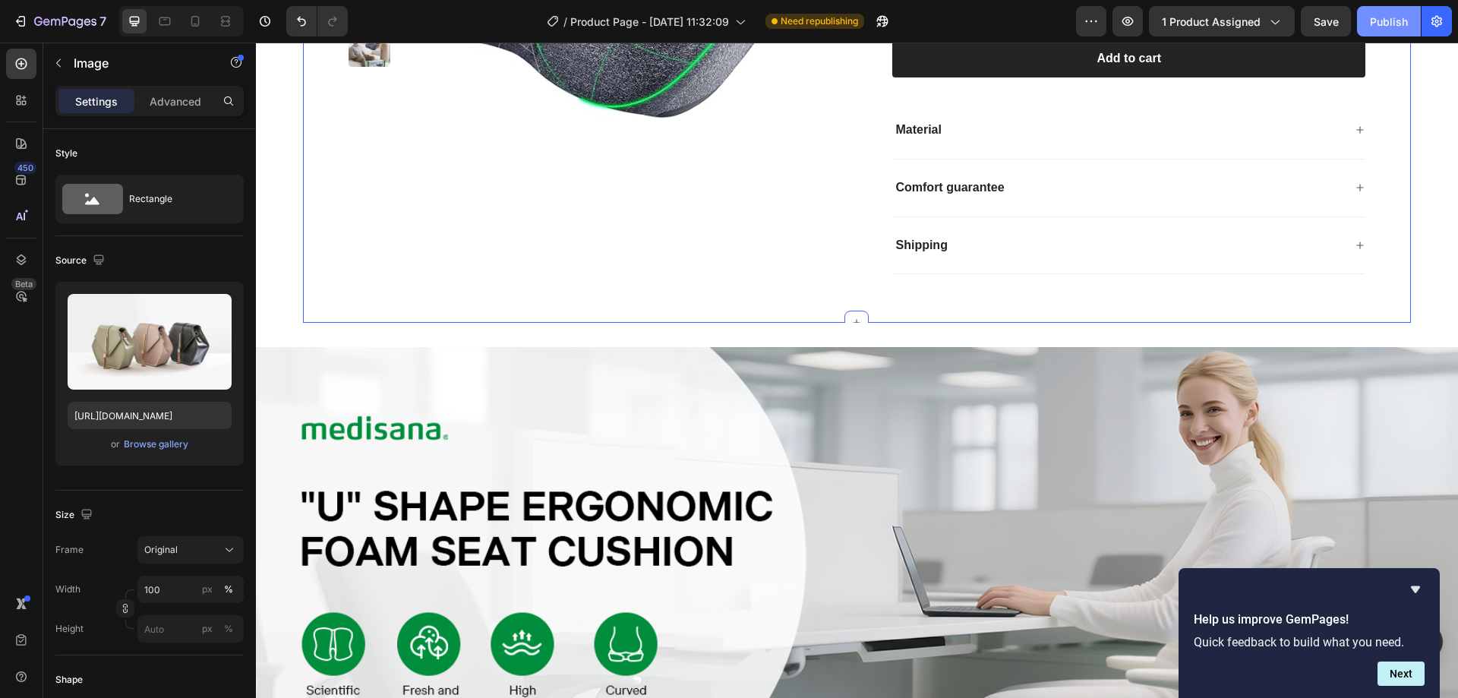
click at [1373, 22] on div "Publish" at bounding box center [1389, 22] width 38 height 16
